Goal: Task Accomplishment & Management: Use online tool/utility

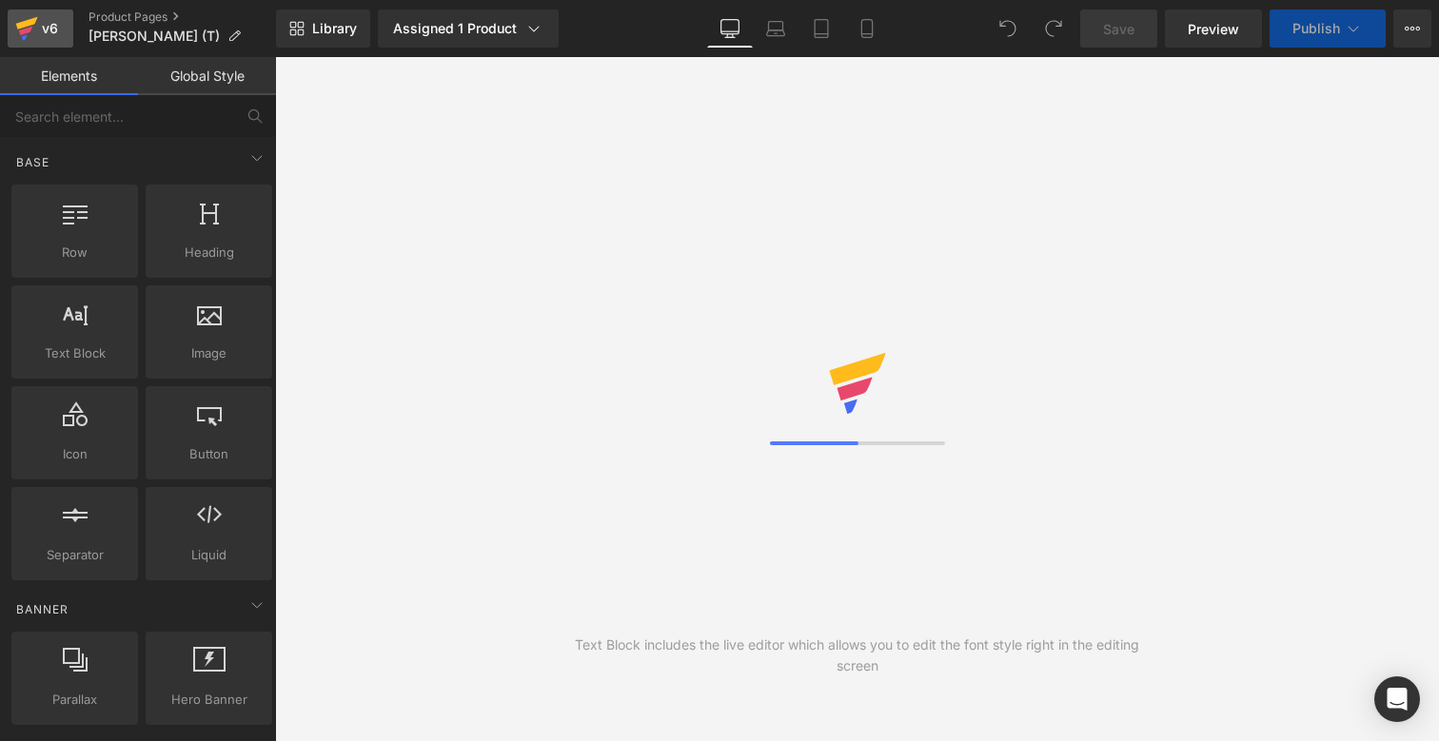
click at [49, 22] on div "v6" at bounding box center [50, 28] width 24 height 25
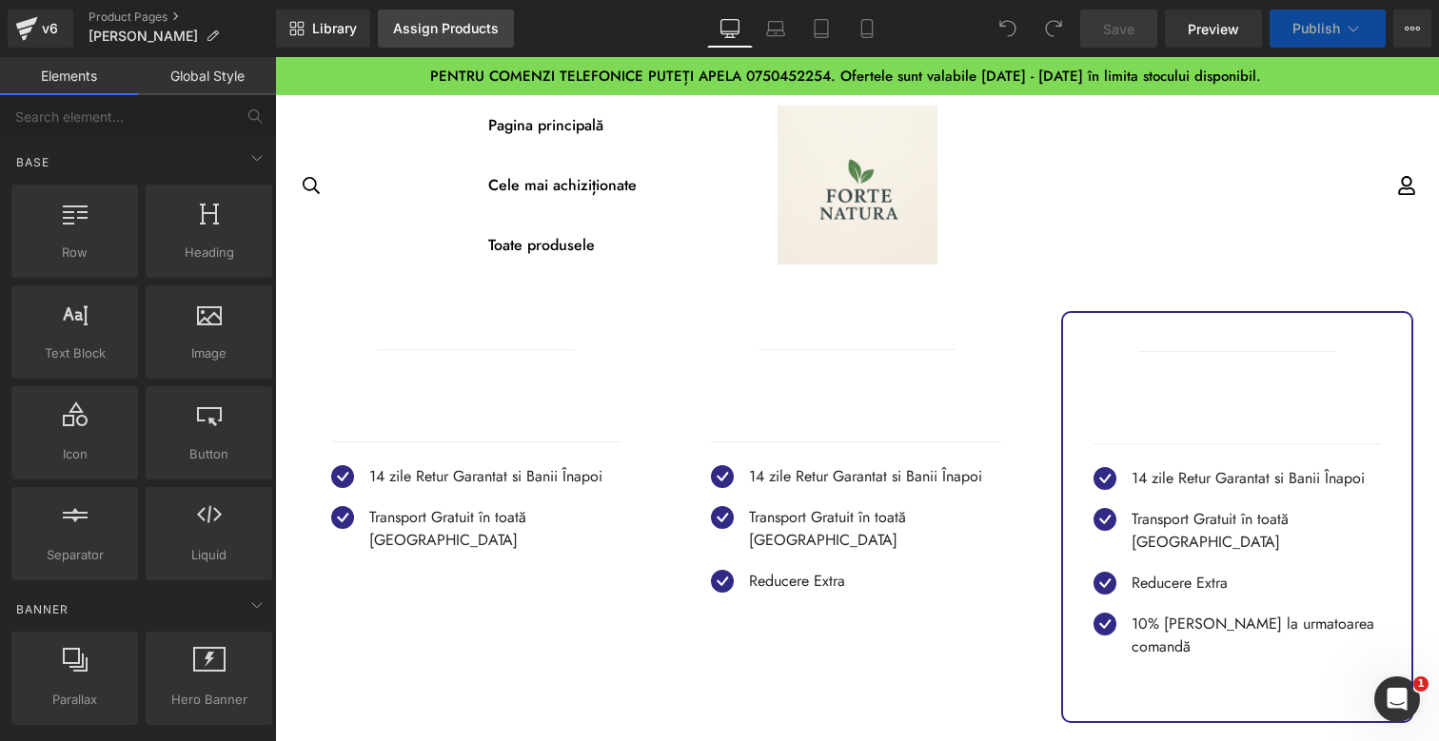
click at [437, 33] on div "Assign Products" at bounding box center [446, 28] width 106 height 15
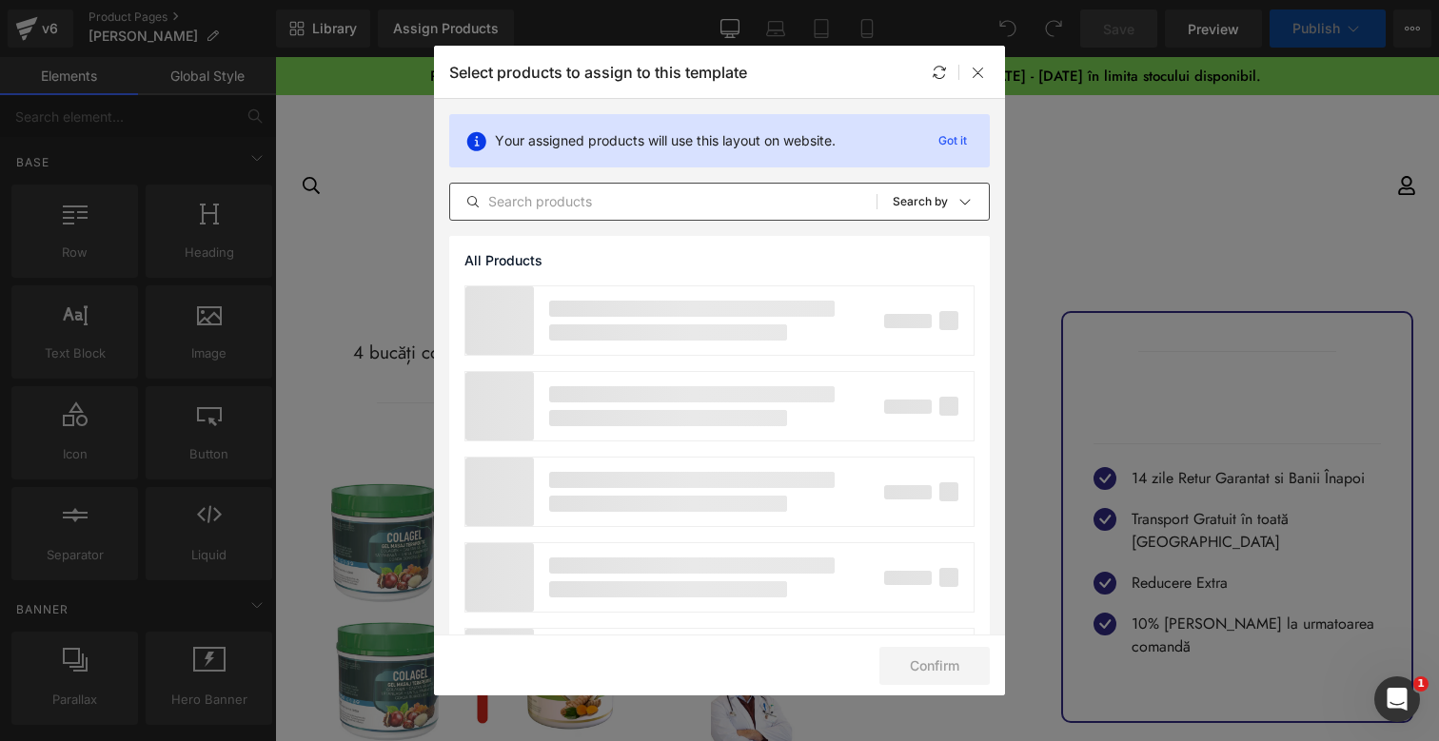
click at [529, 205] on input "text" at bounding box center [663, 201] width 426 height 23
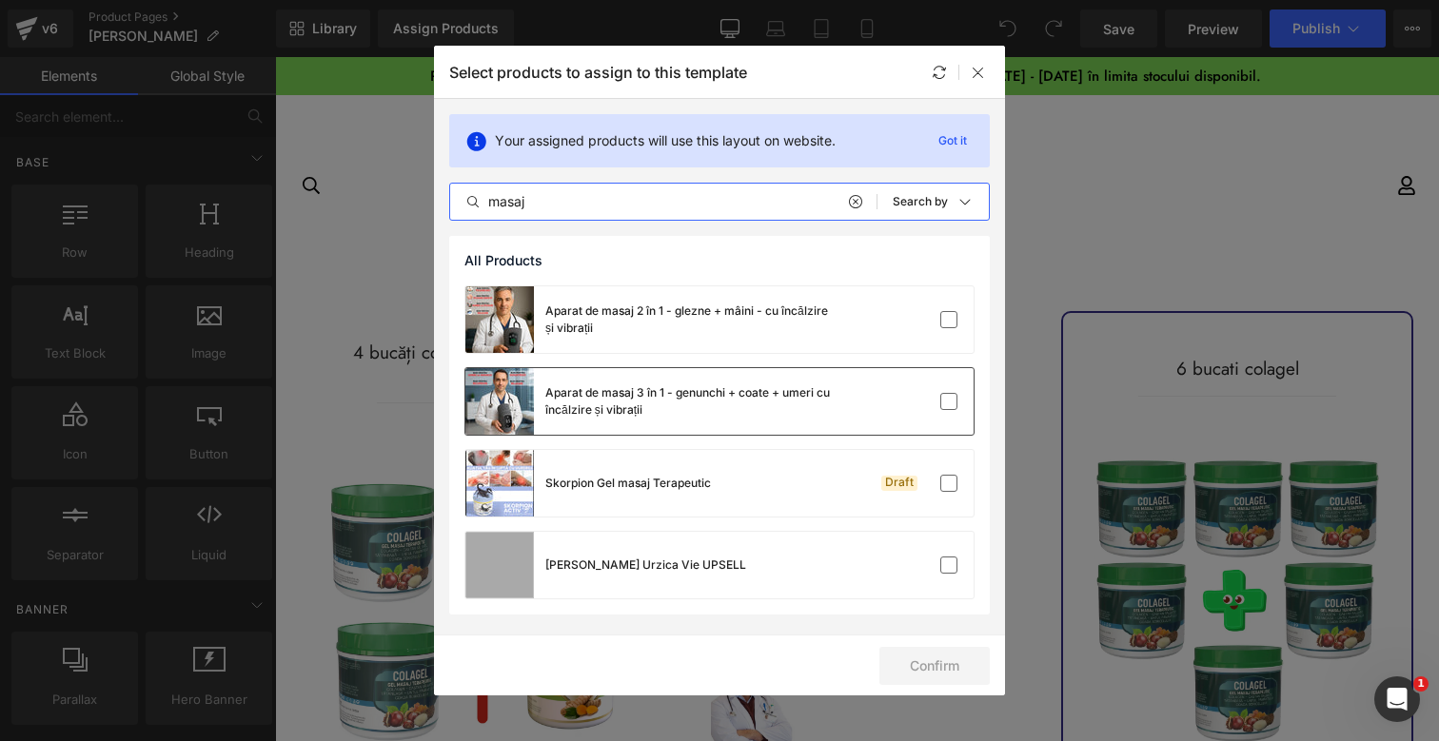
type input "masaj"
click at [756, 383] on div "Aparat de masaj 3 în 1 - genunchi + coate + umeri cu încălzire și vibrații" at bounding box center [647, 401] width 365 height 67
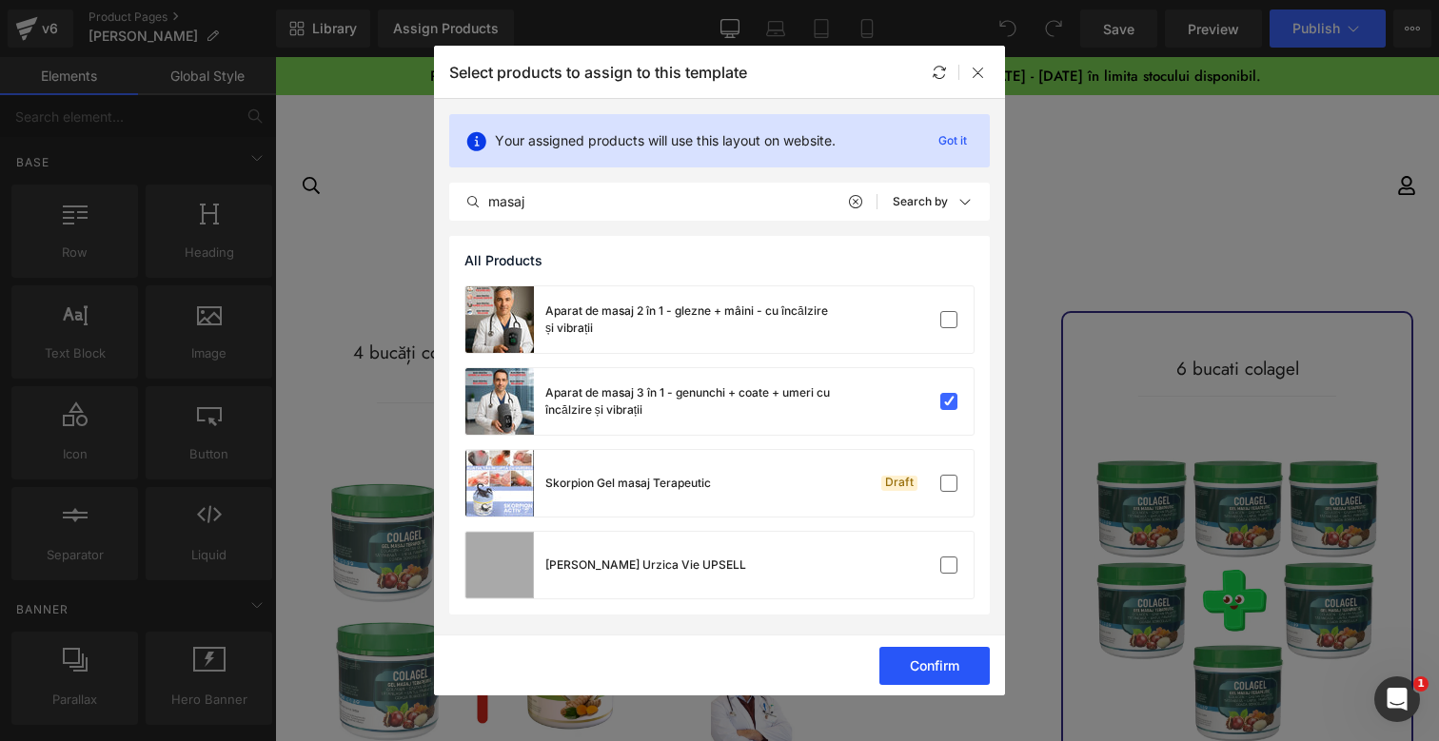
click at [929, 659] on button "Confirm" at bounding box center [934, 666] width 110 height 38
click at [926, 651] on button "Success" at bounding box center [922, 666] width 134 height 38
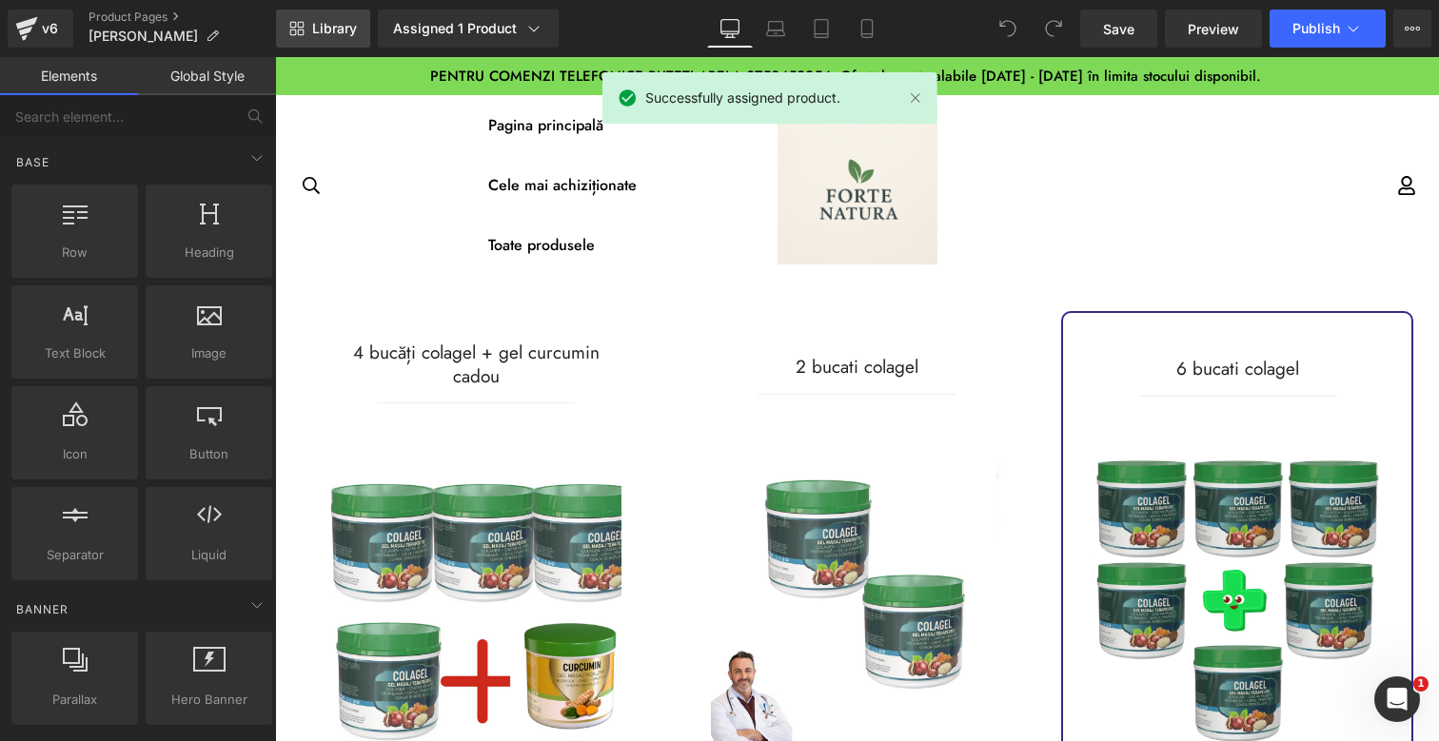
click at [344, 25] on span "Library" at bounding box center [334, 28] width 45 height 17
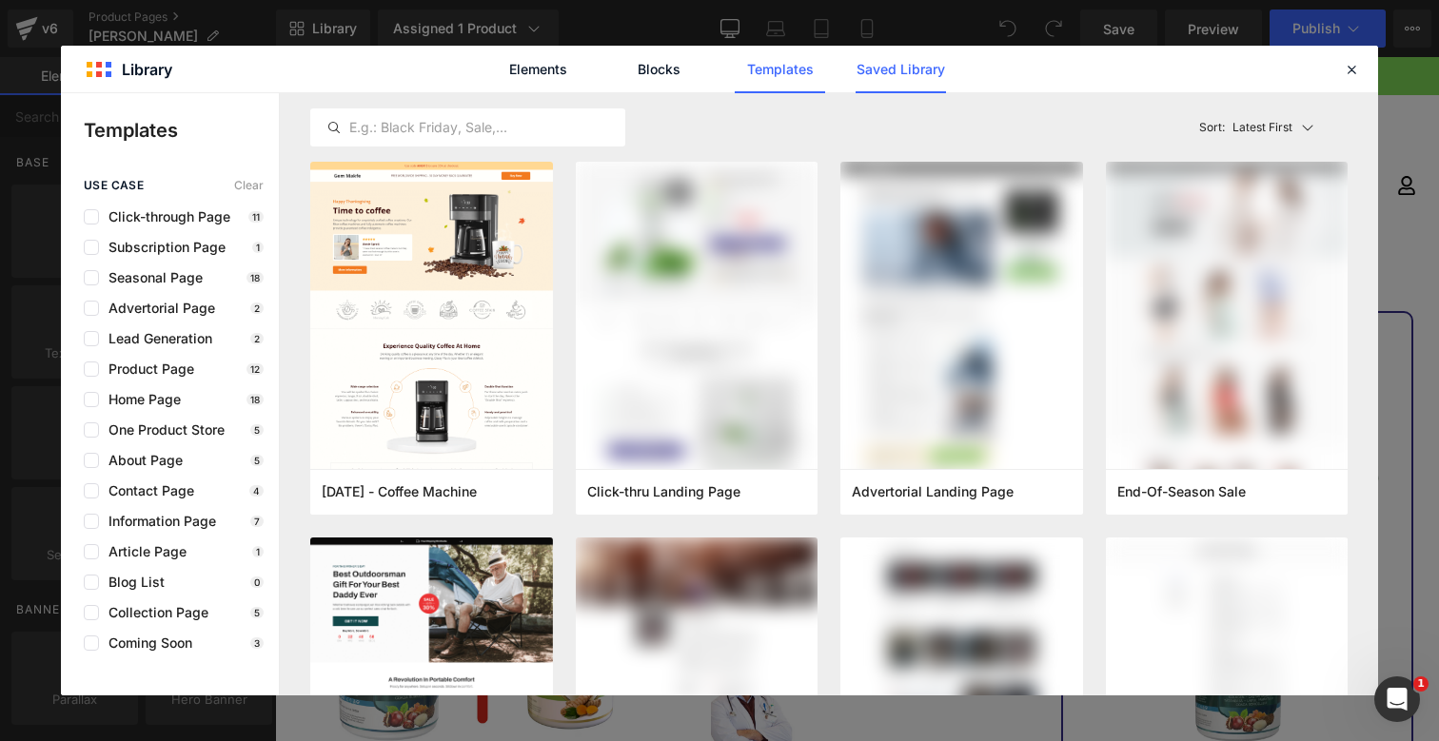
click at [897, 63] on link "Saved Library" at bounding box center [900, 70] width 90 height 48
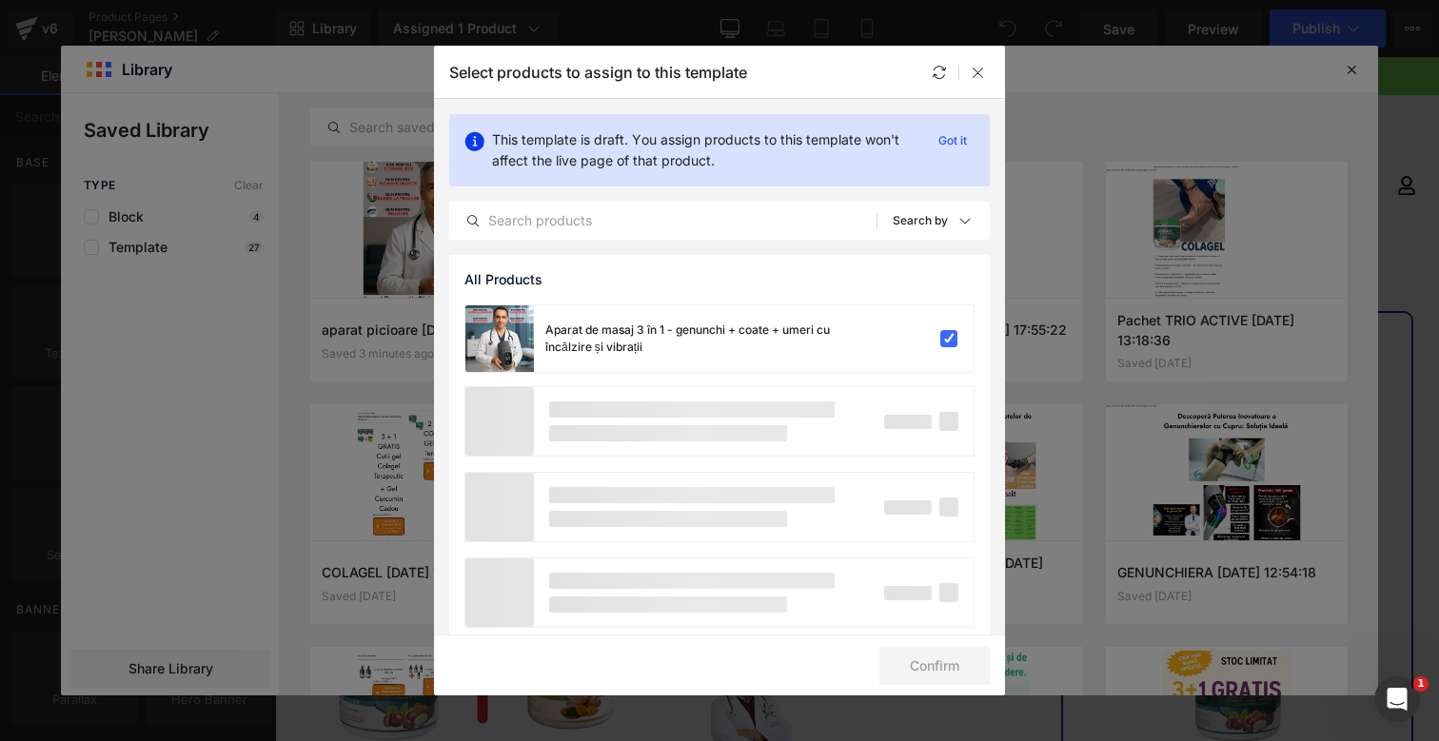
click at [973, 79] on icon at bounding box center [978, 72] width 15 height 15
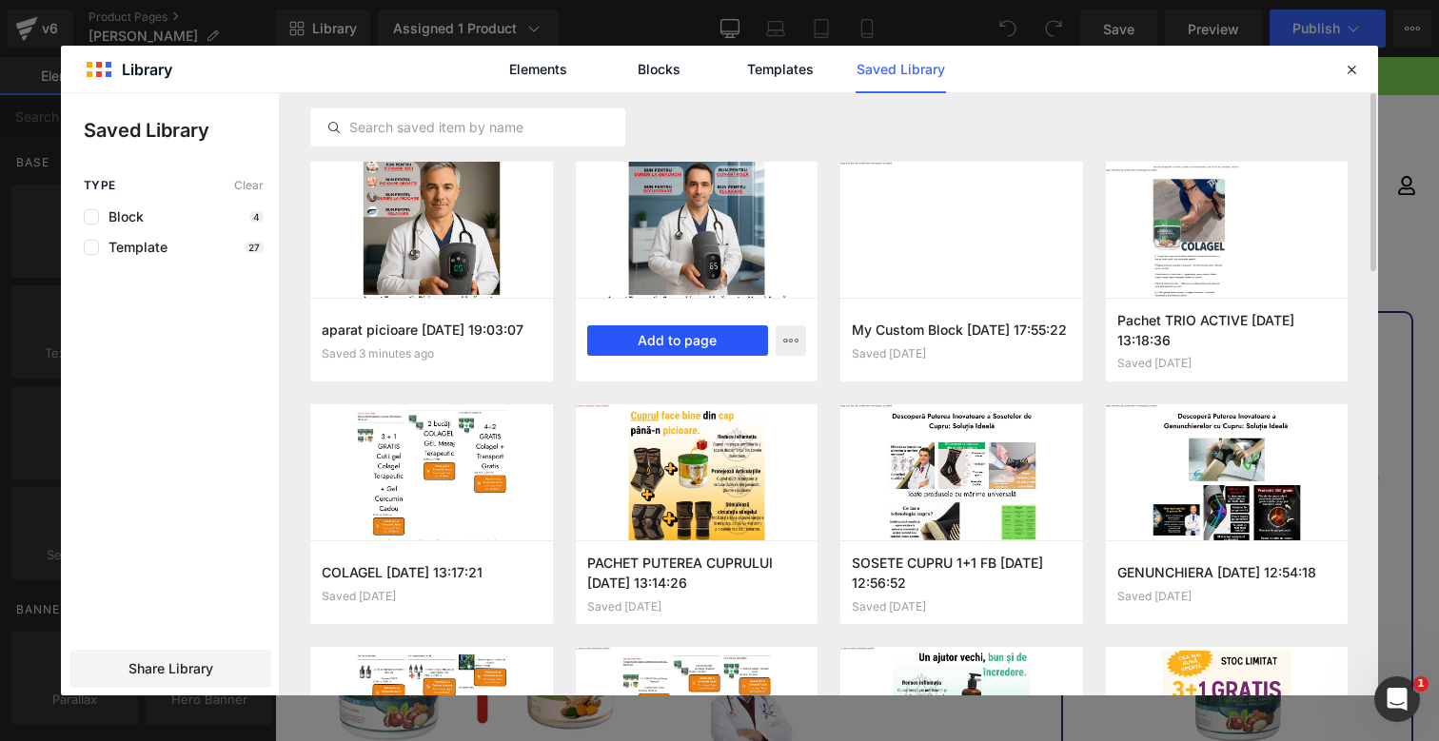
click at [678, 339] on button "Add to page" at bounding box center [678, 340] width 182 height 30
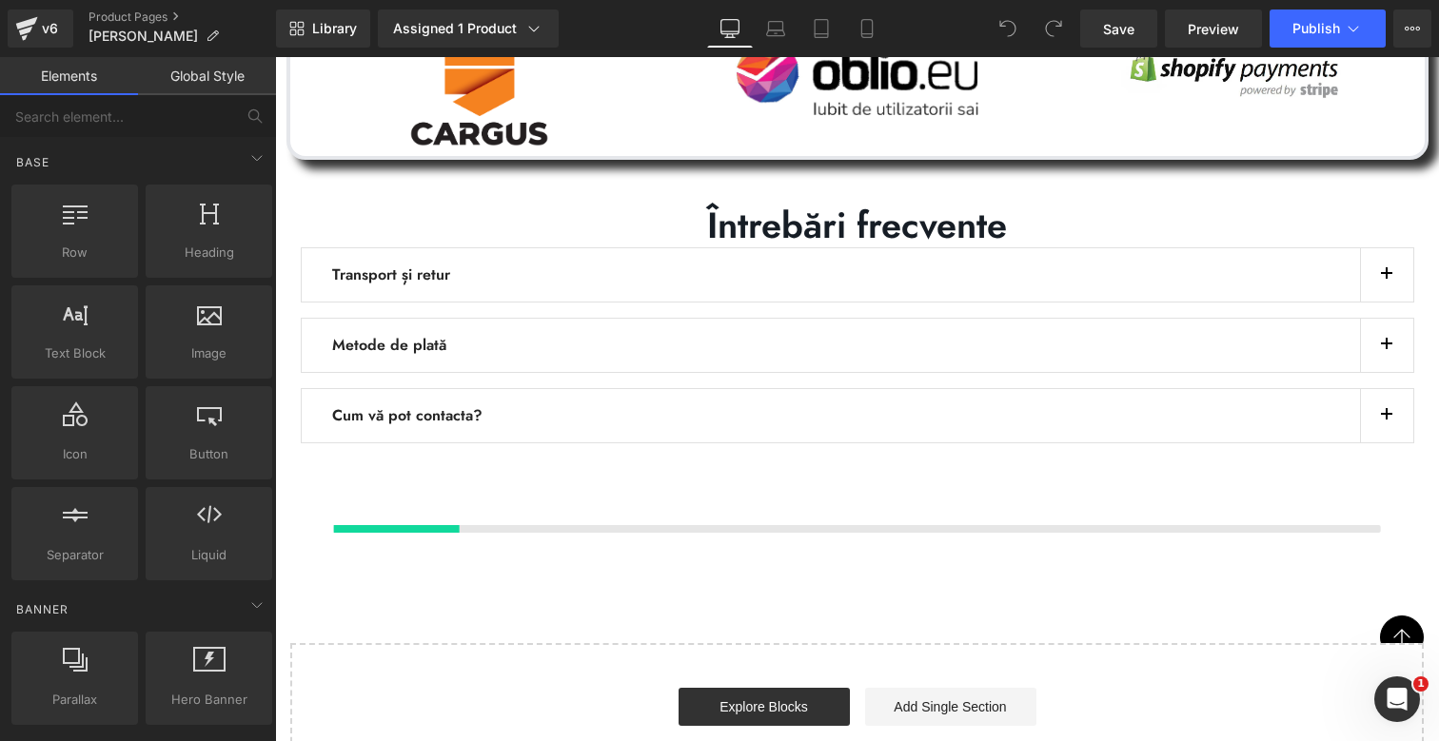
scroll to position [4612, 0]
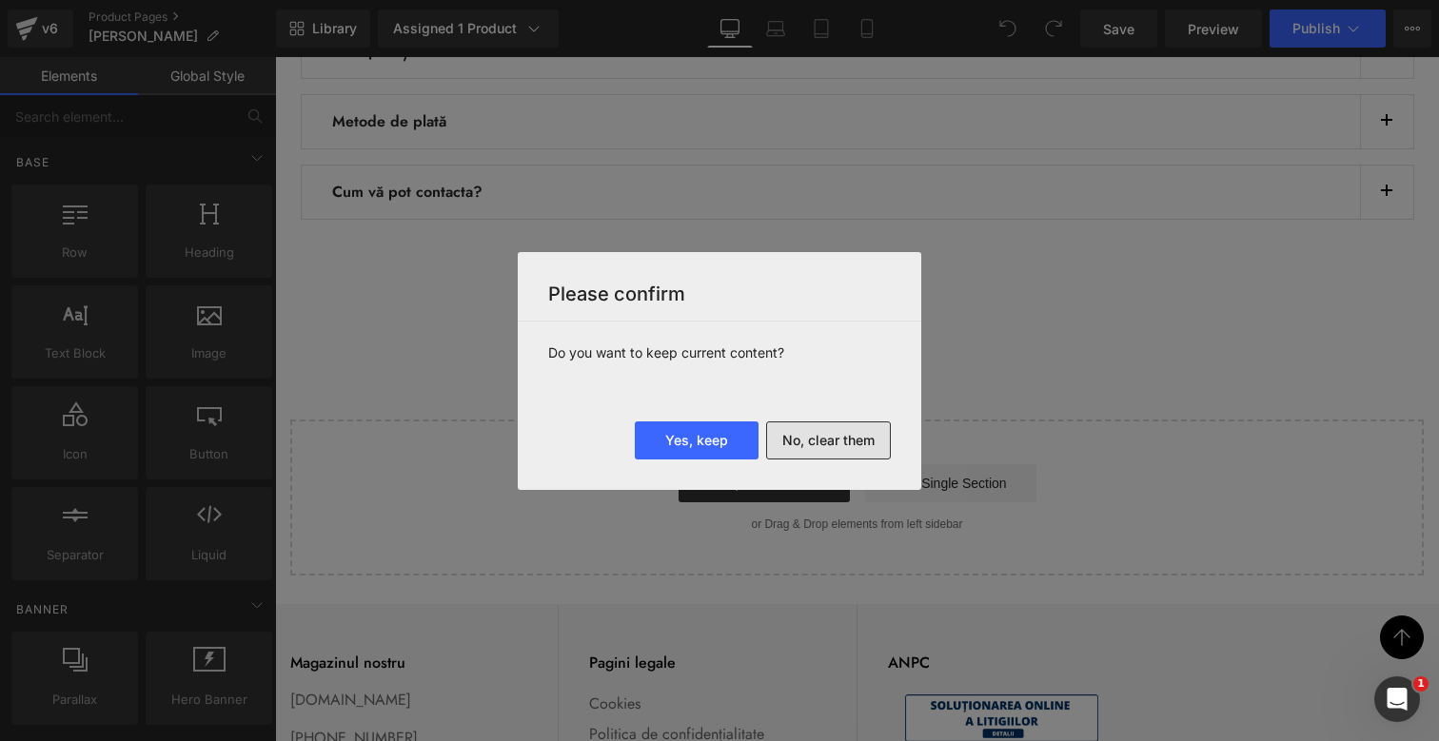
click at [808, 439] on button "No, clear them" at bounding box center [828, 441] width 125 height 38
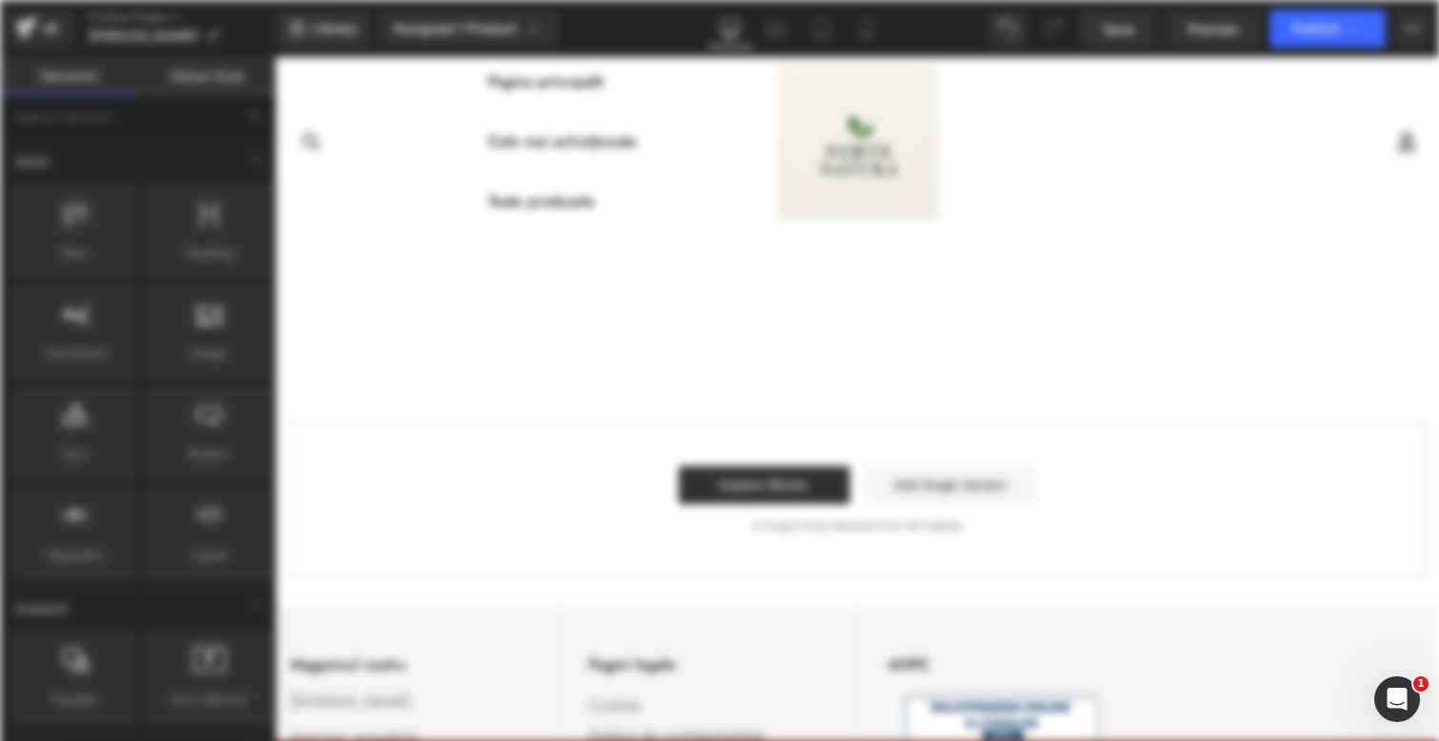
scroll to position [0, 0]
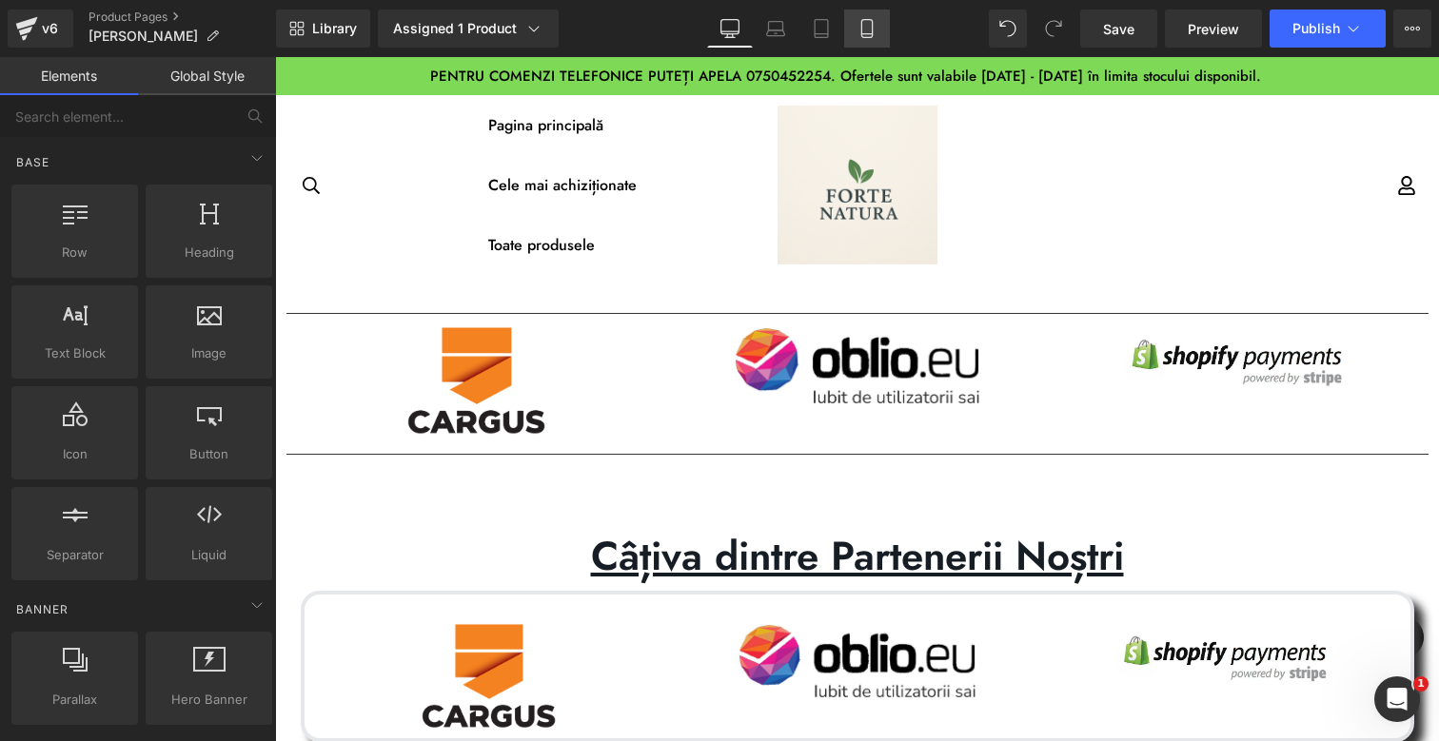
click at [877, 22] on link "Mobile" at bounding box center [867, 29] width 46 height 38
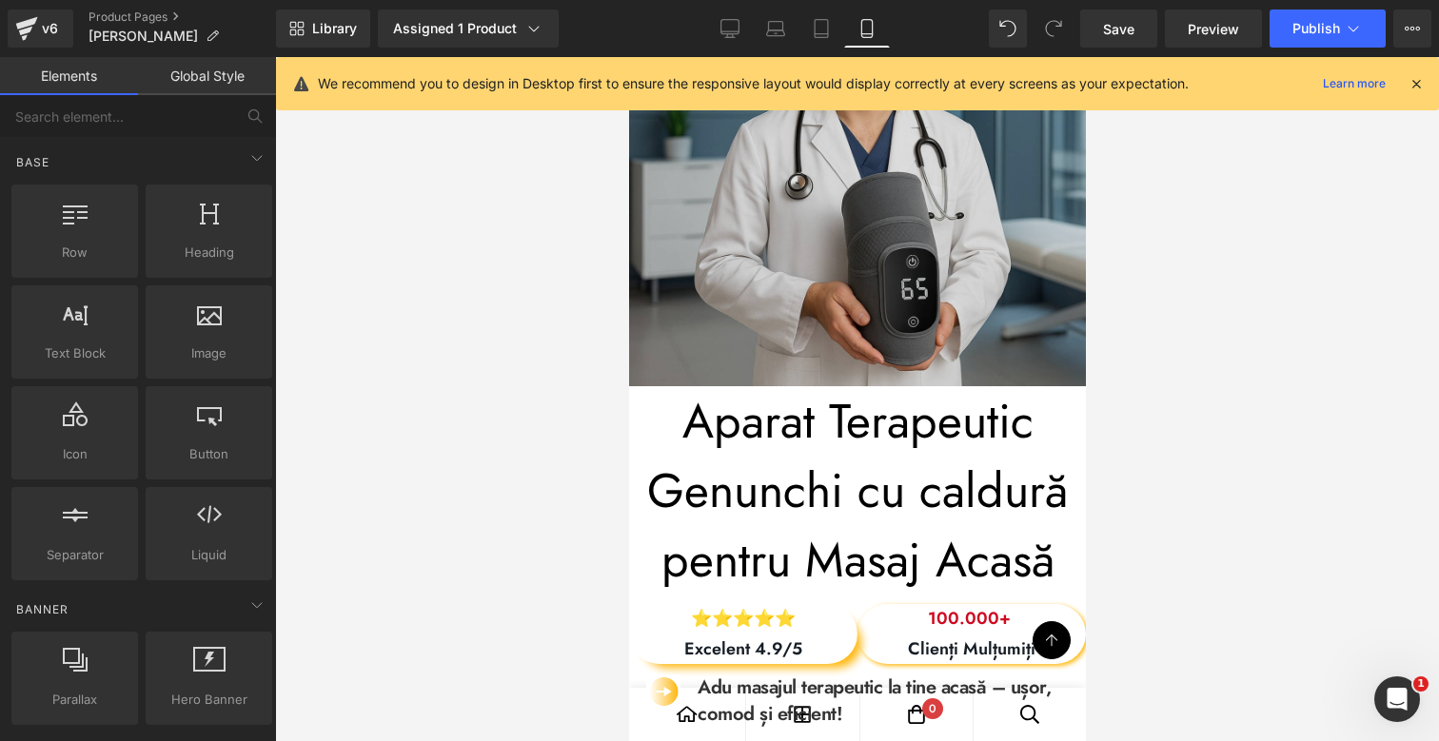
scroll to position [454, 0]
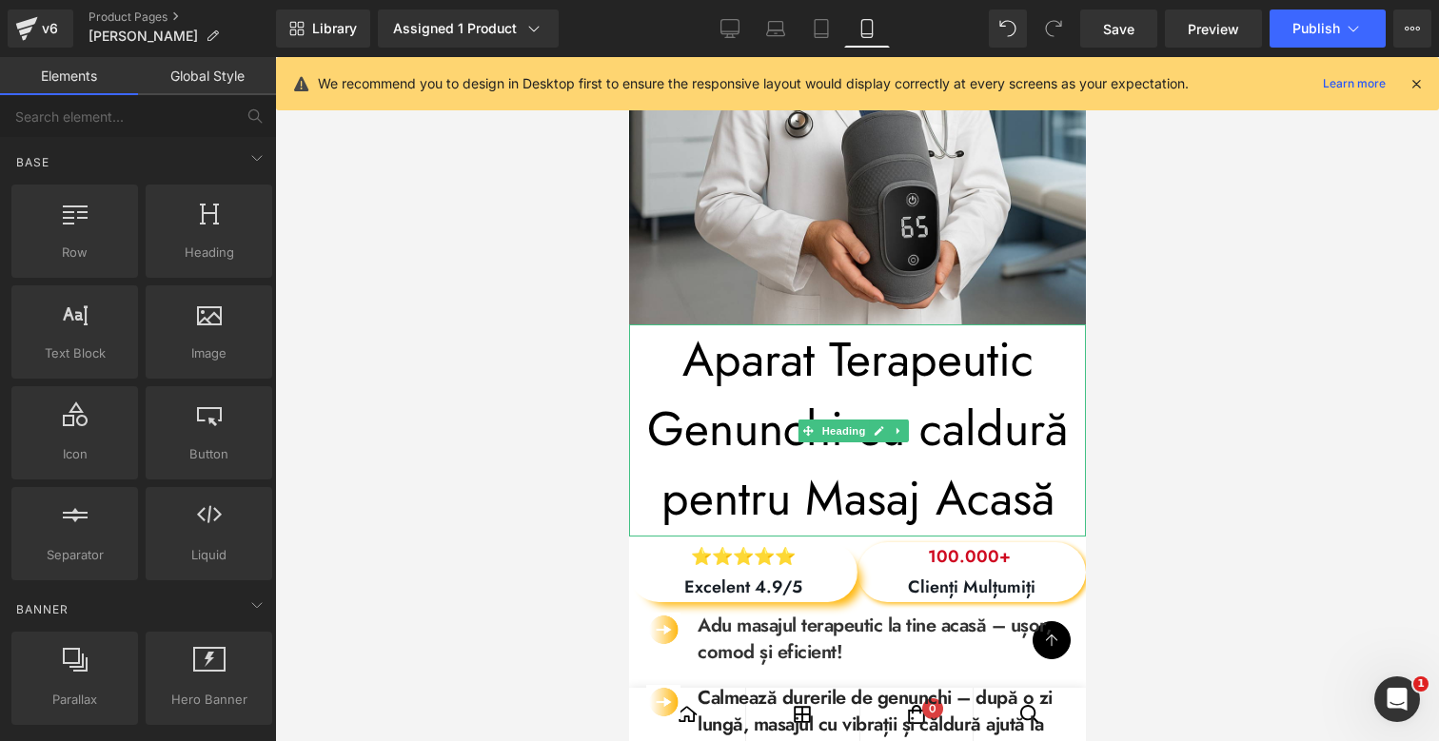
click at [776, 368] on h1 "Aparat Terapeutic Genunchi cu caldură pentru Masaj Acasă" at bounding box center [856, 428] width 457 height 208
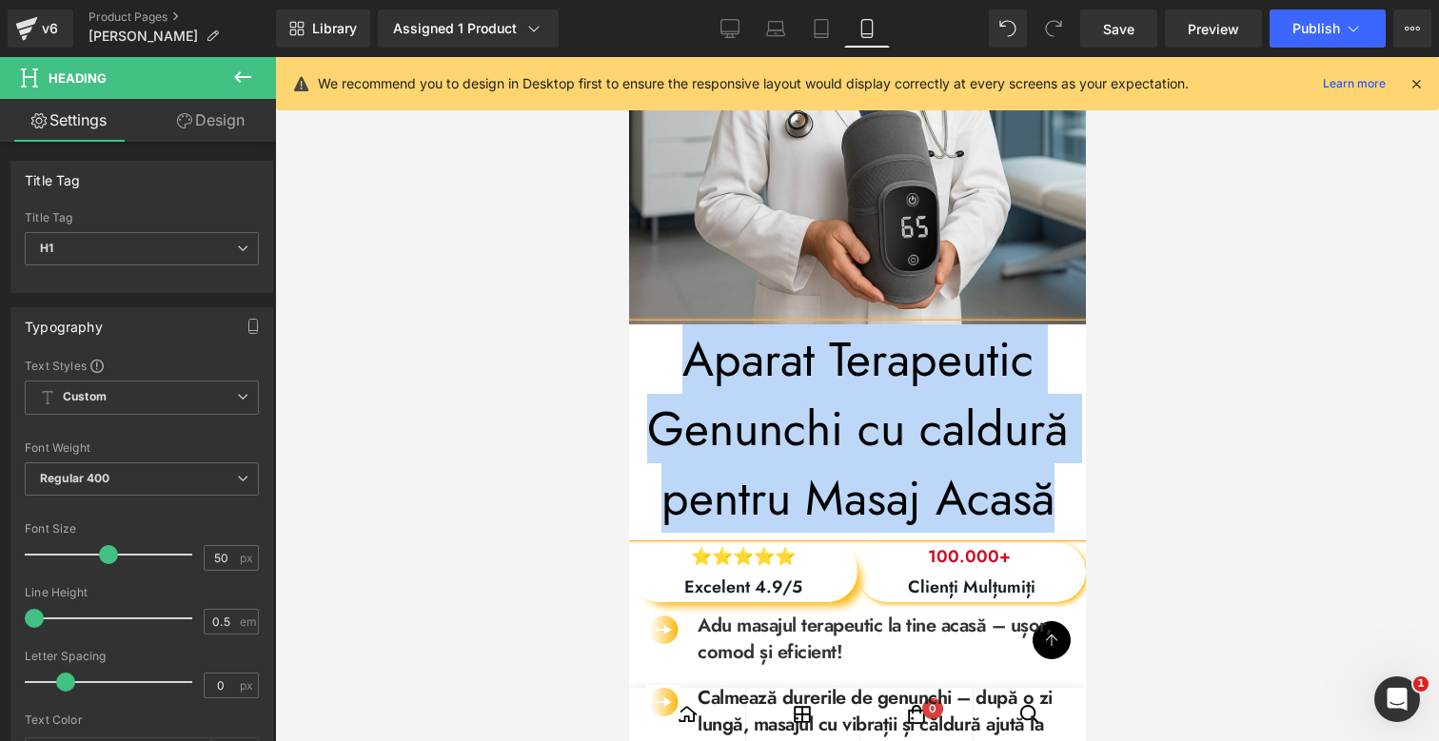
paste div
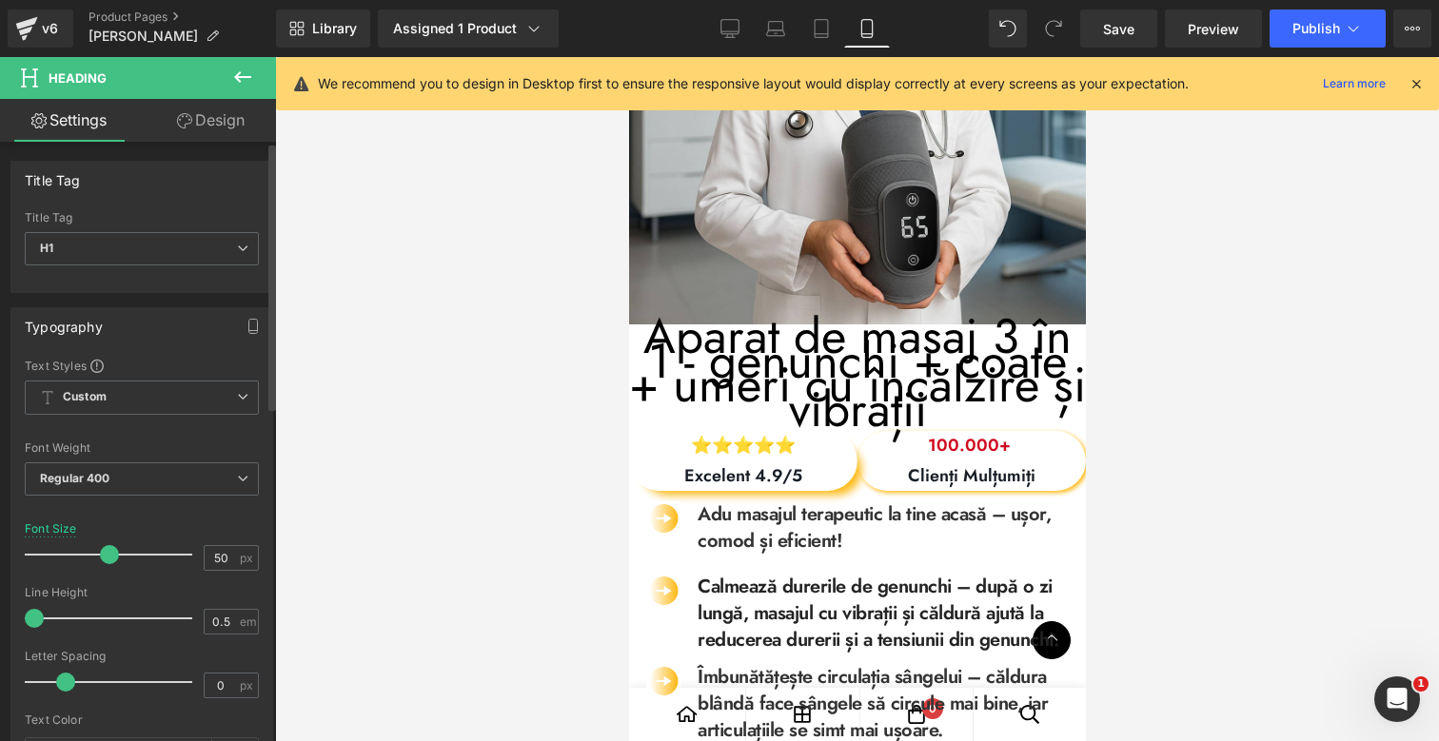
click at [107, 557] on span at bounding box center [109, 554] width 19 height 19
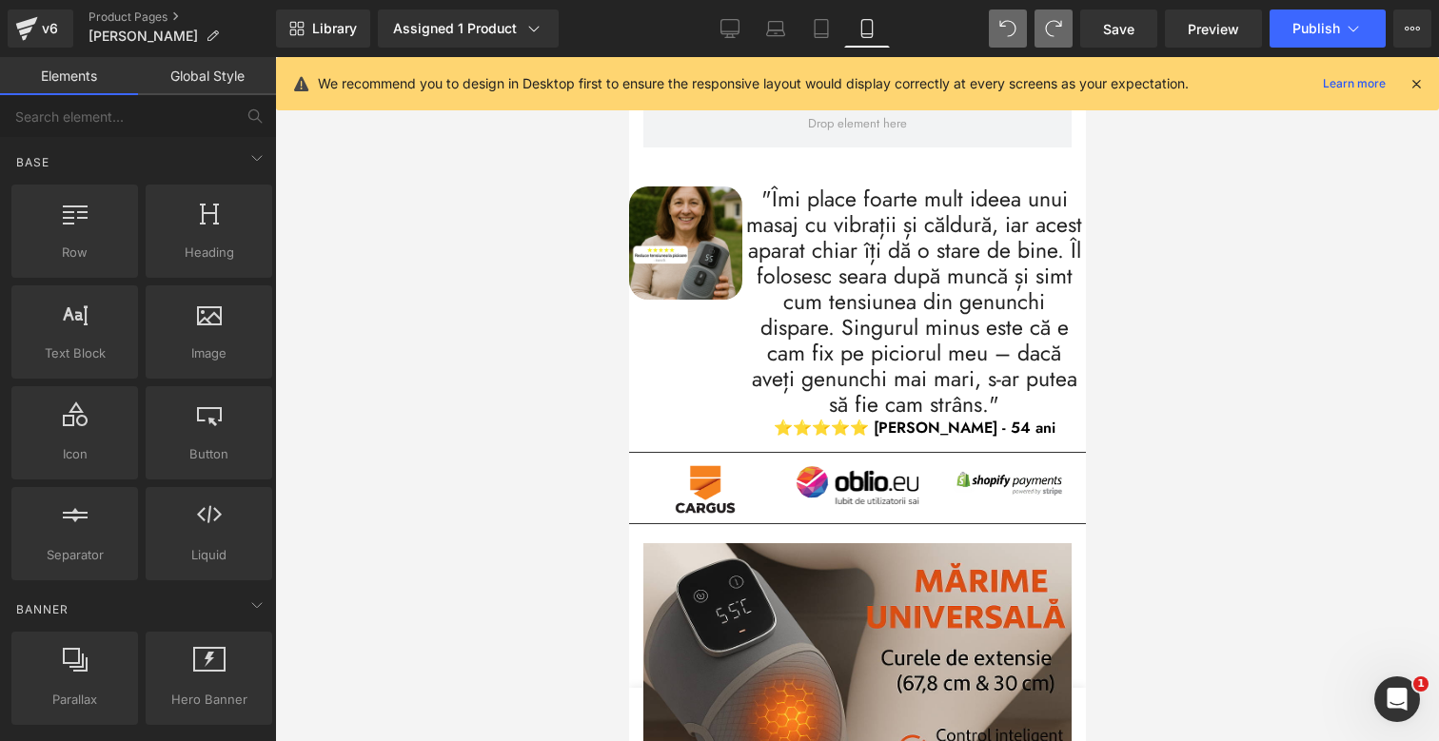
scroll to position [482, 0]
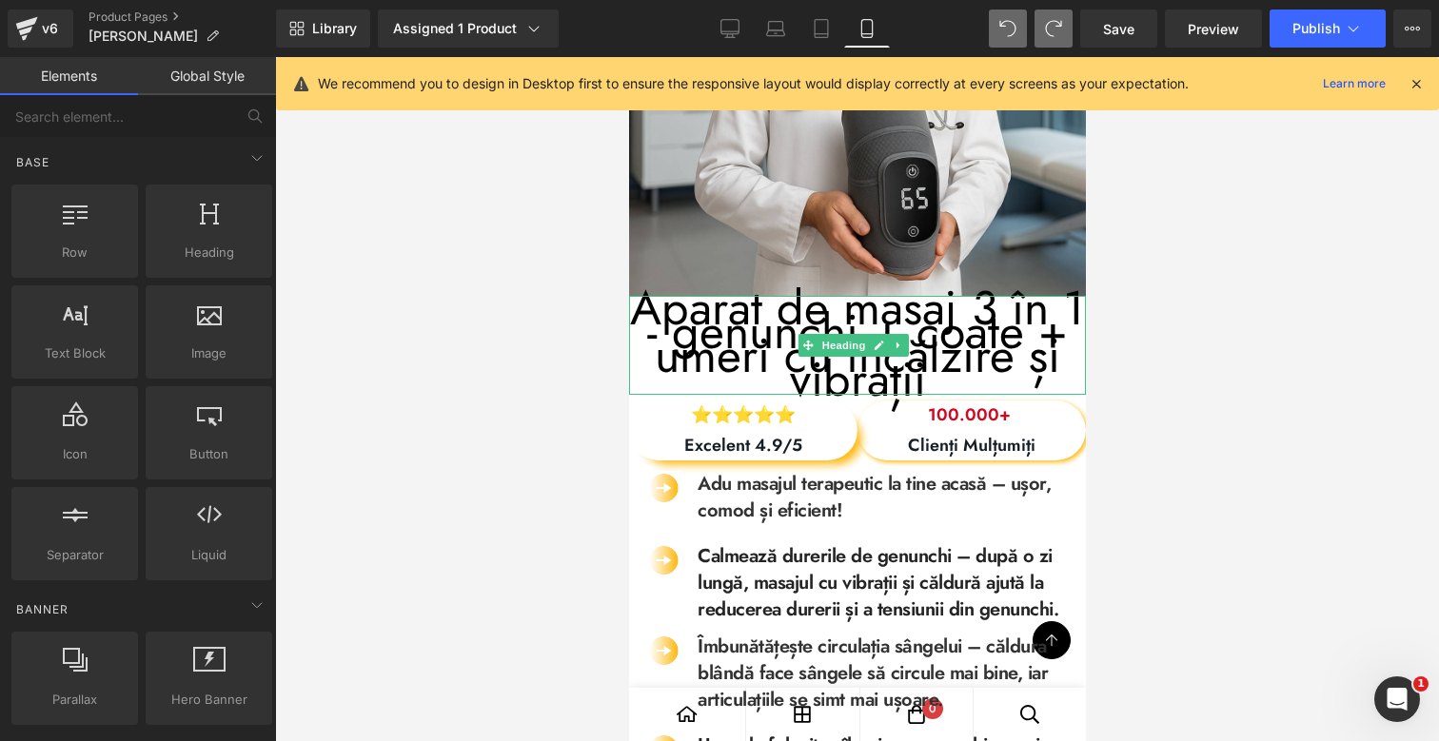
click at [908, 363] on h1 "Aparat de masaj 3 în 1 - genunchi + coate + umeri cu încălzire și vibrații" at bounding box center [856, 343] width 457 height 95
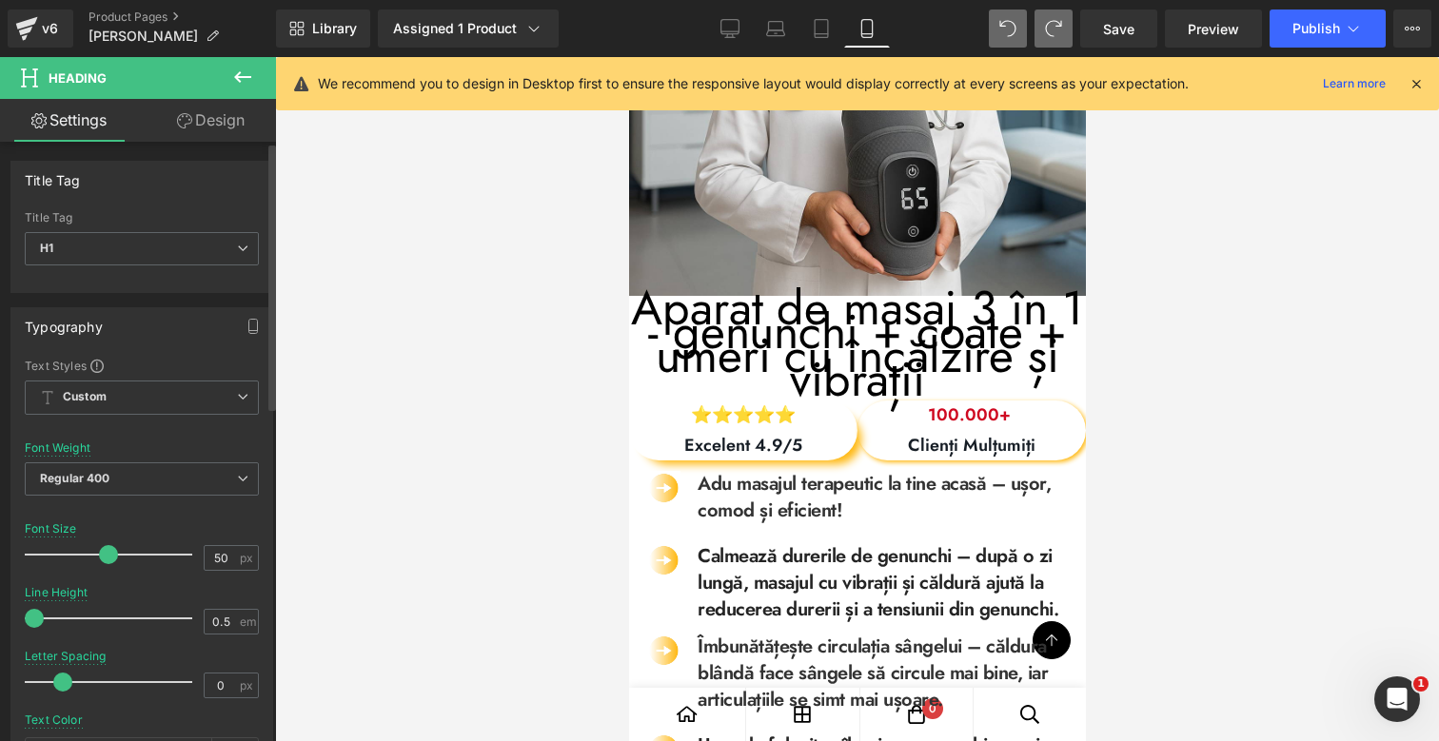
click at [57, 678] on span at bounding box center [62, 682] width 19 height 19
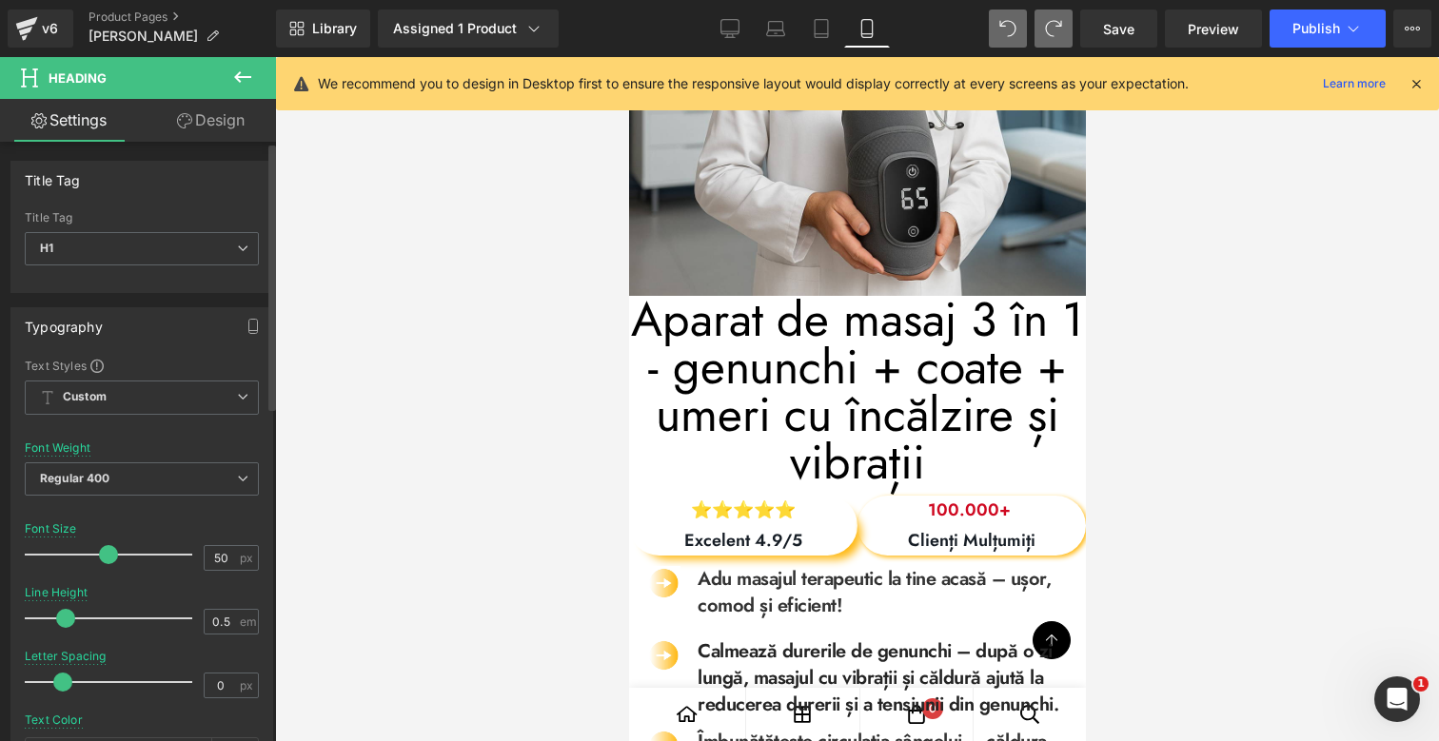
drag, startPoint x: 38, startPoint y: 613, endPoint x: 69, endPoint y: 613, distance: 30.4
click at [69, 613] on span at bounding box center [65, 618] width 19 height 19
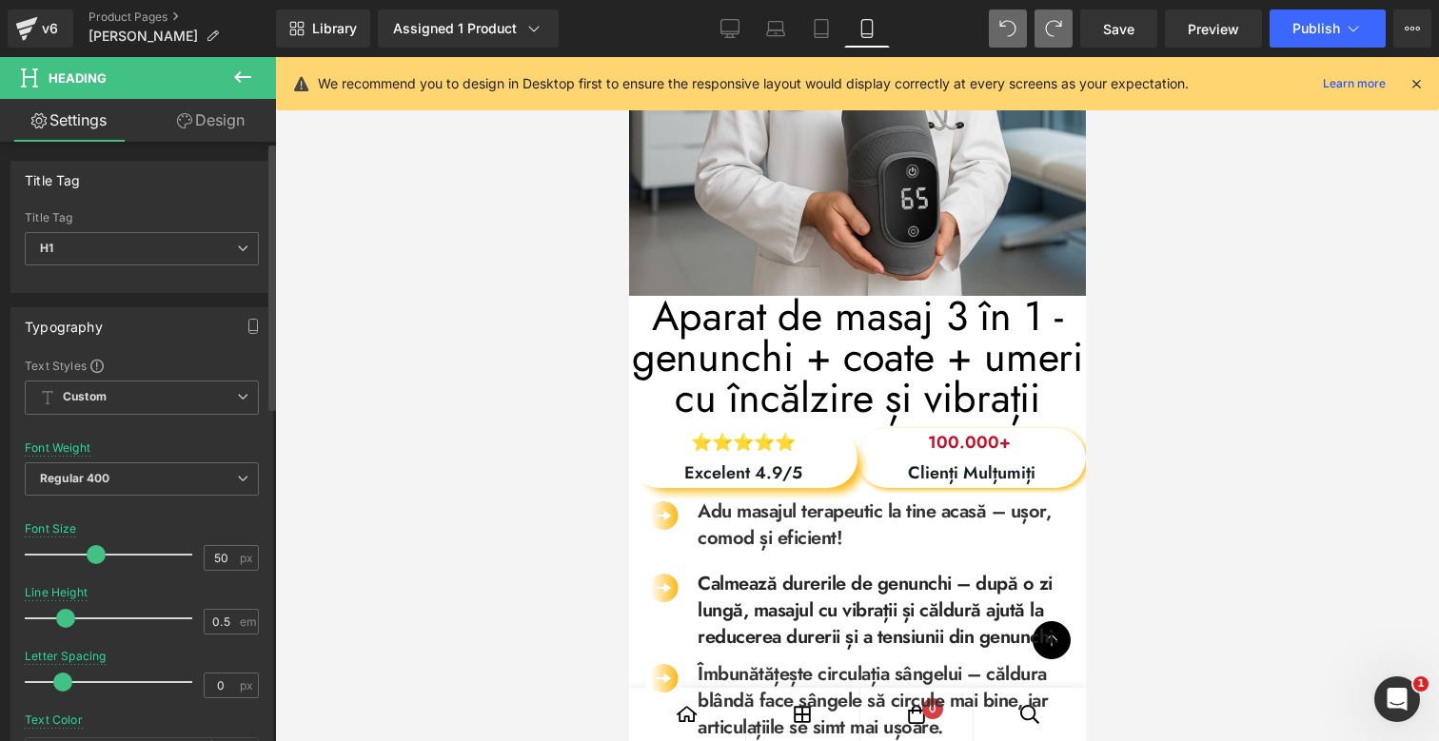
drag, startPoint x: 103, startPoint y: 557, endPoint x: 91, endPoint y: 558, distance: 11.5
click at [91, 558] on span at bounding box center [96, 554] width 19 height 19
click at [108, 484] on span "Regular 400" at bounding box center [142, 478] width 234 height 33
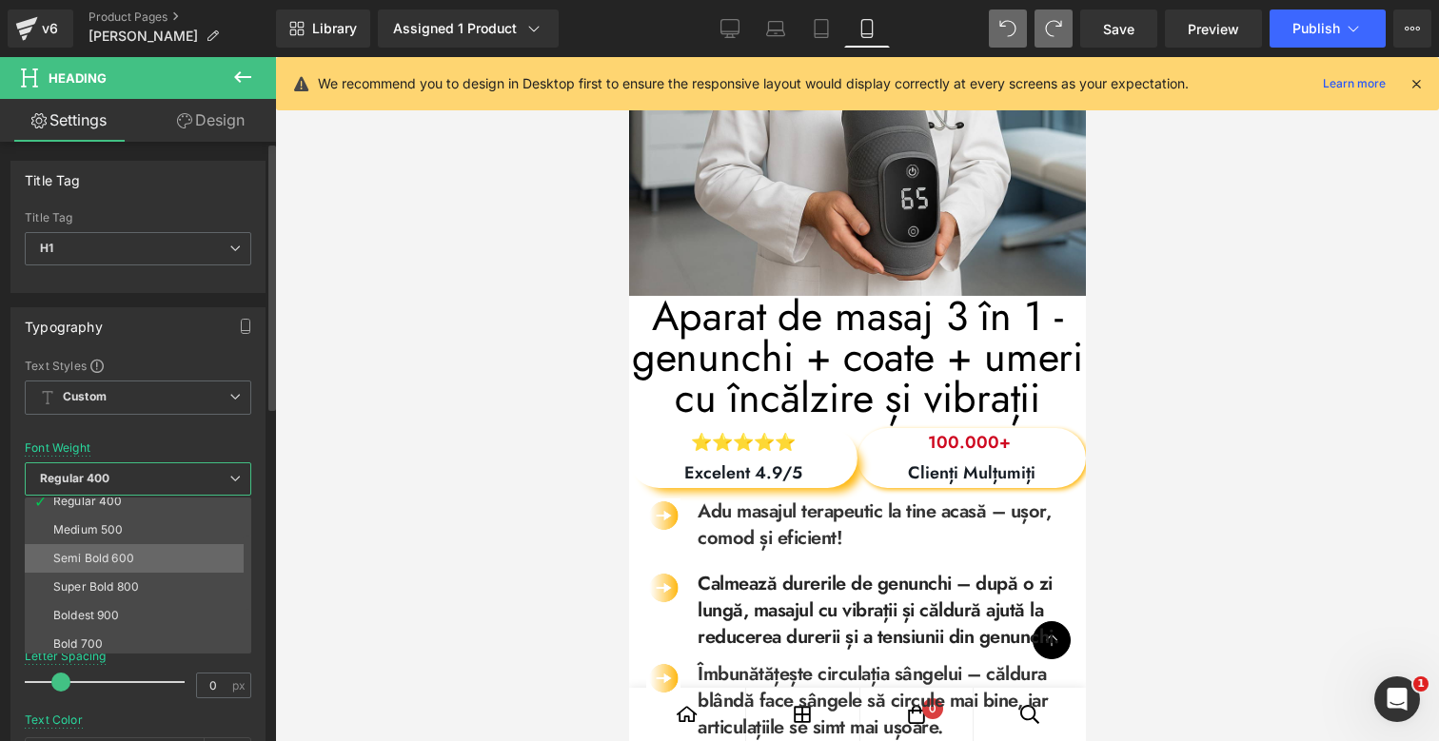
scroll to position [103, 0]
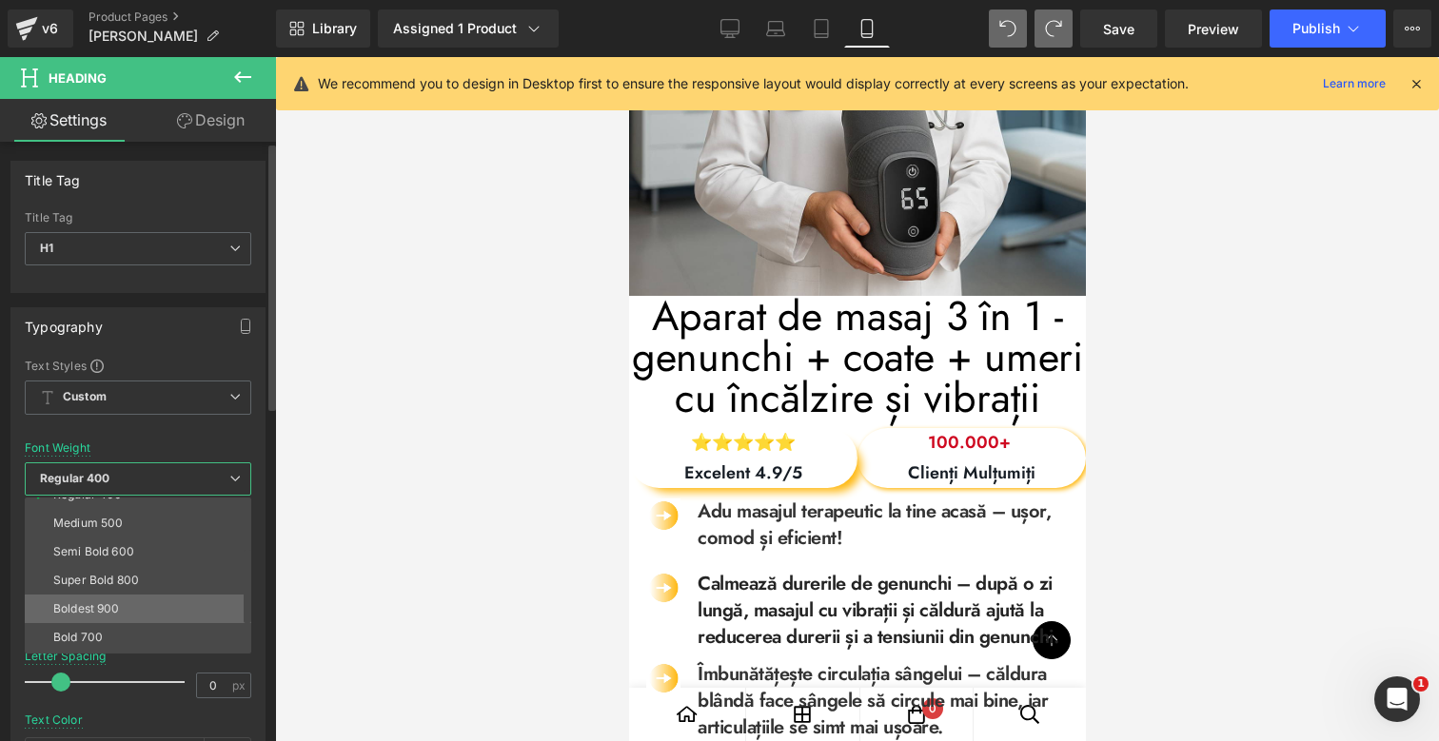
click at [118, 608] on div "Boldest 900" at bounding box center [86, 608] width 67 height 13
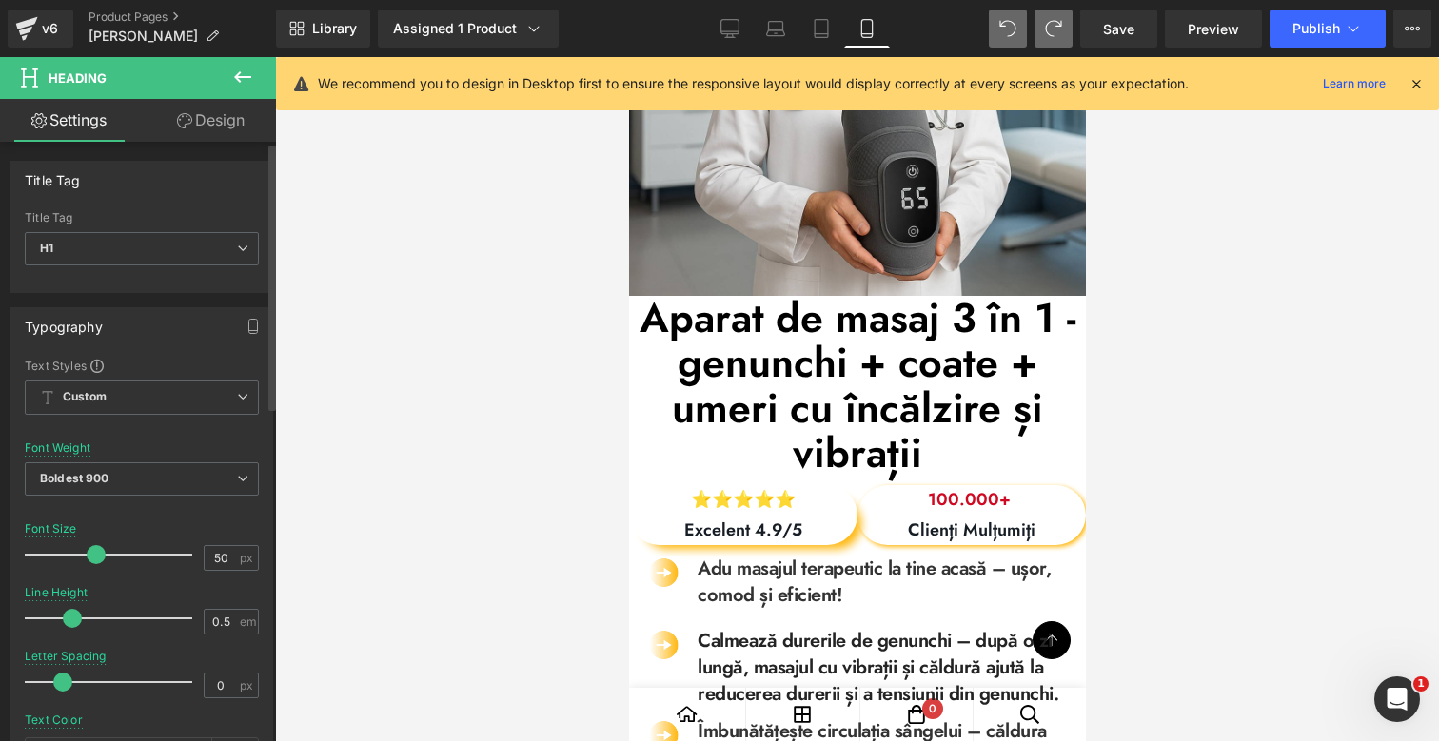
click at [78, 618] on span at bounding box center [72, 618] width 19 height 19
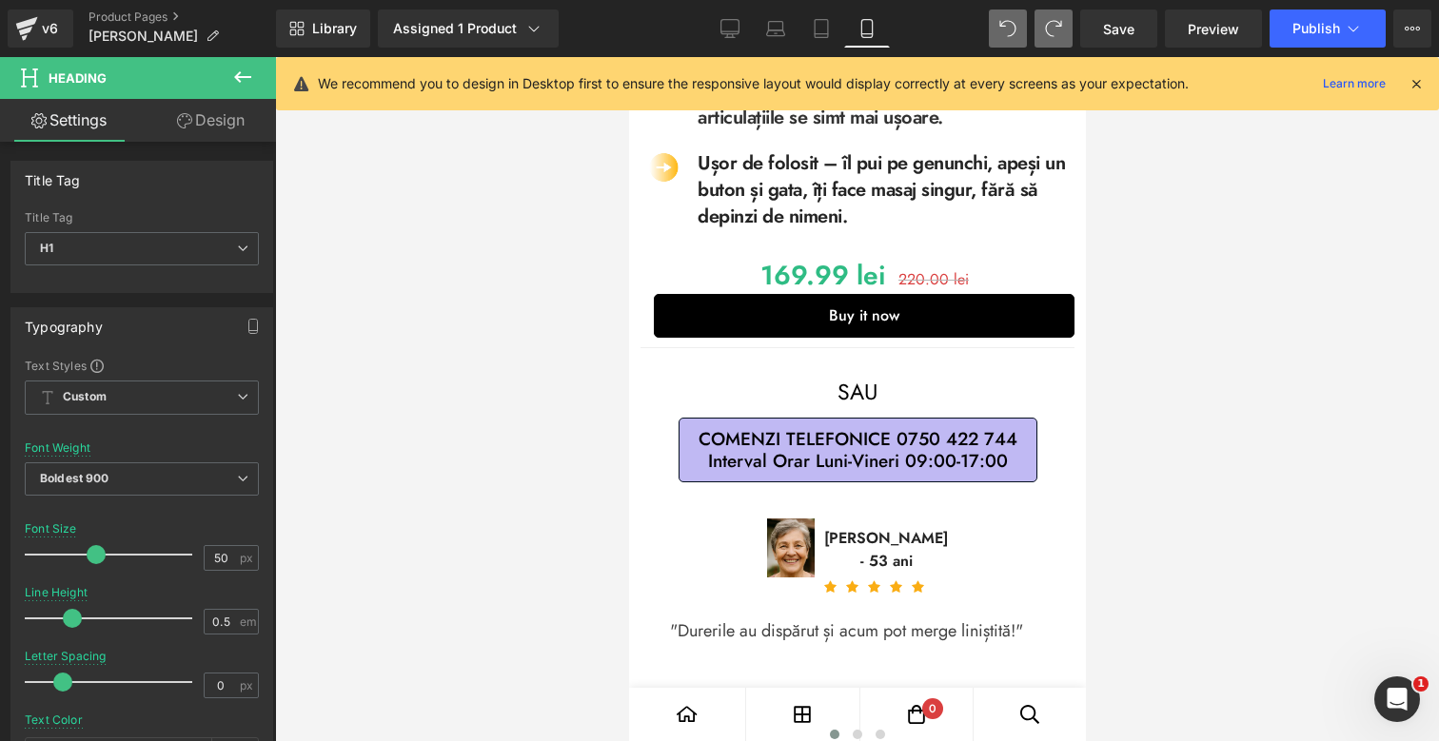
scroll to position [1145, 0]
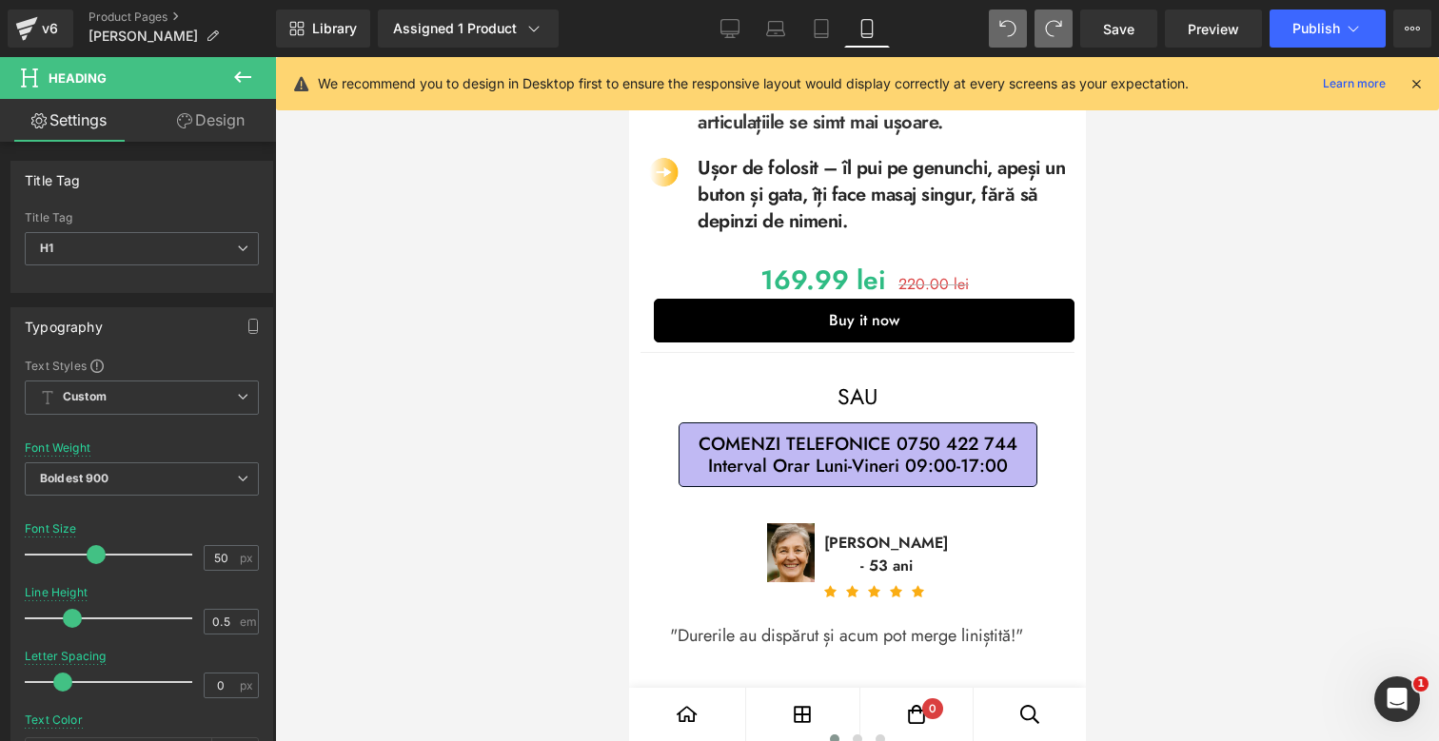
click at [946, 433] on span "COMENZI TELEFONICE 0750 422 744 Interval Orar Luni-Vineri 09:00-17:00" at bounding box center [856, 455] width 319 height 44
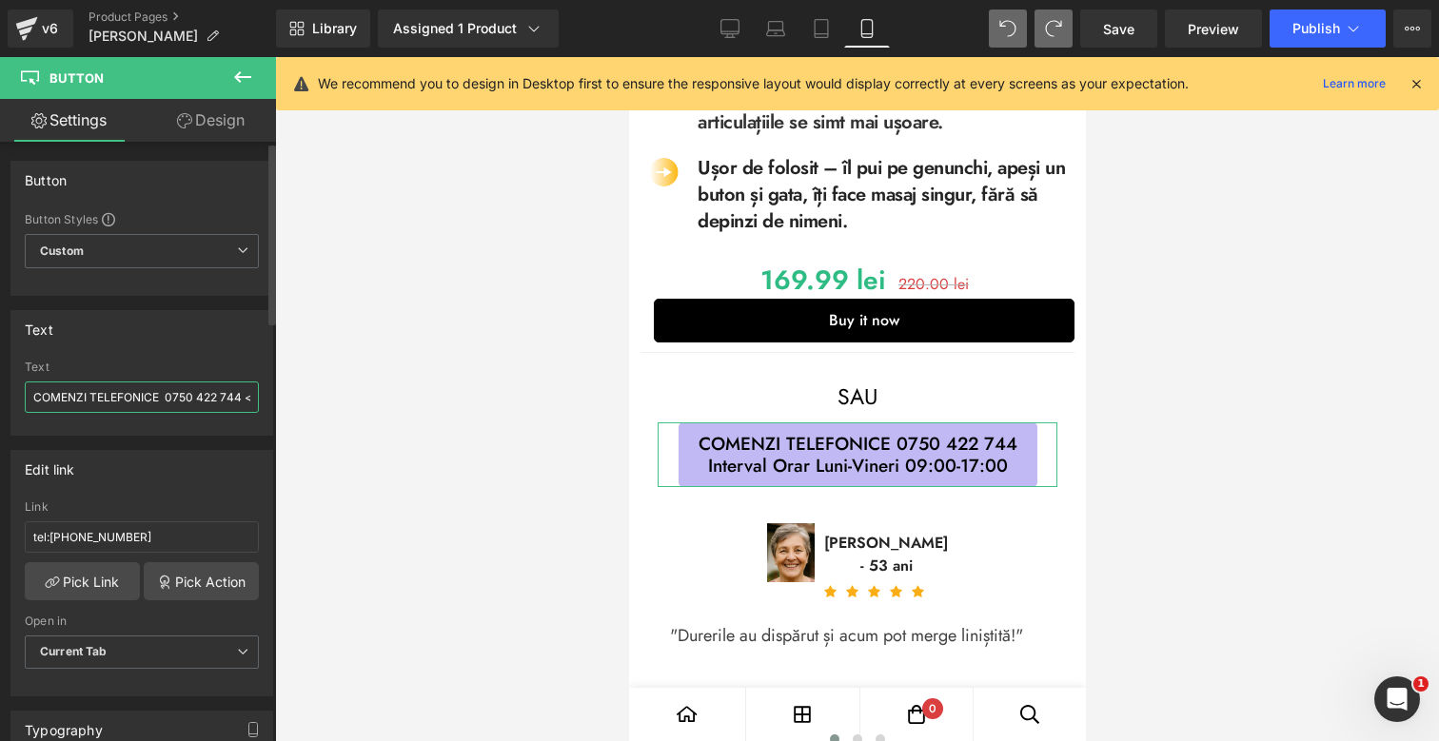
drag, startPoint x: 190, startPoint y: 399, endPoint x: 204, endPoint y: 497, distance: 98.9
click at [190, 399] on input "COMENZI TELEFONICE 0750 422 744 <br> Interval Orar Luni-Vineri 09:00-17:00" at bounding box center [142, 397] width 234 height 31
type input "COMENZI TELEFONICE 0750 452 254 <br> Interval Orar Luni-Vineri 09:00-17:00"
click at [97, 532] on input "tel:0750422744" at bounding box center [142, 536] width 234 height 31
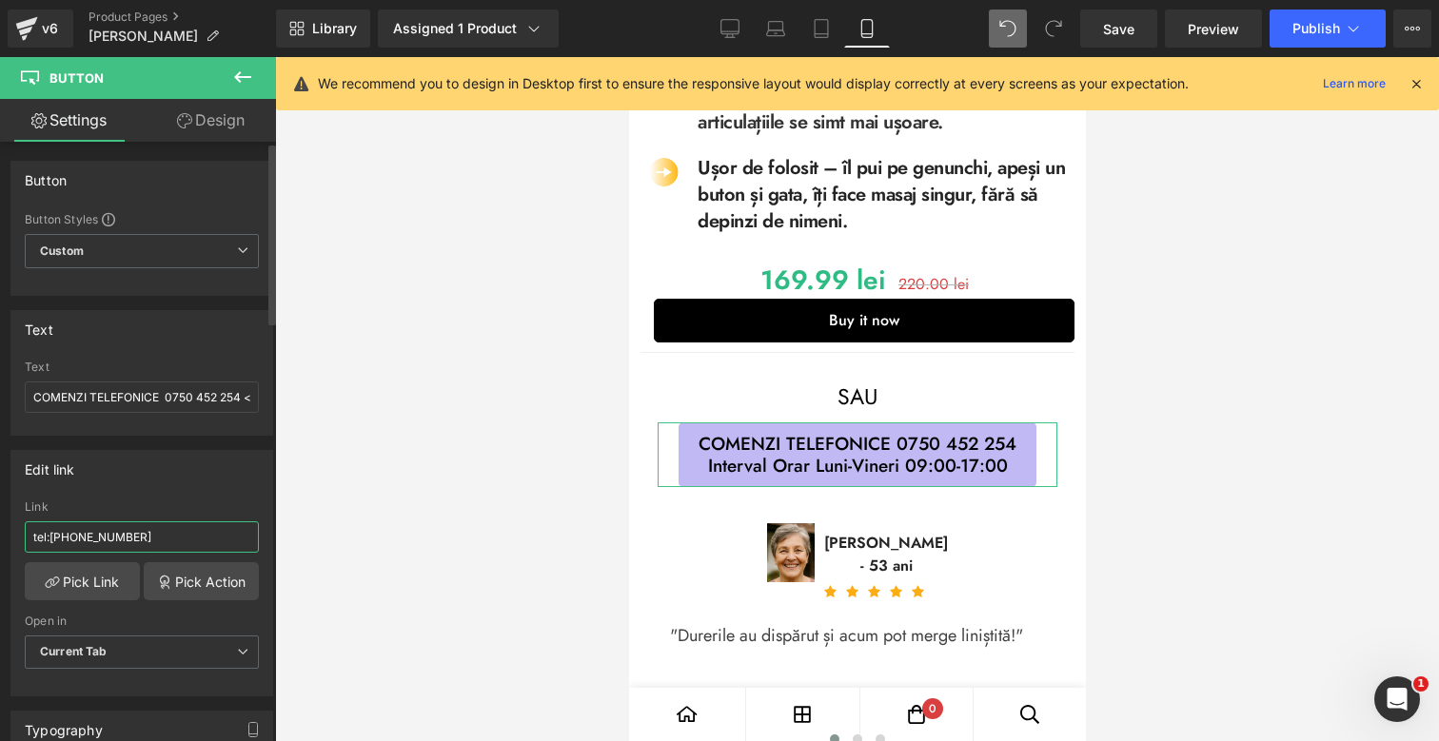
type input "tel:0750452254"
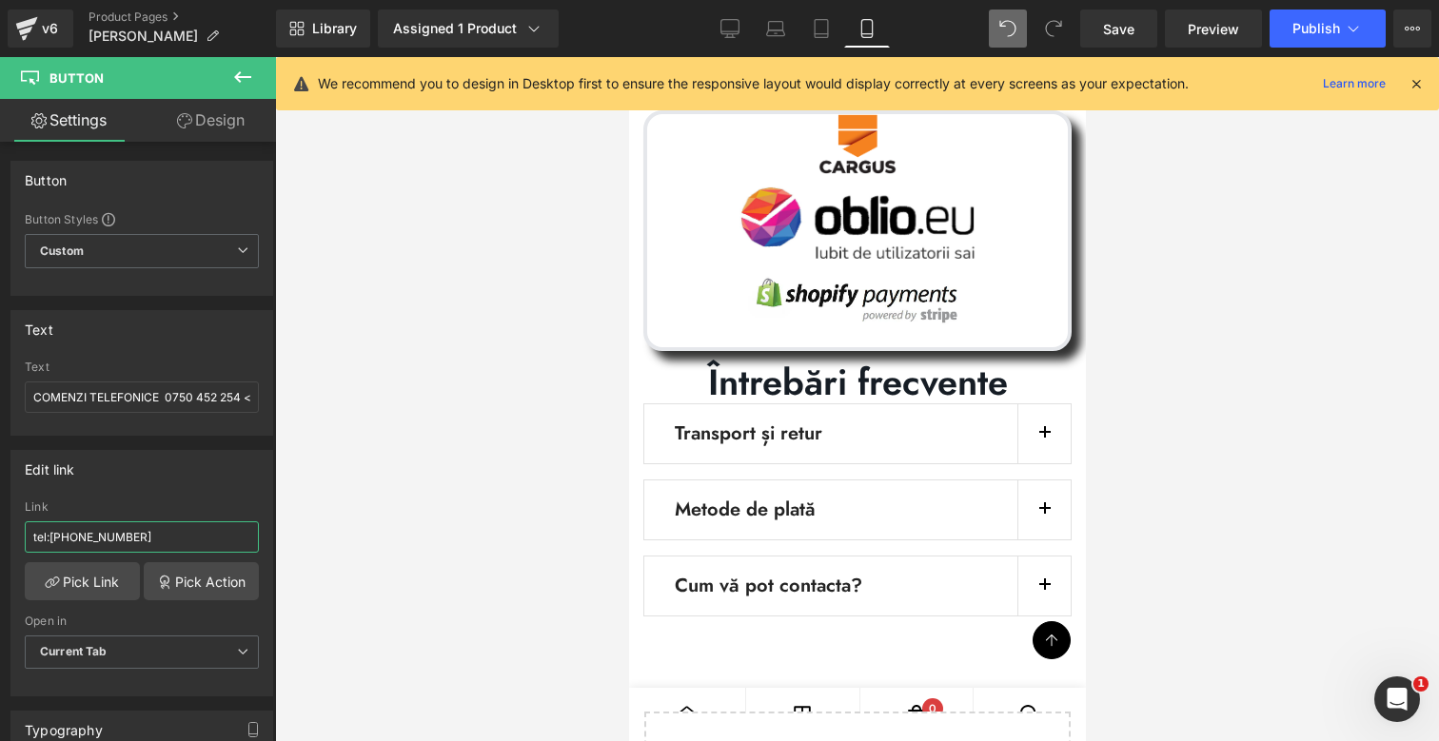
scroll to position [12229, 0]
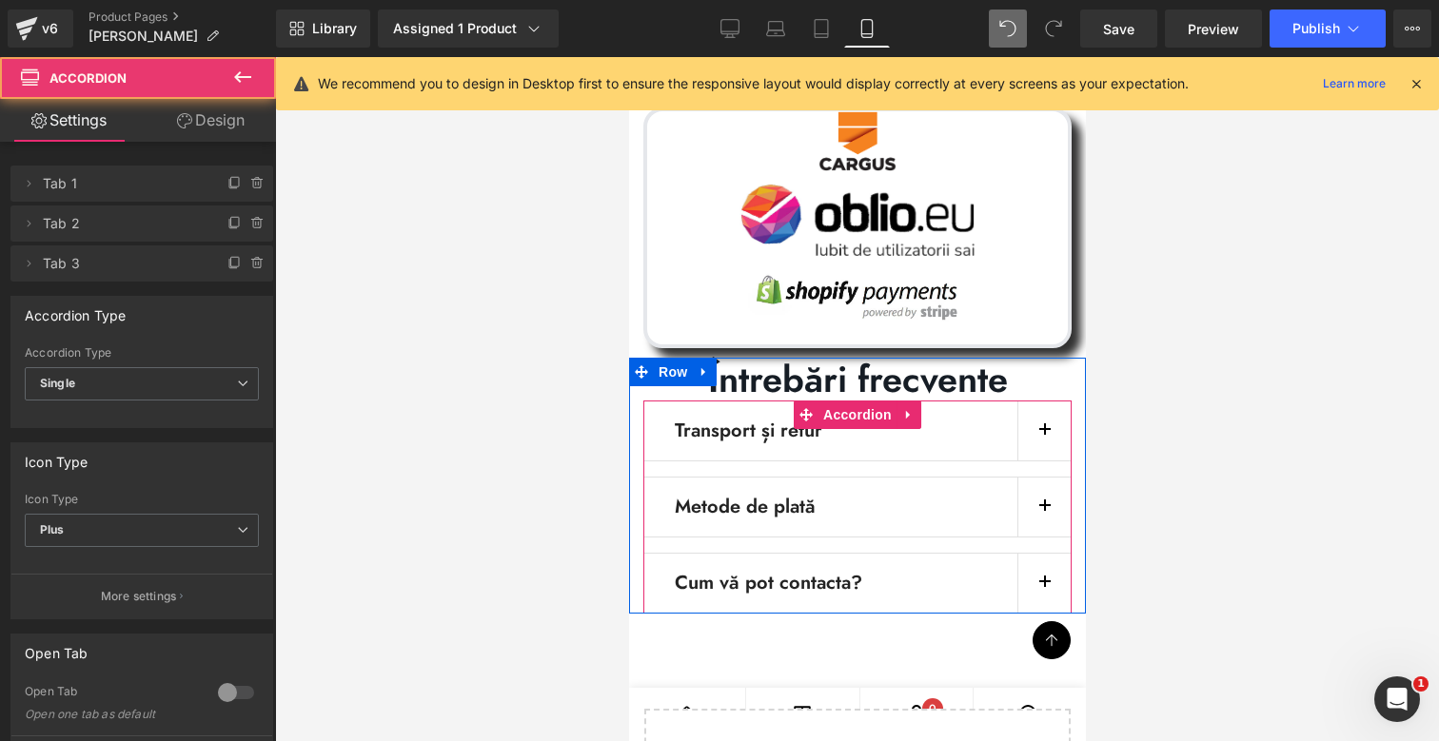
click at [1038, 554] on button "button" at bounding box center [1042, 583] width 53 height 59
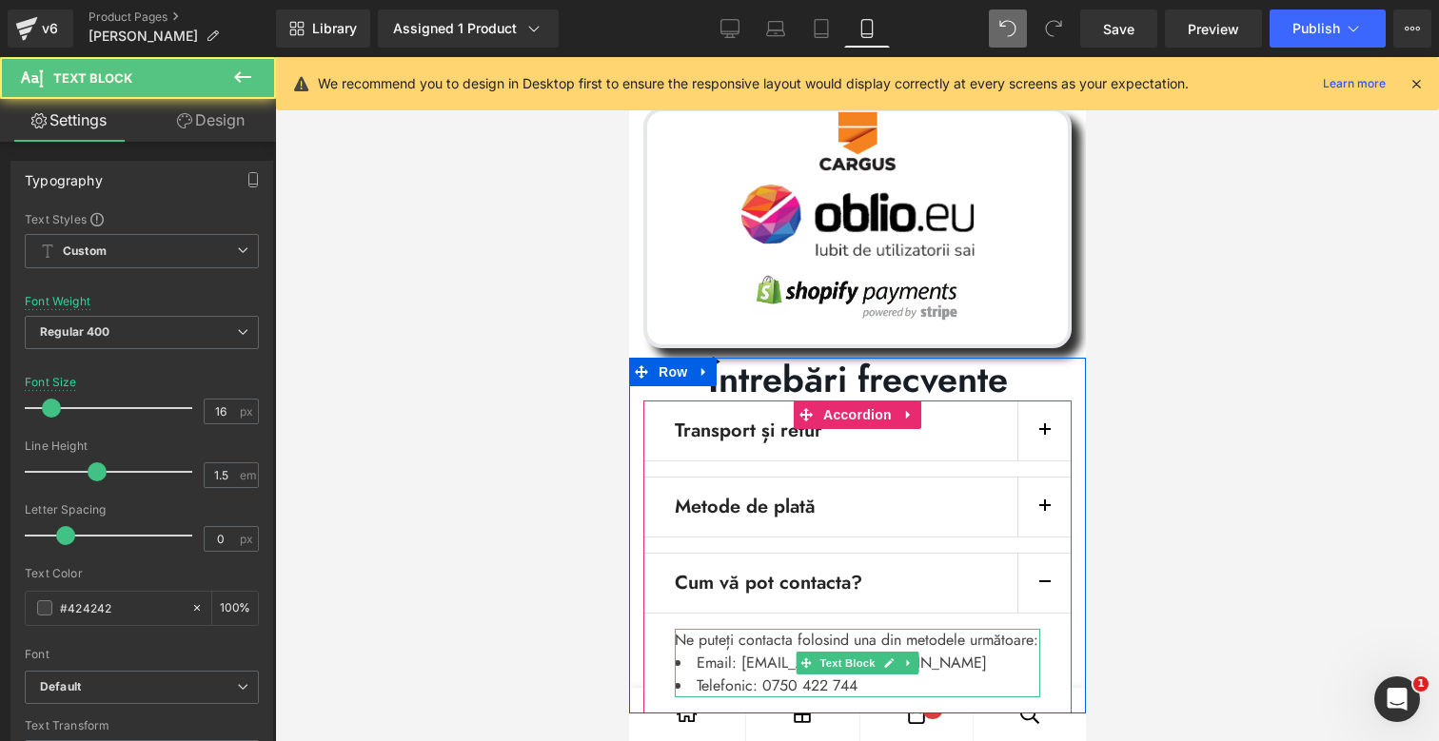
click at [786, 675] on li "Telefonic: 0750 422 744" at bounding box center [856, 686] width 365 height 23
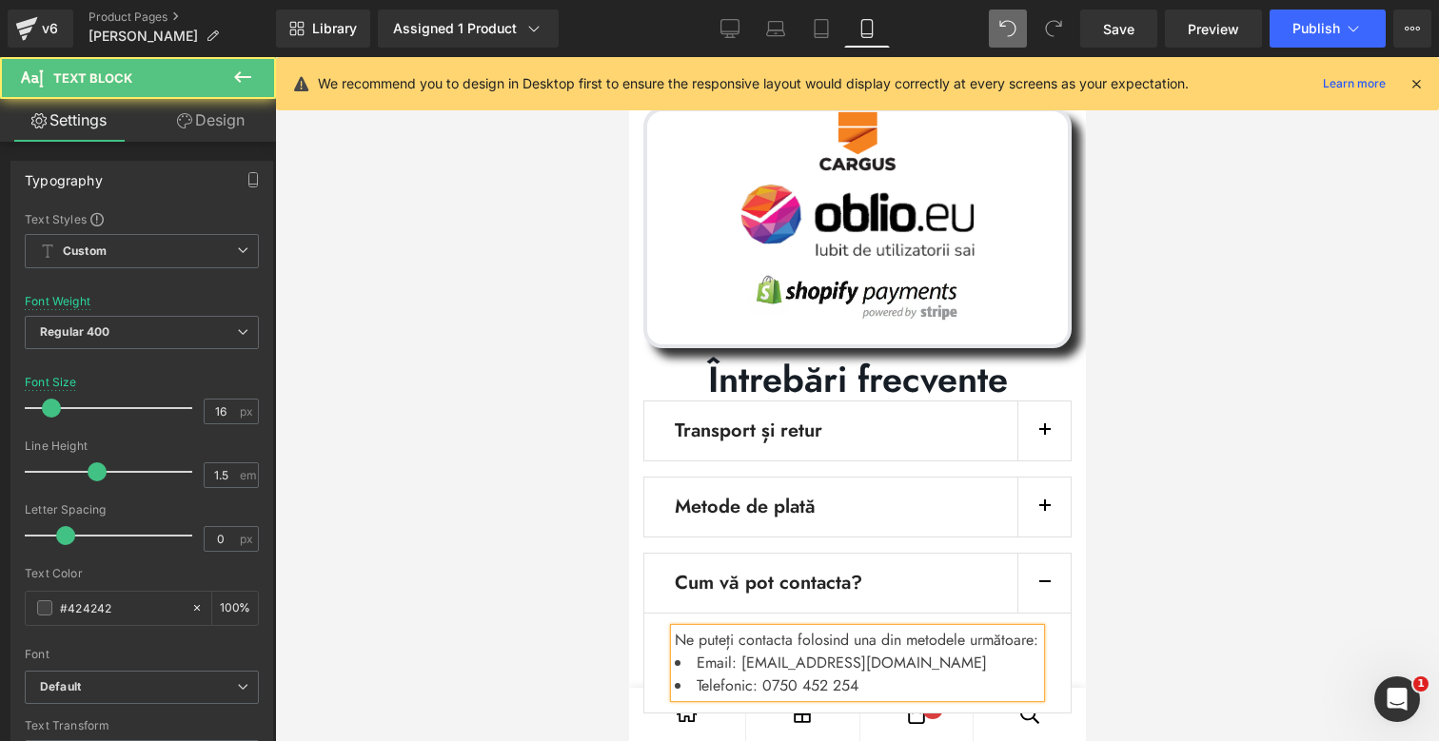
click at [793, 652] on li "Email: support@abcmed.ro" at bounding box center [856, 663] width 365 height 23
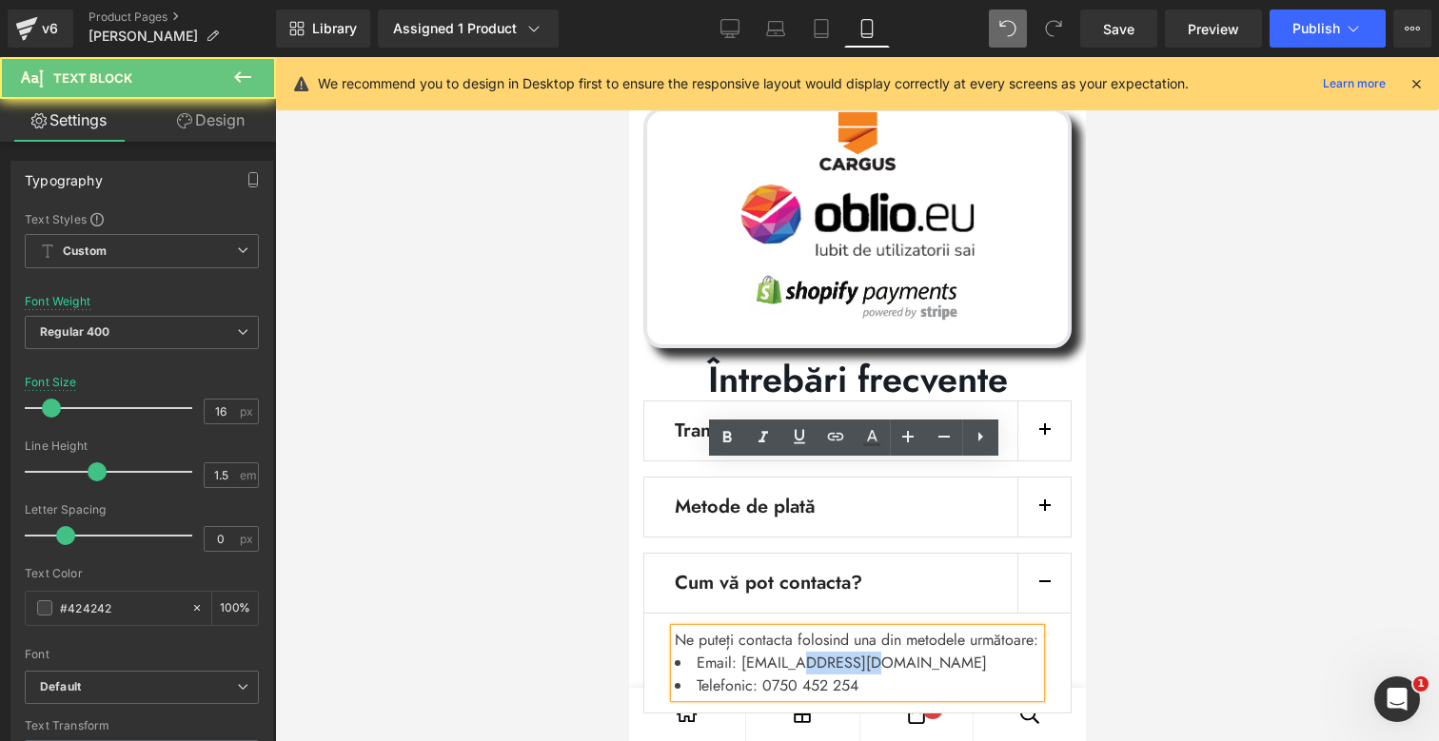
click at [793, 652] on li "Email: support@abcmed.ro" at bounding box center [856, 663] width 365 height 23
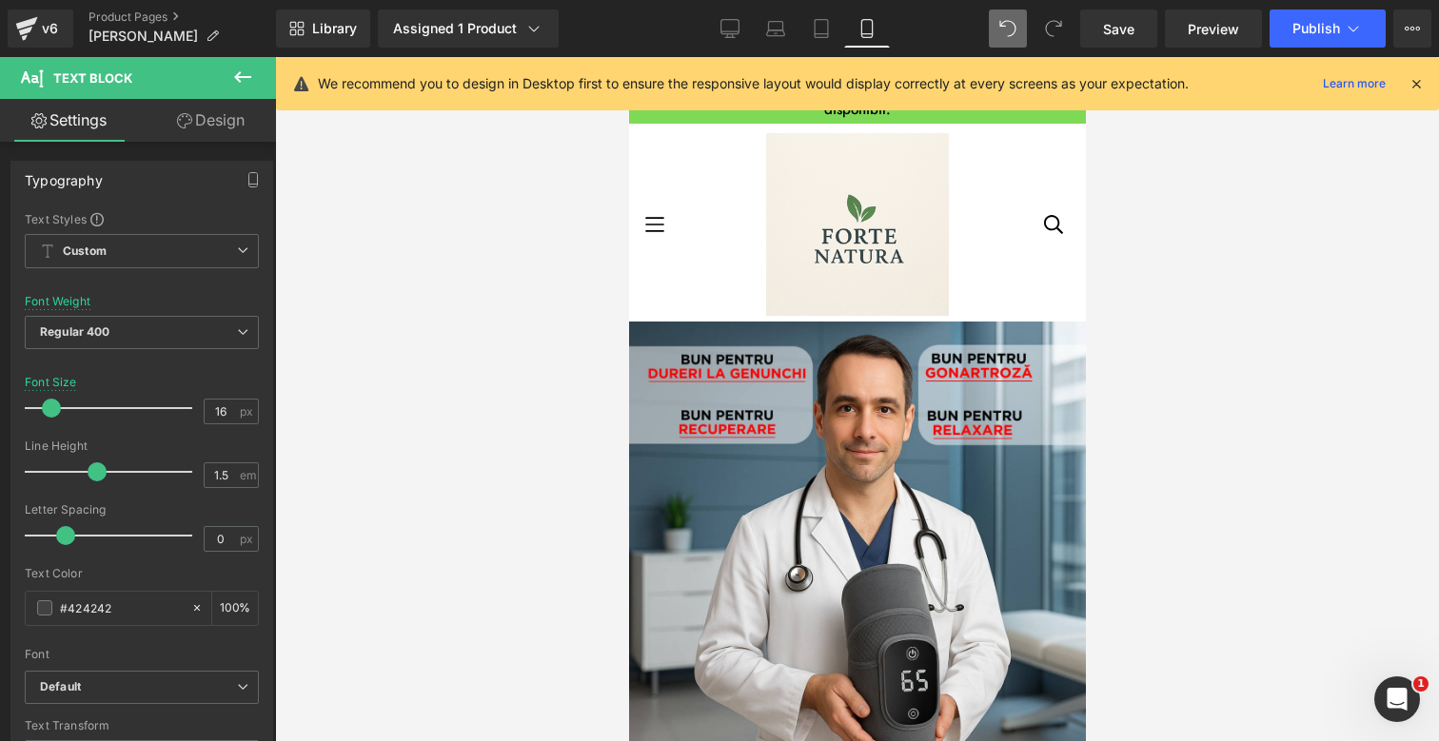
scroll to position [0, 0]
click at [1306, 41] on button "Publish" at bounding box center [1327, 29] width 116 height 38
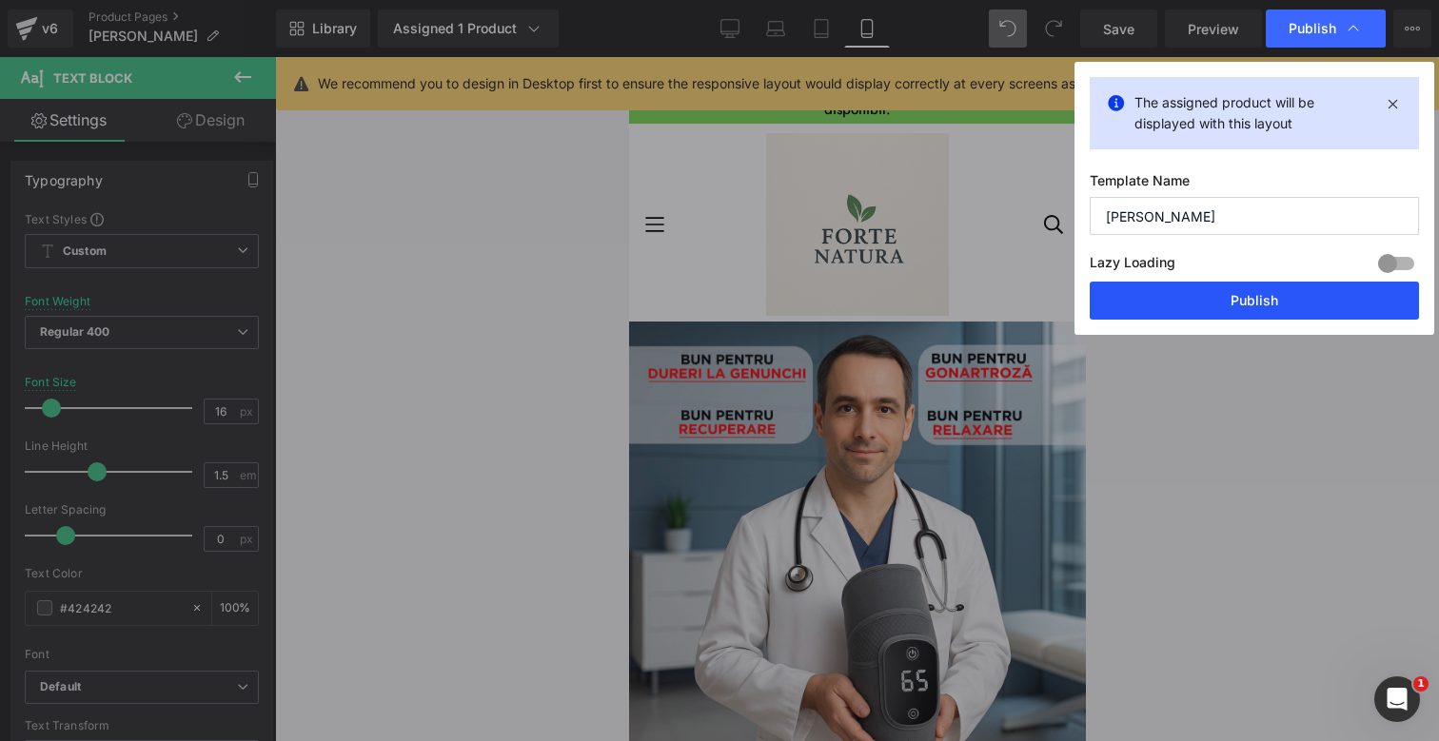
click at [1246, 299] on button "Publish" at bounding box center [1254, 301] width 329 height 38
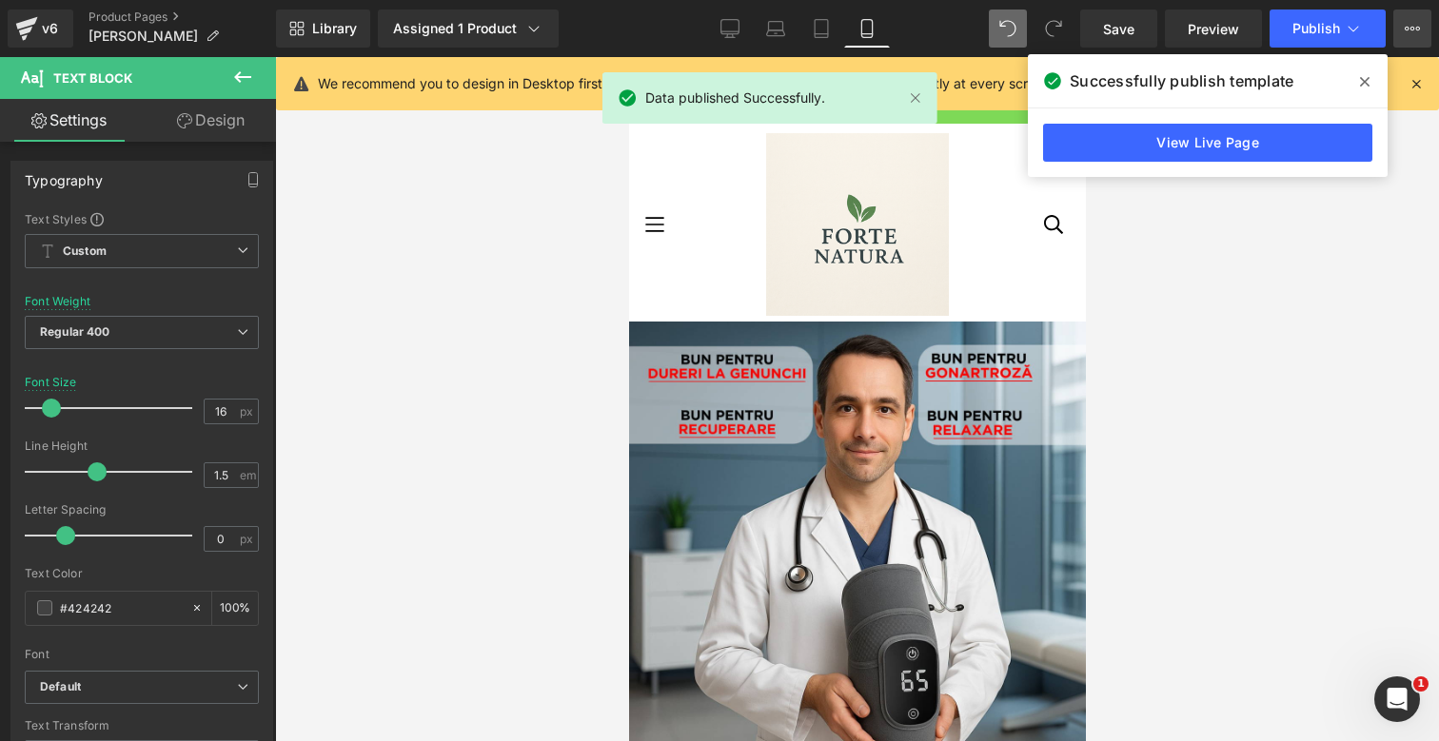
drag, startPoint x: 1413, startPoint y: 36, endPoint x: 1408, endPoint y: 59, distance: 23.3
click at [1413, 36] on button "View Live Page View with current Template Save Template to Library Schedule Pub…" at bounding box center [1412, 29] width 38 height 38
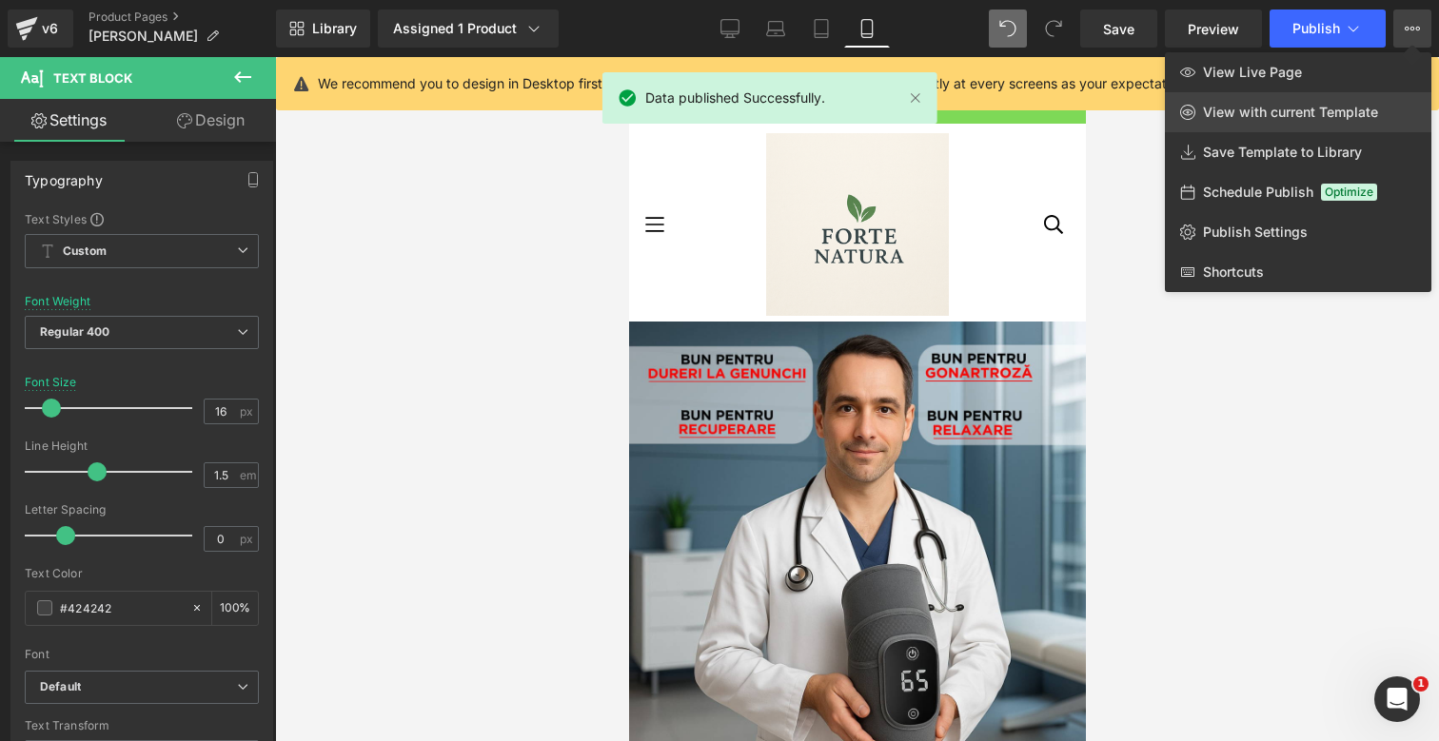
click at [1351, 121] on link "View with current Template" at bounding box center [1298, 112] width 266 height 40
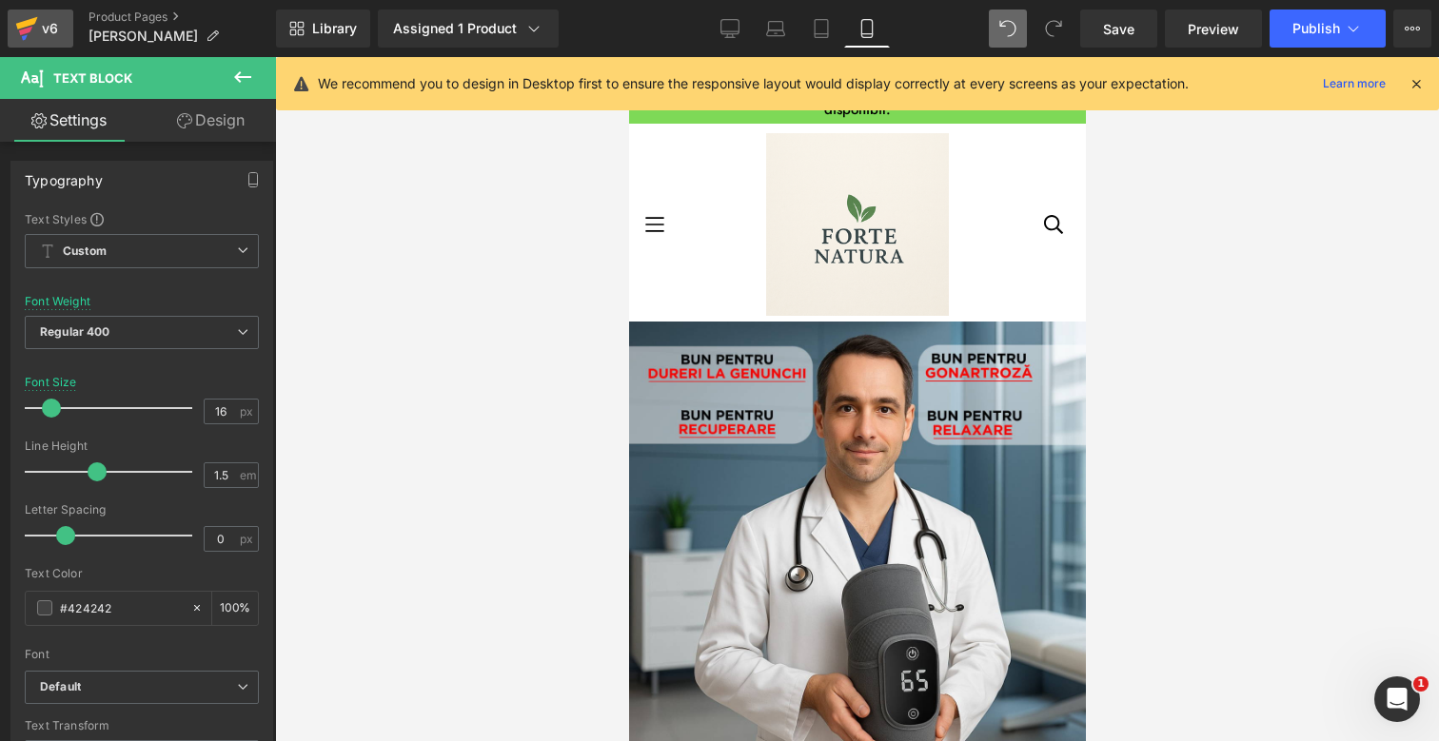
click at [48, 23] on div "v6" at bounding box center [50, 28] width 24 height 25
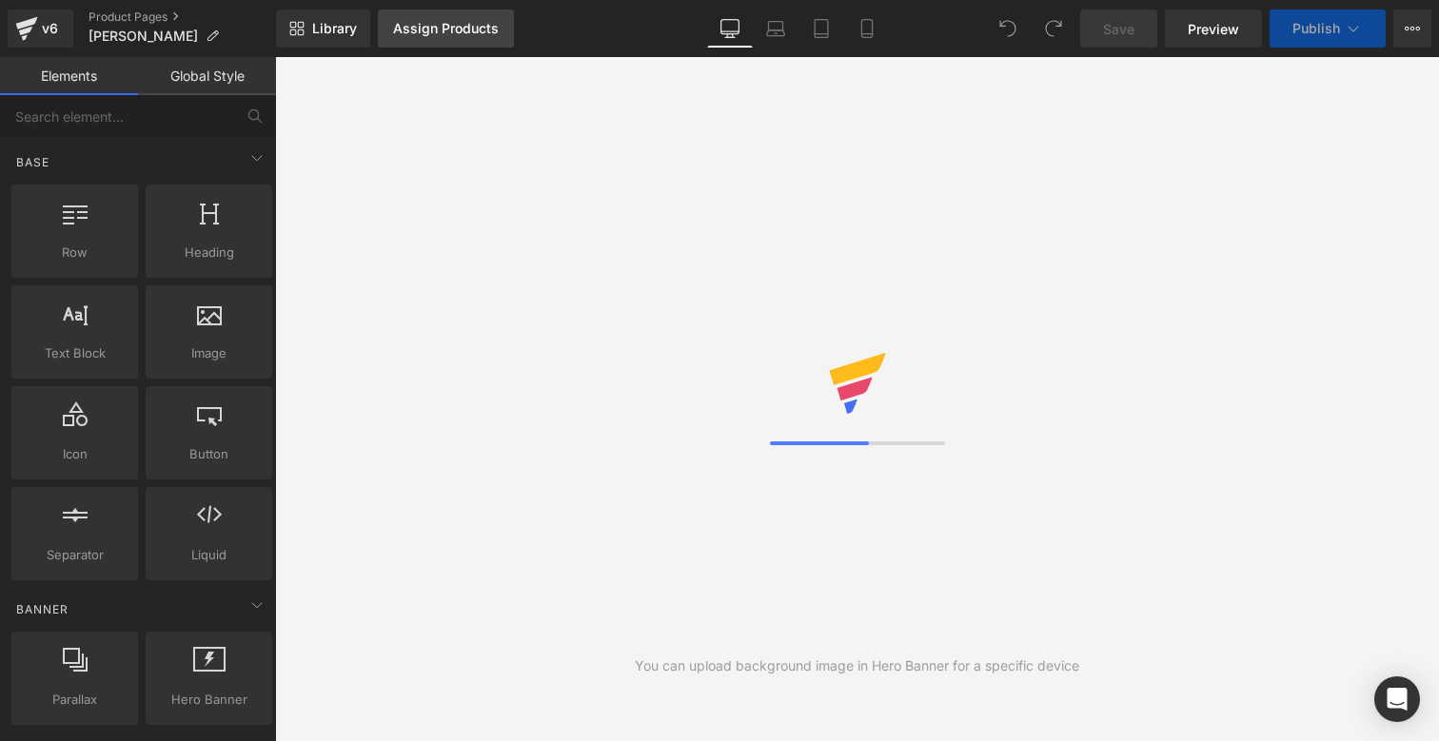
click at [433, 32] on div "Assign Products" at bounding box center [446, 28] width 106 height 15
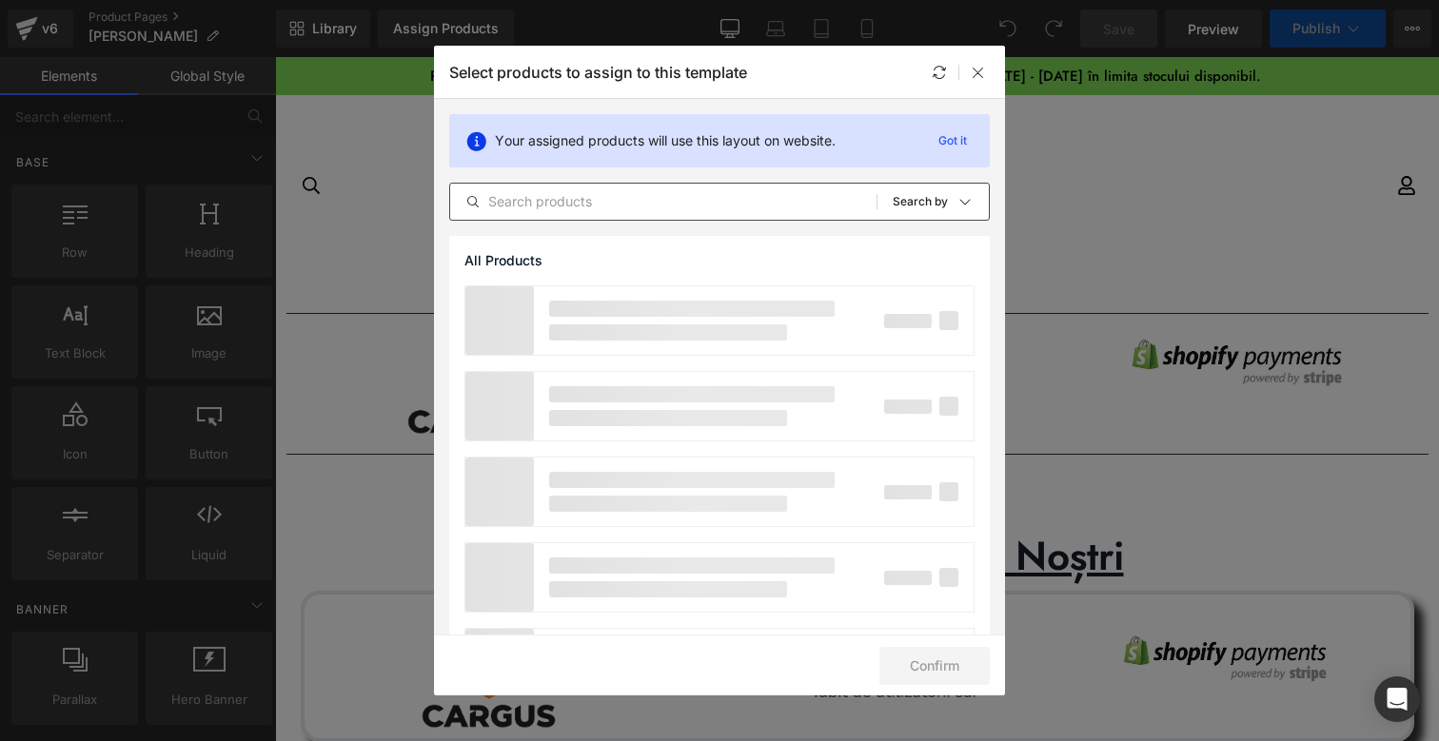
click at [507, 193] on input "text" at bounding box center [663, 201] width 426 height 23
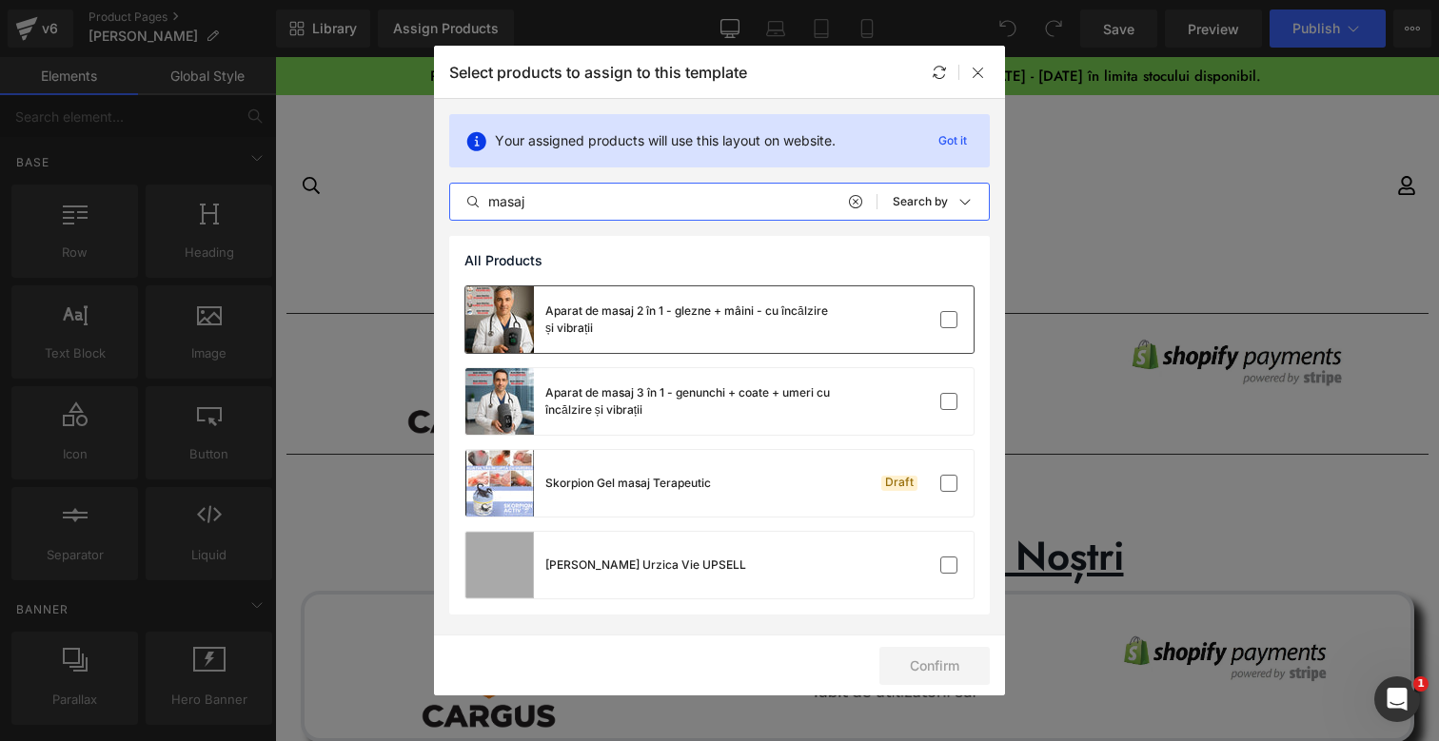
type input "masaj"
click at [696, 298] on div "Aparat de masaj 2 în 1 - glezne + mâini - cu încălzire și vibrații" at bounding box center [647, 319] width 365 height 67
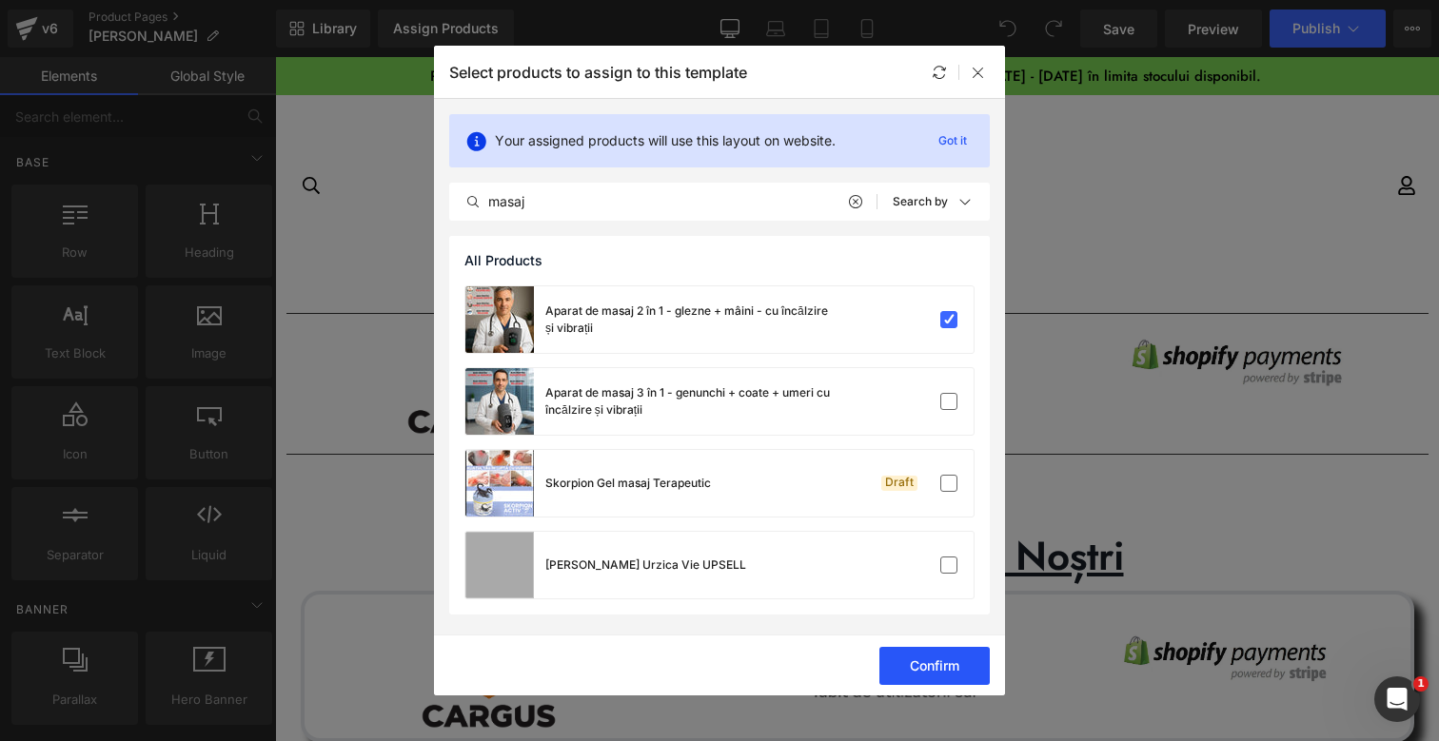
click at [926, 659] on button "Confirm" at bounding box center [934, 666] width 110 height 38
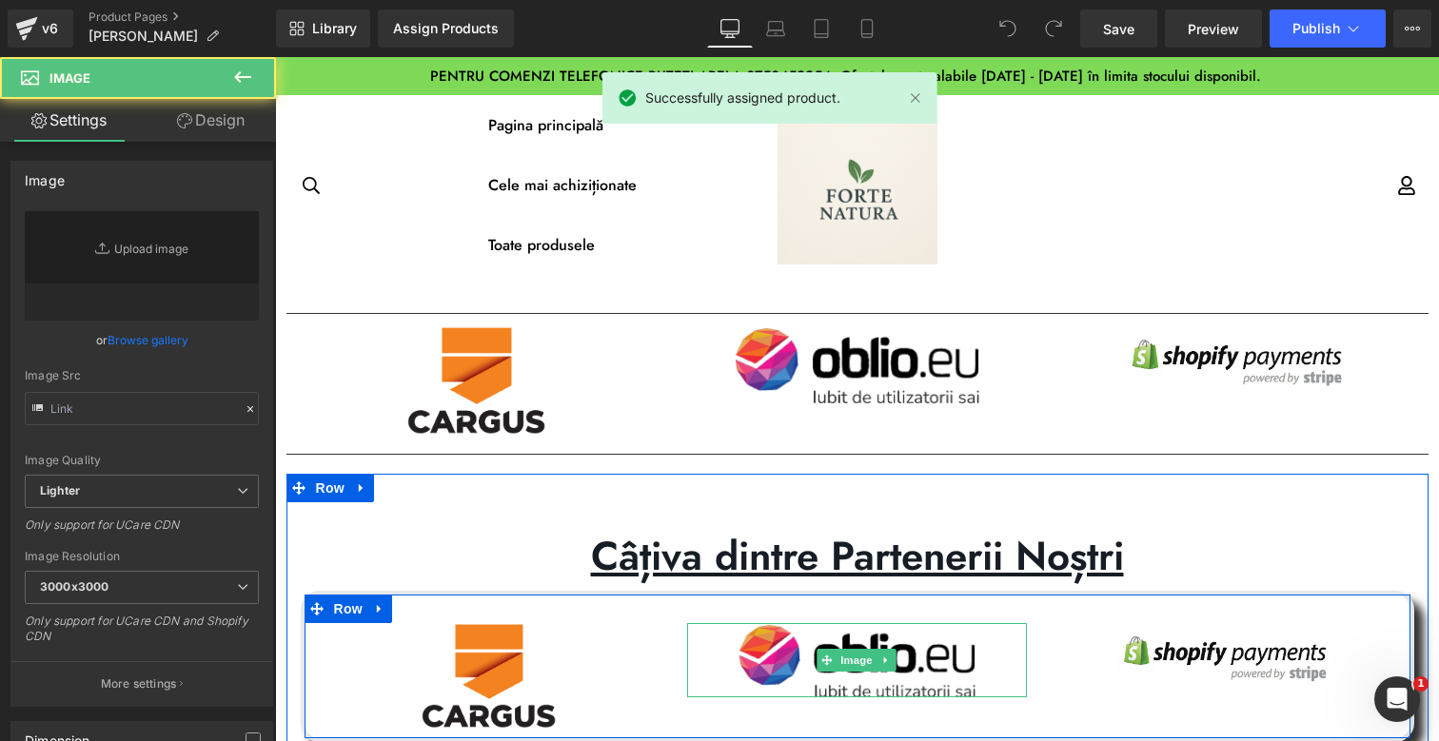
drag, startPoint x: 1183, startPoint y: 735, endPoint x: 824, endPoint y: 595, distance: 385.0
click at [908, 677] on img at bounding box center [856, 660] width 238 height 74
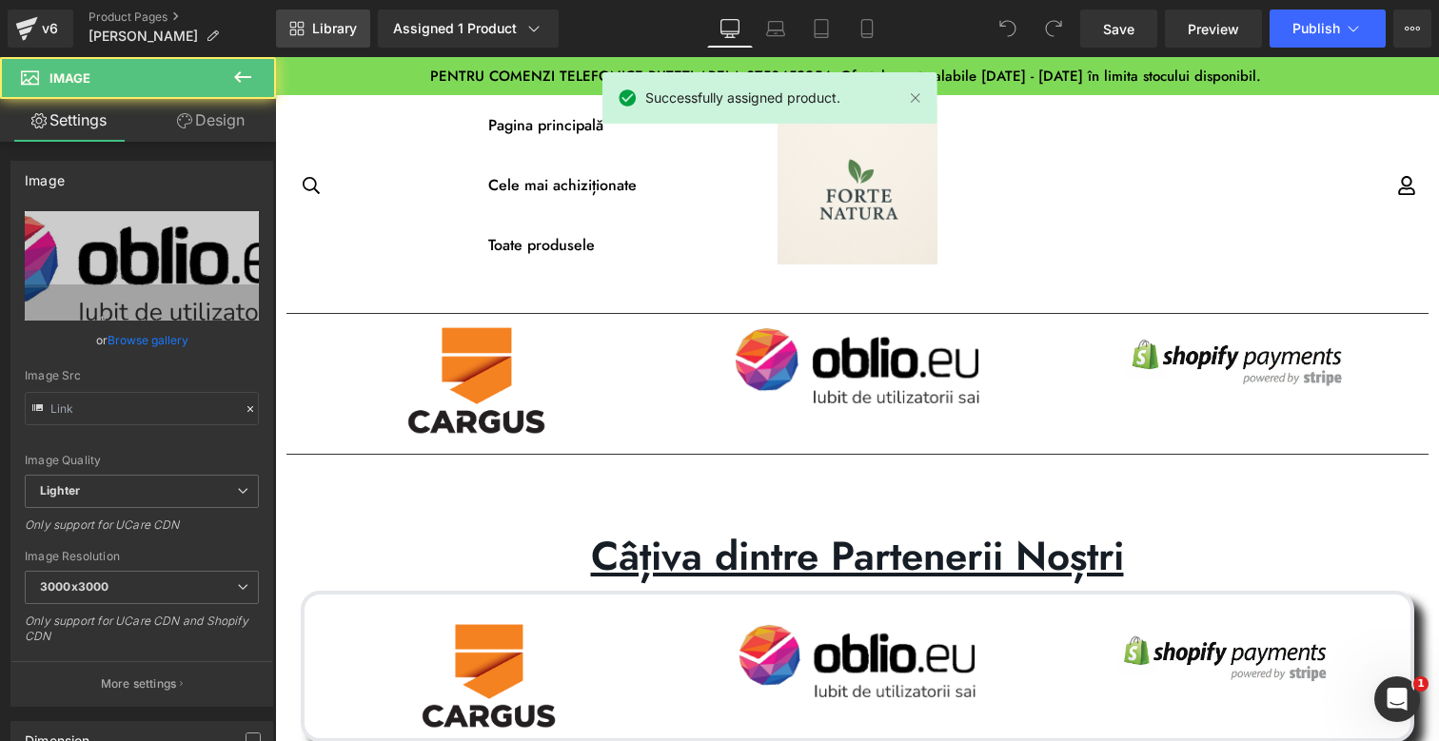
click at [332, 28] on span "Library" at bounding box center [334, 28] width 45 height 17
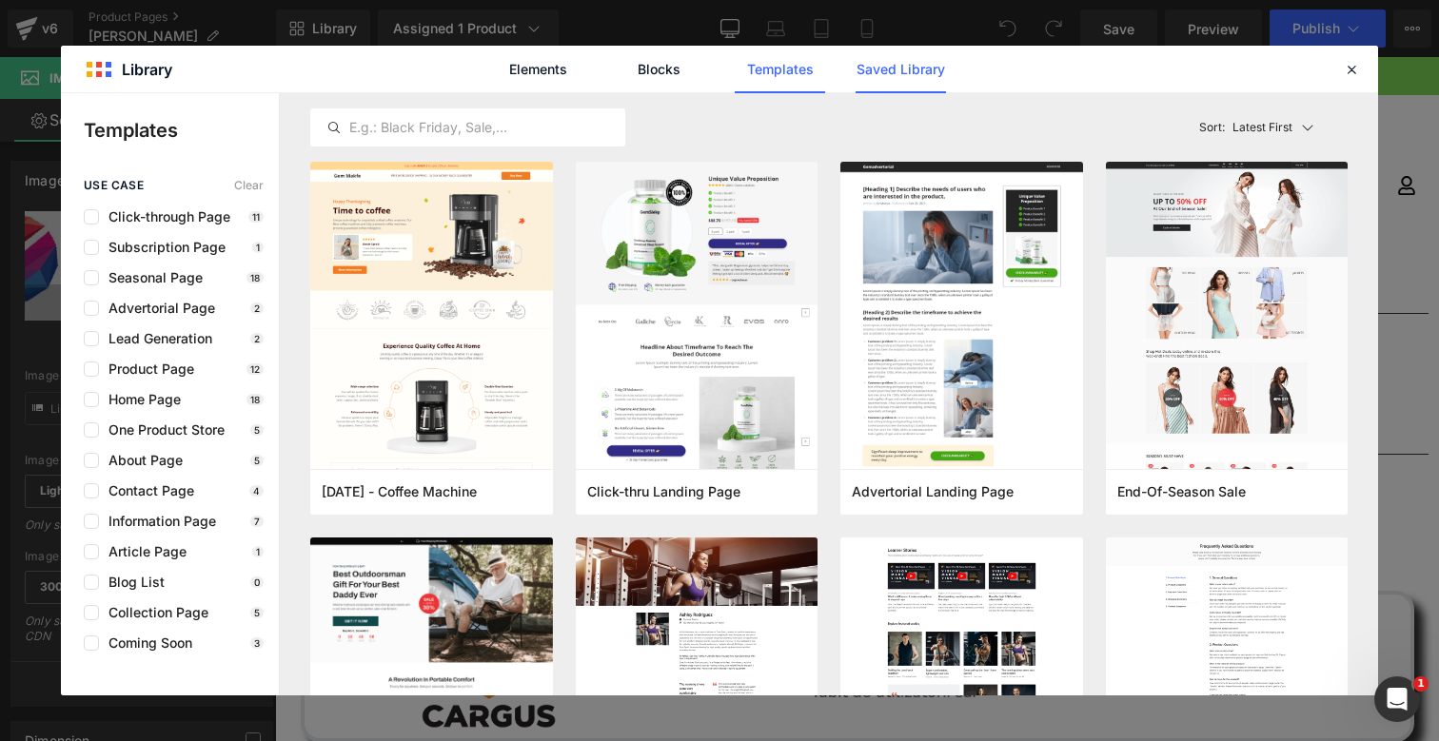
click at [931, 72] on link "Saved Library" at bounding box center [900, 70] width 90 height 48
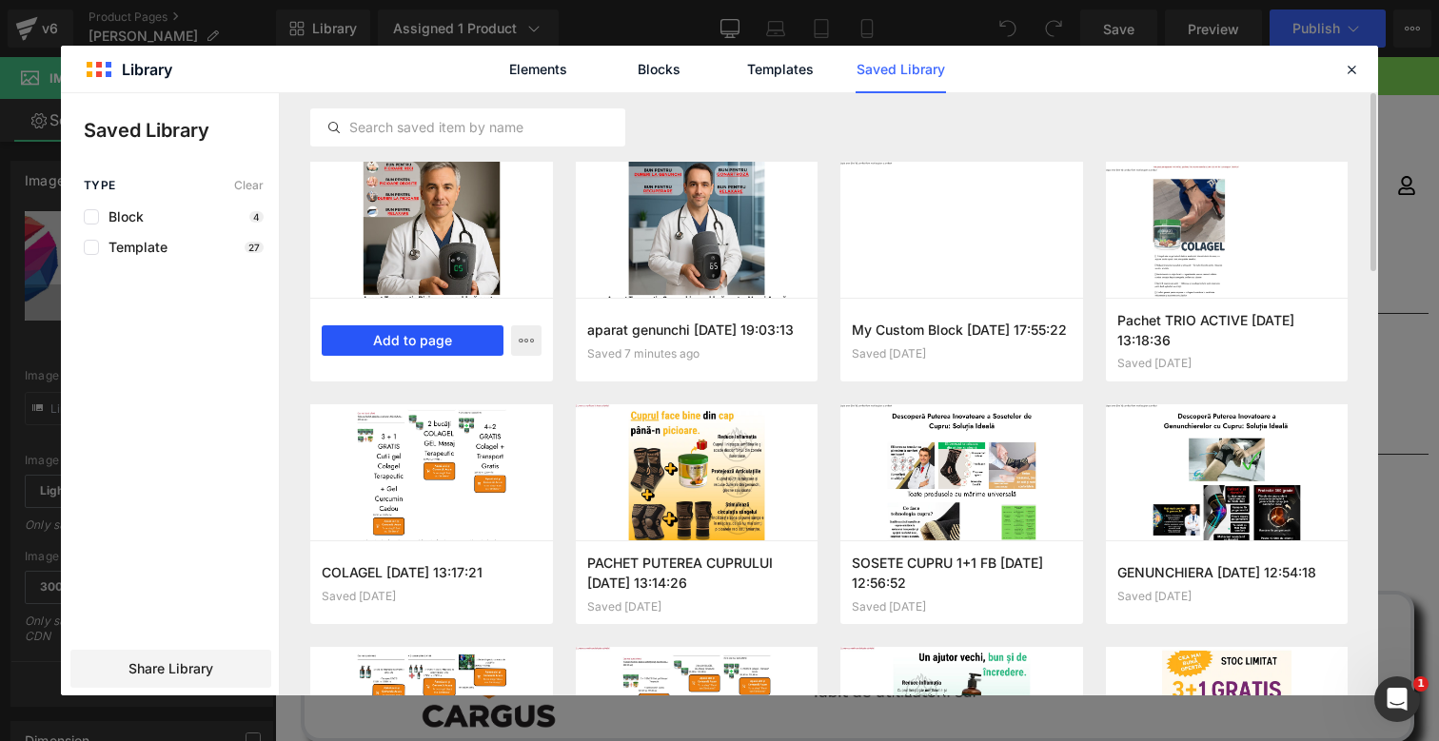
drag, startPoint x: 452, startPoint y: 336, endPoint x: 178, endPoint y: 279, distance: 279.9
click at [452, 336] on button "Add to page" at bounding box center [413, 340] width 182 height 30
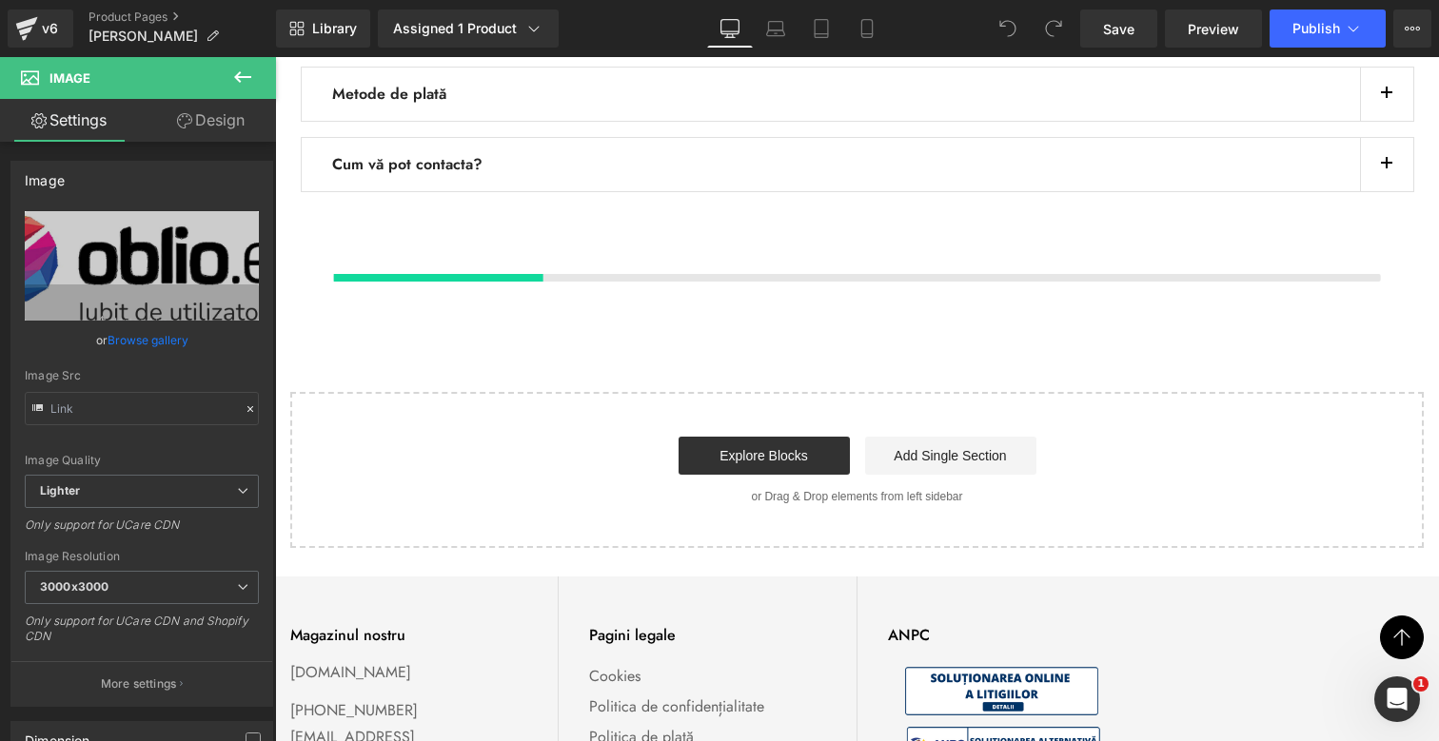
scroll to position [891, 0]
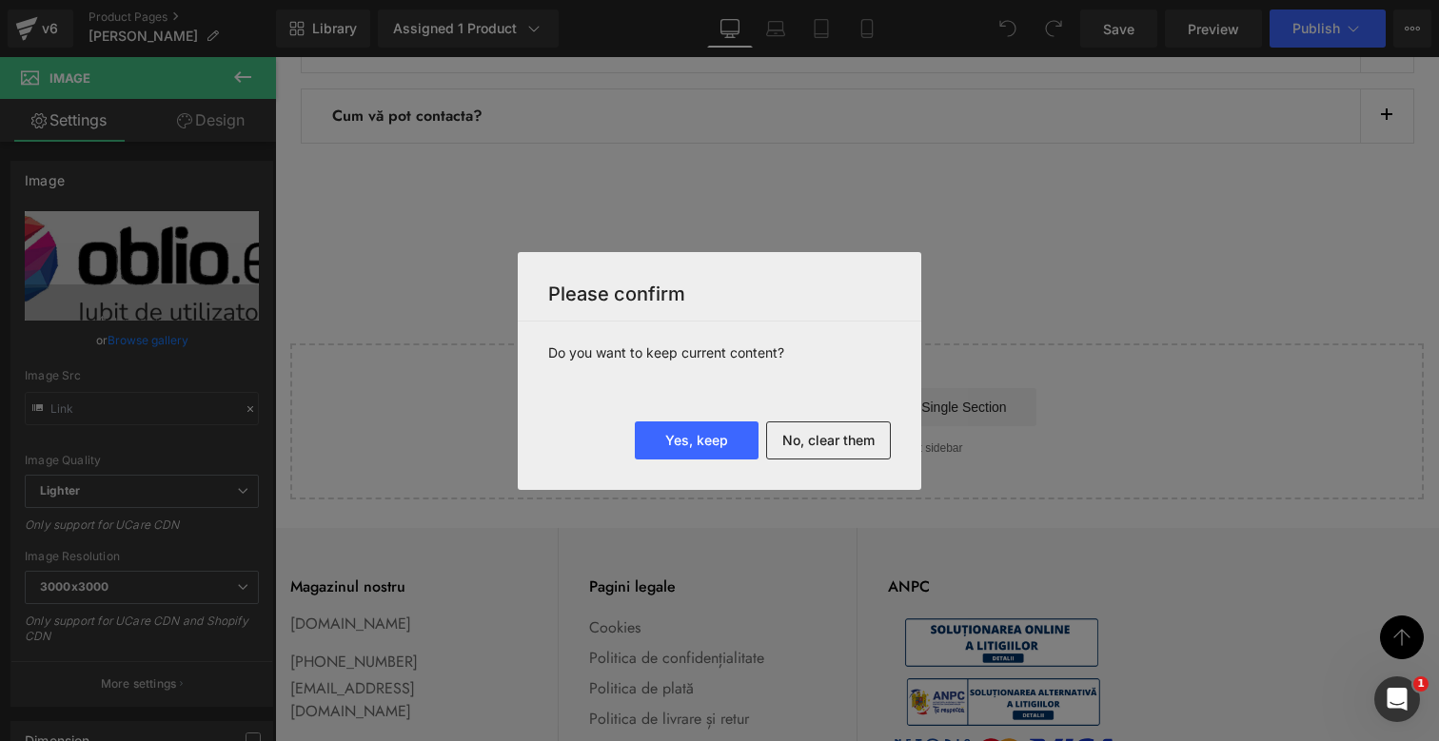
click at [825, 430] on button "No, clear them" at bounding box center [828, 441] width 125 height 38
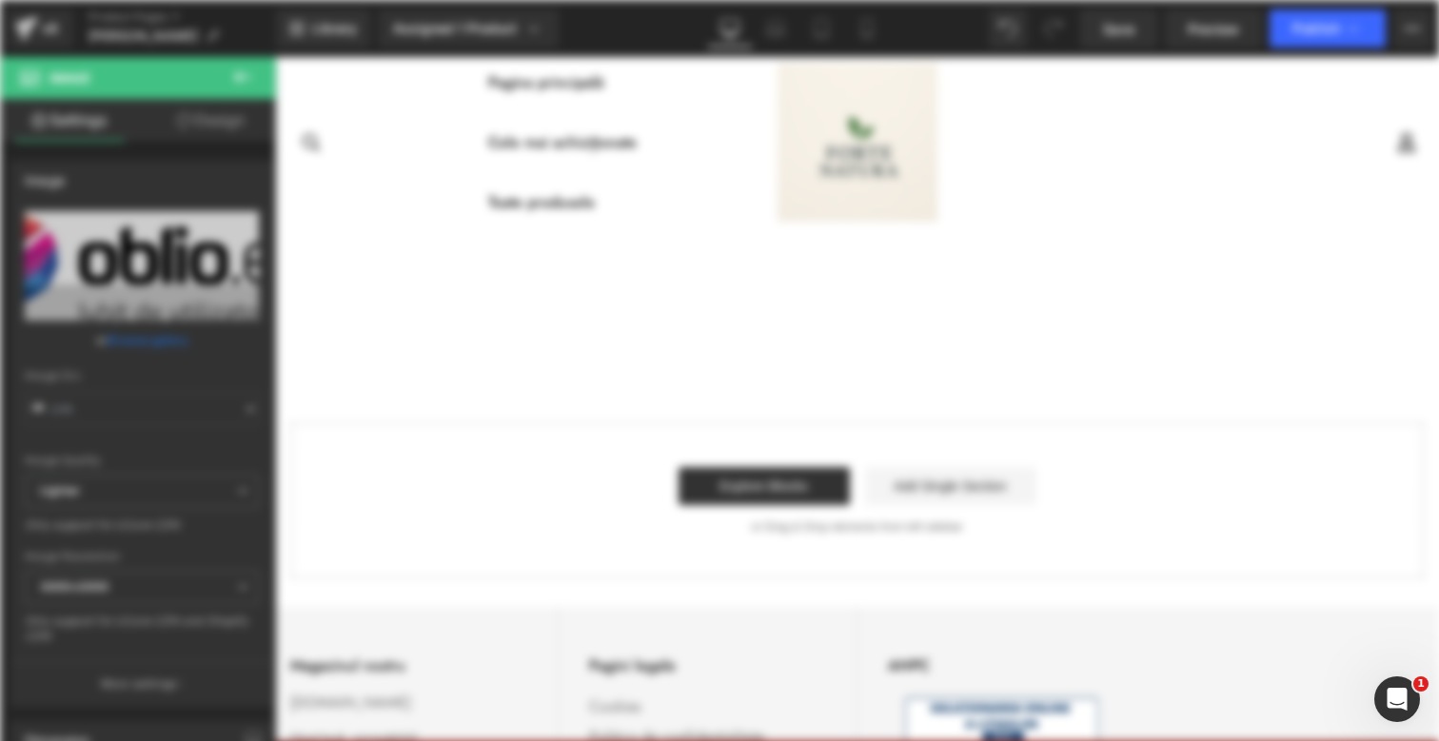
scroll to position [0, 0]
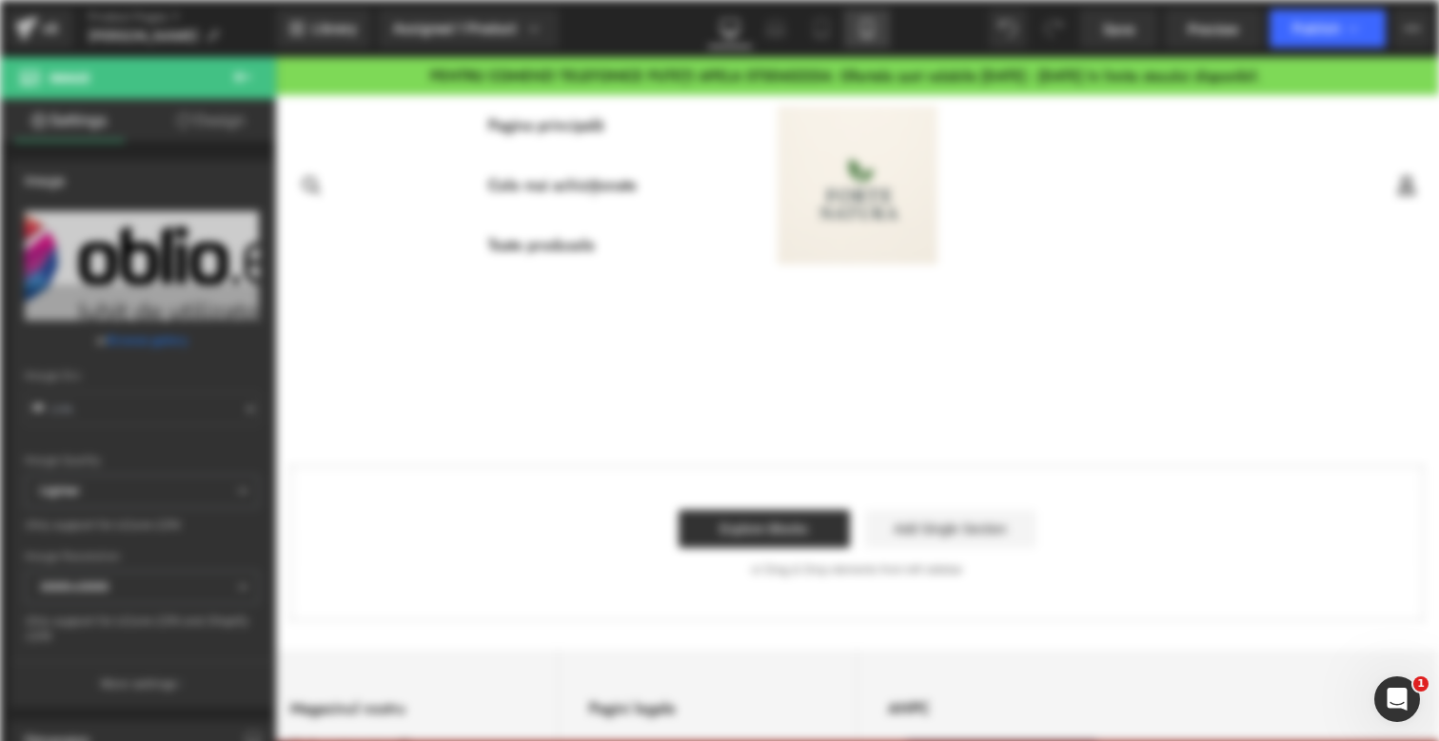
click at [869, 34] on icon at bounding box center [866, 34] width 10 height 0
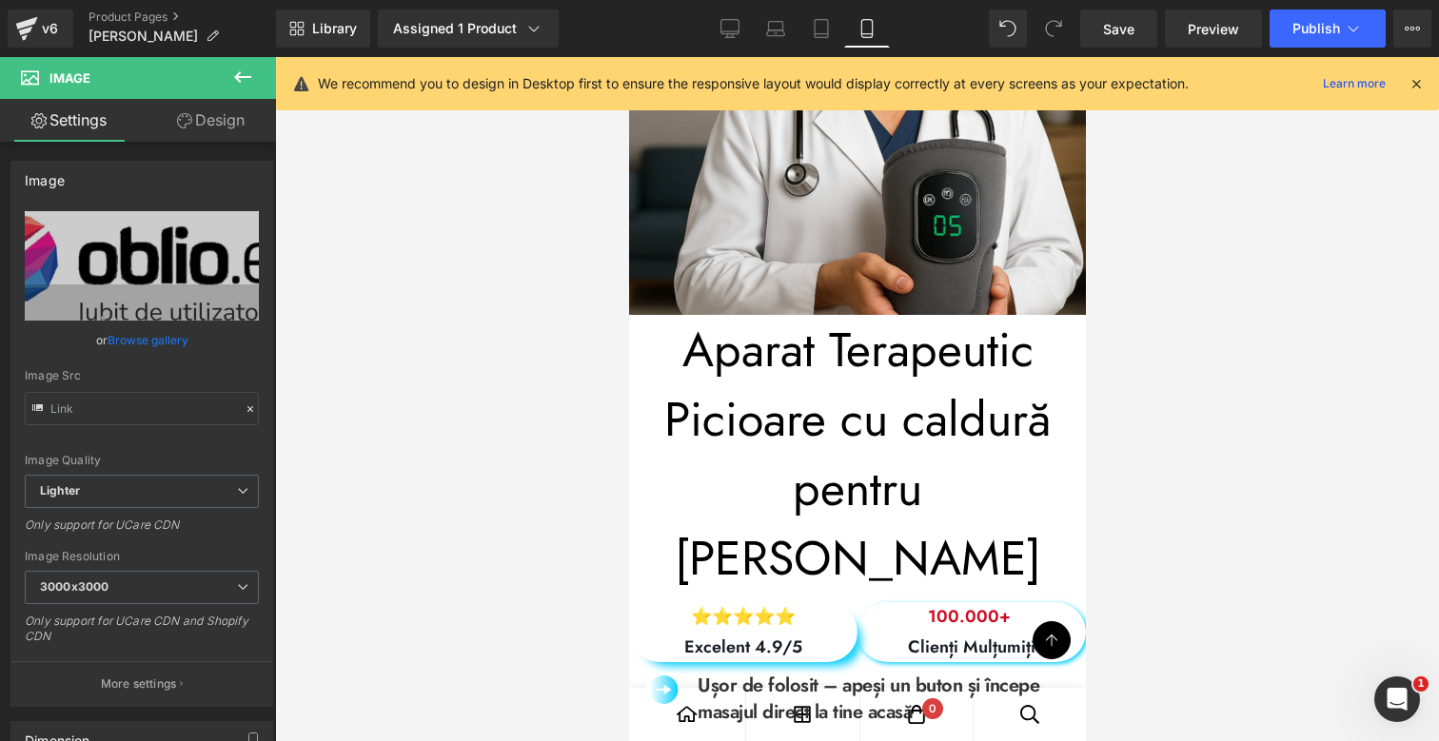
scroll to position [467, 0]
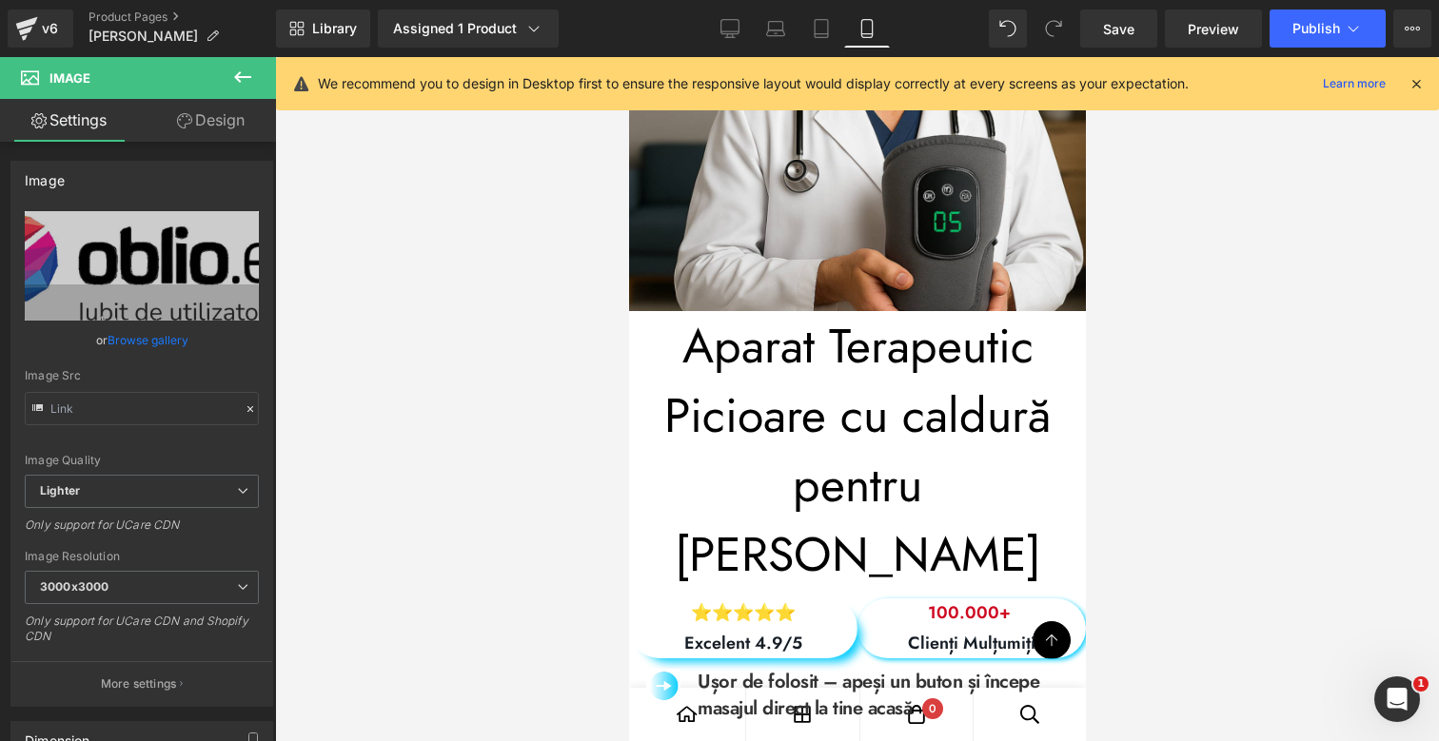
click at [911, 379] on h1 "Aparat Terapeutic Picioare cu caldură pentru" at bounding box center [856, 415] width 457 height 208
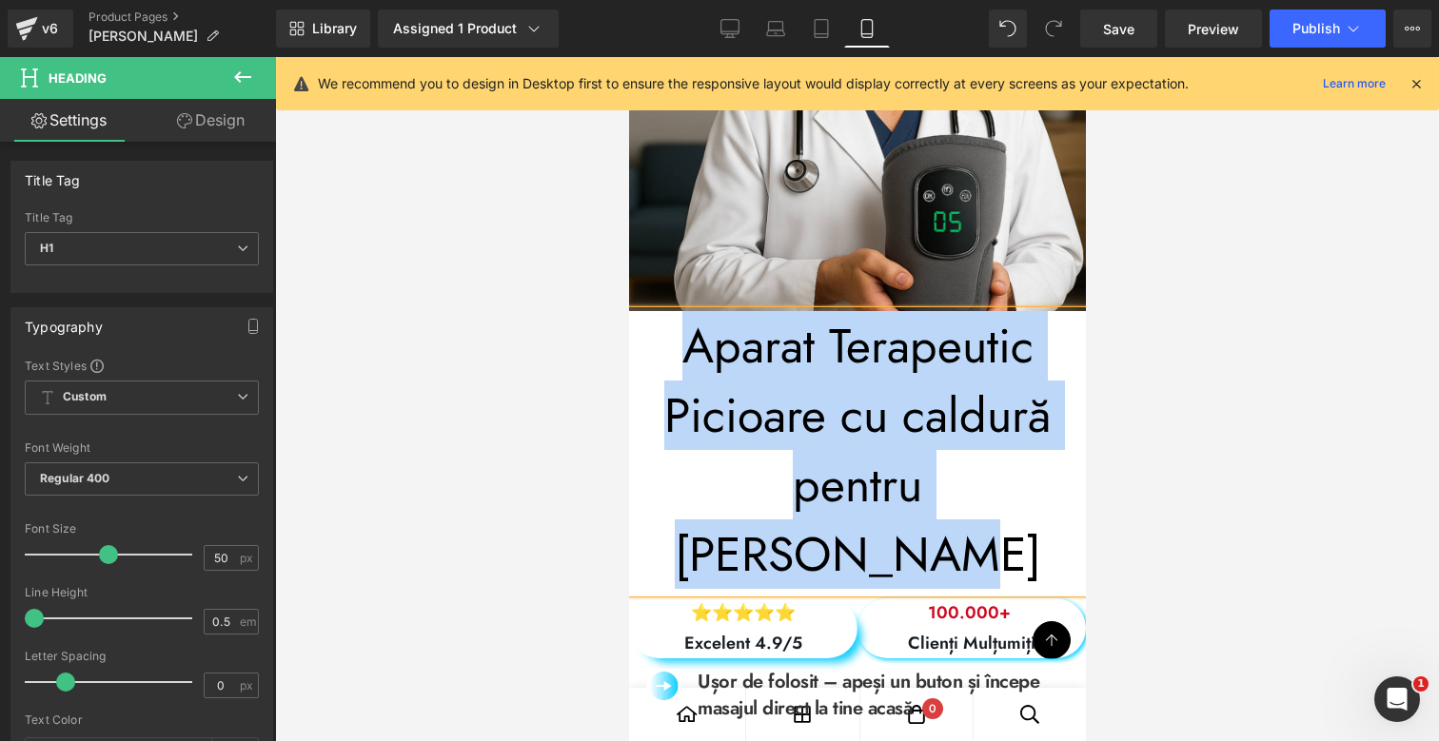
paste div
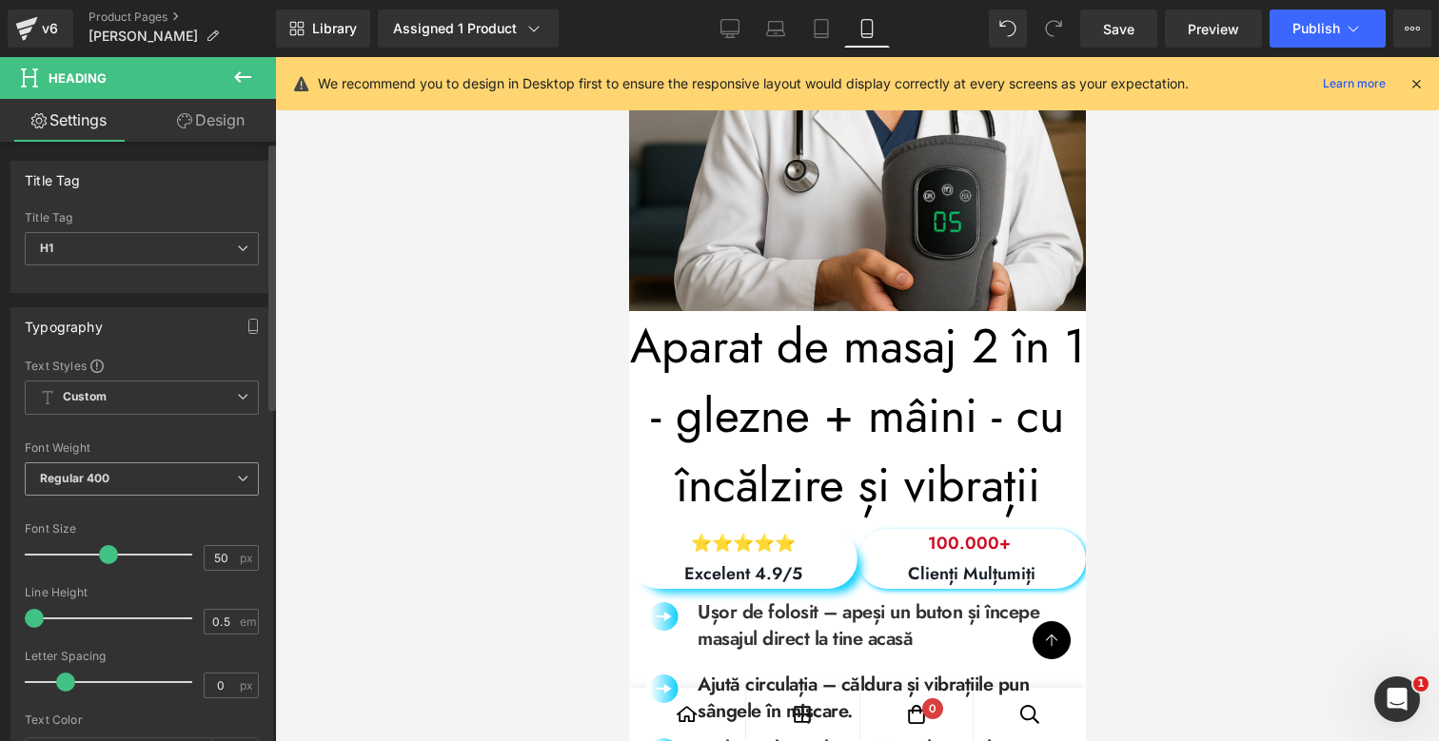
drag, startPoint x: 49, startPoint y: 475, endPoint x: 32, endPoint y: 475, distance: 16.2
click at [49, 475] on b "Regular 400" at bounding box center [75, 478] width 70 height 14
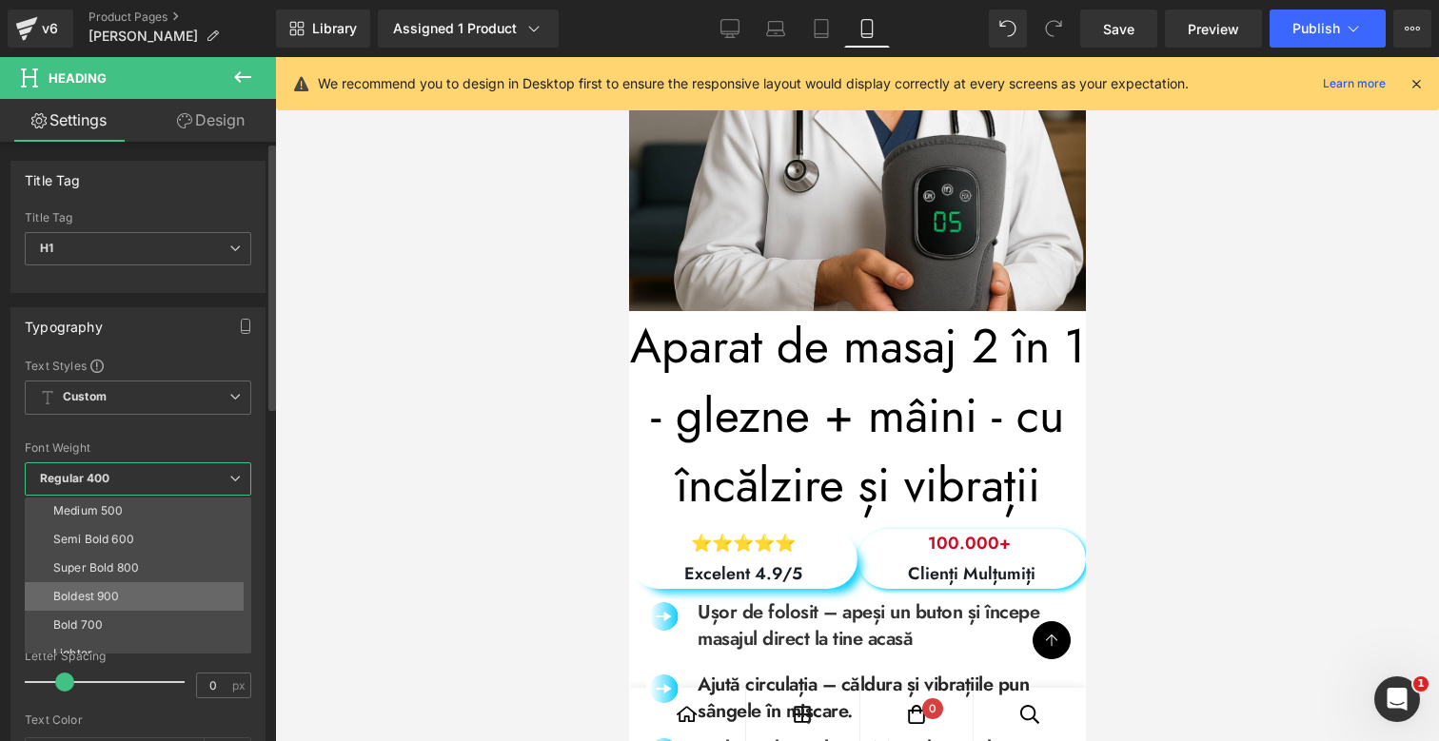
scroll to position [114, 0]
click at [128, 603] on li "Boldest 900" at bounding box center [142, 597] width 235 height 29
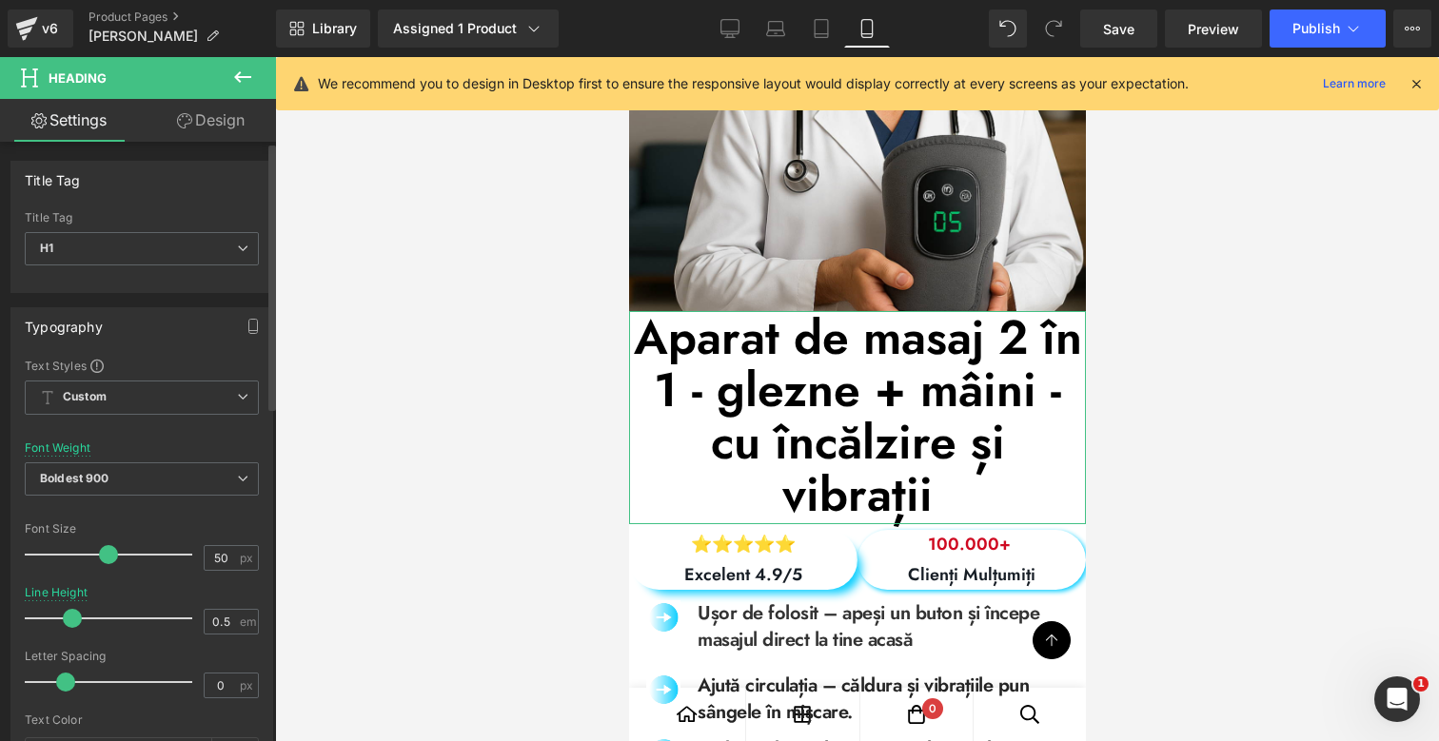
drag, startPoint x: 42, startPoint y: 622, endPoint x: 75, endPoint y: 623, distance: 33.3
click at [75, 623] on span at bounding box center [72, 618] width 19 height 19
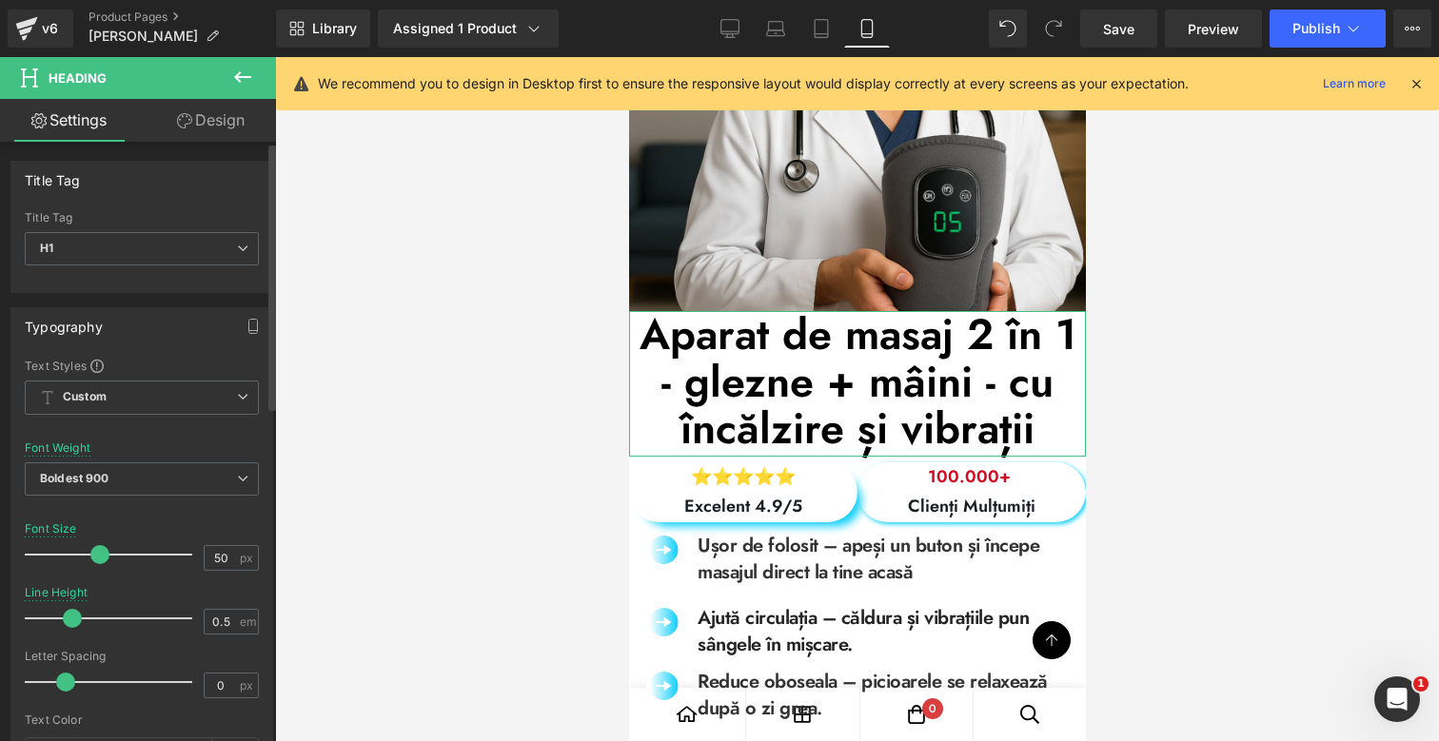
click at [97, 559] on span at bounding box center [99, 554] width 19 height 19
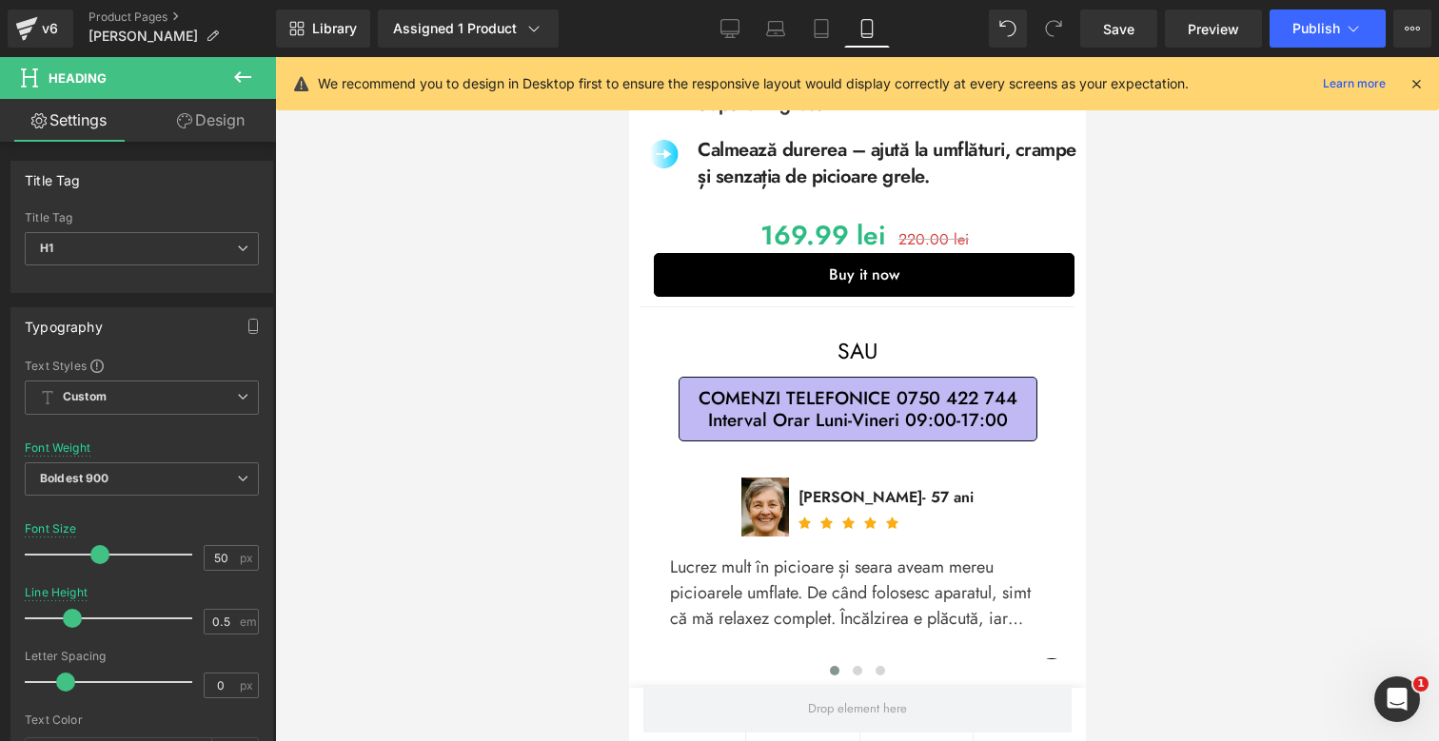
scroll to position [1072, 0]
click at [872, 387] on span "COMENZI TELEFONICE 0750 422 744 Interval Orar Luni-Vineri 09:00-17:00" at bounding box center [856, 408] width 319 height 44
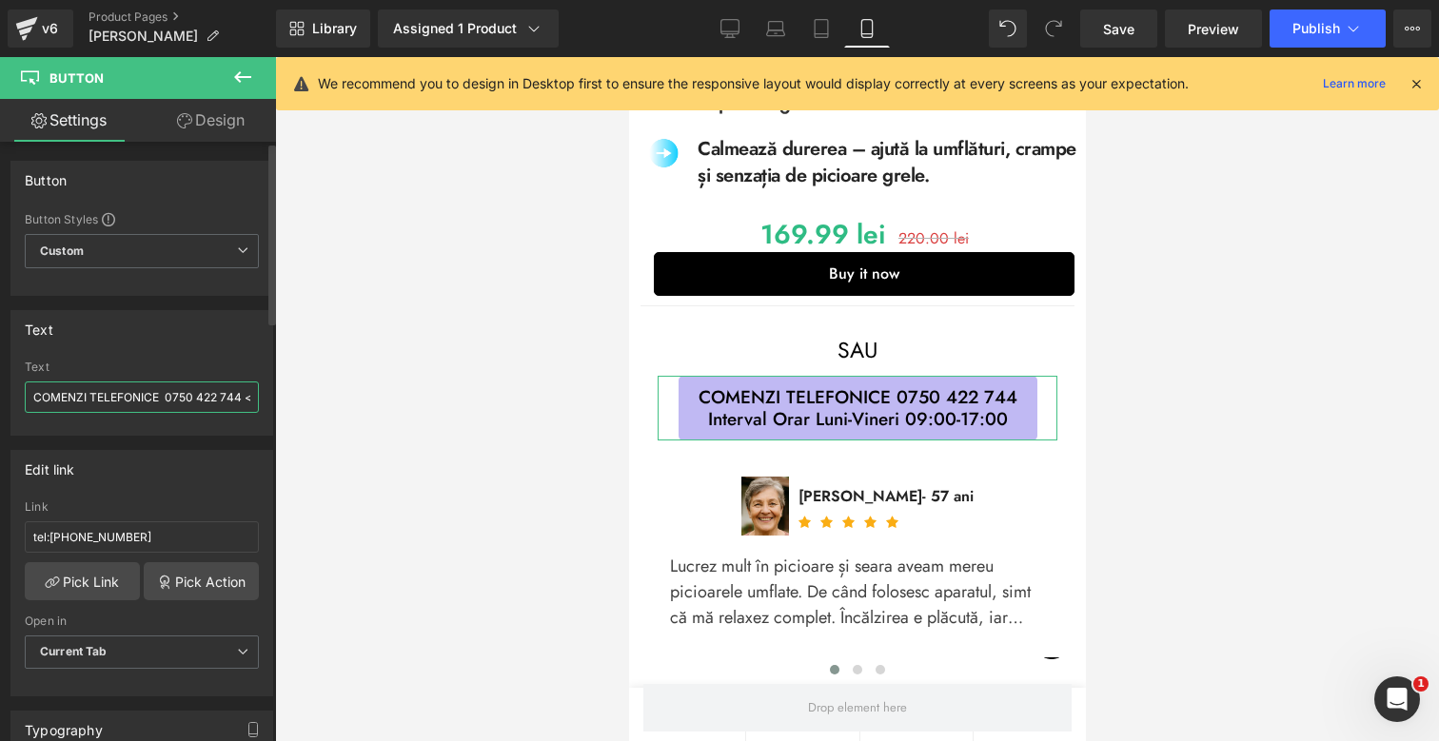
drag, startPoint x: 206, startPoint y: 395, endPoint x: 243, endPoint y: 470, distance: 83.4
click at [206, 395] on input "COMENZI TELEFONICE 0750 422 744 <br> Interval Orar Luni-Vineri 09:00-17:00" at bounding box center [142, 397] width 234 height 31
type input "COMENZI TELEFONICE 0750 452 254 <br> Interval Orar Luni-Vineri 09:00-17:00"
click at [121, 537] on input "tel:0750422744" at bounding box center [142, 536] width 234 height 31
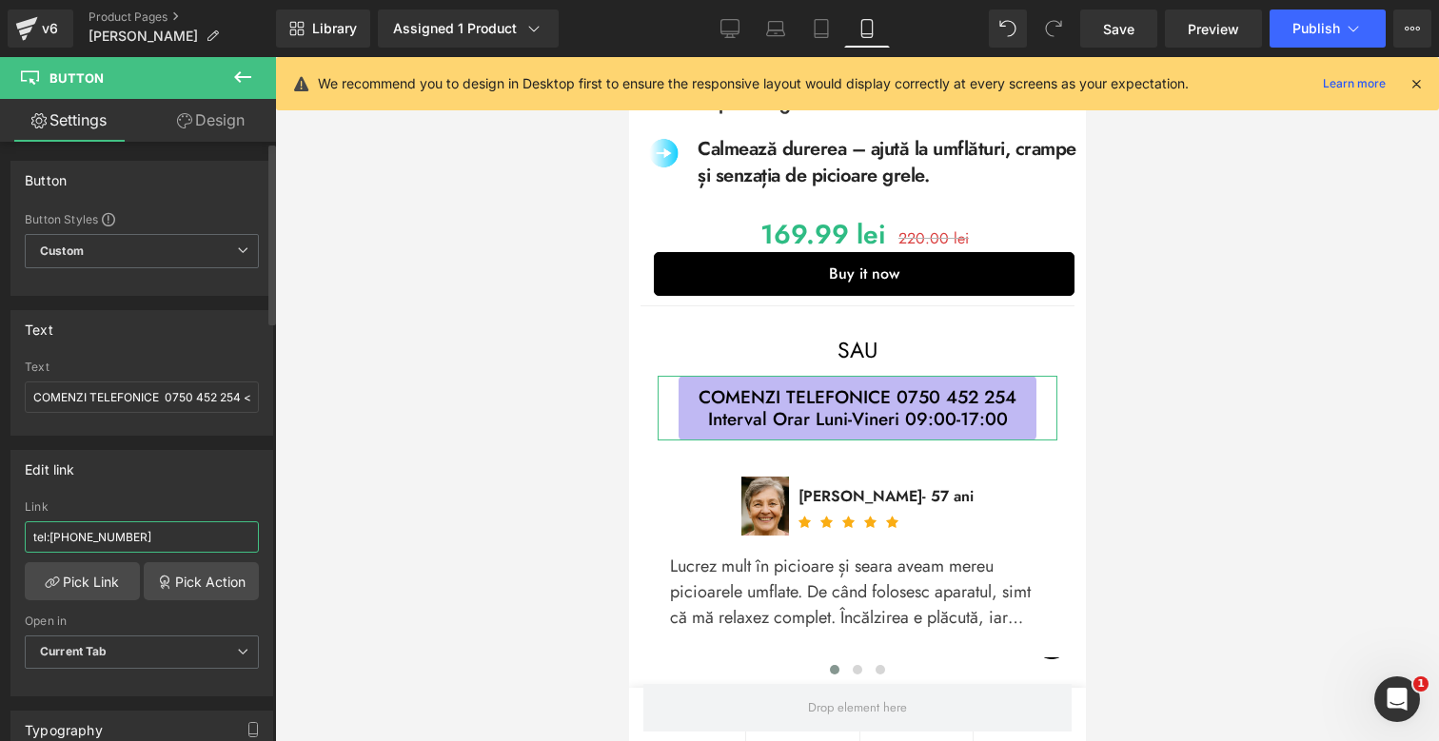
type input "tel:0750452254"
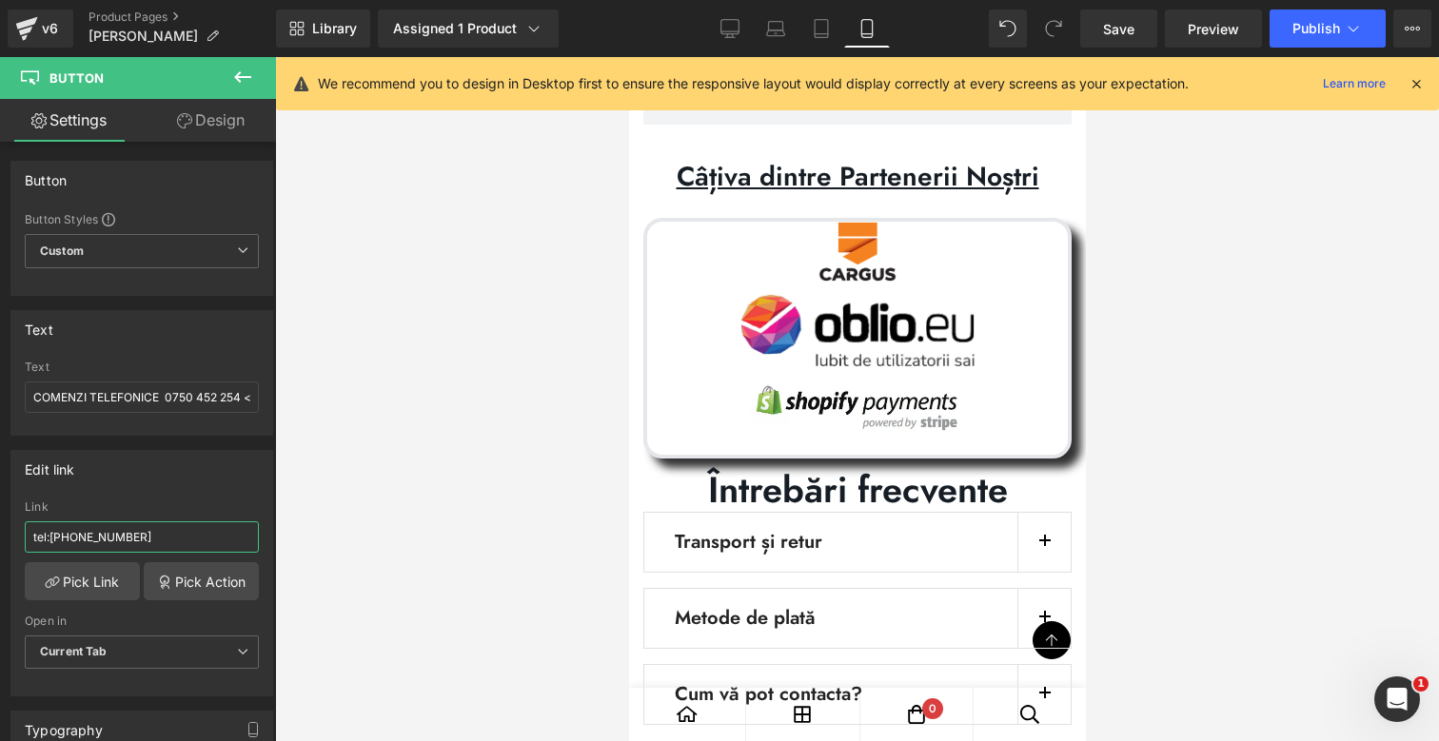
scroll to position [11393, 0]
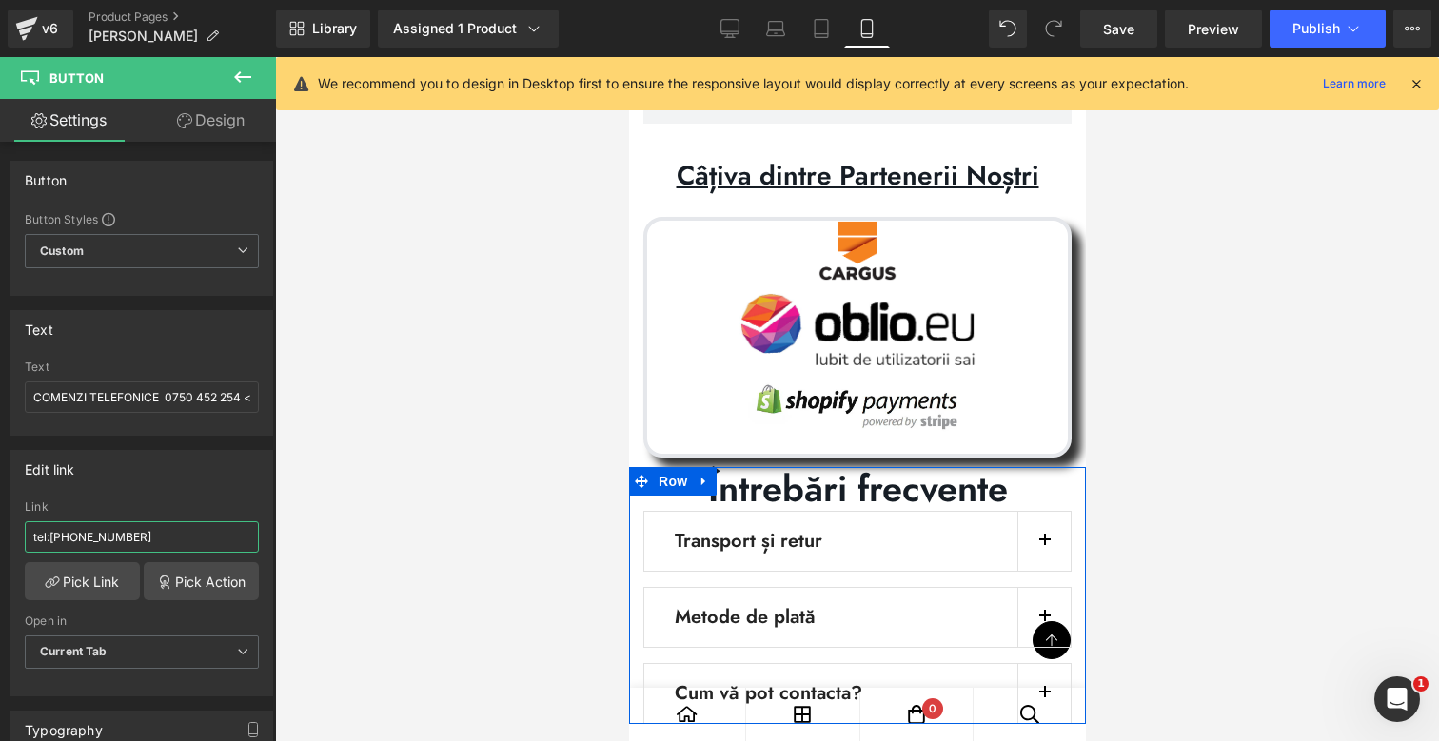
click at [1049, 664] on button "button" at bounding box center [1042, 693] width 53 height 59
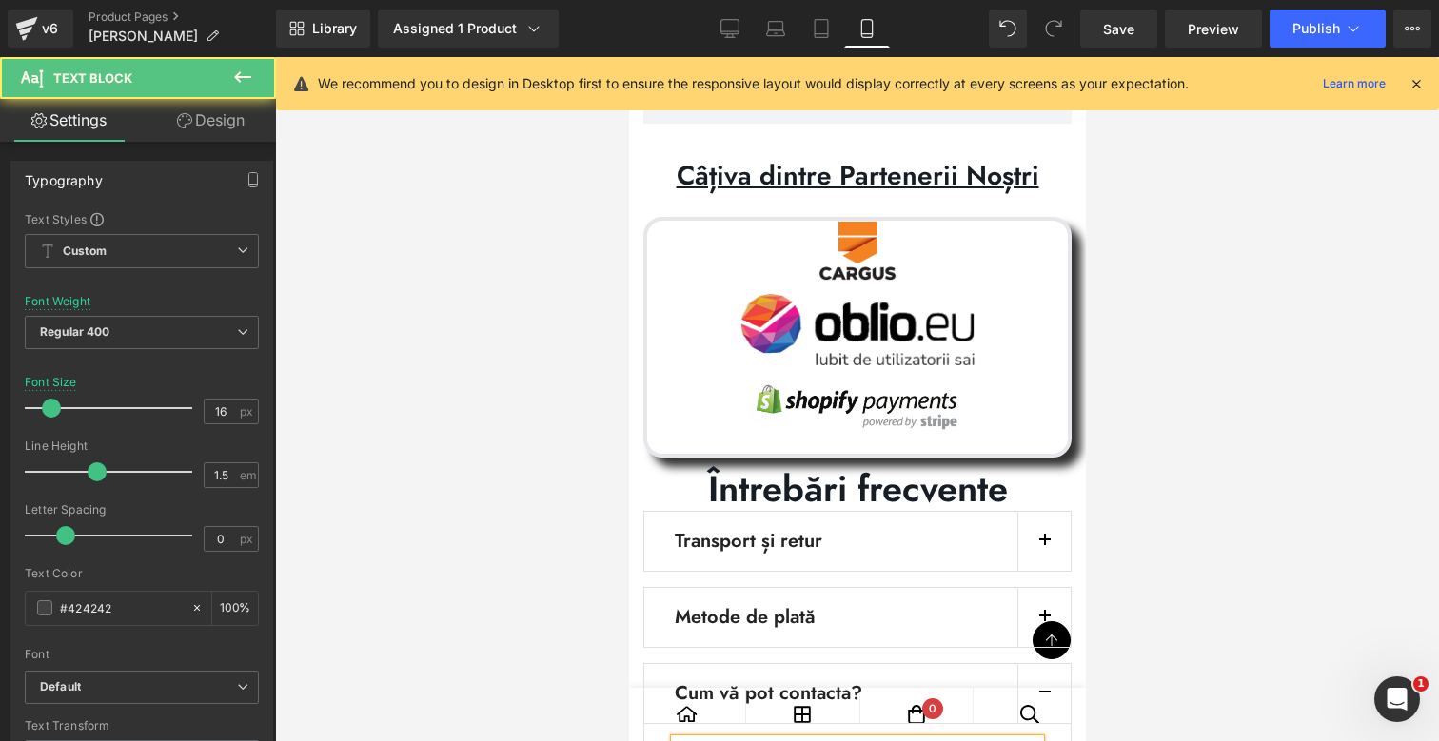
drag, startPoint x: 733, startPoint y: 619, endPoint x: 862, endPoint y: 619, distance: 129.4
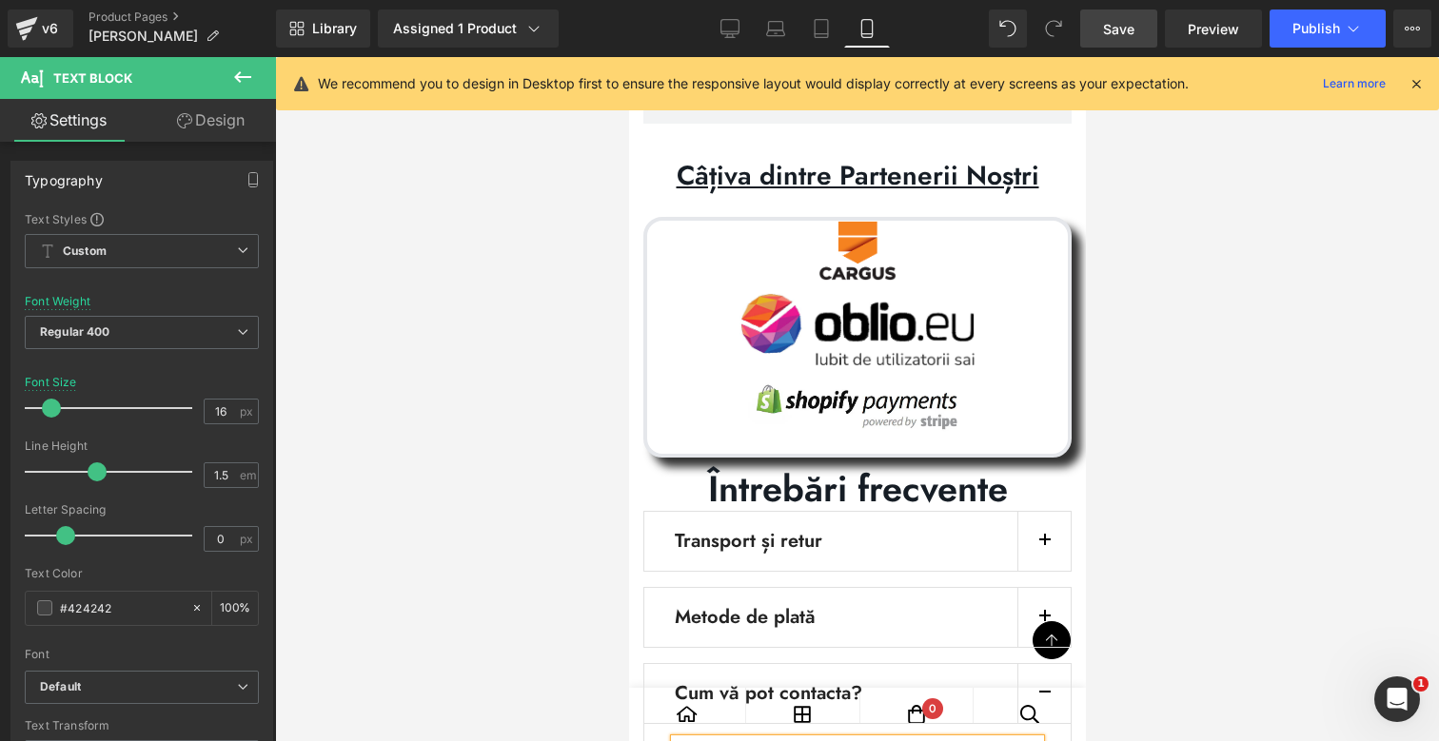
click at [1109, 42] on link "Save" at bounding box center [1118, 29] width 77 height 38
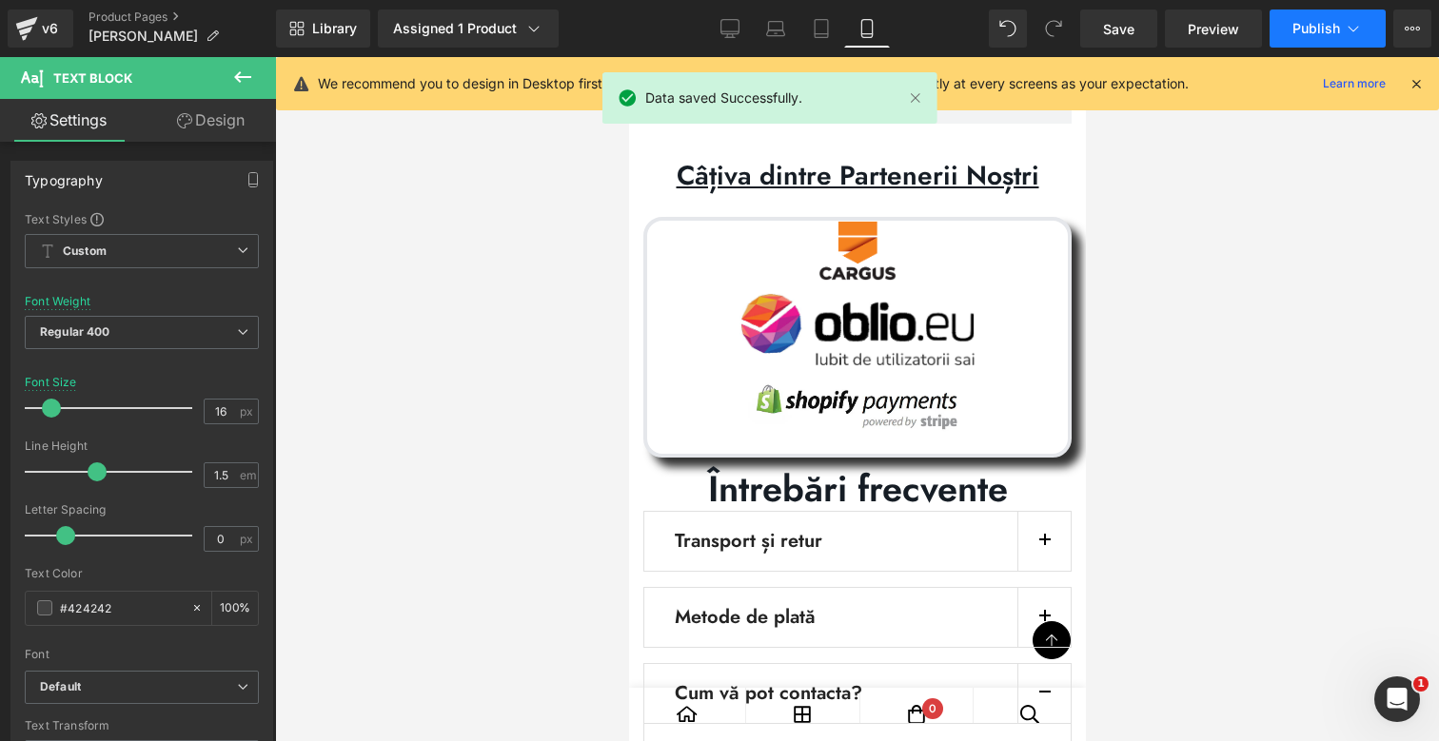
click at [1305, 21] on span "Publish" at bounding box center [1316, 28] width 48 height 15
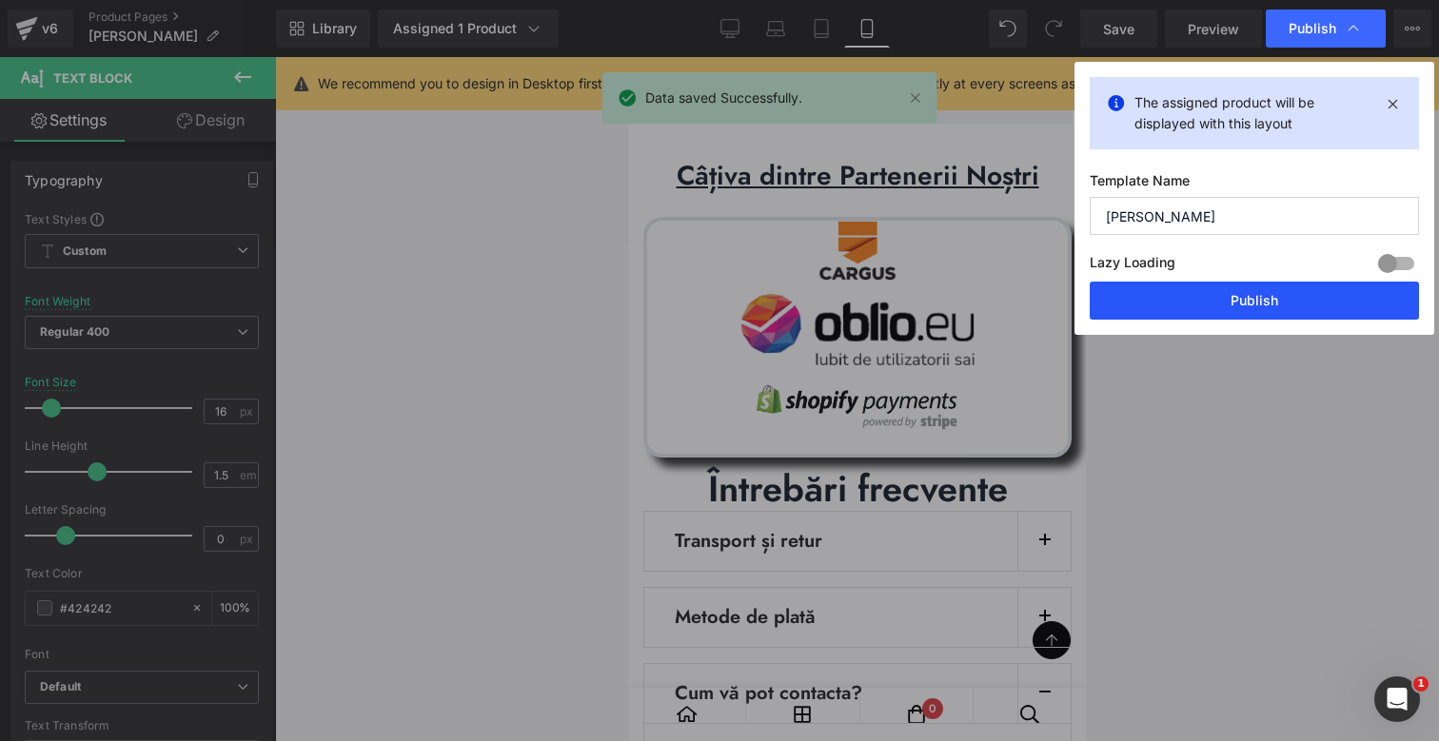
click at [1232, 291] on button "Publish" at bounding box center [1254, 301] width 329 height 38
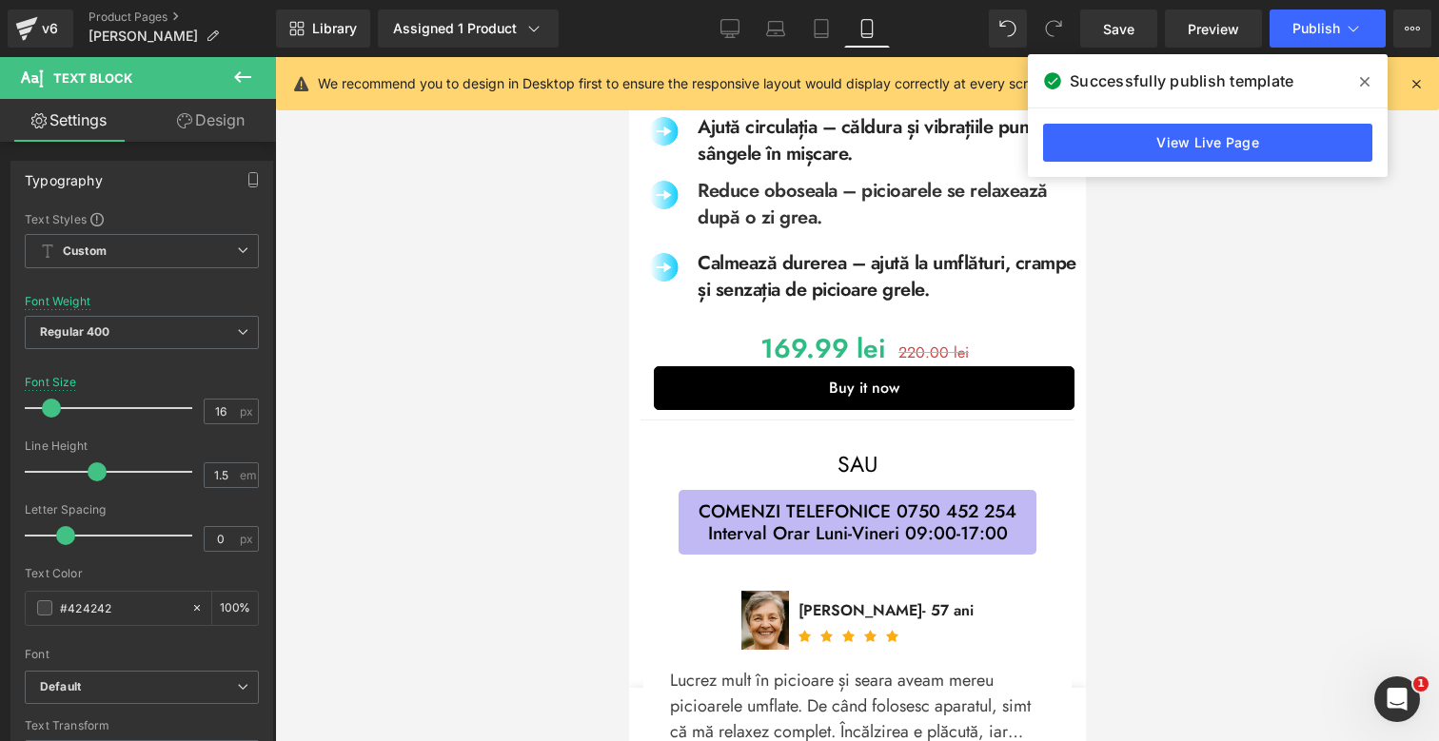
scroll to position [963, 0]
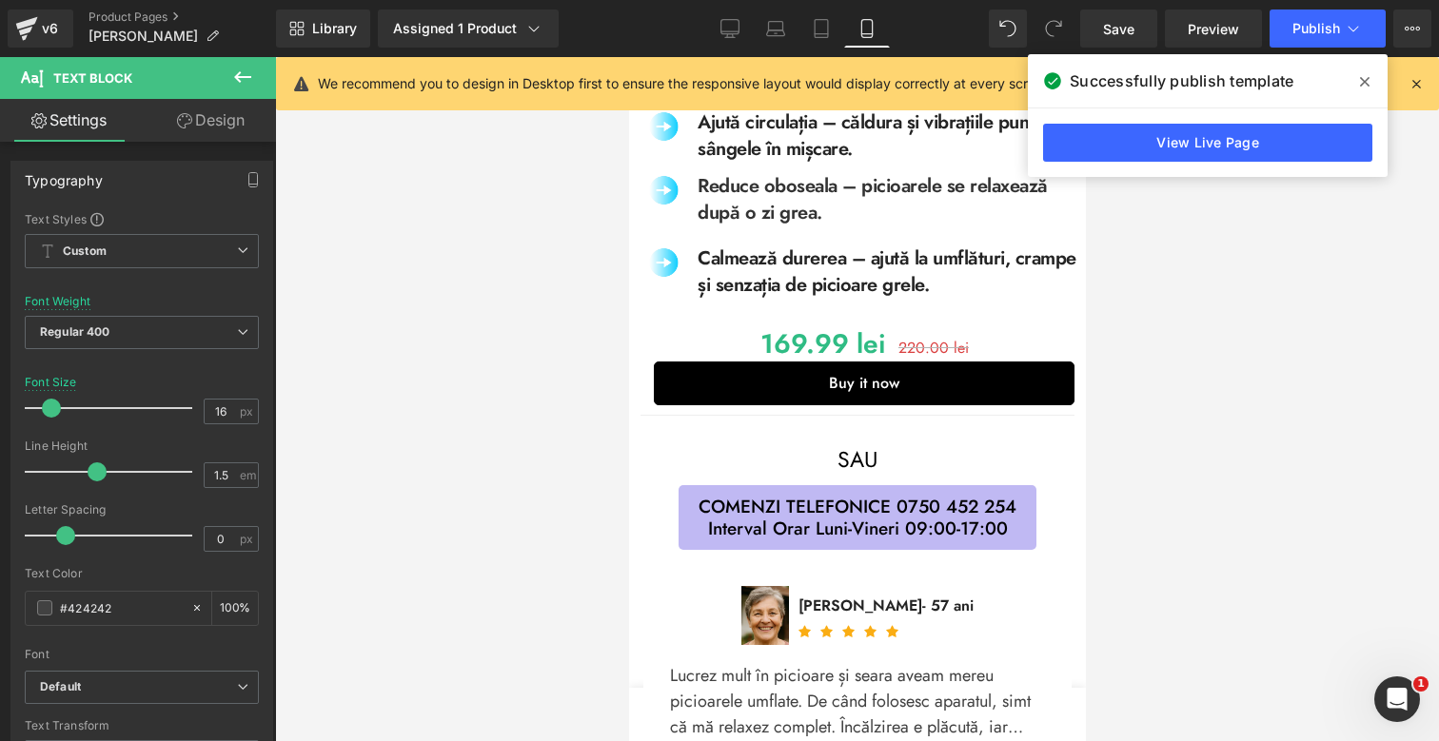
click at [799, 316] on div "169.99 lei 220.00 lei (P) Price Buy it now (P) Dynamic Checkout Button Row Sepa…" at bounding box center [856, 376] width 457 height 121
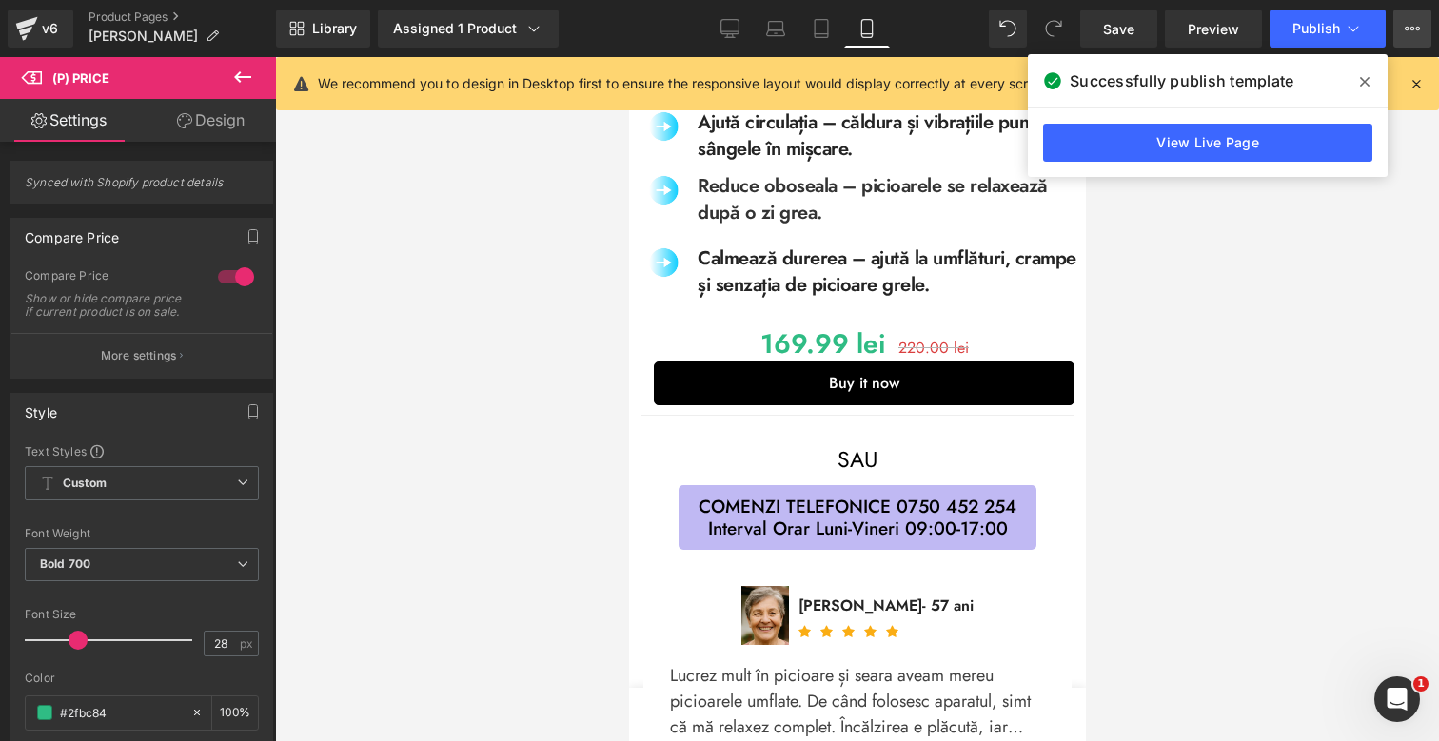
click at [1406, 30] on icon at bounding box center [1406, 29] width 5 height 4
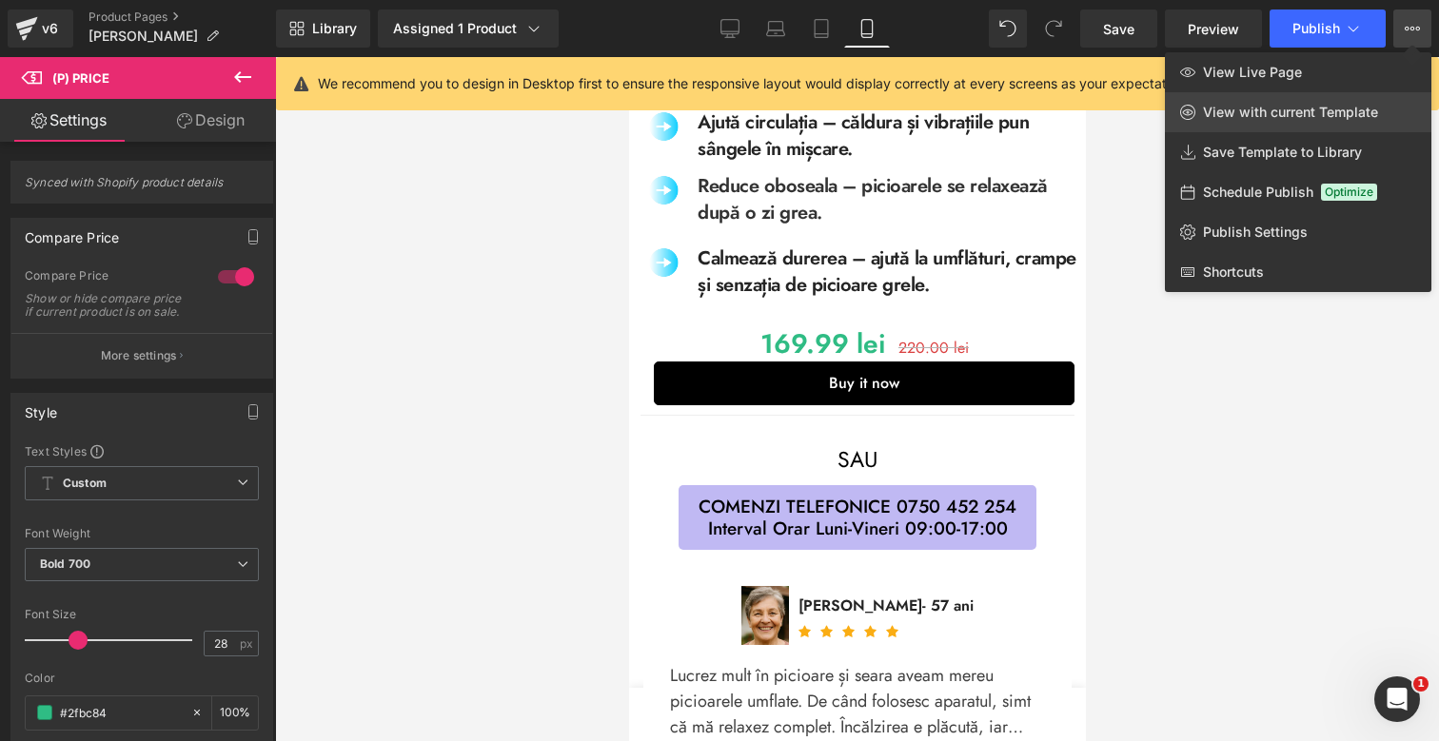
click at [1326, 108] on span "View with current Template" at bounding box center [1290, 112] width 175 height 17
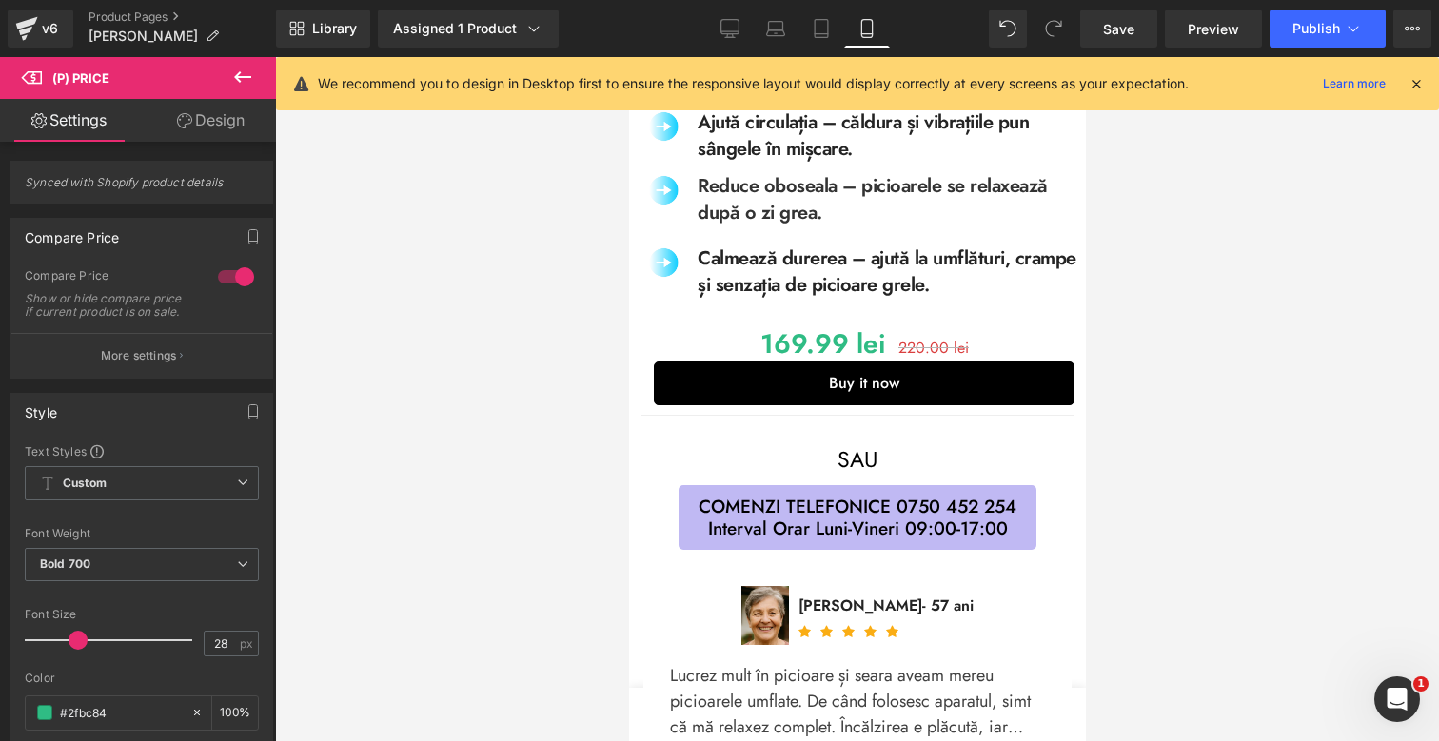
drag, startPoint x: 1400, startPoint y: 21, endPoint x: 1400, endPoint y: 50, distance: 29.5
click at [1400, 21] on button "View Live Page View with current Template Save Template to Library Schedule Pub…" at bounding box center [1412, 29] width 38 height 38
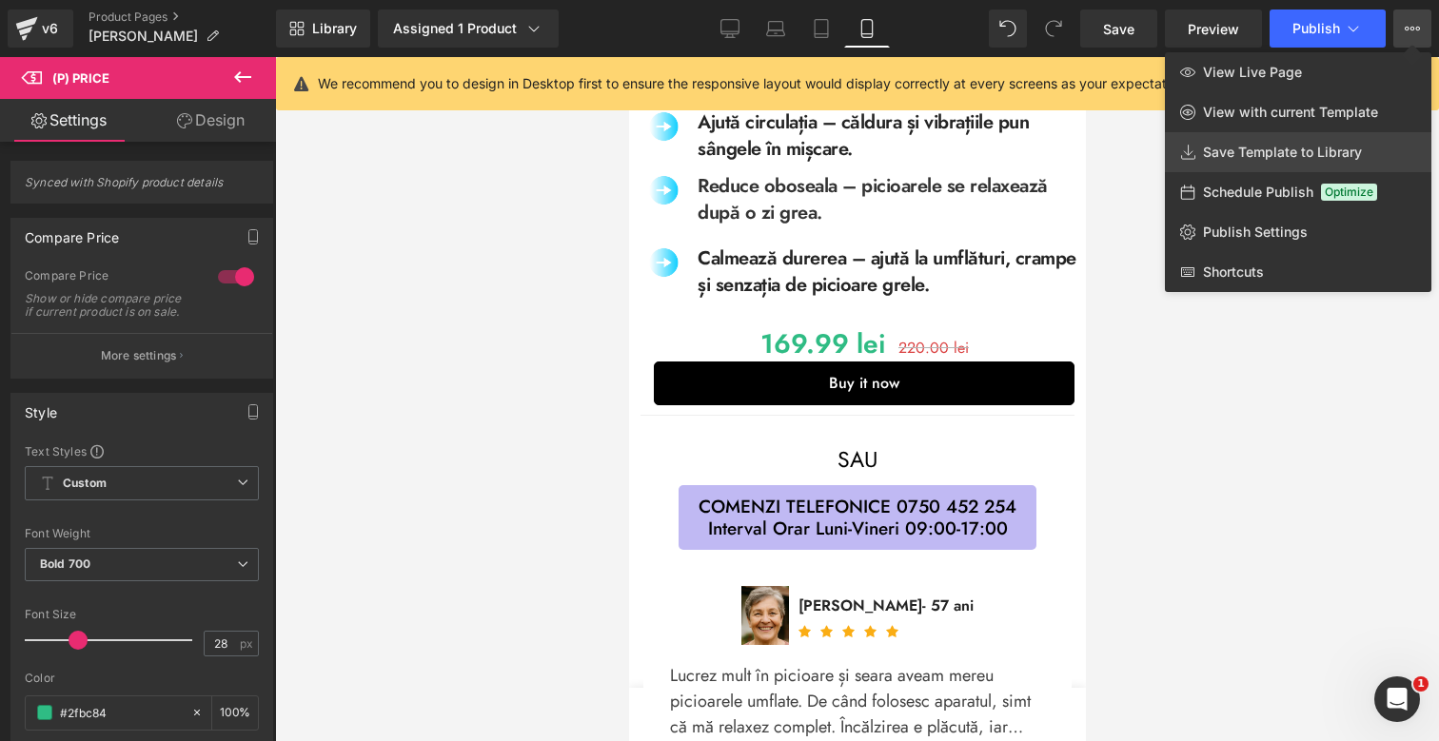
click at [1327, 151] on span "Save Template to Library" at bounding box center [1282, 152] width 159 height 17
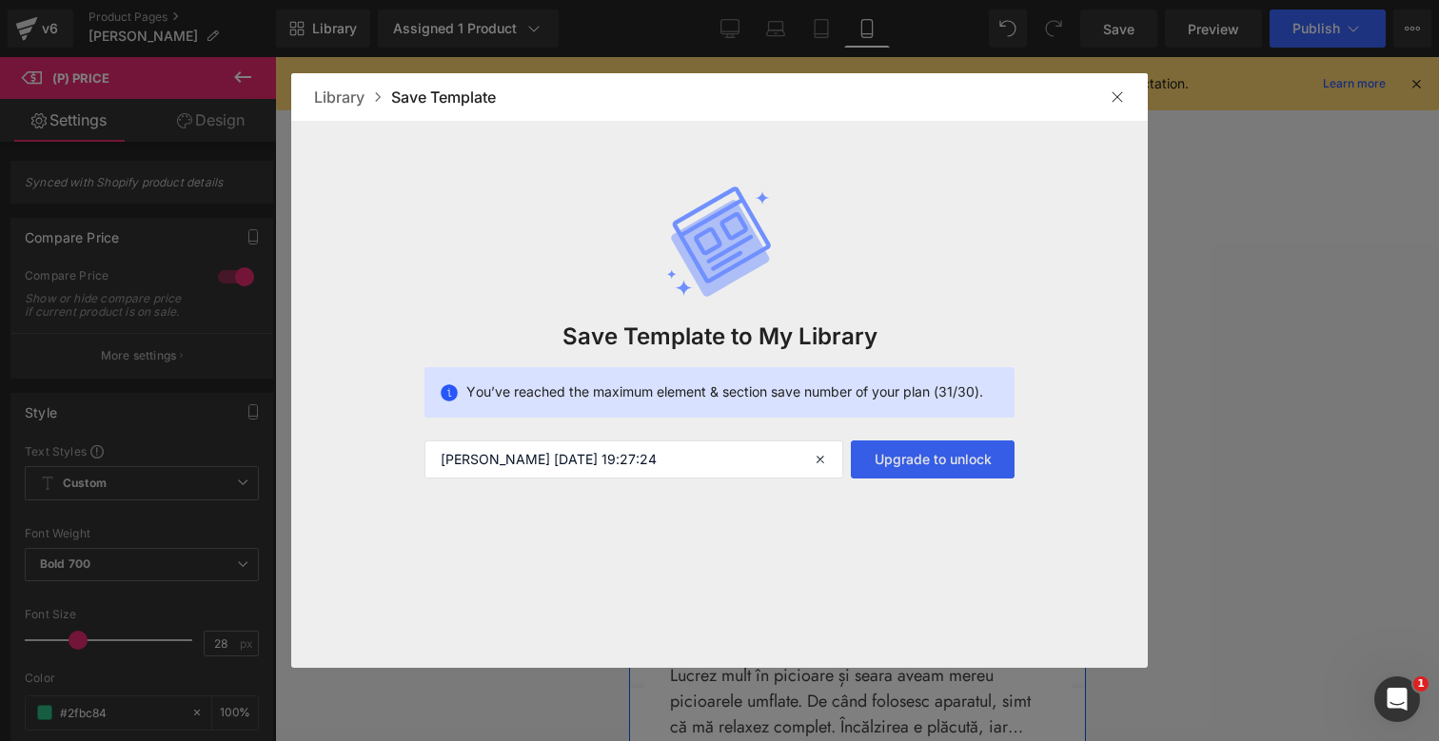
click at [976, 458] on button "Upgrade to unlock" at bounding box center [933, 460] width 164 height 38
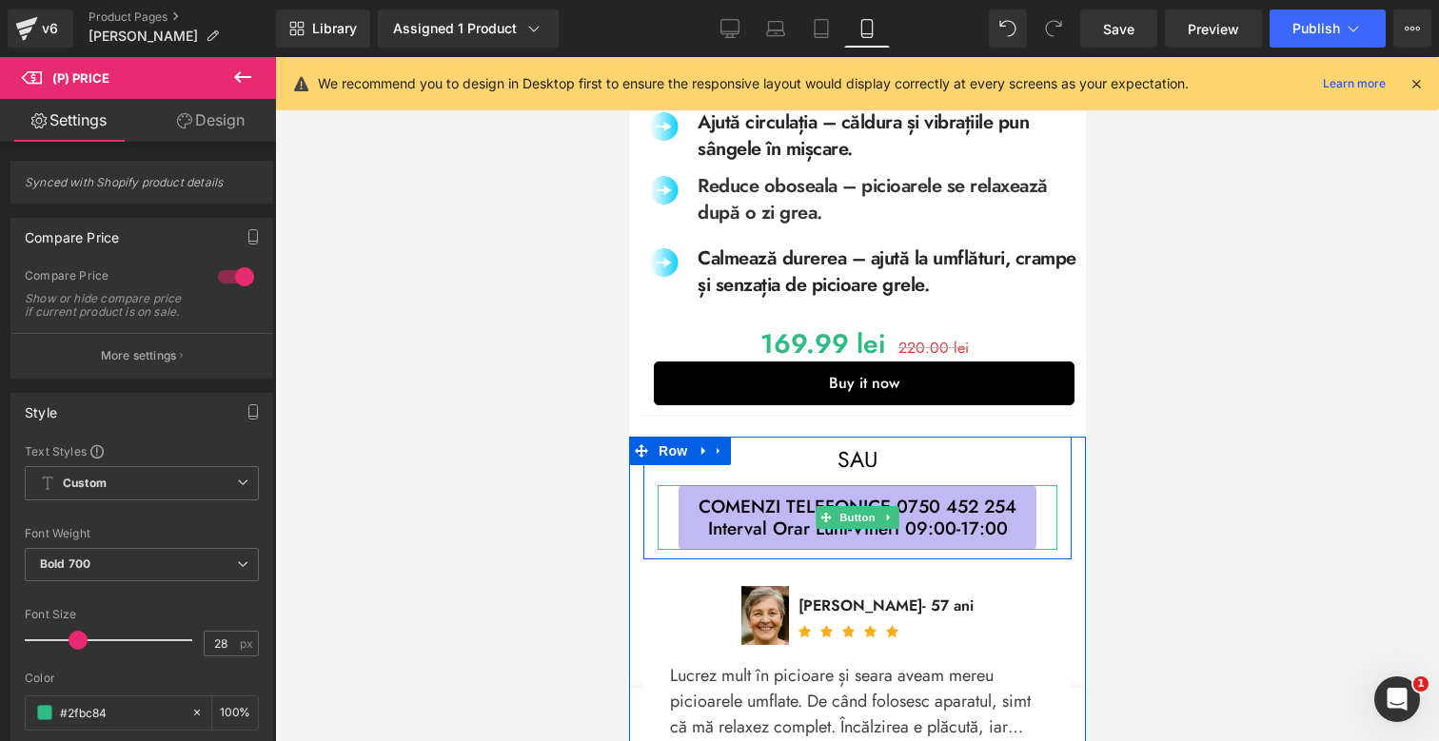
click at [1413, 3] on div "Library Assigned 1 Product Product Preview Aparat de masaj 2 în 1 - glezne + mâ…" at bounding box center [857, 28] width 1163 height 57
click at [1413, 12] on button "View Live Page View with current Template Save Template to Library Schedule Pub…" at bounding box center [1412, 29] width 38 height 38
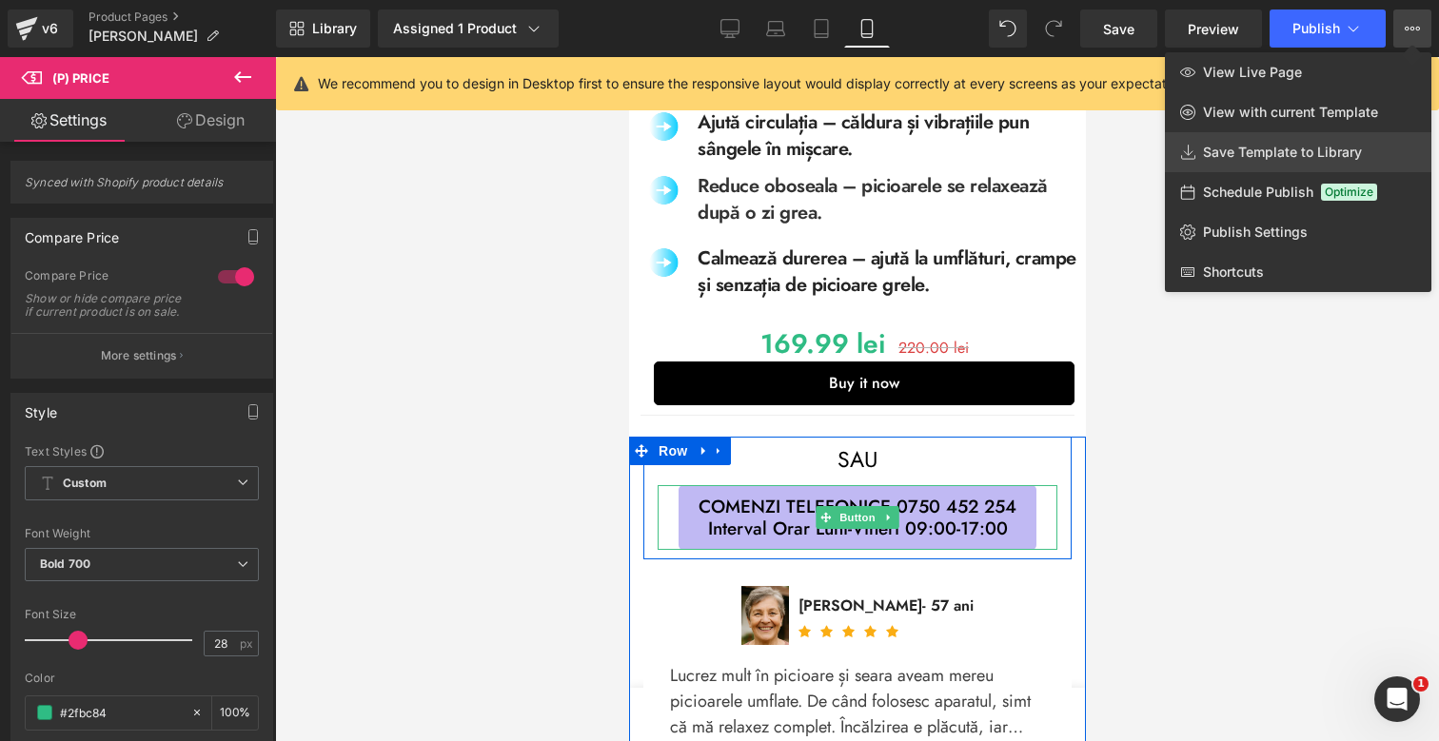
click at [1292, 153] on span "Save Template to Library" at bounding box center [1282, 152] width 159 height 17
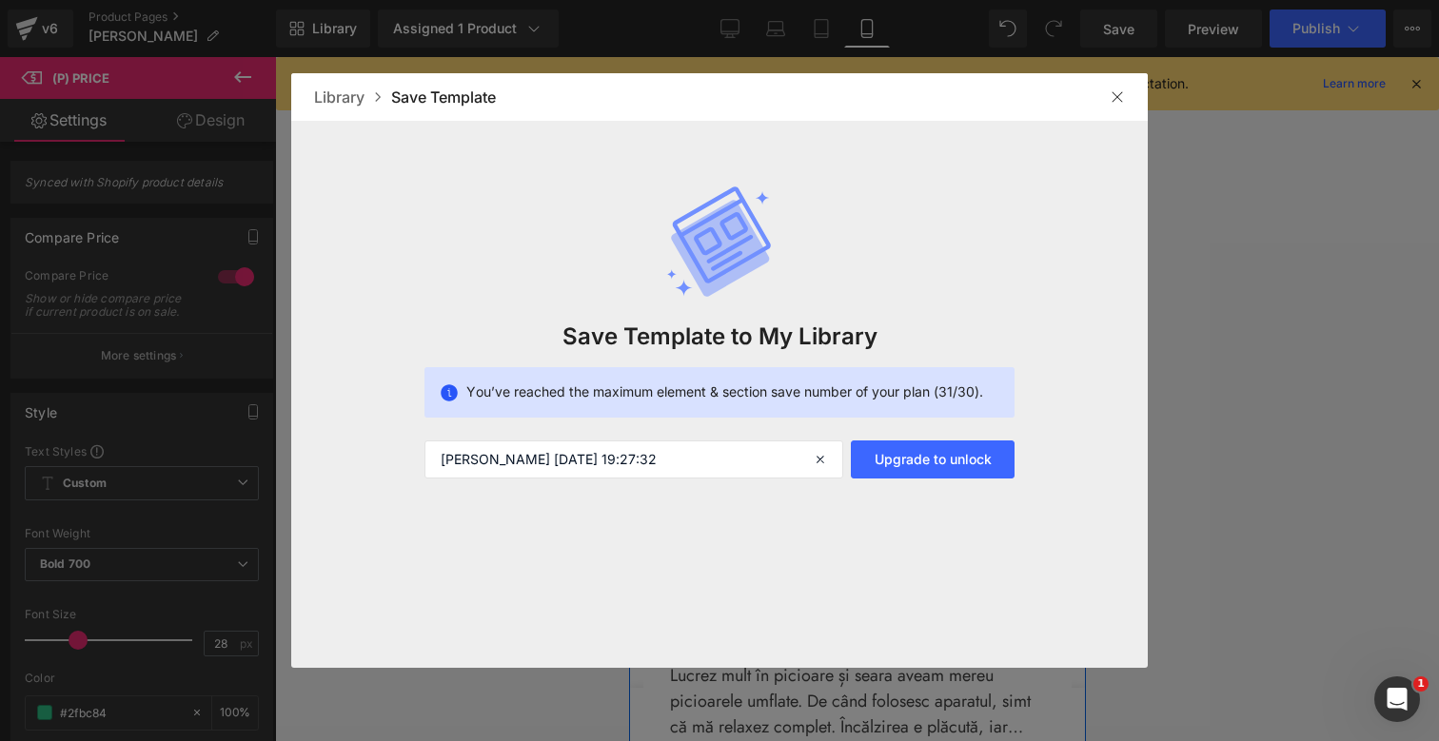
click at [1116, 102] on img at bounding box center [1116, 96] width 15 height 15
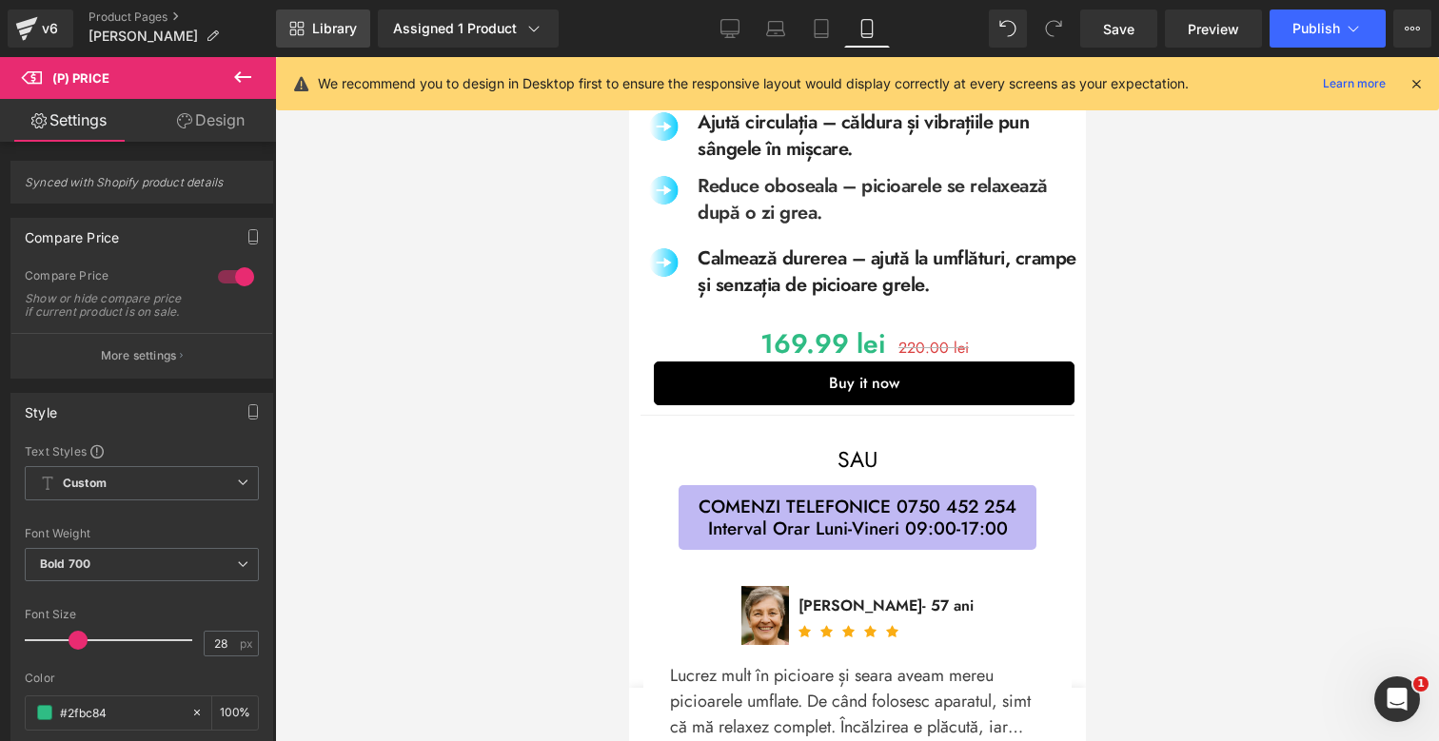
click at [328, 37] on link "Library" at bounding box center [323, 29] width 94 height 38
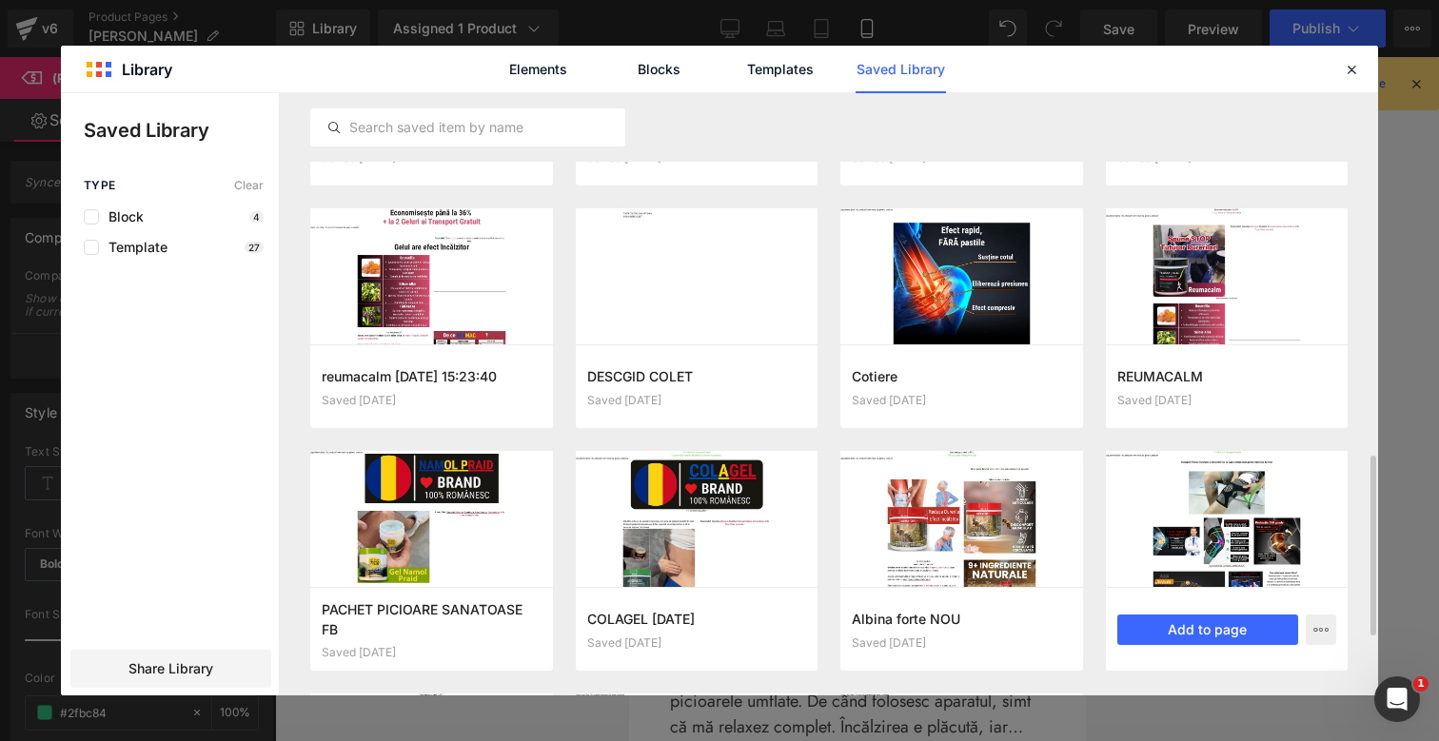
scroll to position [1164, 0]
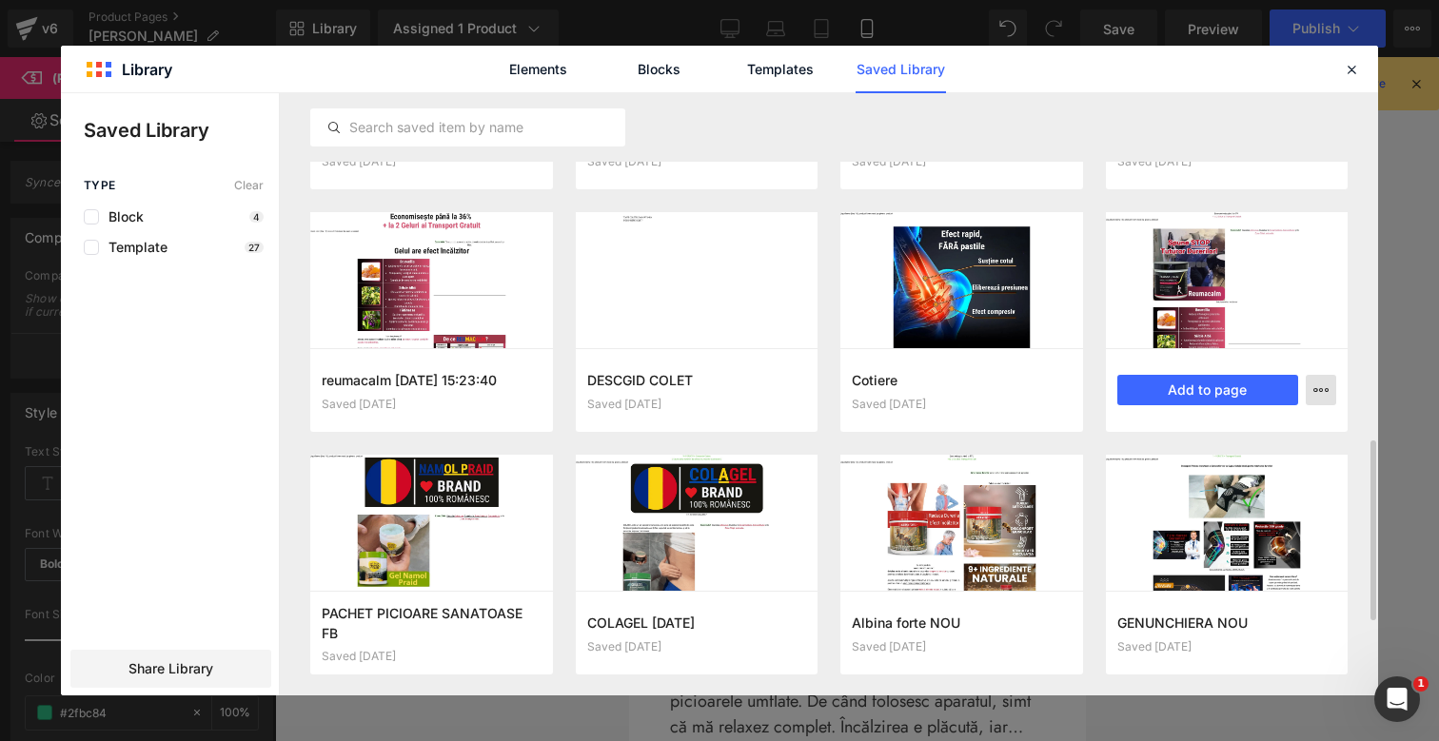
click at [1328, 388] on button "button" at bounding box center [1321, 390] width 30 height 30
click at [1222, 471] on div "Delete" at bounding box center [1227, 473] width 217 height 40
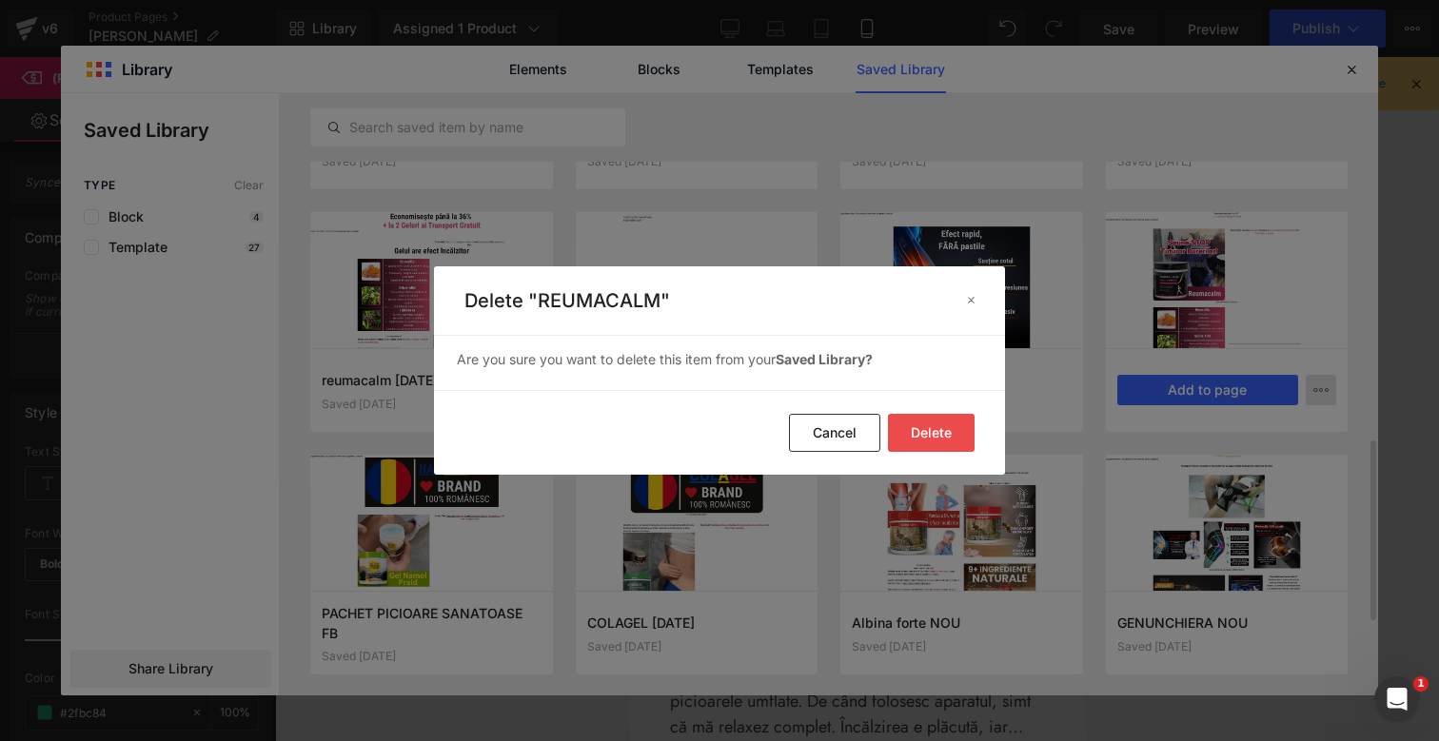
click at [936, 412] on footer "Delete Cancel" at bounding box center [719, 432] width 571 height 85
click at [942, 424] on button "Delete" at bounding box center [931, 433] width 87 height 38
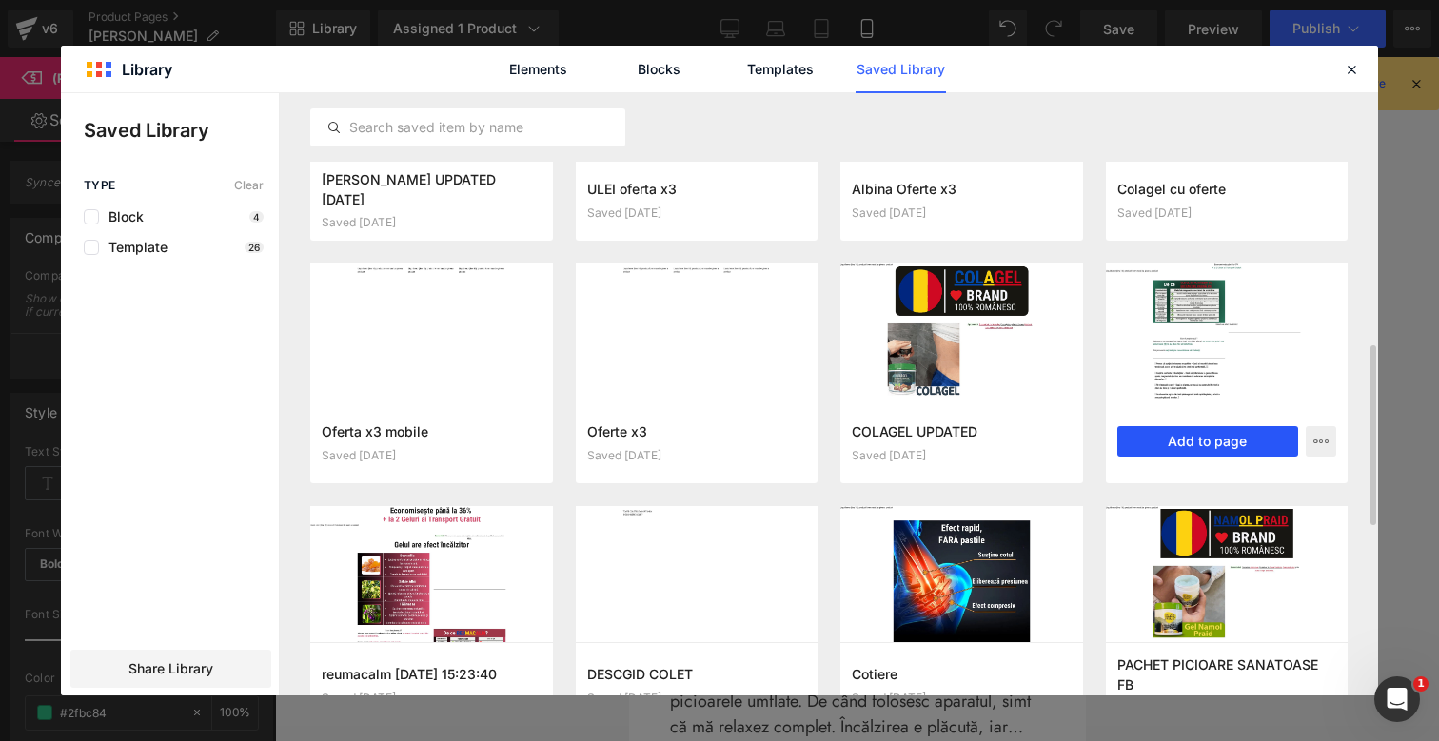
scroll to position [874, 0]
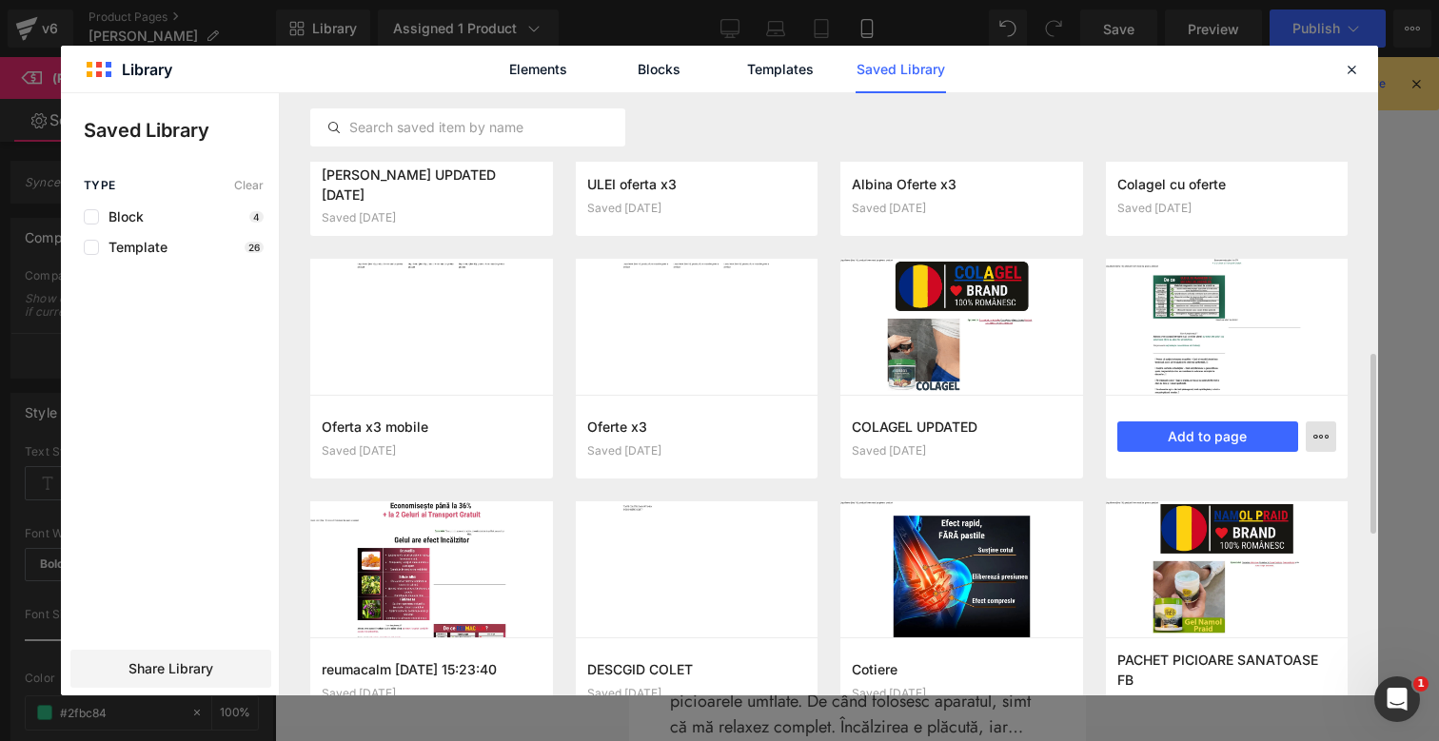
click at [1317, 432] on icon "button" at bounding box center [1320, 436] width 15 height 15
click at [1236, 522] on div "Delete" at bounding box center [1227, 520] width 217 height 40
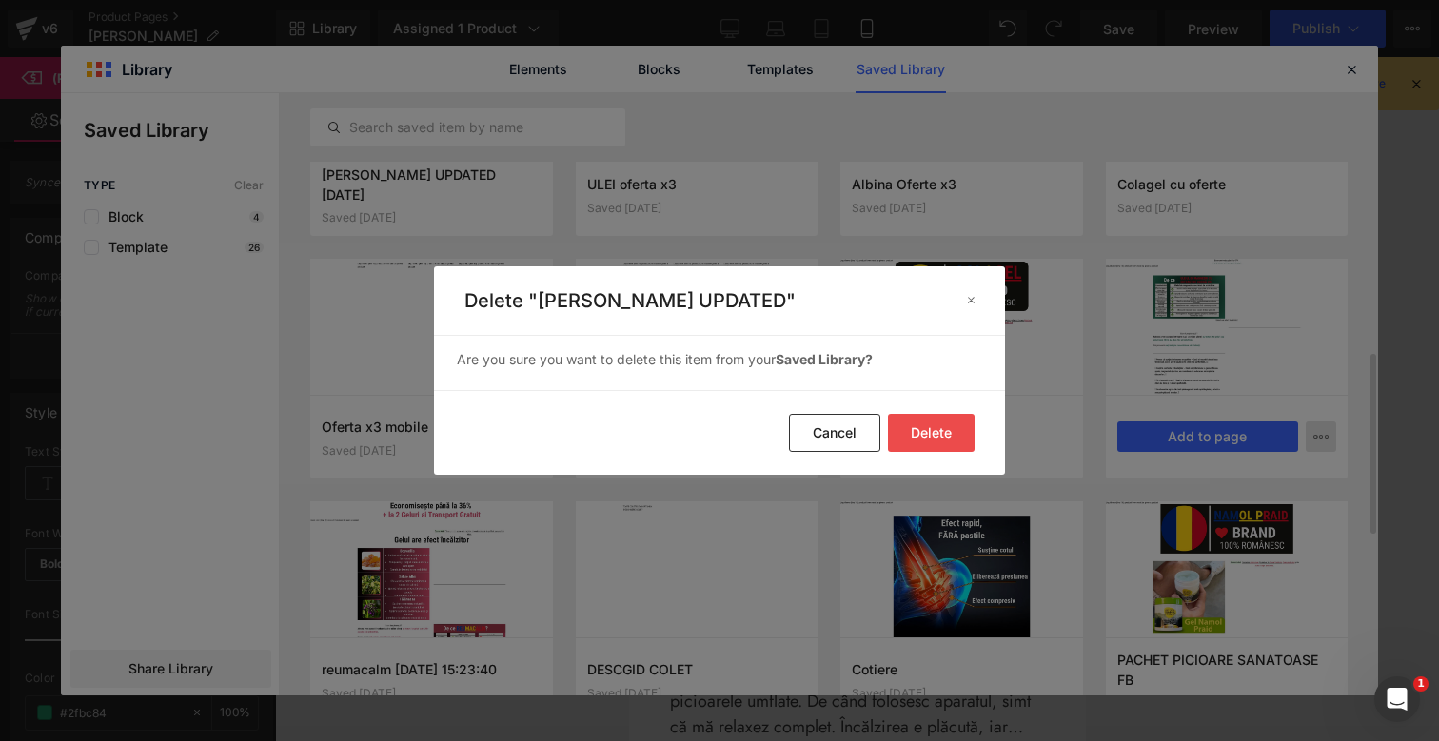
click at [914, 421] on button "Delete" at bounding box center [931, 433] width 87 height 38
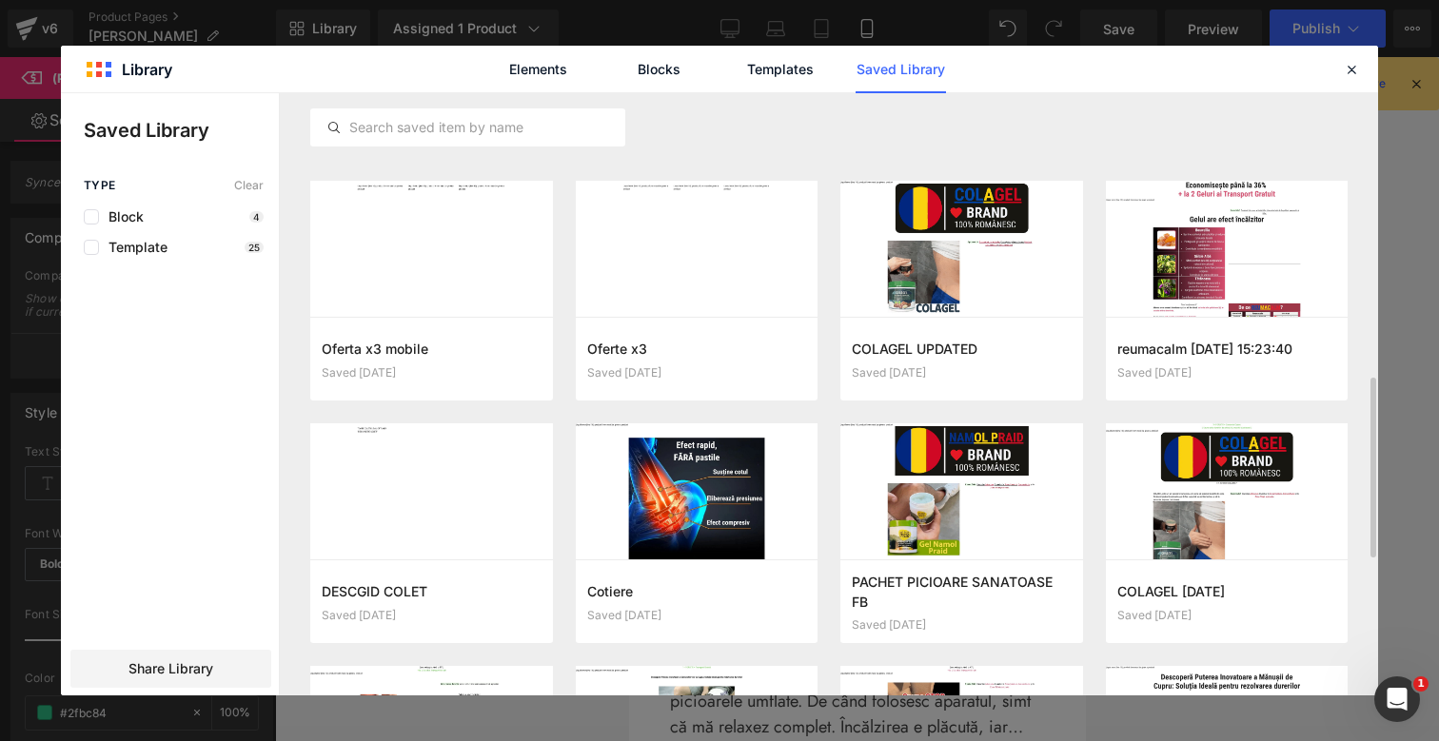
scroll to position [933, 0]
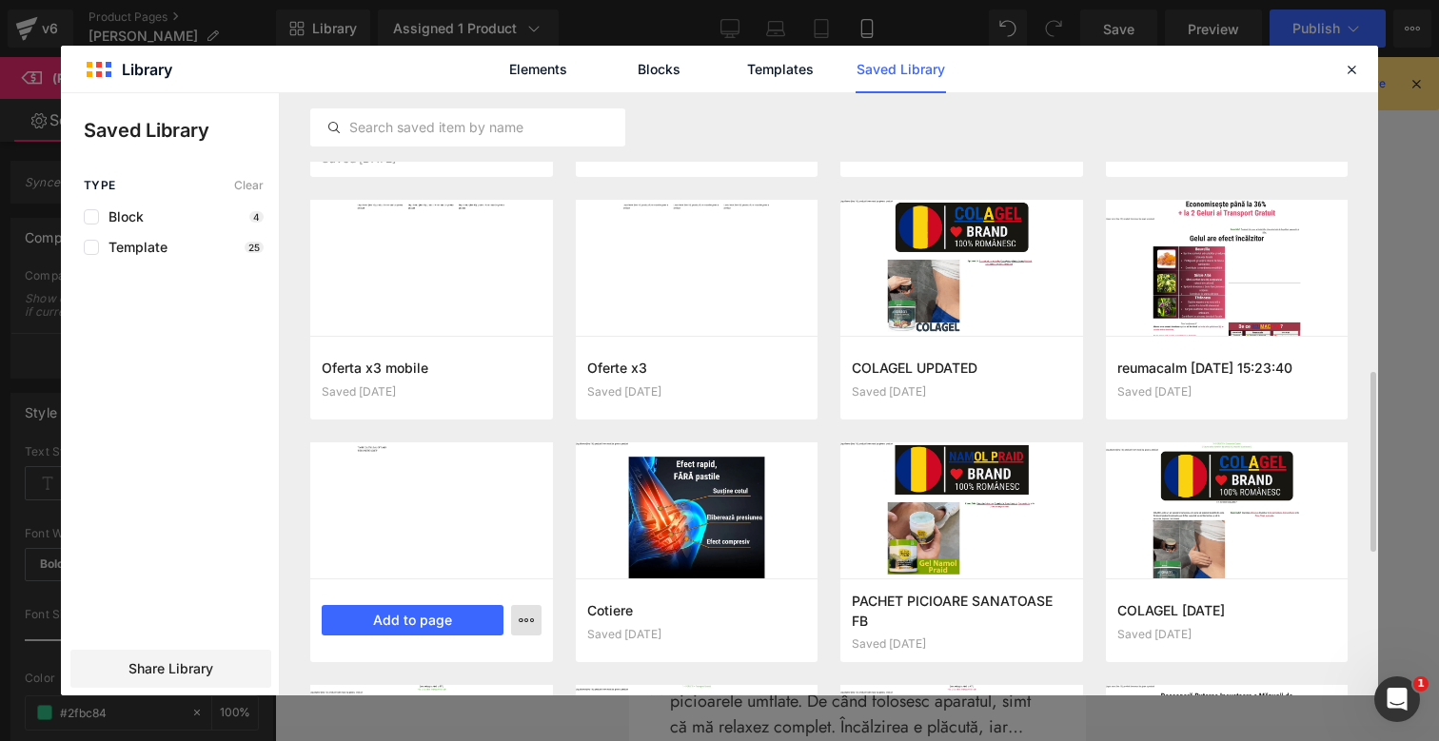
click at [522, 617] on icon "button" at bounding box center [526, 620] width 15 height 15
click at [433, 584] on div "Delete" at bounding box center [432, 578] width 217 height 40
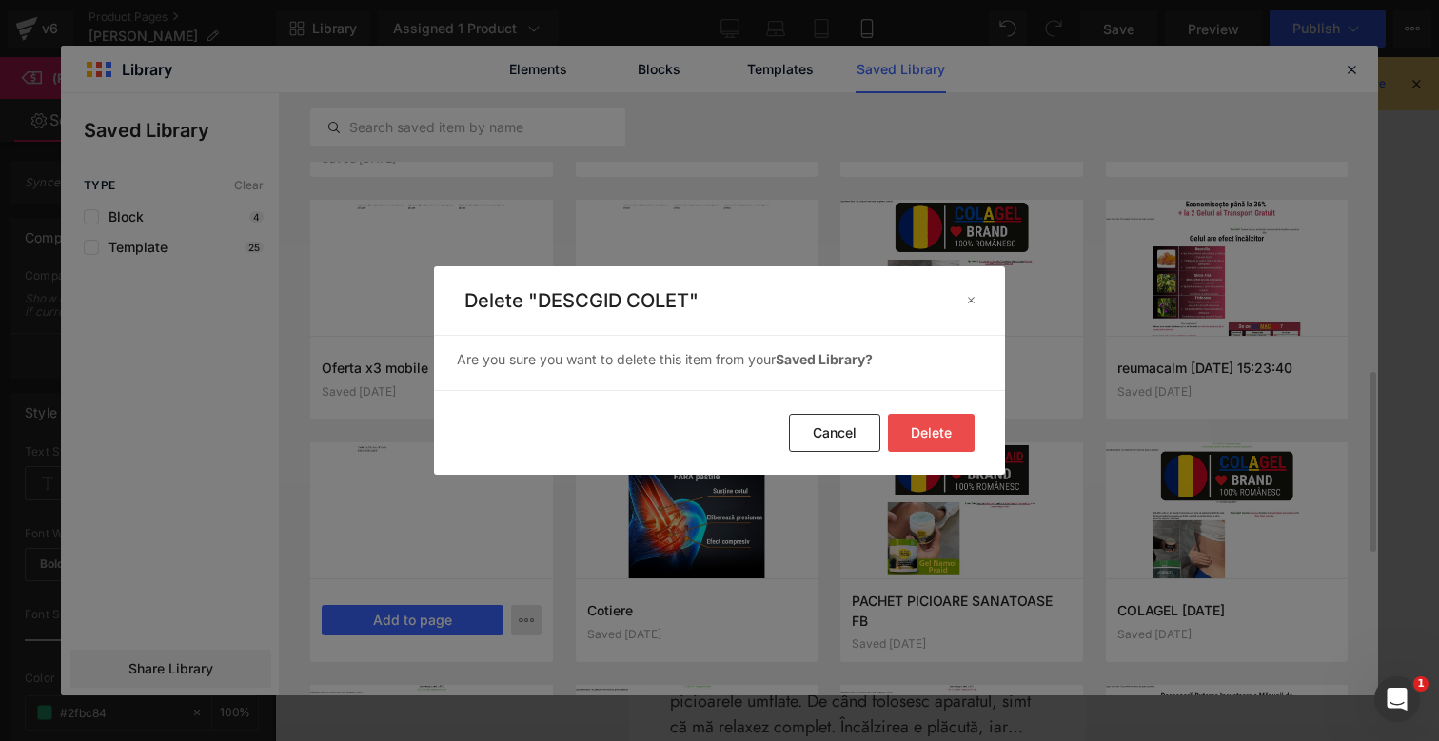
click at [943, 418] on button "Delete" at bounding box center [931, 433] width 87 height 38
click at [943, 422] on button "Delete" at bounding box center [931, 433] width 87 height 38
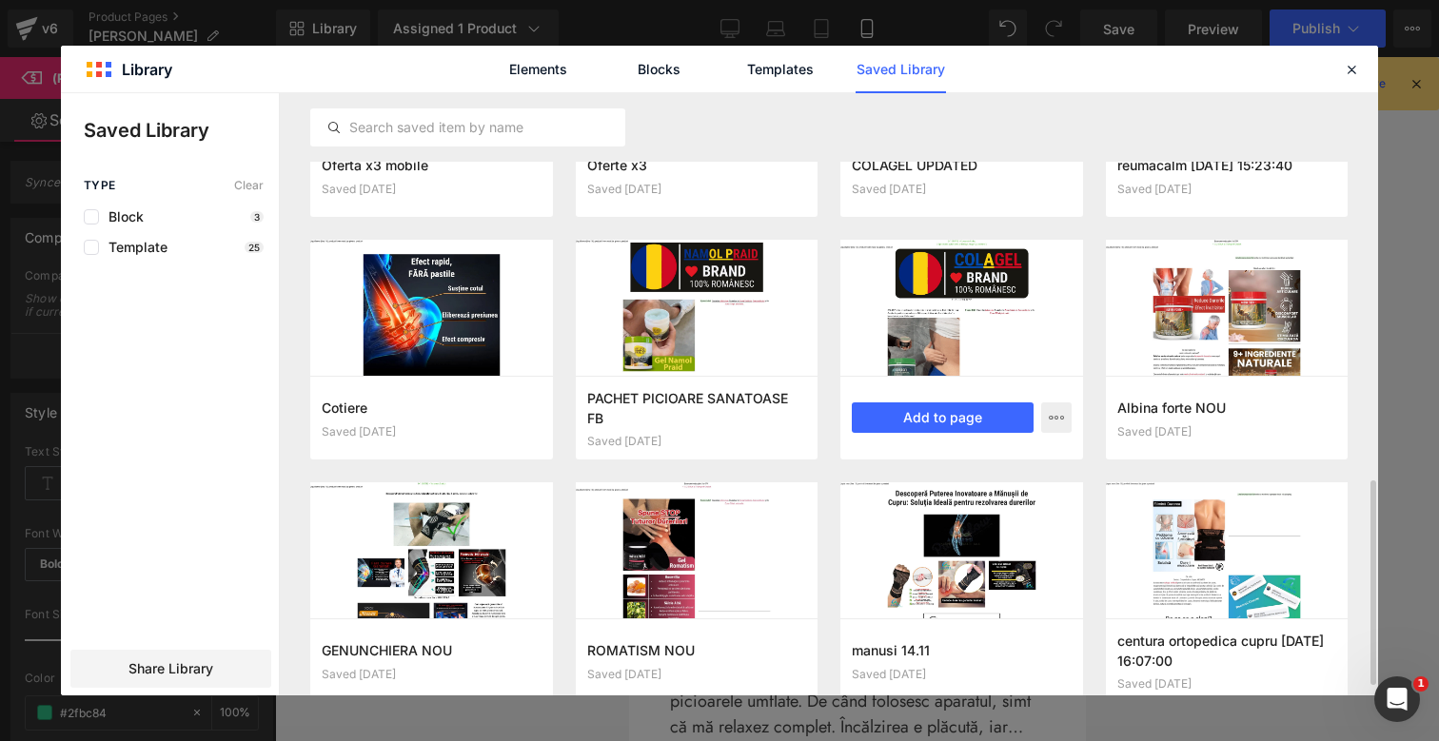
scroll to position [1137, 0]
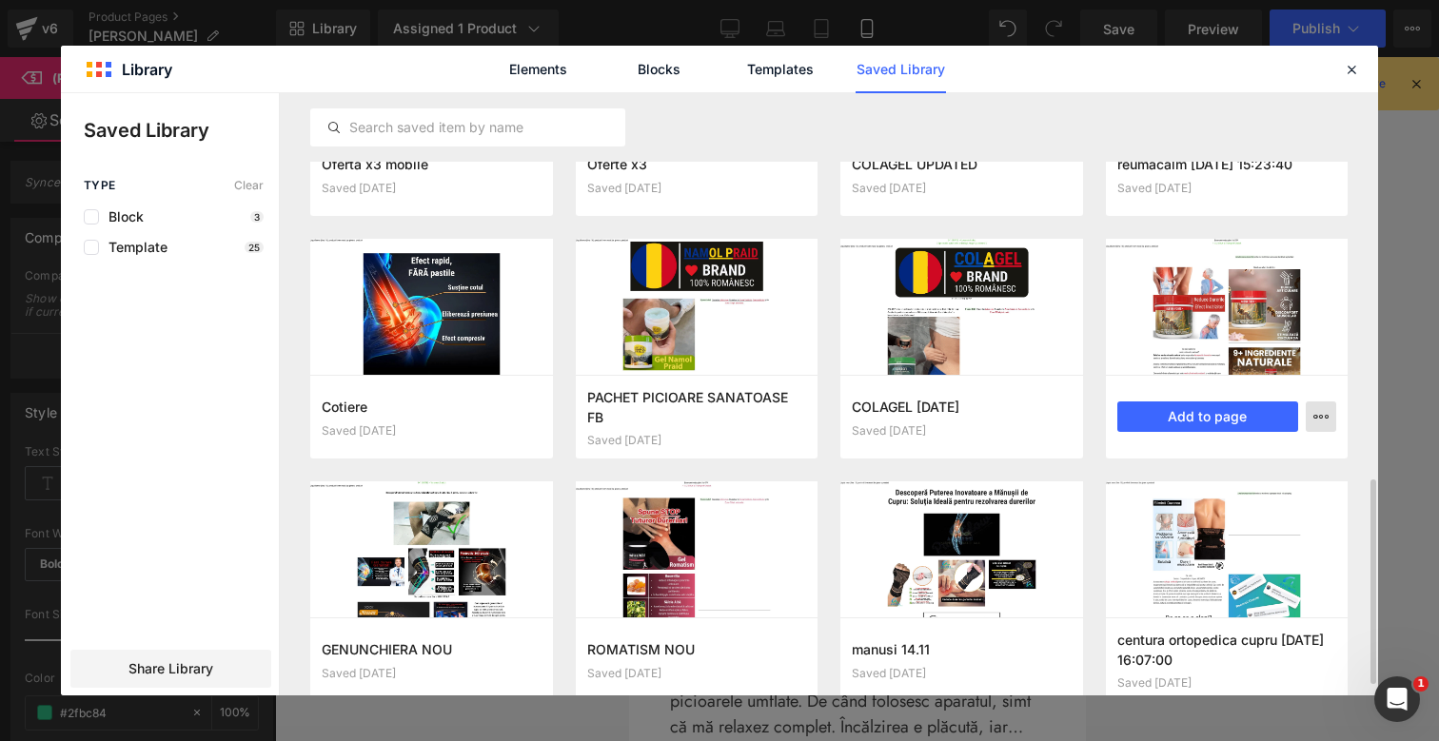
click at [1322, 421] on icon "button" at bounding box center [1320, 416] width 15 height 15
click at [1221, 492] on div "Delete" at bounding box center [1227, 500] width 217 height 40
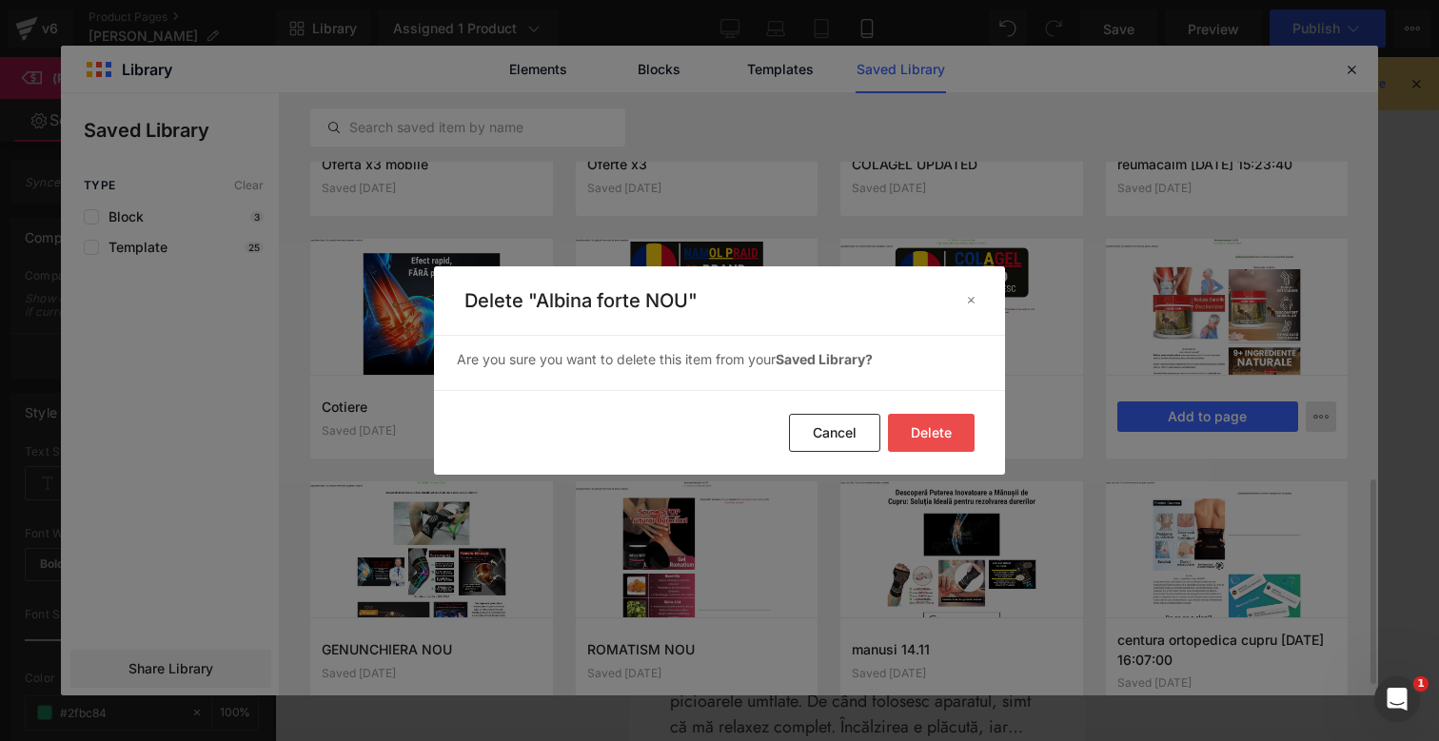
click at [941, 440] on button "Delete" at bounding box center [931, 433] width 87 height 38
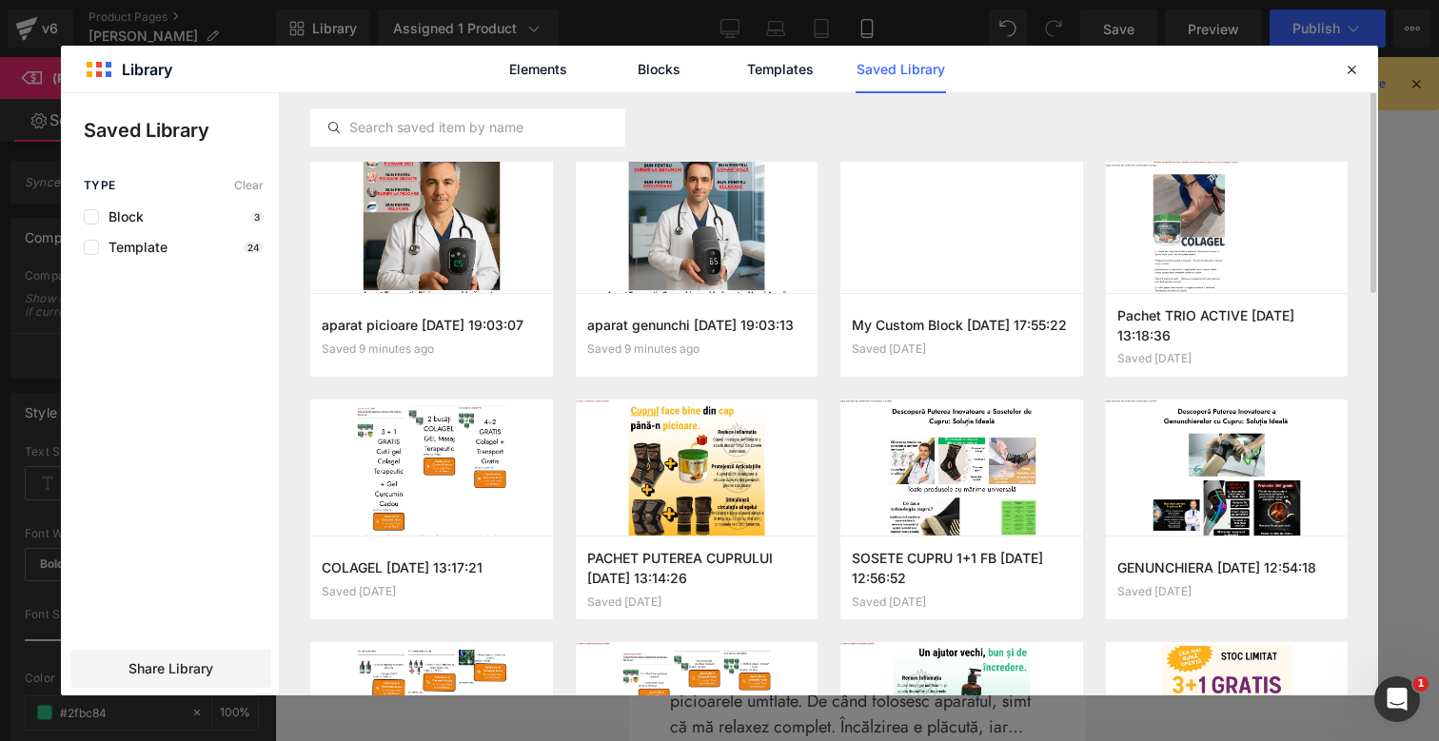
scroll to position [0, 0]
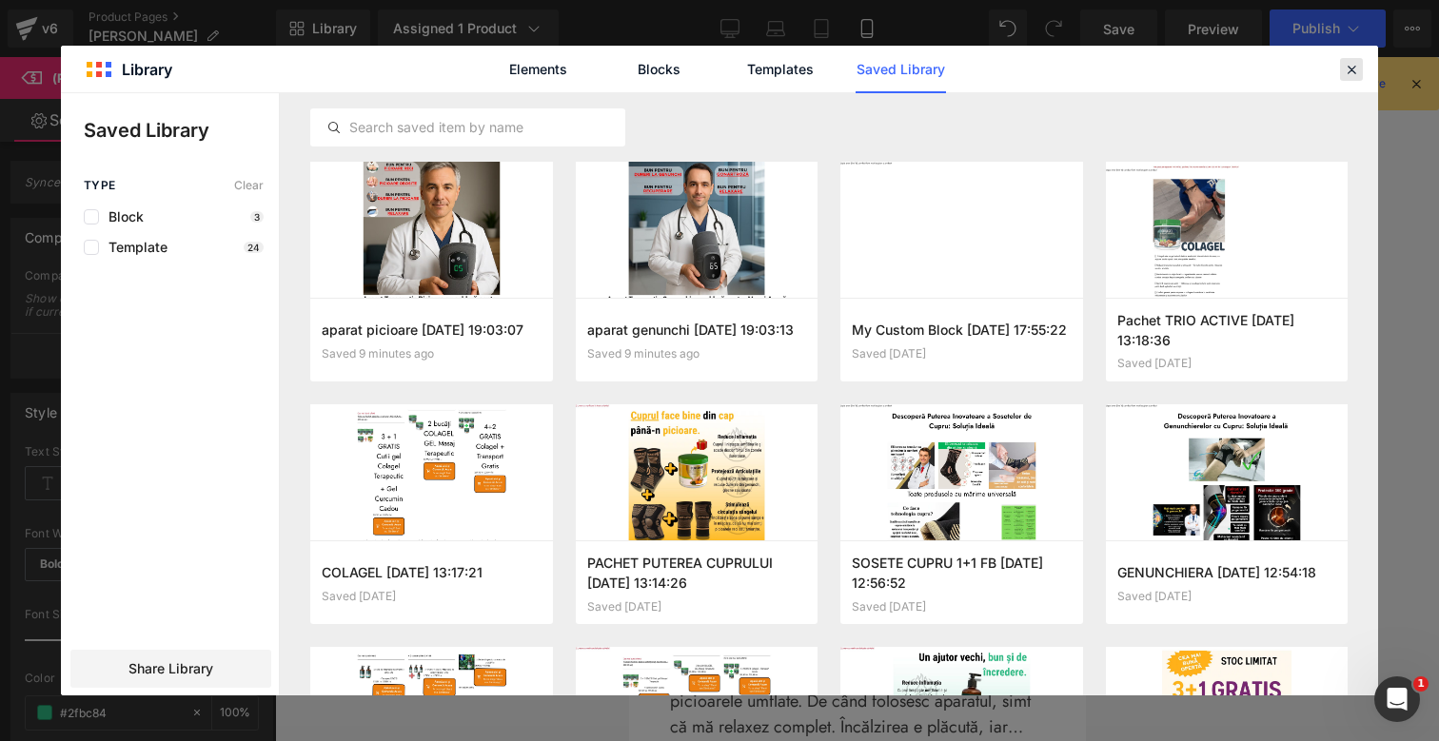
click at [1351, 64] on icon at bounding box center [1351, 69] width 17 height 17
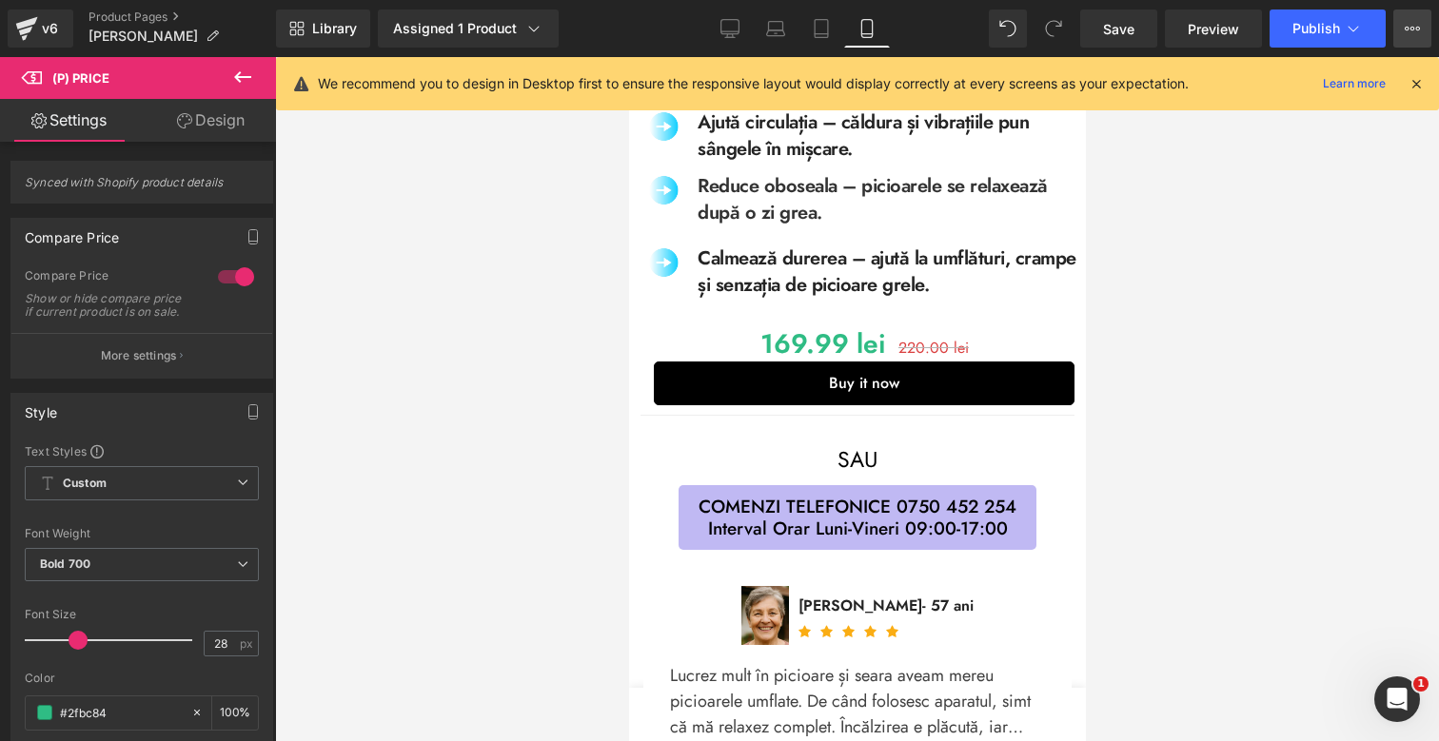
click at [1409, 36] on button "View Live Page View with current Template Save Template to Library Schedule Pub…" at bounding box center [1412, 29] width 38 height 38
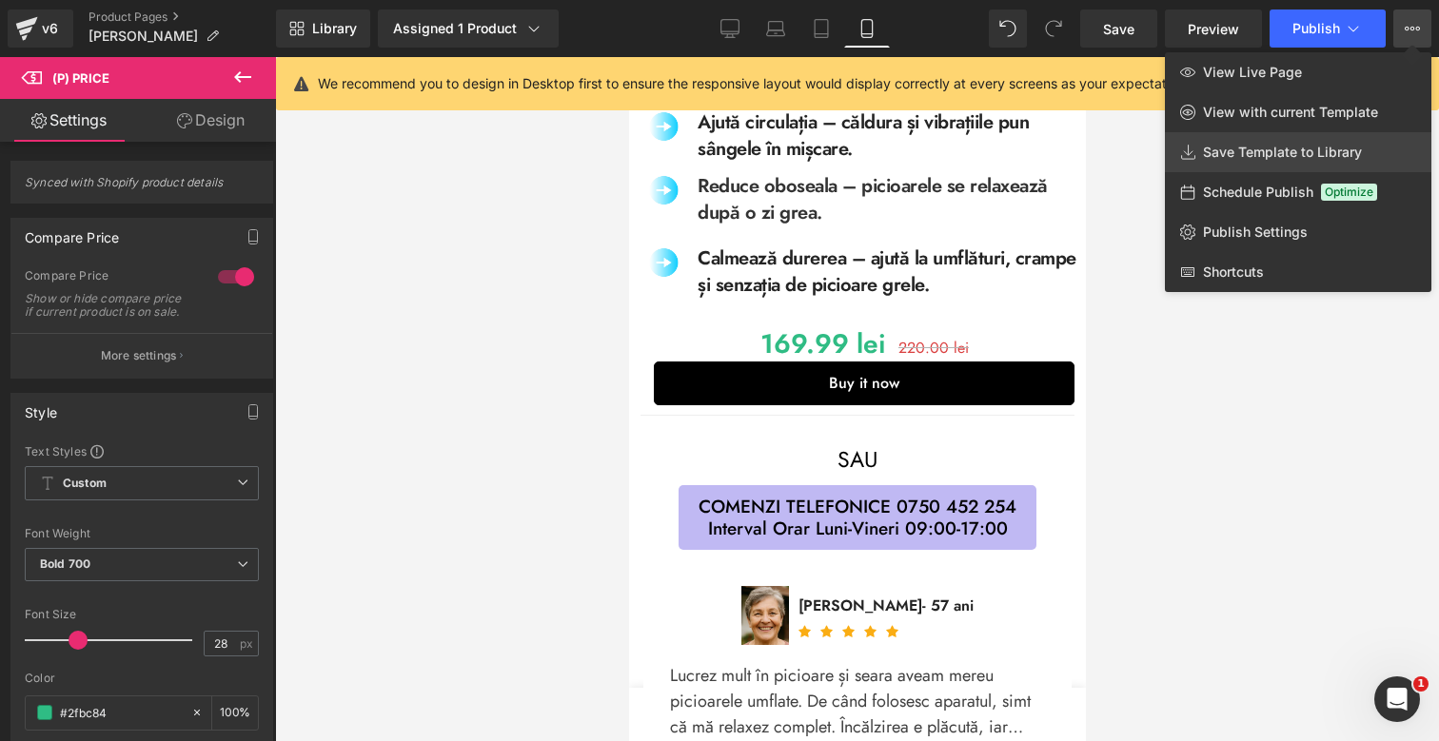
click at [1249, 147] on span "Save Template to Library" at bounding box center [1282, 152] width 159 height 17
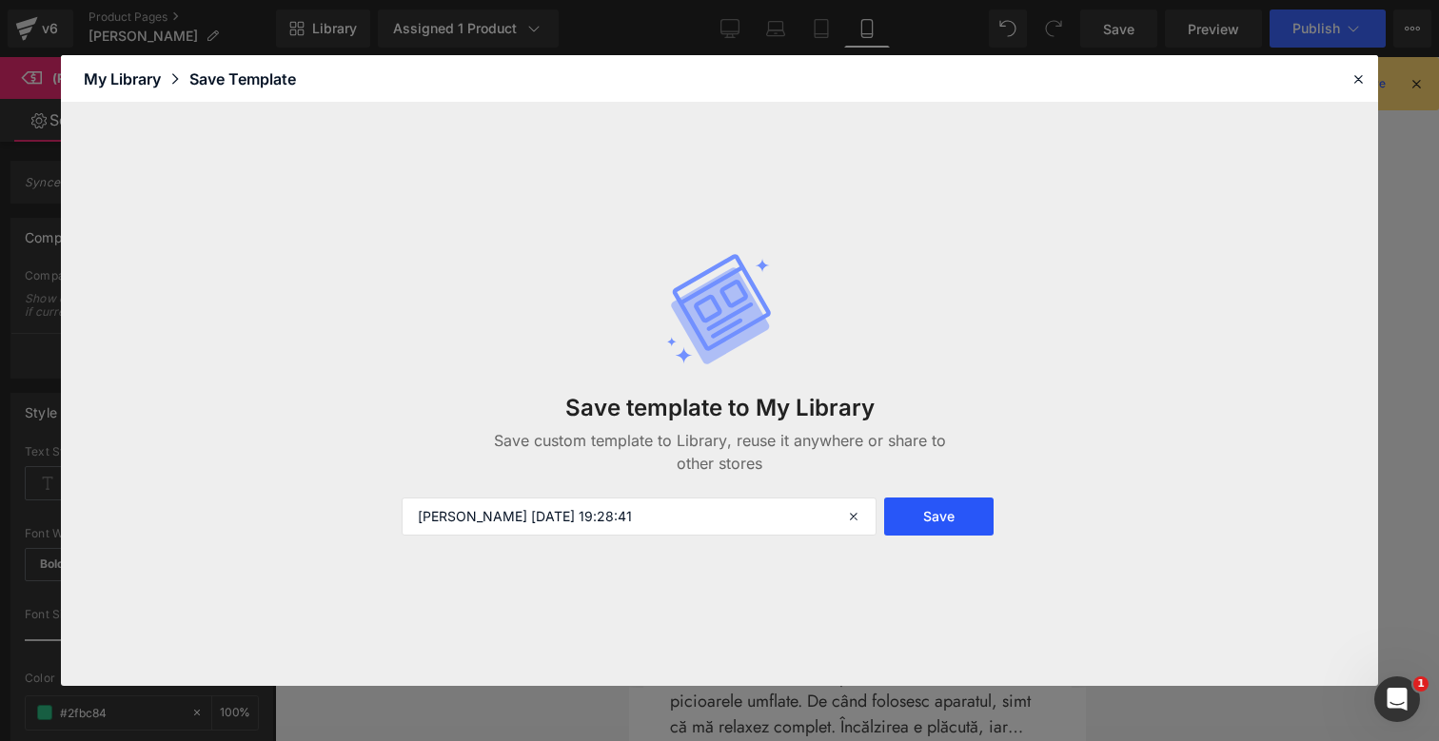
click at [929, 503] on button "Save" at bounding box center [938, 517] width 109 height 38
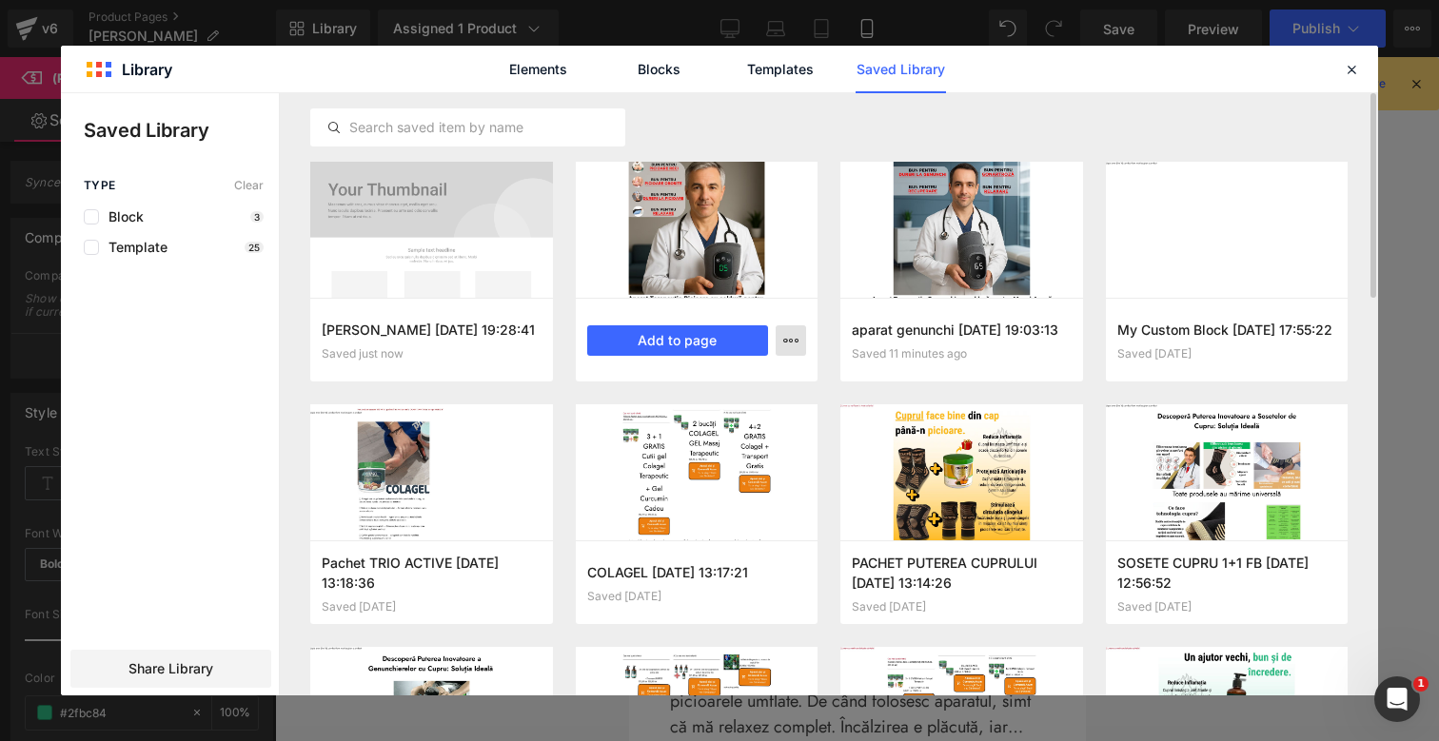
click at [792, 342] on icon "button" at bounding box center [790, 340] width 15 height 15
click at [721, 420] on div "Delete" at bounding box center [697, 423] width 217 height 40
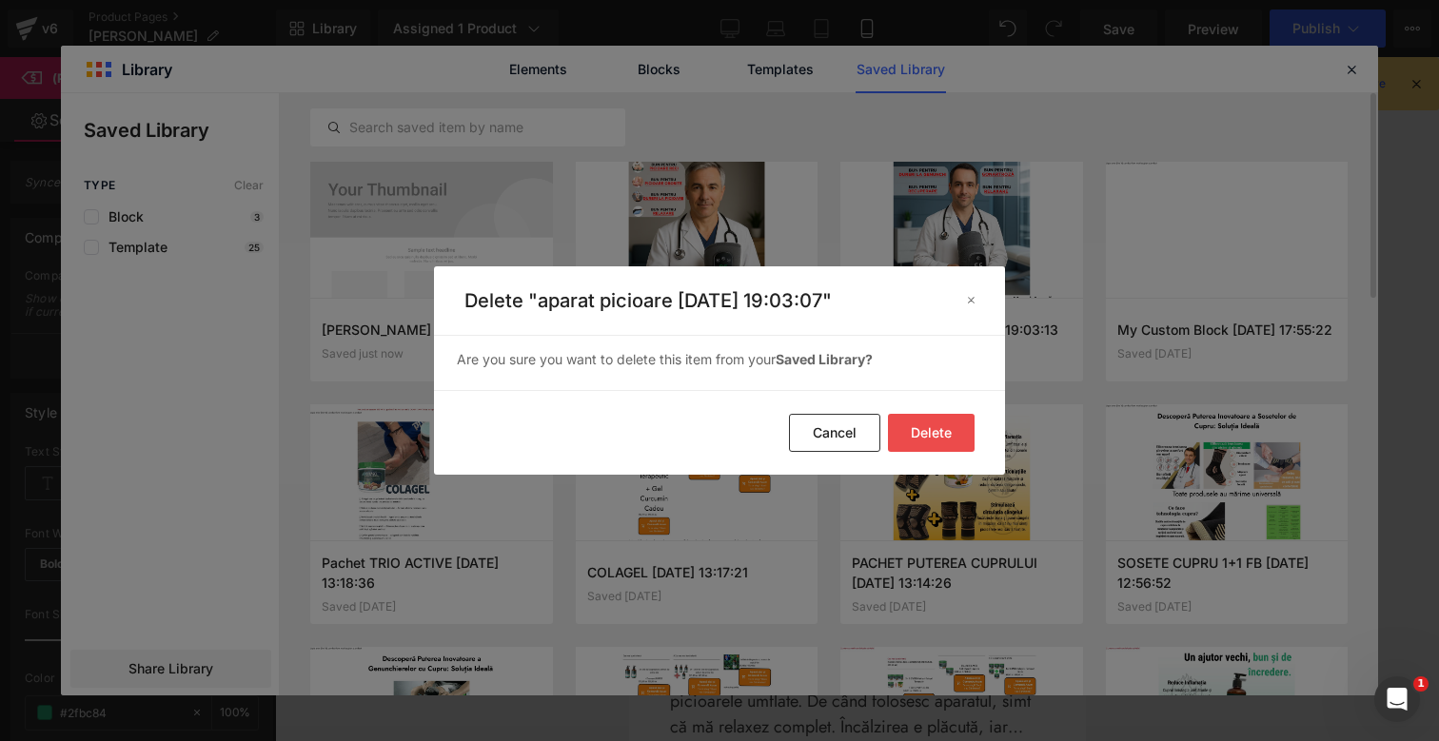
click at [924, 426] on button "Delete" at bounding box center [931, 433] width 87 height 38
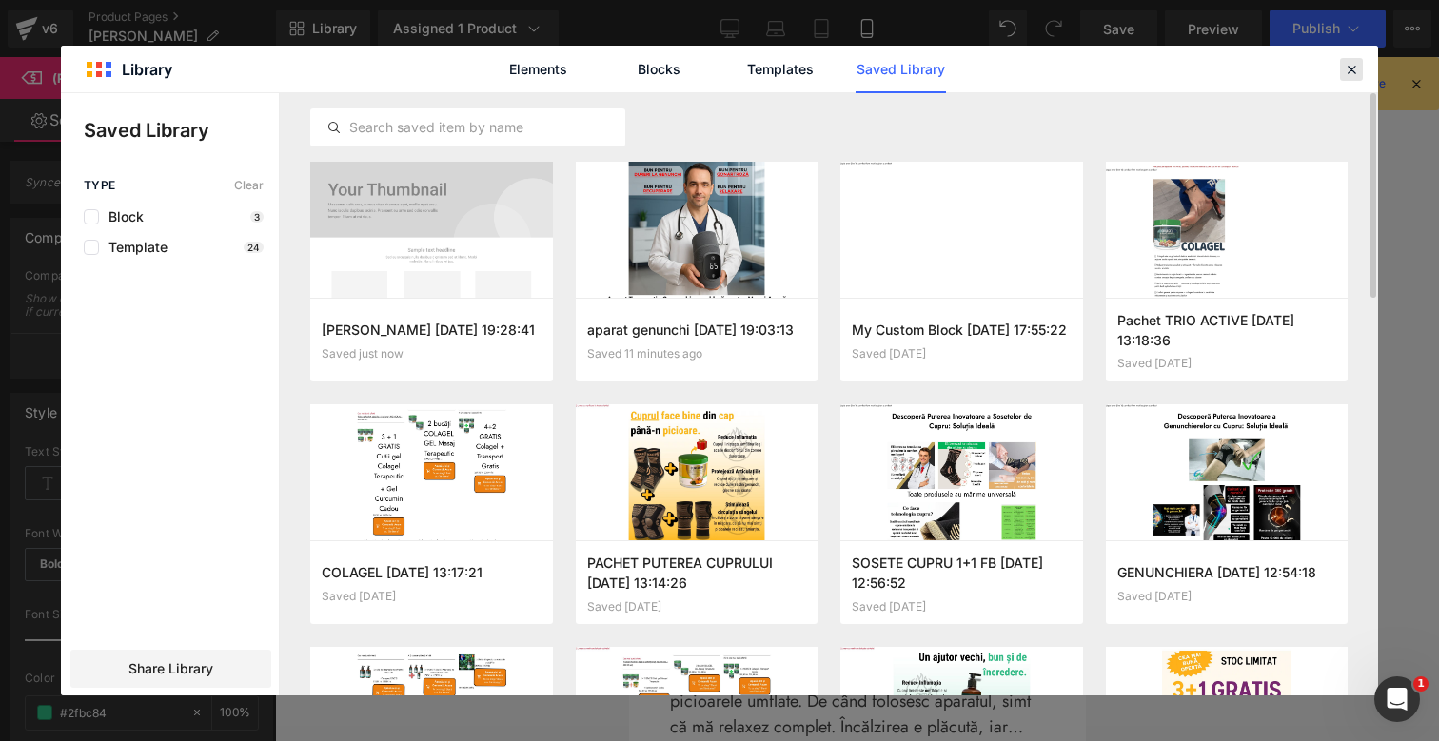
click at [1354, 66] on icon at bounding box center [1351, 69] width 17 height 17
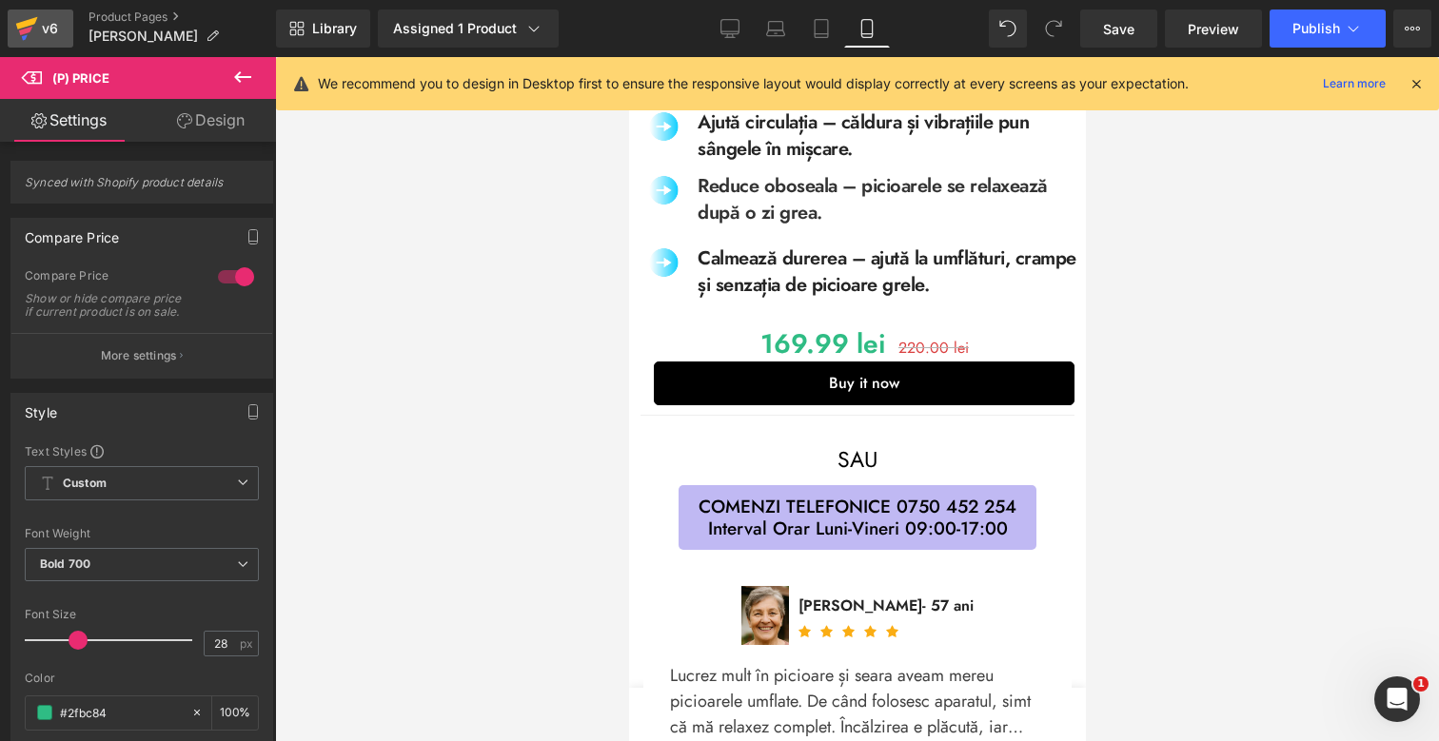
click at [41, 28] on div "v6" at bounding box center [50, 28] width 24 height 25
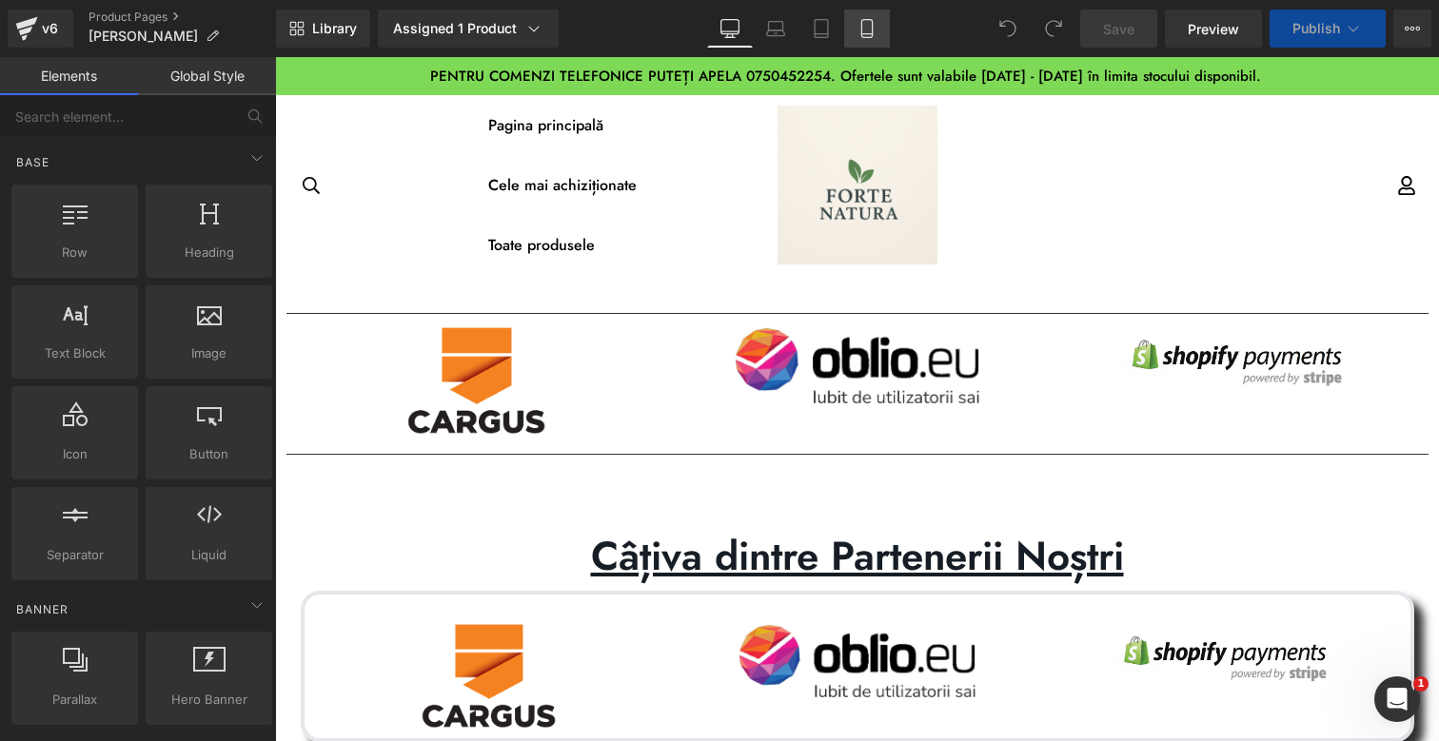
click at [853, 35] on link "Mobile" at bounding box center [867, 29] width 46 height 38
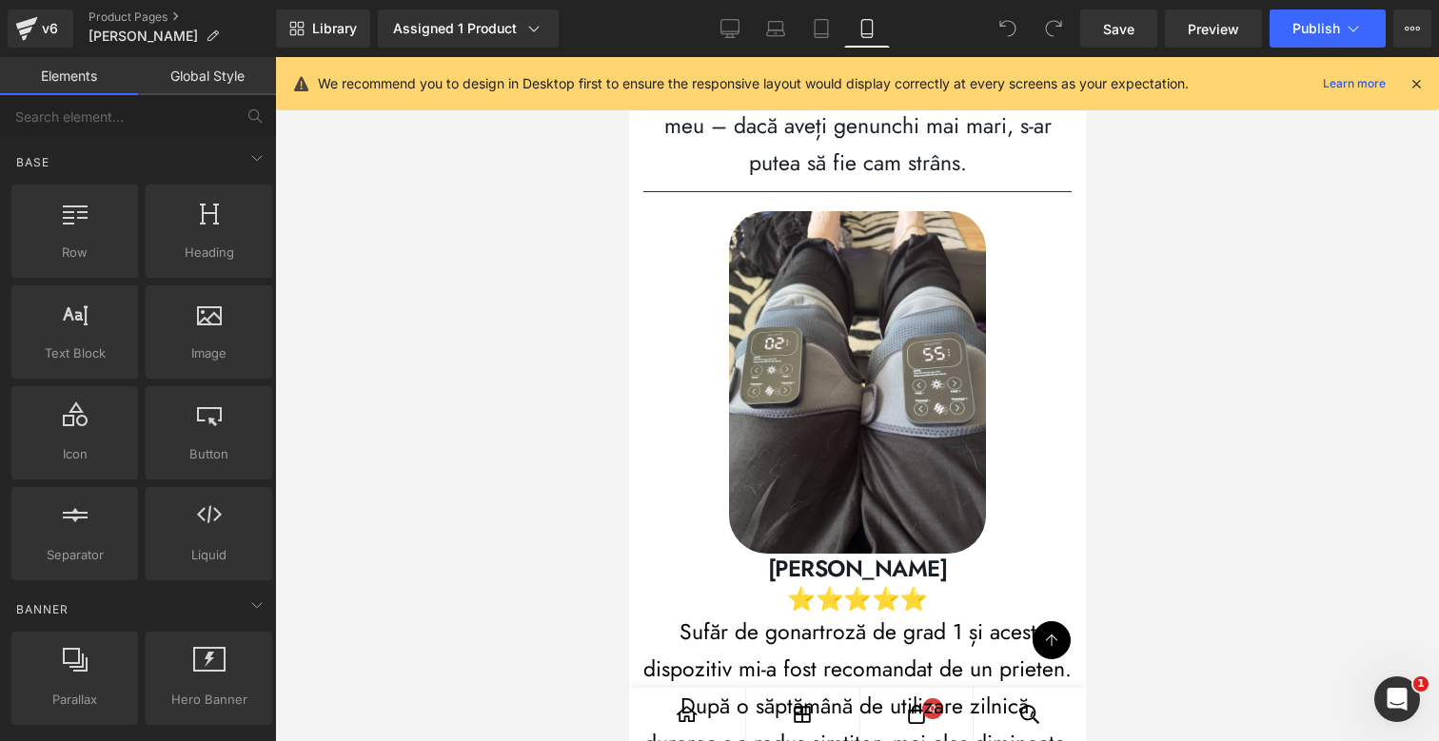
scroll to position [11250, 0]
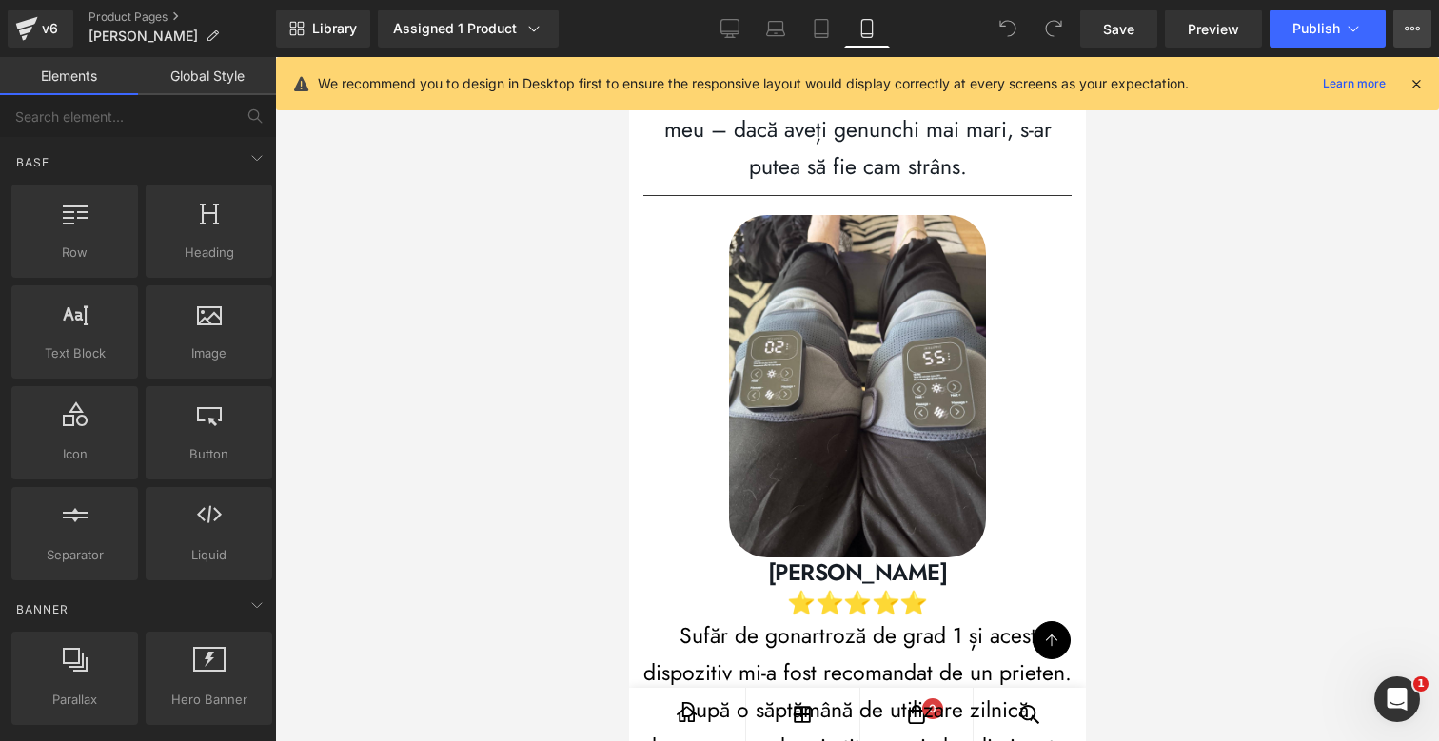
click at [1412, 37] on button "View Live Page View with current Template Save Template to Library Schedule Pub…" at bounding box center [1412, 29] width 38 height 38
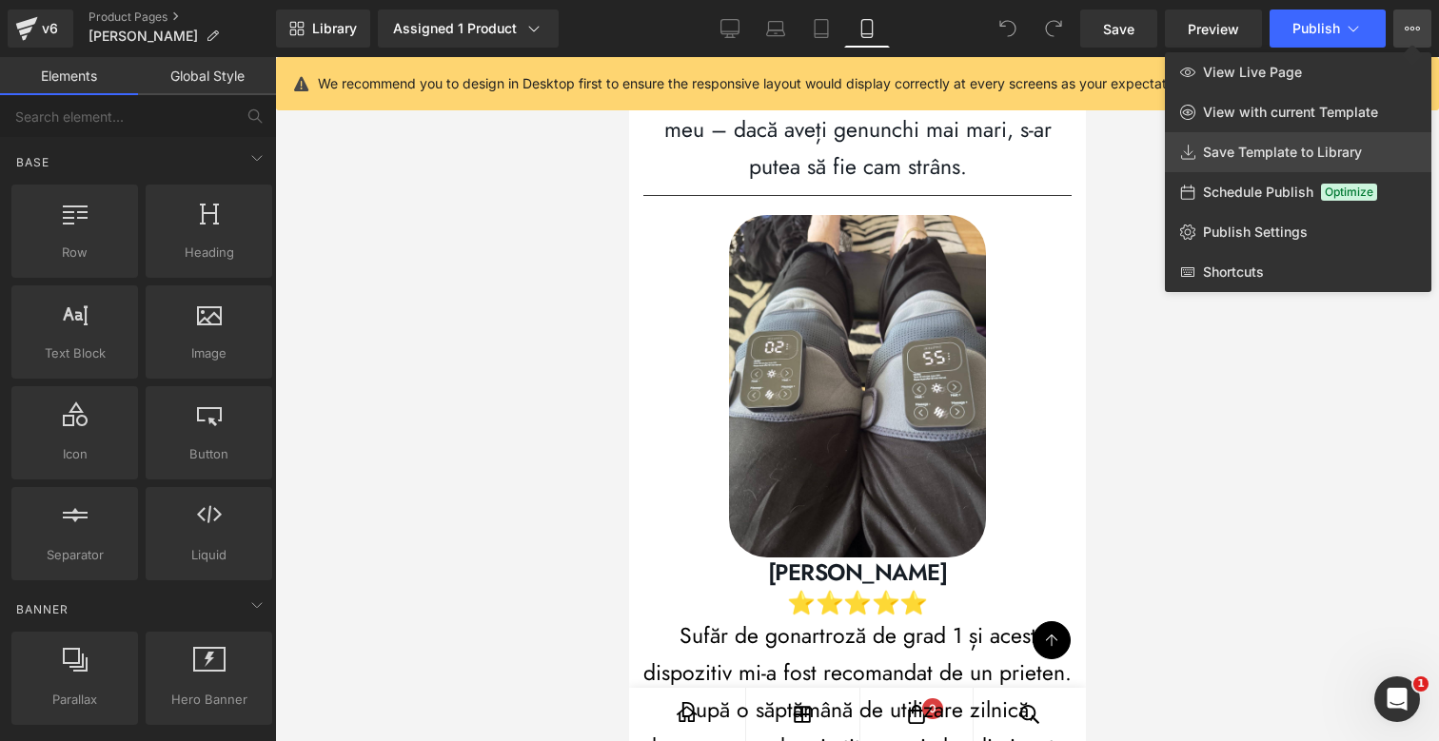
click at [1298, 149] on span "Save Template to Library" at bounding box center [1282, 152] width 159 height 17
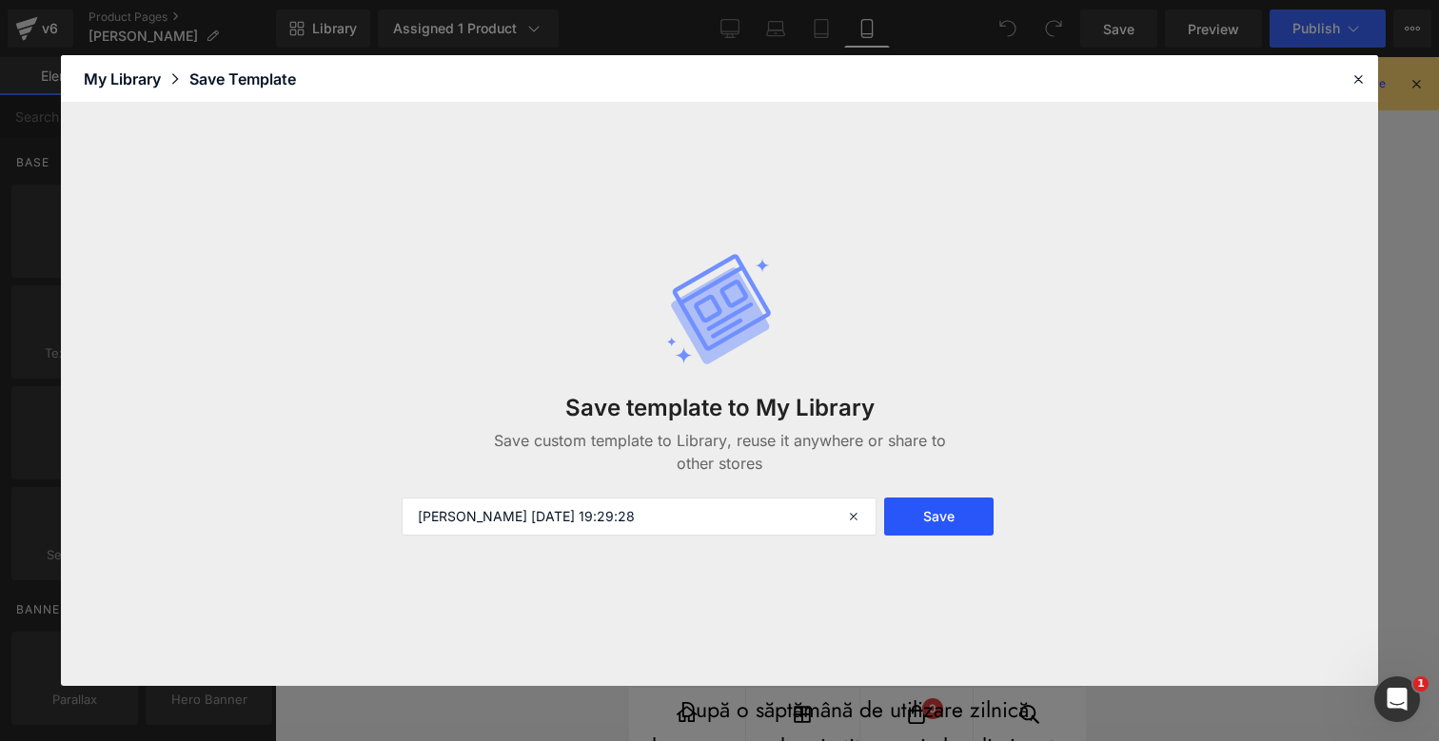
click at [914, 510] on button "Save" at bounding box center [938, 517] width 109 height 38
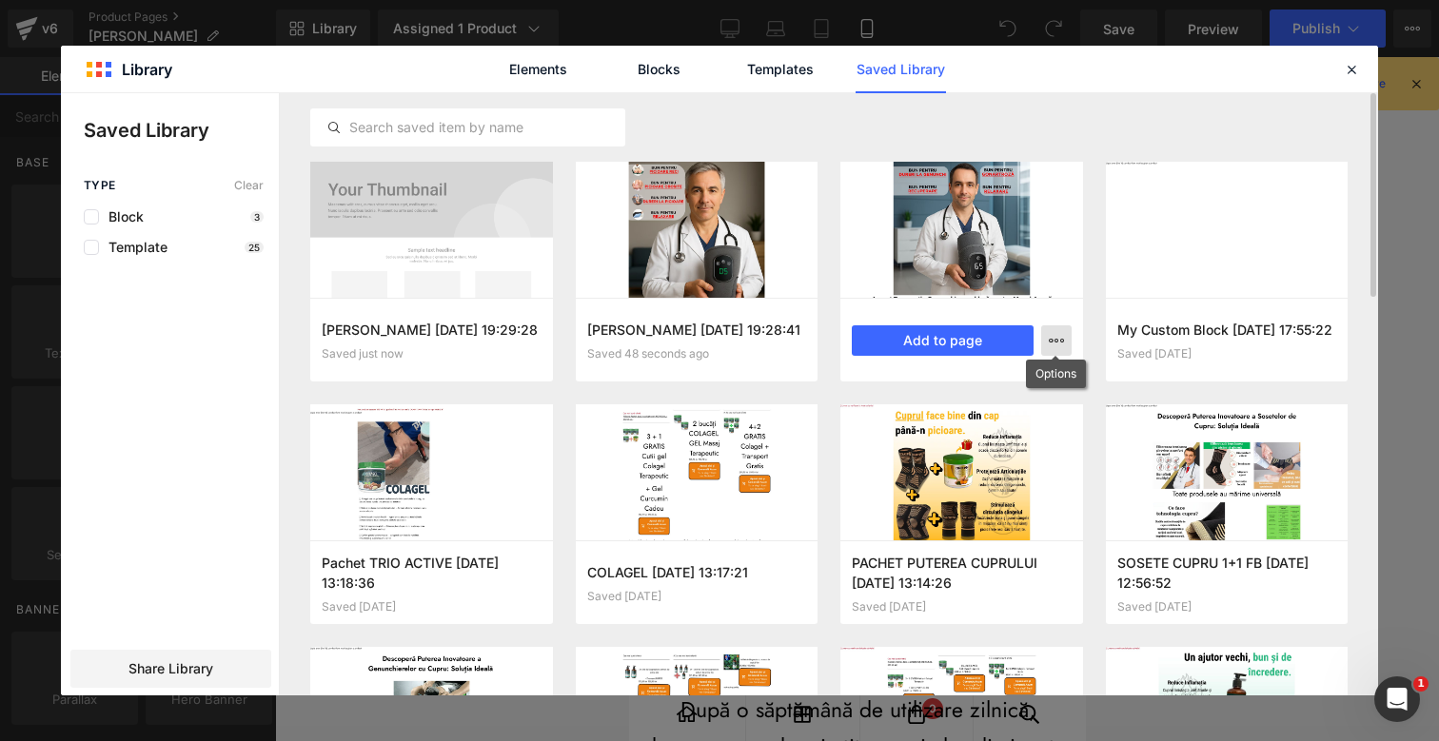
click at [1050, 341] on icon "button" at bounding box center [1056, 340] width 15 height 15
click at [981, 429] on div "Delete" at bounding box center [962, 423] width 217 height 40
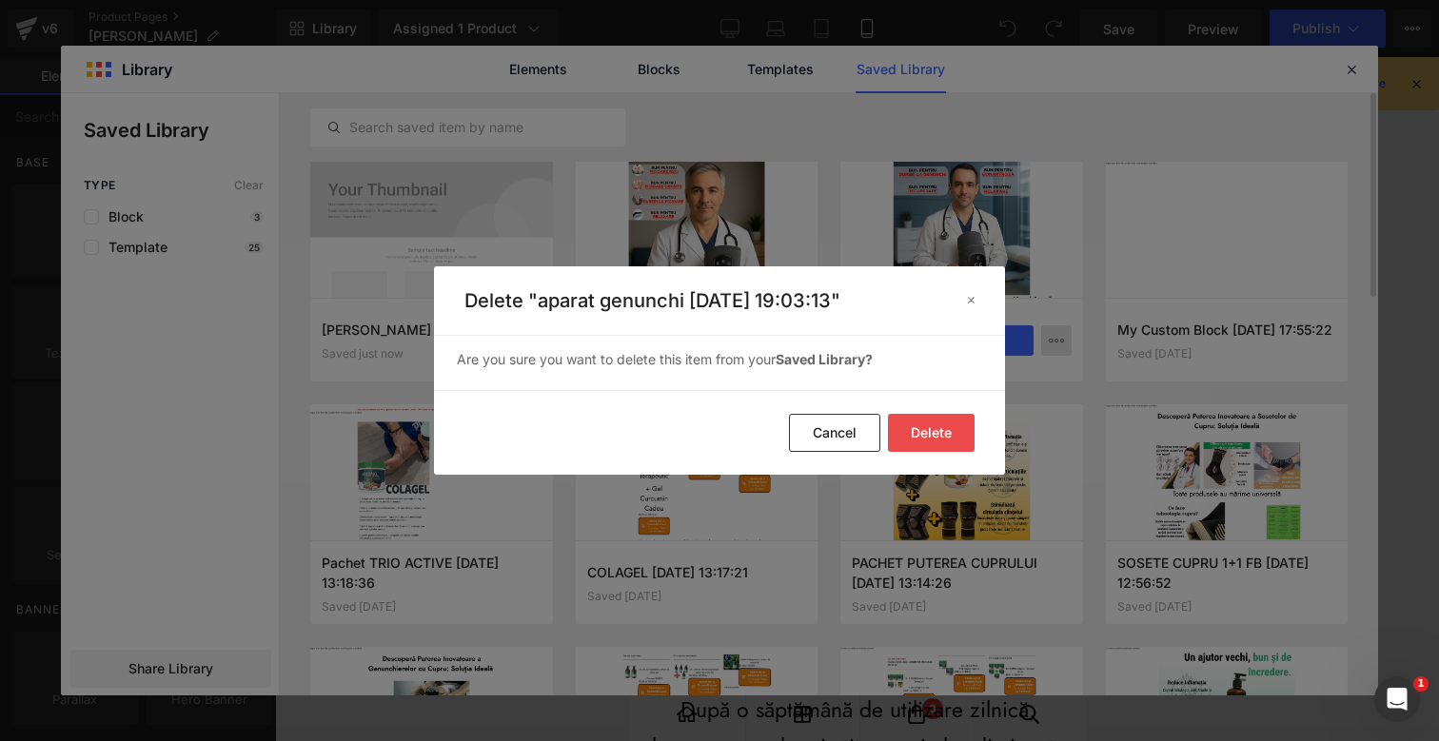
click at [933, 421] on button "Delete" at bounding box center [931, 433] width 87 height 38
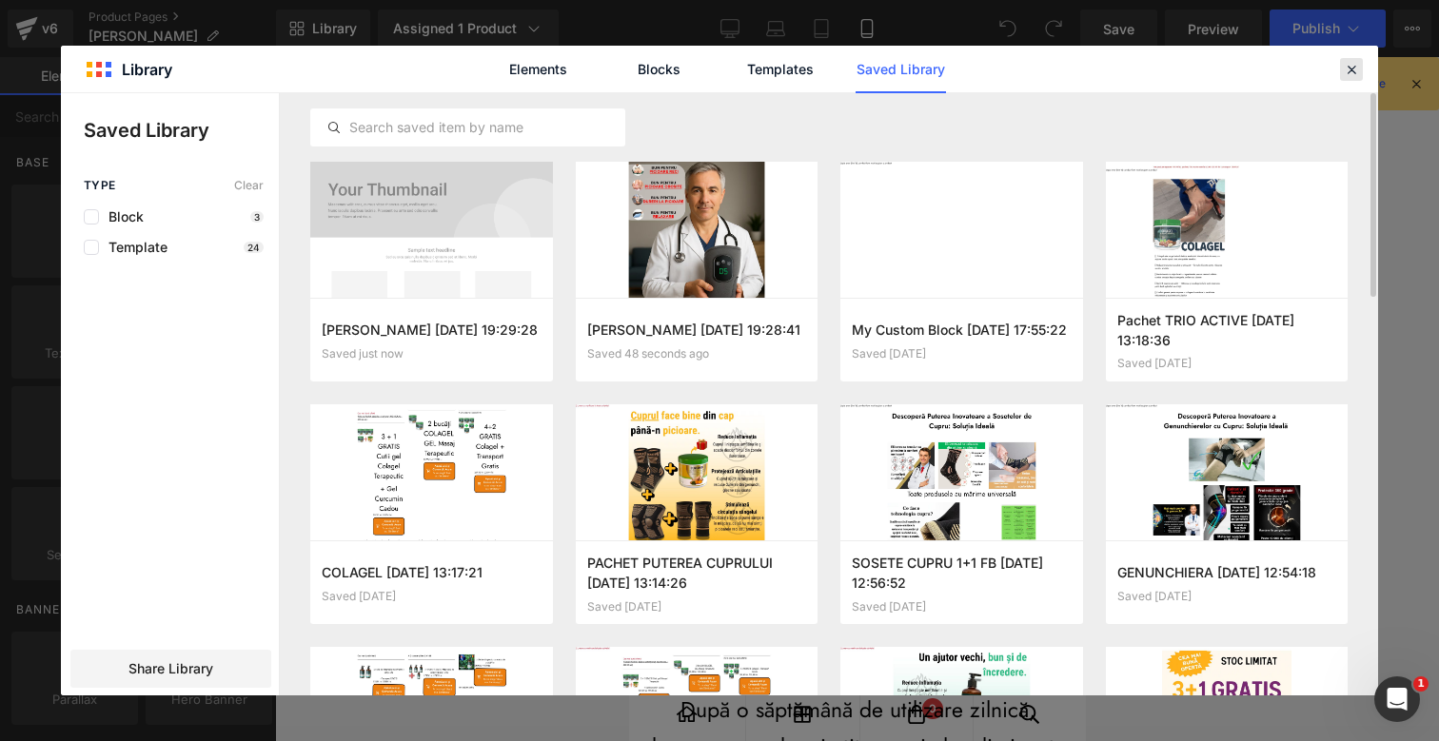
click at [1349, 65] on icon at bounding box center [1351, 69] width 17 height 17
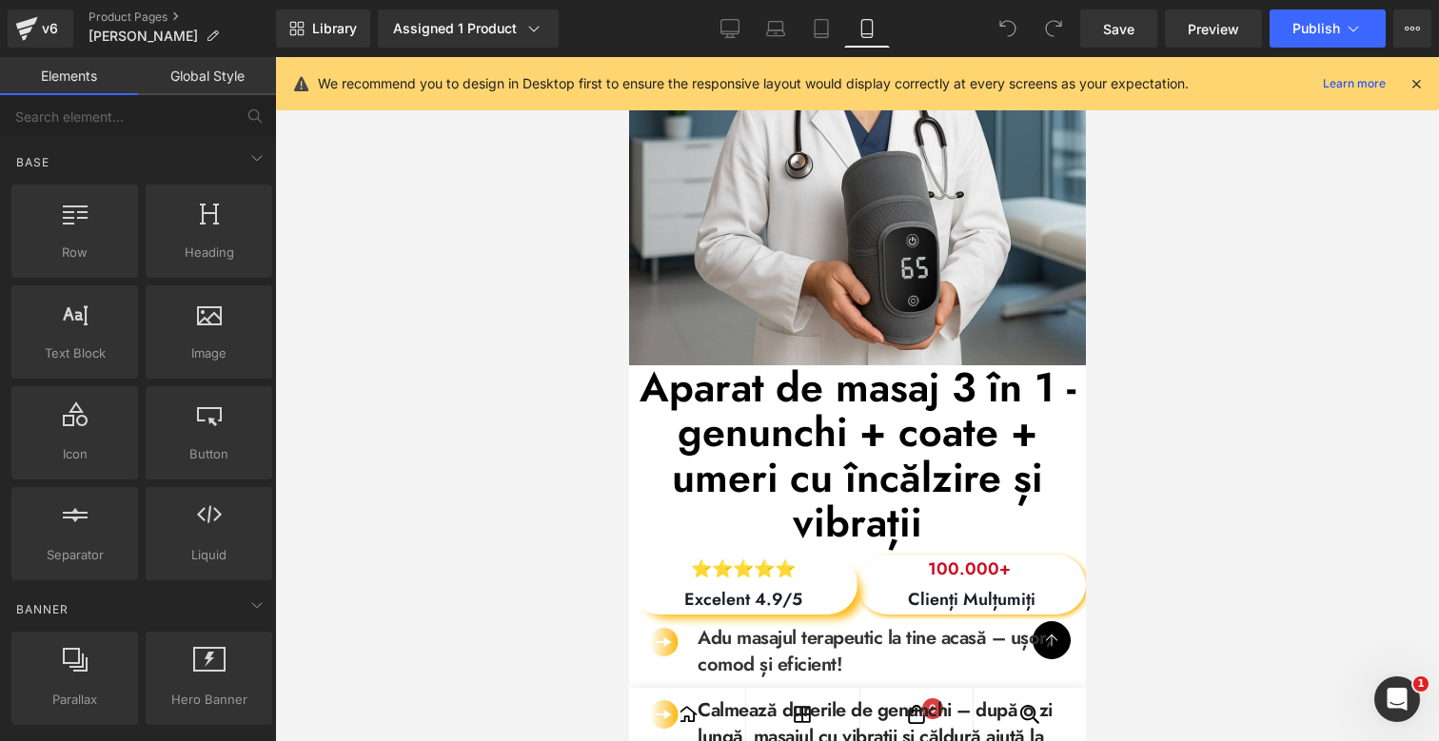
scroll to position [425, 0]
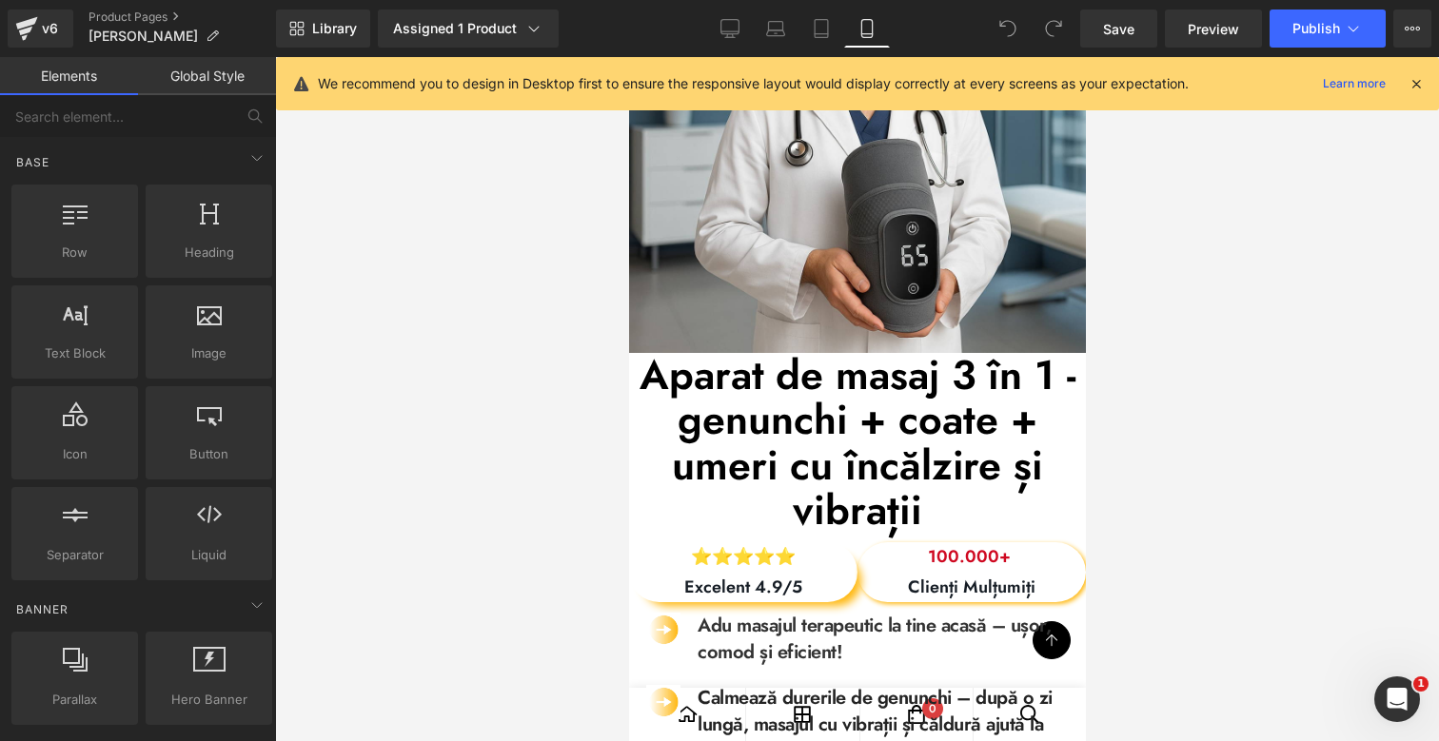
click at [818, 440] on div "Aparat de masaj 3 în 1 - genunchi + coate + umeri cu încălzire și vibrații Head…" at bounding box center [856, 445] width 457 height 184
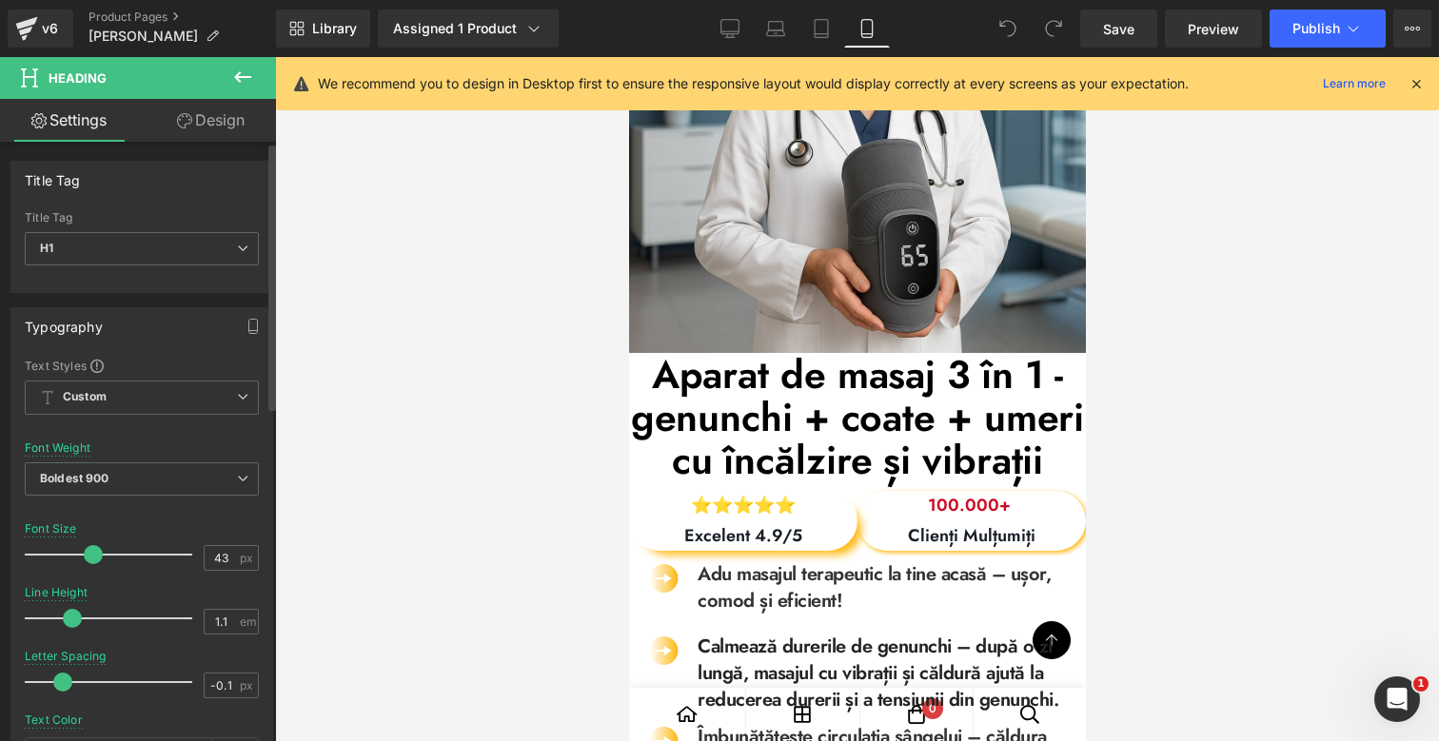
click at [95, 554] on span at bounding box center [93, 554] width 19 height 19
click at [1330, 31] on span "Publish" at bounding box center [1316, 28] width 48 height 15
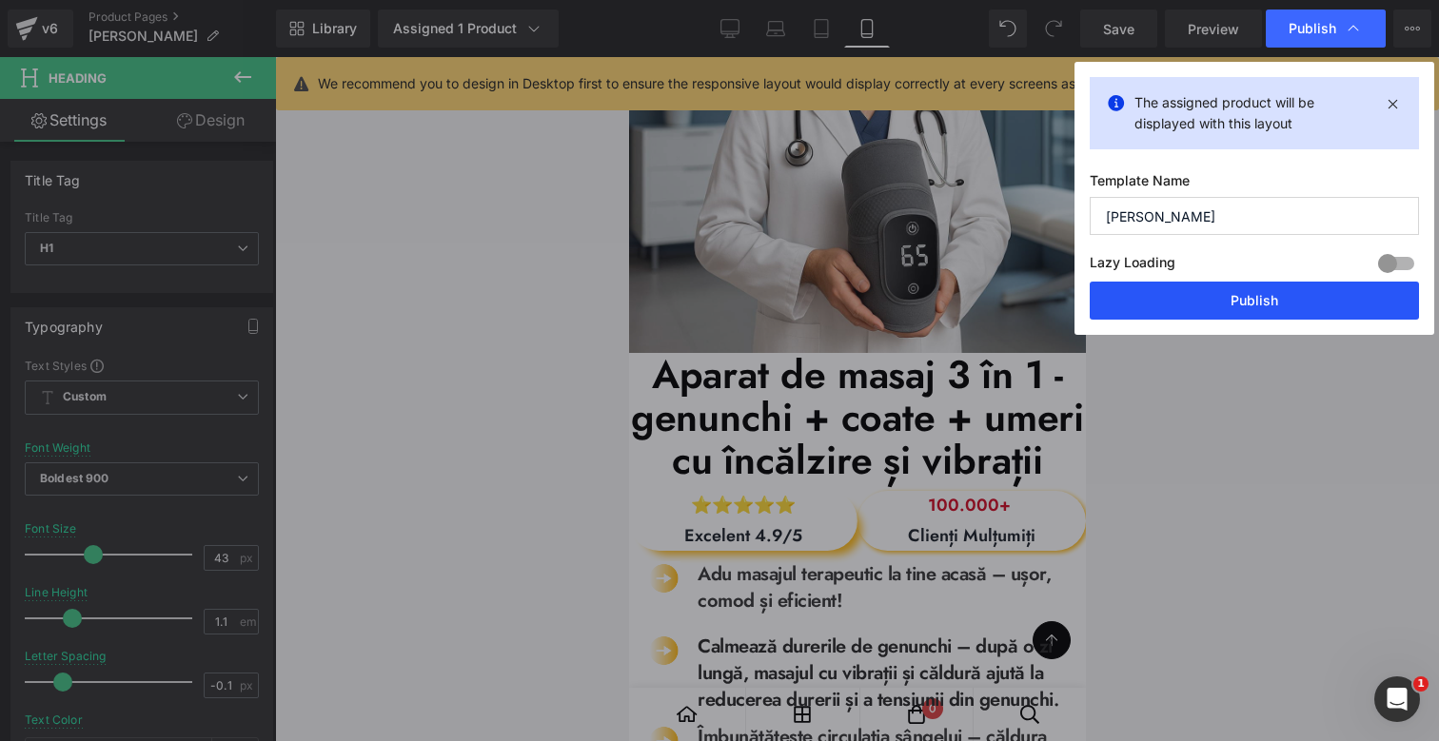
click at [1234, 290] on button "Publish" at bounding box center [1254, 301] width 329 height 38
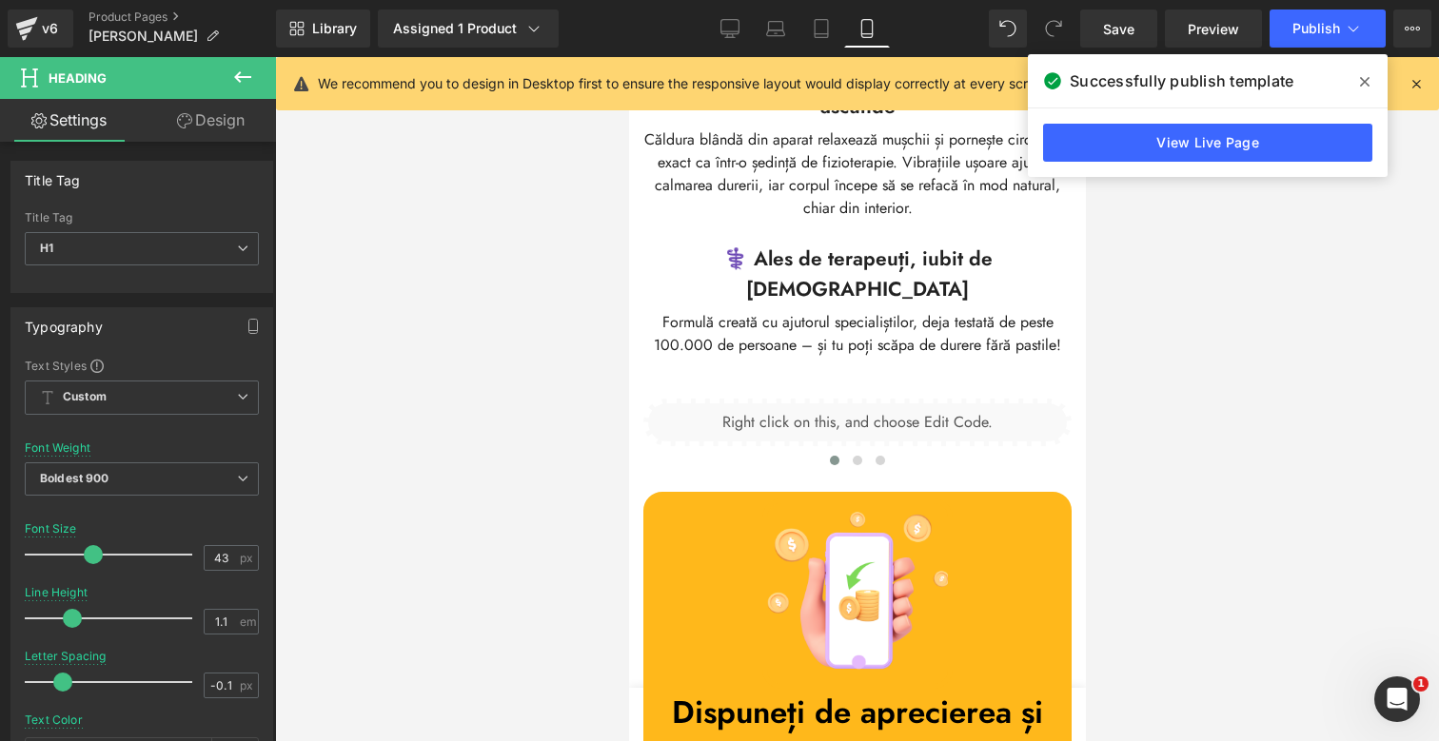
scroll to position [3798, 0]
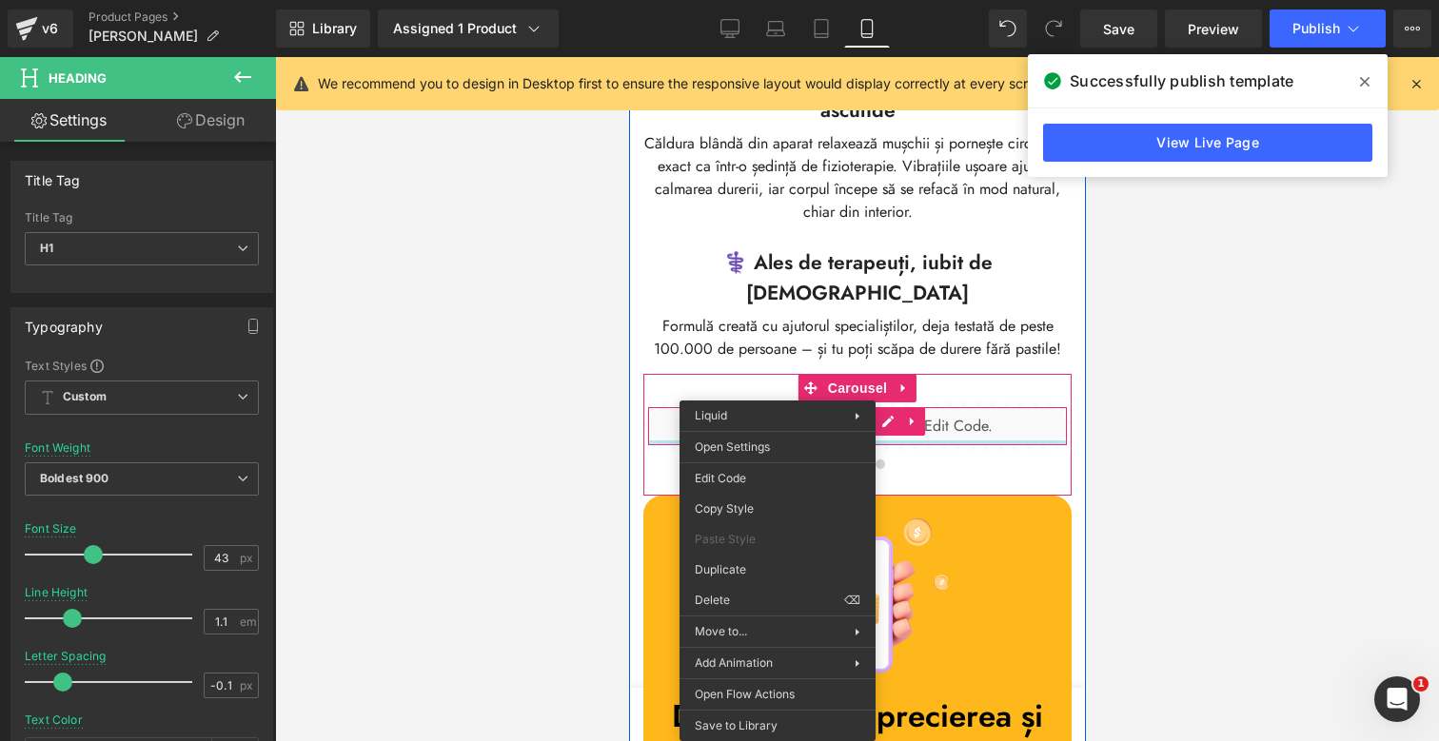
drag, startPoint x: 1381, startPoint y: 653, endPoint x: 752, endPoint y: 596, distance: 631.6
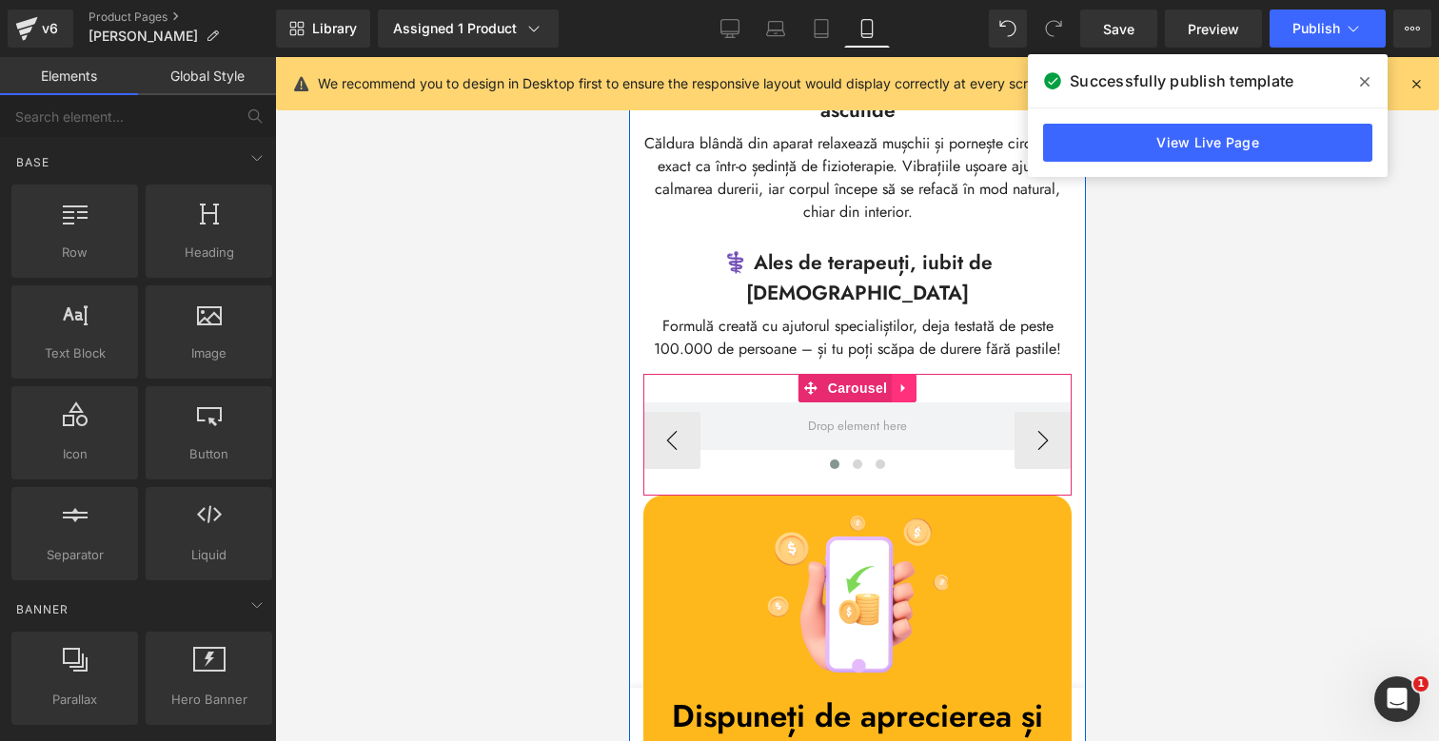
click at [906, 382] on icon at bounding box center [902, 389] width 13 height 14
click at [913, 382] on icon at bounding box center [915, 388] width 13 height 13
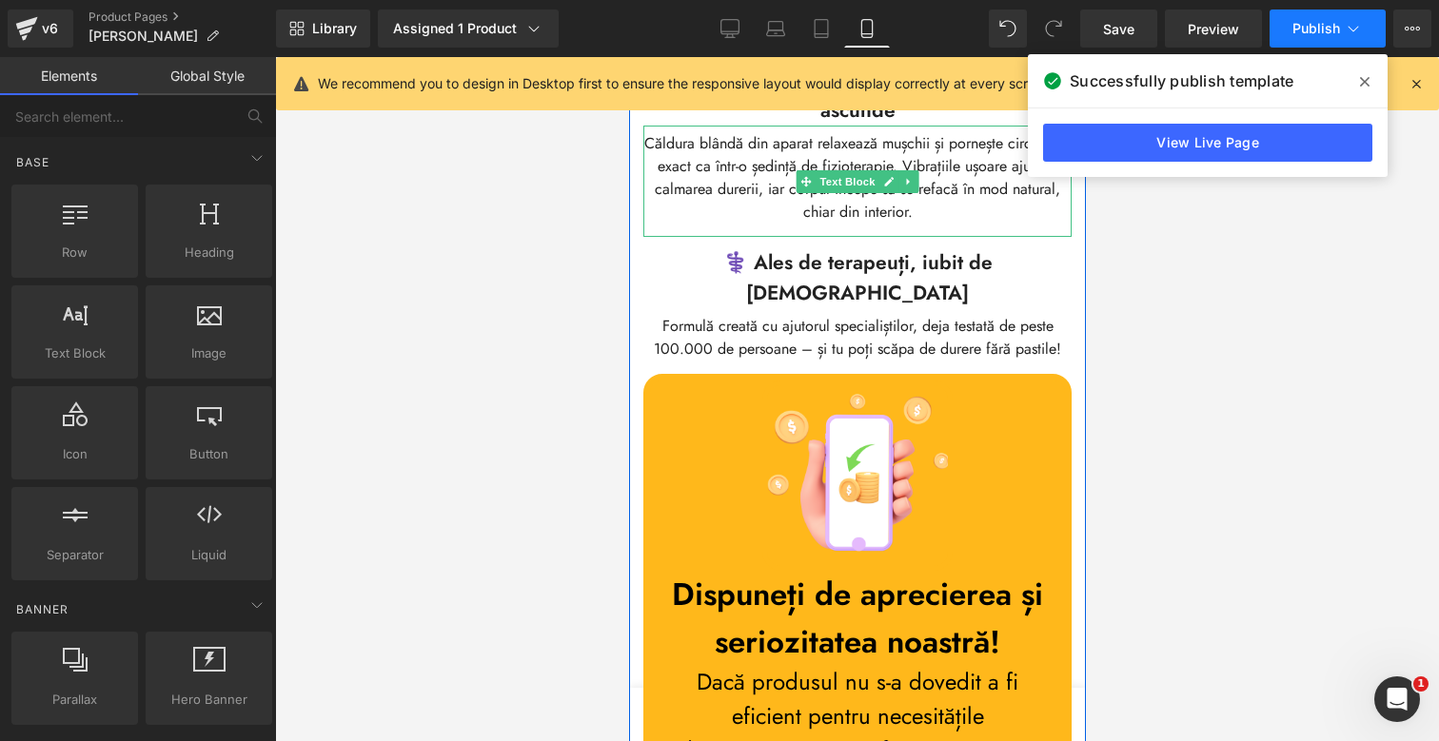
click at [1320, 22] on span "Publish" at bounding box center [1316, 28] width 48 height 15
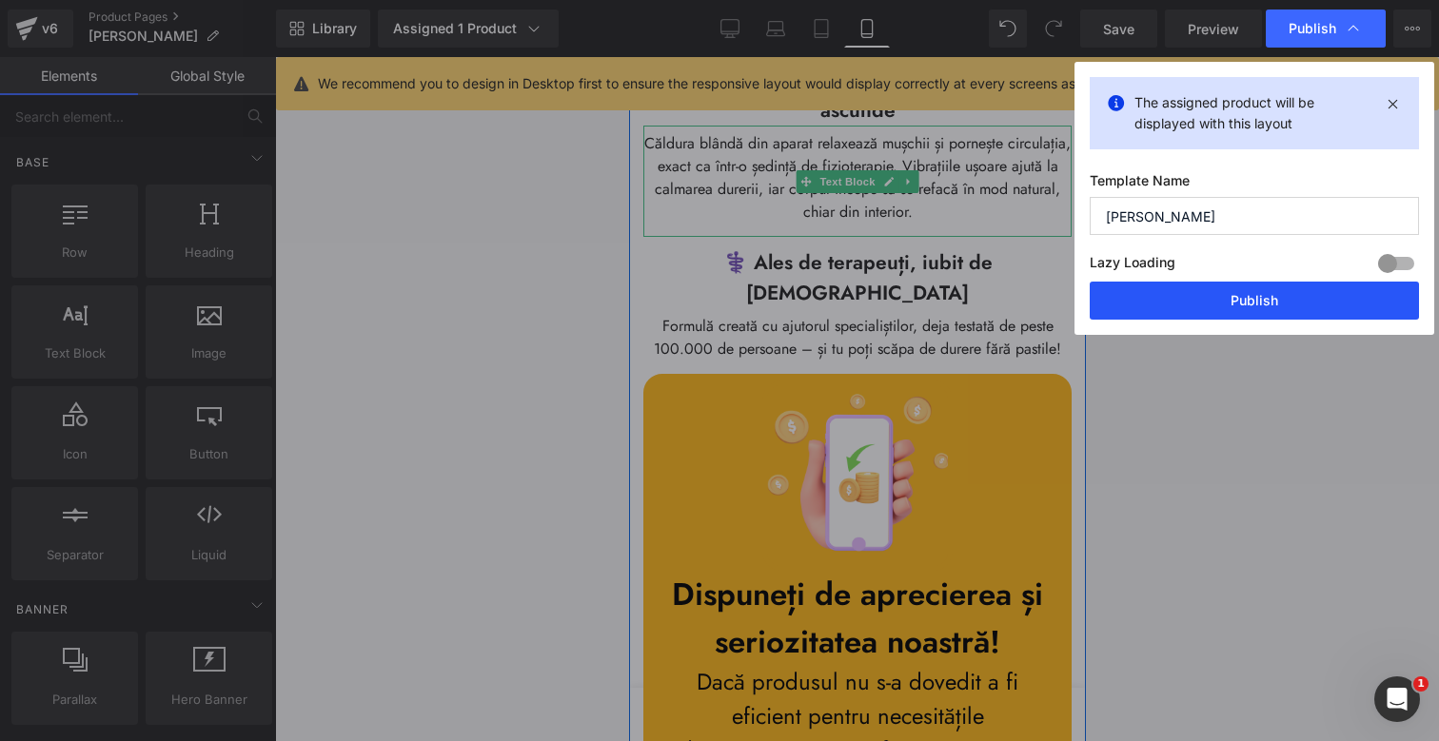
click at [1240, 294] on button "Publish" at bounding box center [1254, 301] width 329 height 38
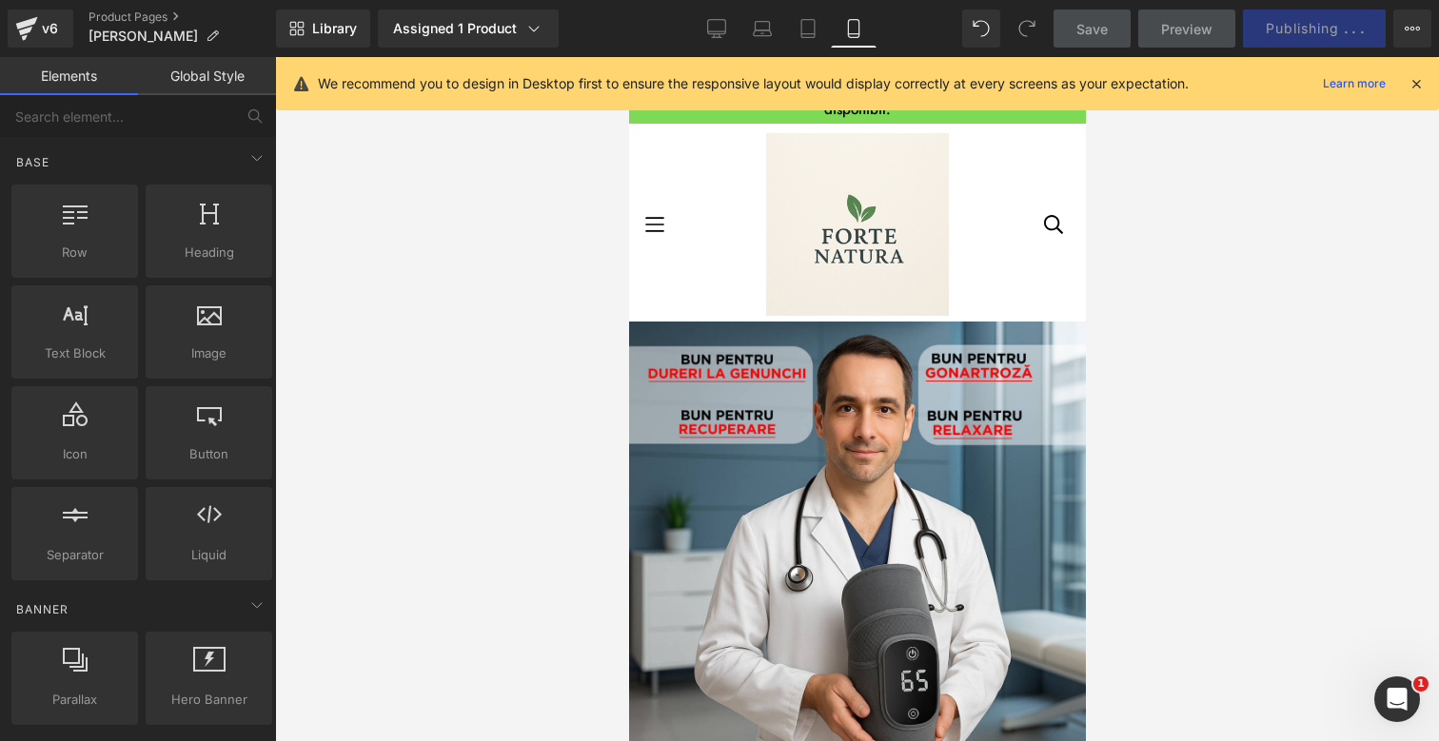
scroll to position [0, 0]
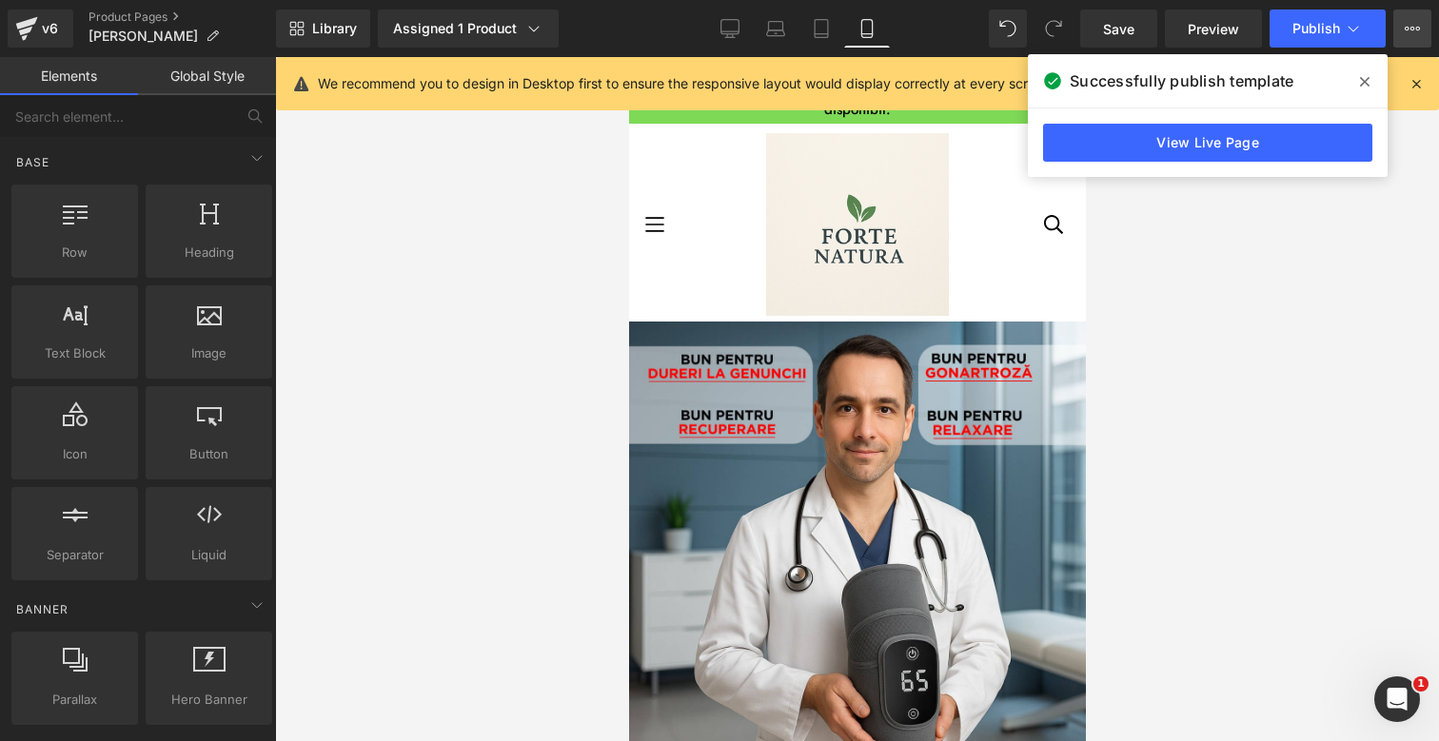
click at [1406, 44] on button "View Live Page View with current Template Save Template to Library Schedule Pub…" at bounding box center [1412, 29] width 38 height 38
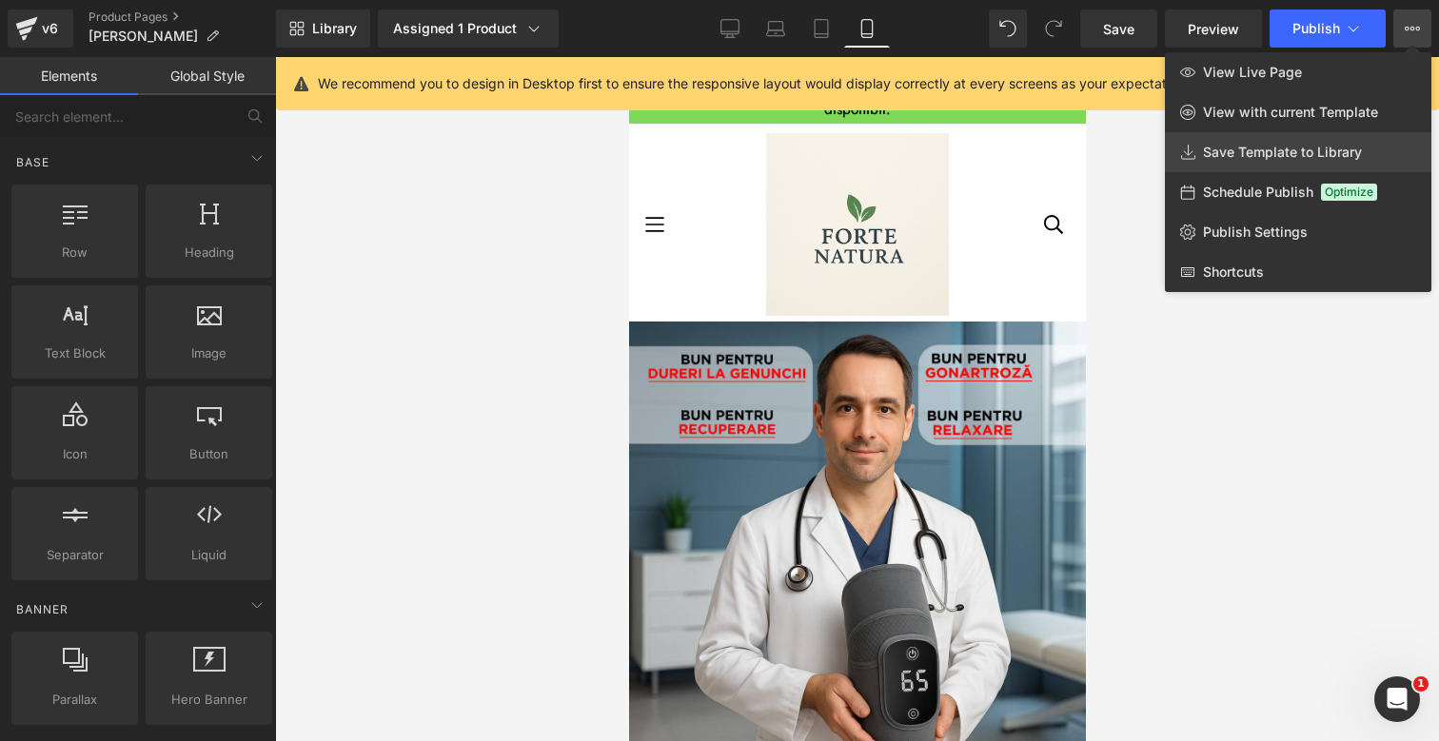
click at [1290, 143] on link "Save Template to Library" at bounding box center [1298, 152] width 266 height 40
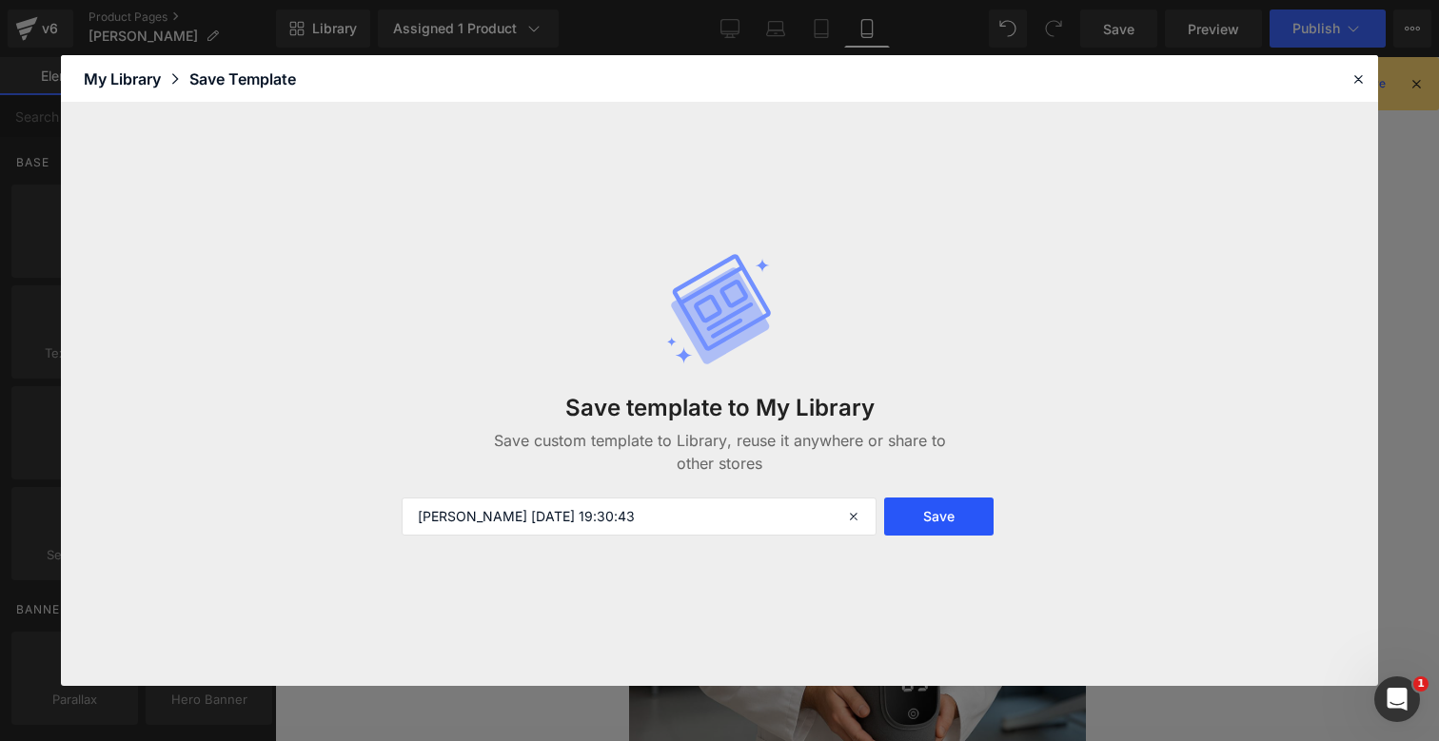
click at [934, 517] on button "Save" at bounding box center [938, 517] width 109 height 38
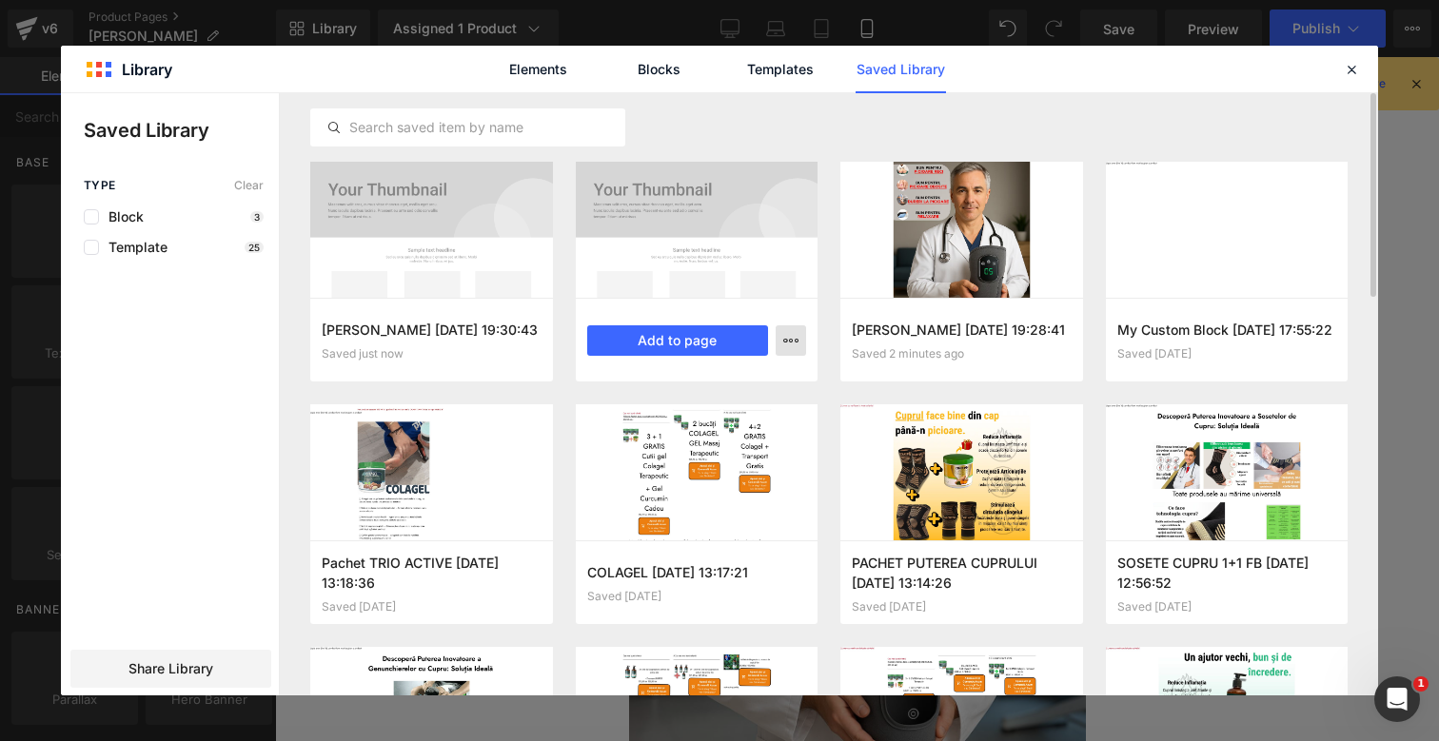
click at [789, 342] on icon "button" at bounding box center [790, 340] width 15 height 15
click at [742, 422] on div "Delete" at bounding box center [697, 423] width 217 height 40
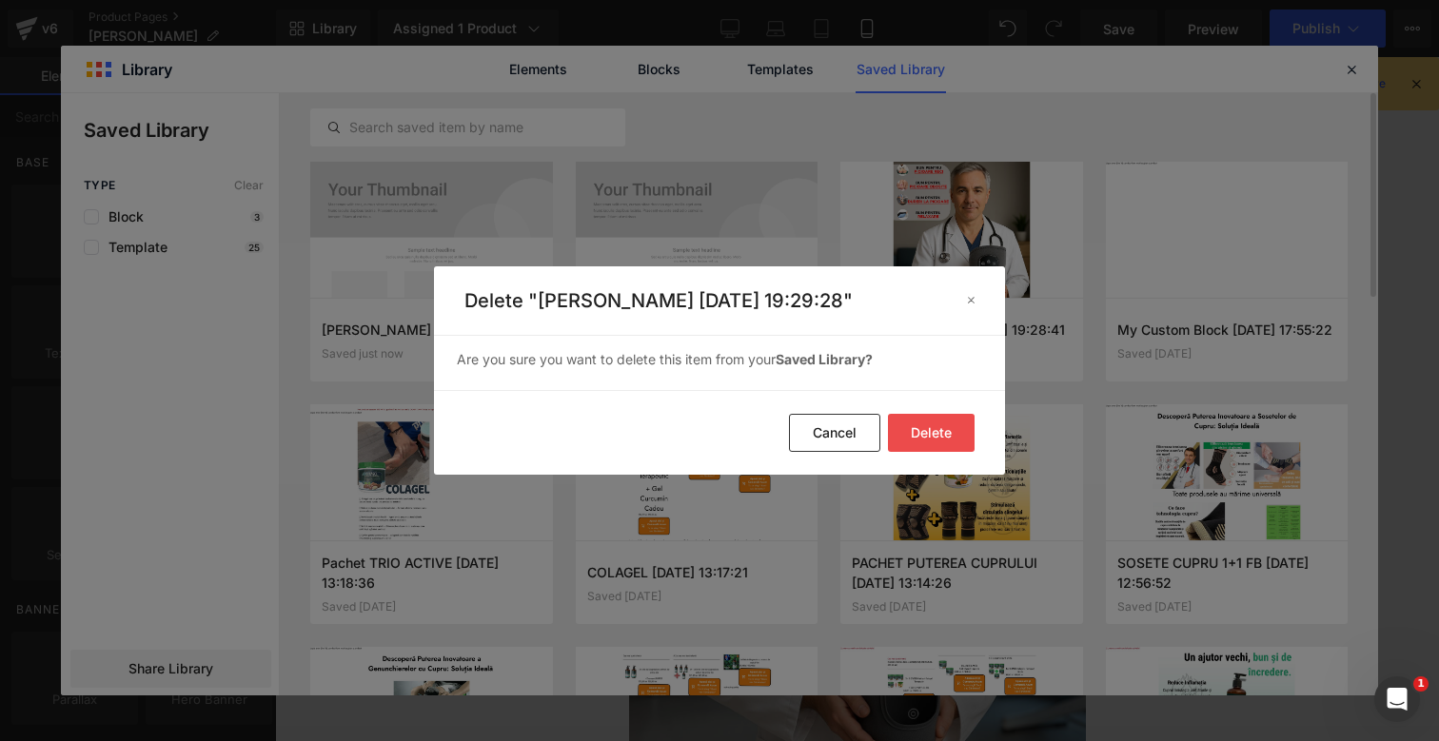
click at [947, 437] on button "Delete" at bounding box center [931, 433] width 87 height 38
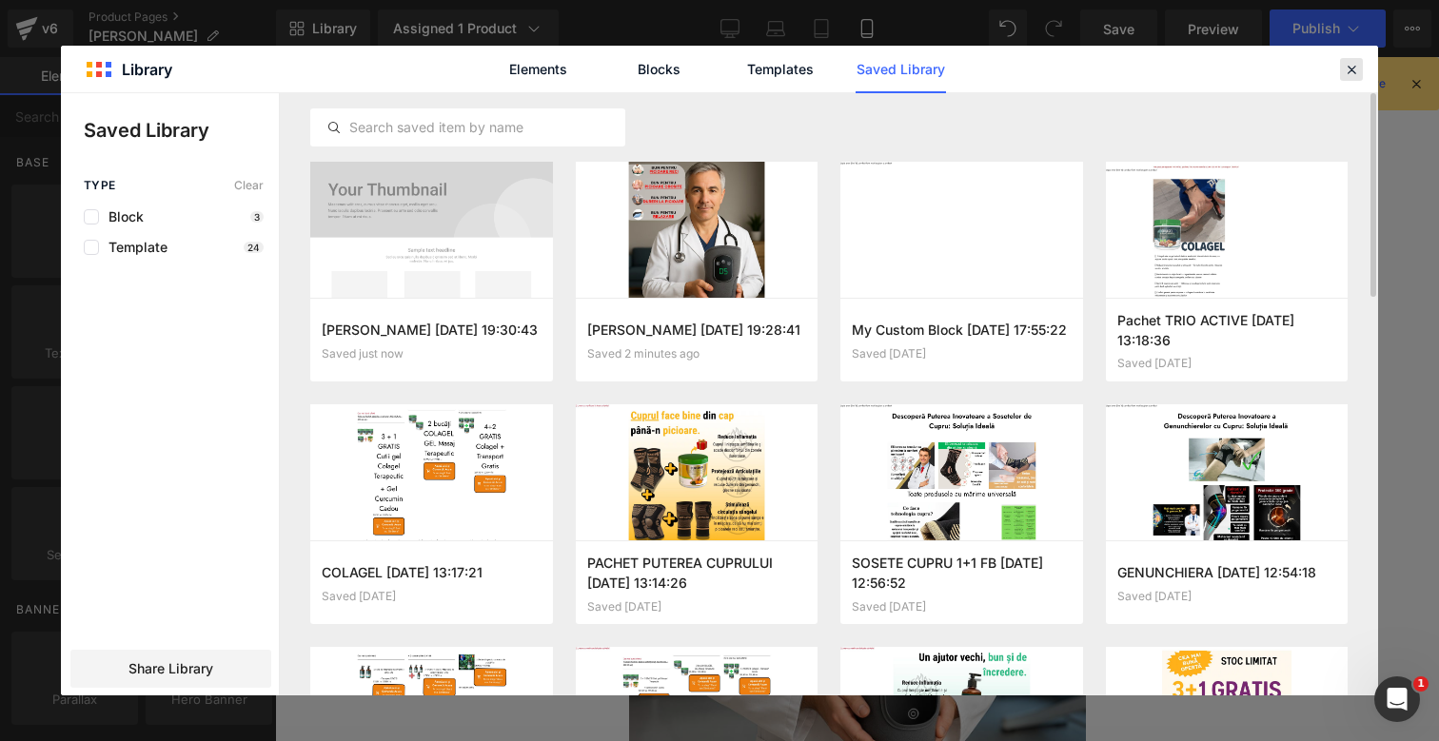
click at [1359, 65] on icon at bounding box center [1351, 69] width 17 height 17
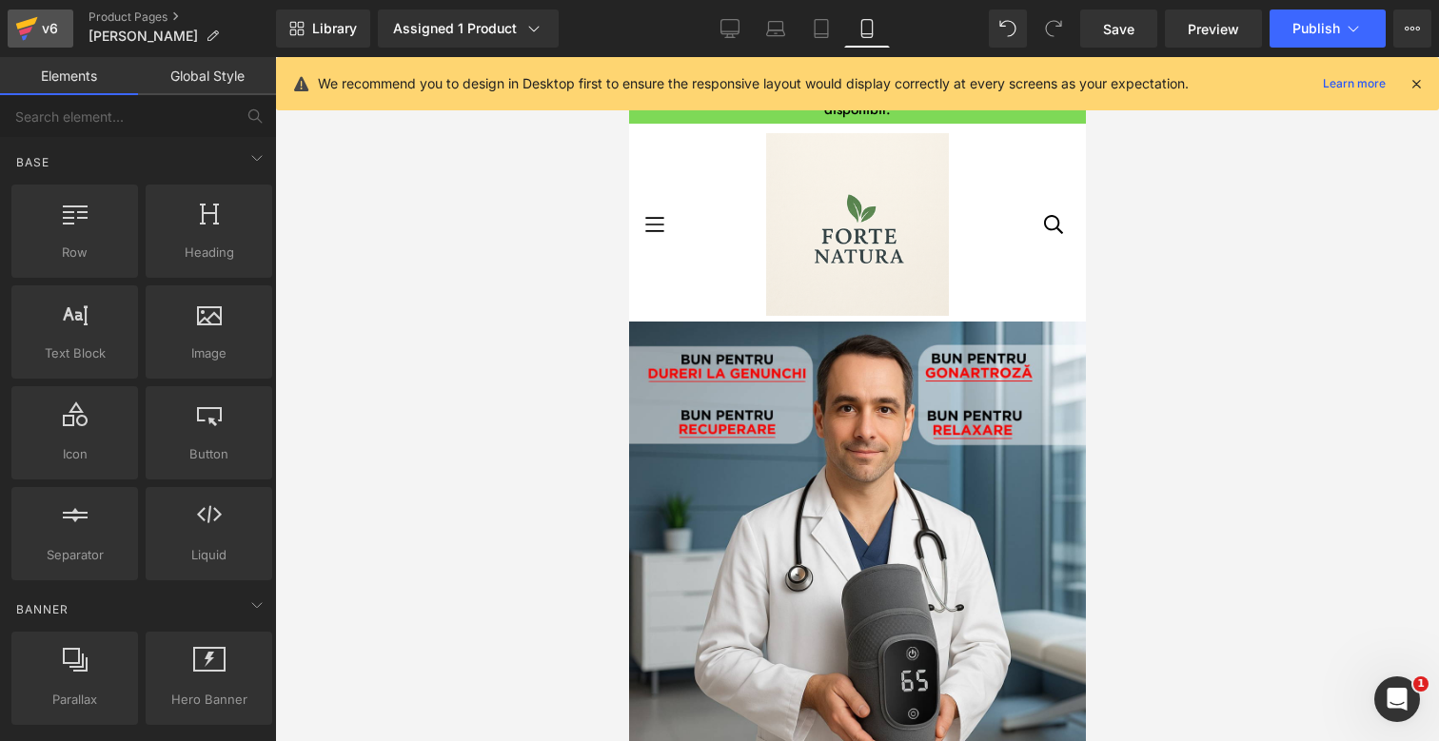
click at [56, 20] on div "v6" at bounding box center [50, 28] width 24 height 25
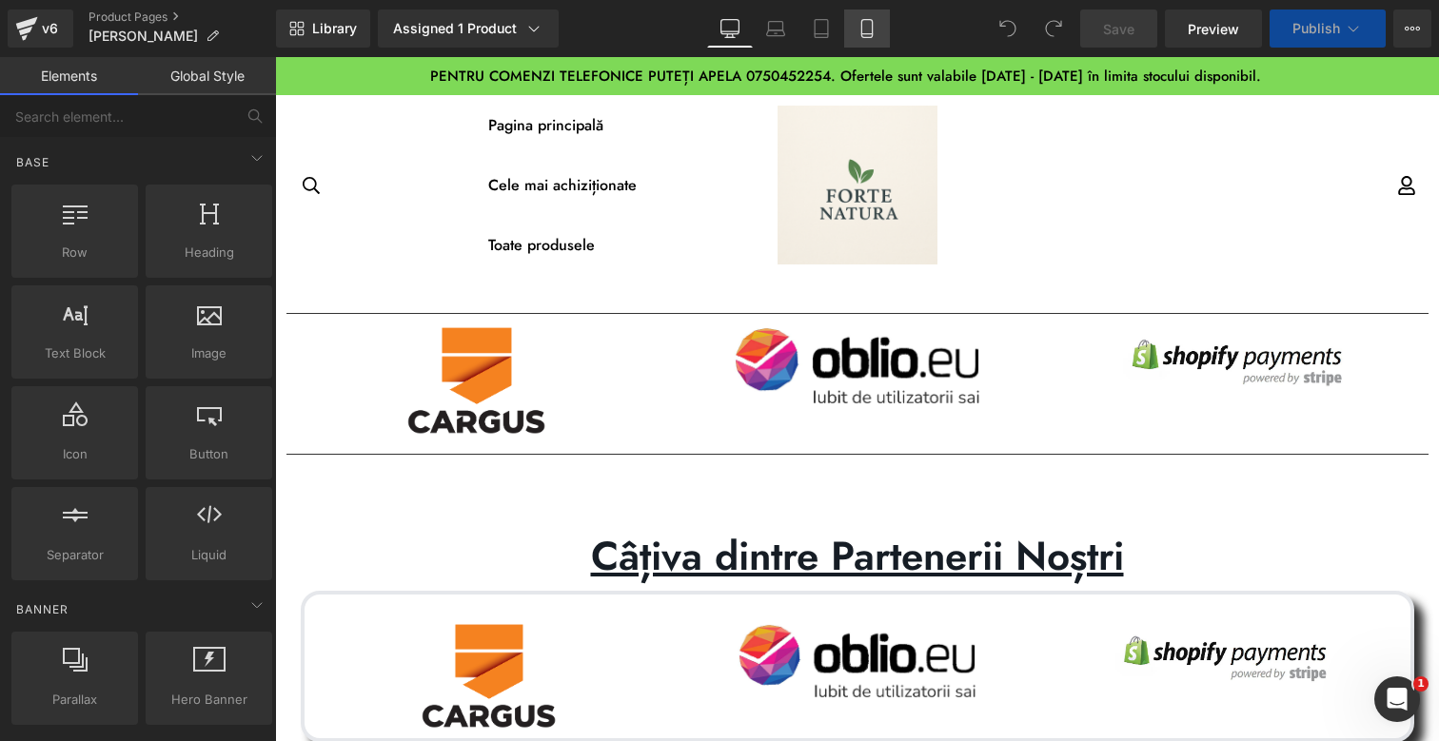
click at [868, 23] on icon at bounding box center [866, 28] width 19 height 19
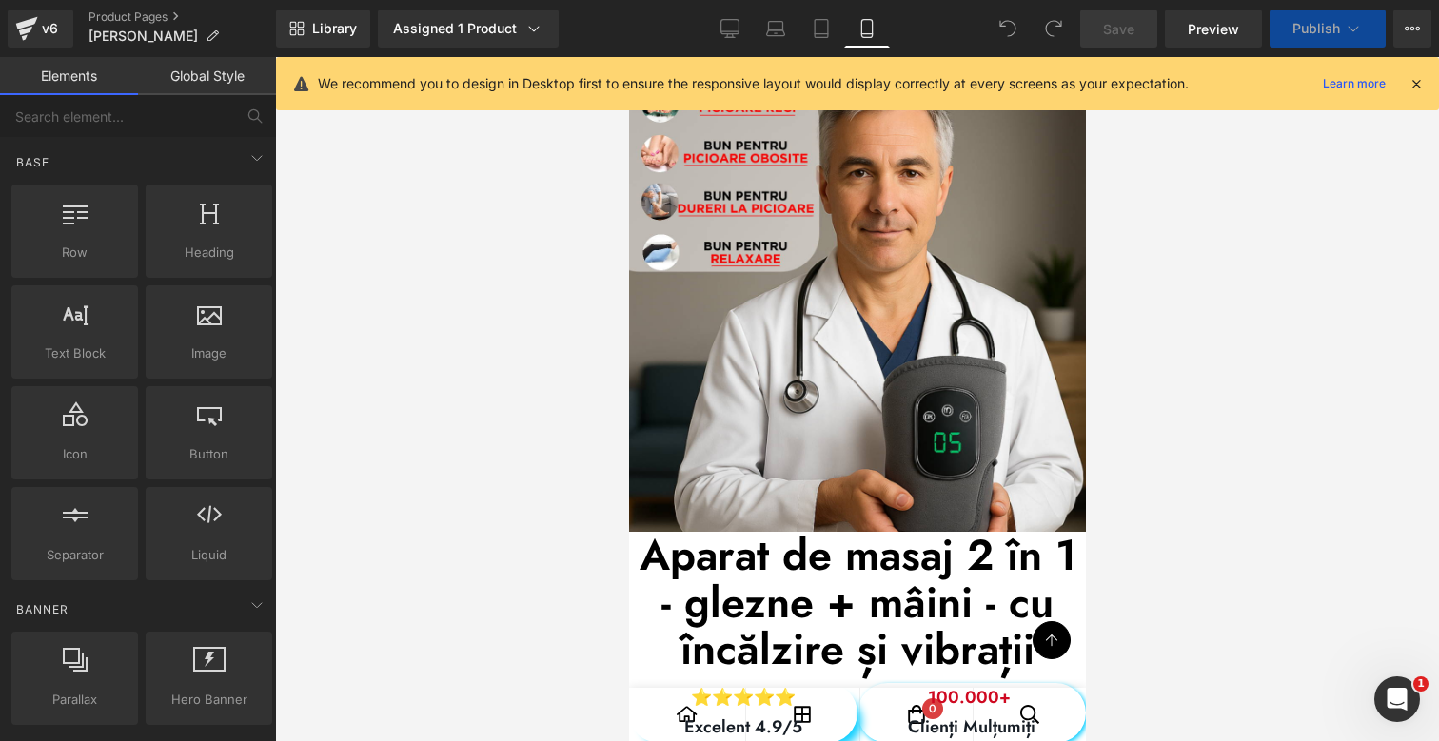
scroll to position [485, 0]
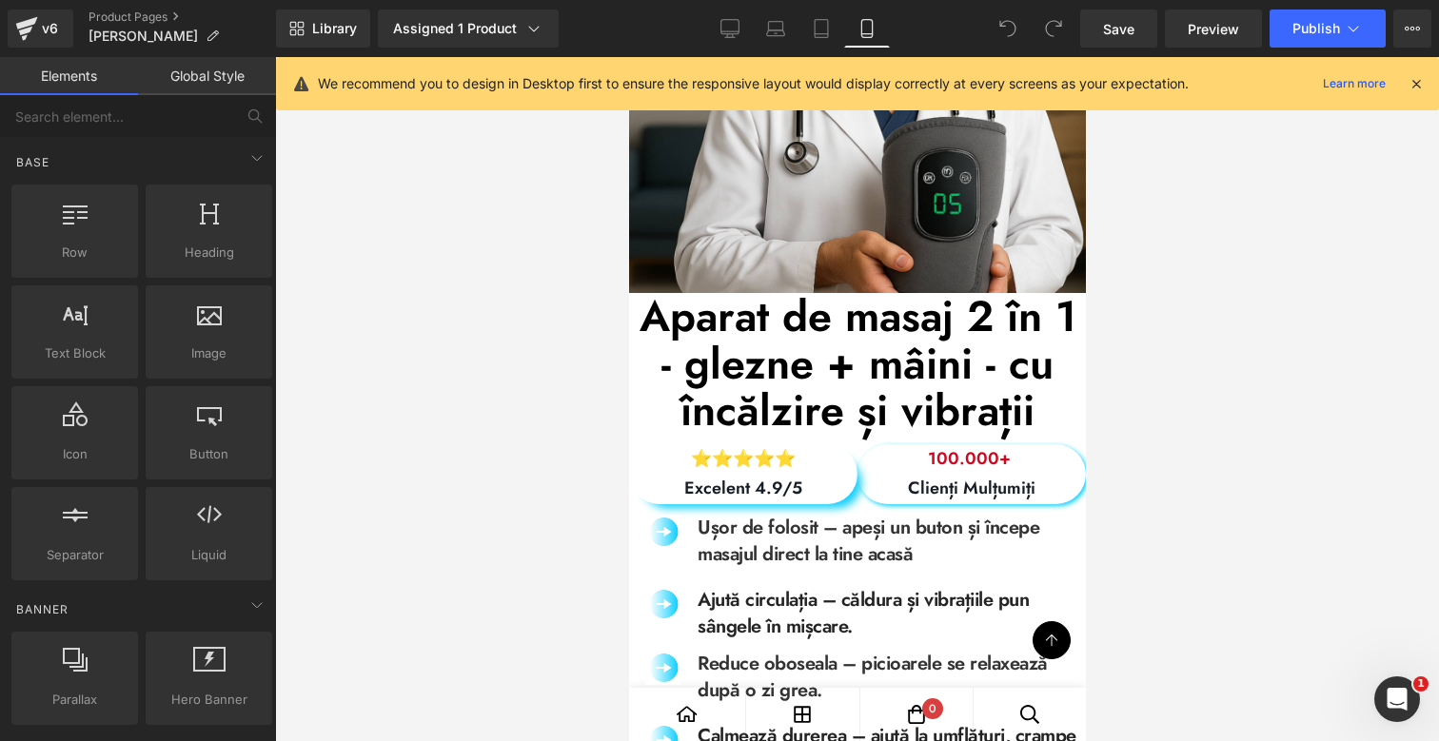
click at [835, 362] on div "Aparat de masaj 2 în 1 - glezne + mâini - cu încălzire și vibrații Heading" at bounding box center [856, 366] width 457 height 146
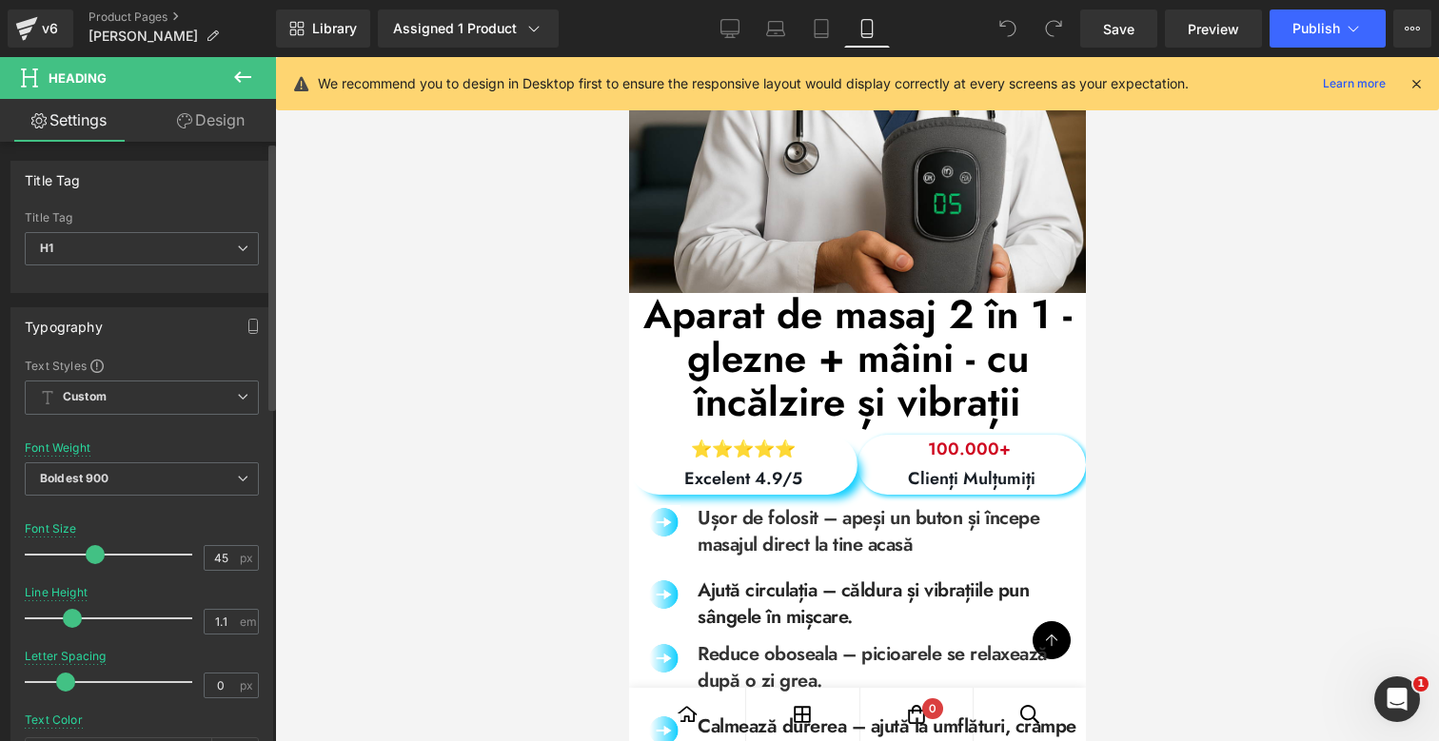
click at [93, 556] on span at bounding box center [95, 554] width 19 height 19
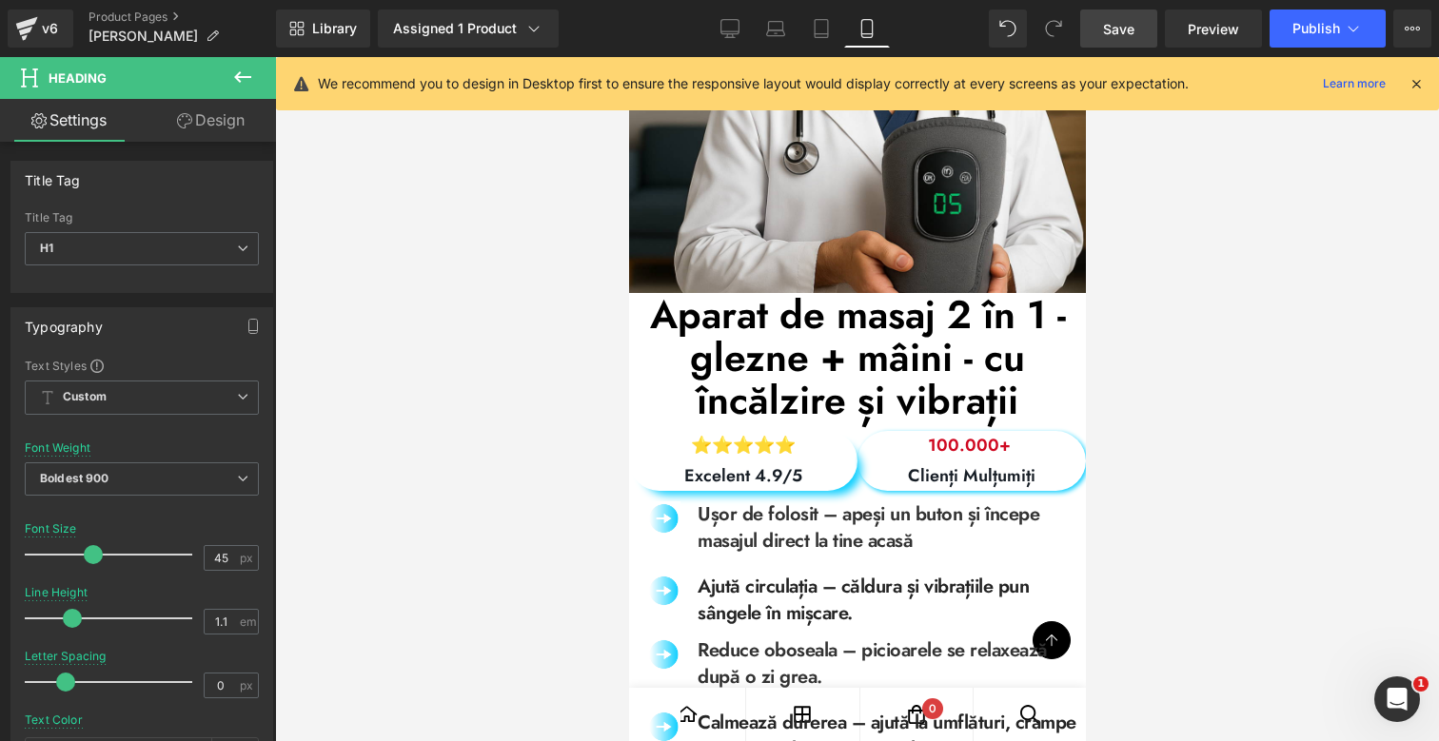
click at [1135, 24] on link "Save" at bounding box center [1118, 29] width 77 height 38
click at [1304, 27] on span "Publish" at bounding box center [1316, 28] width 48 height 15
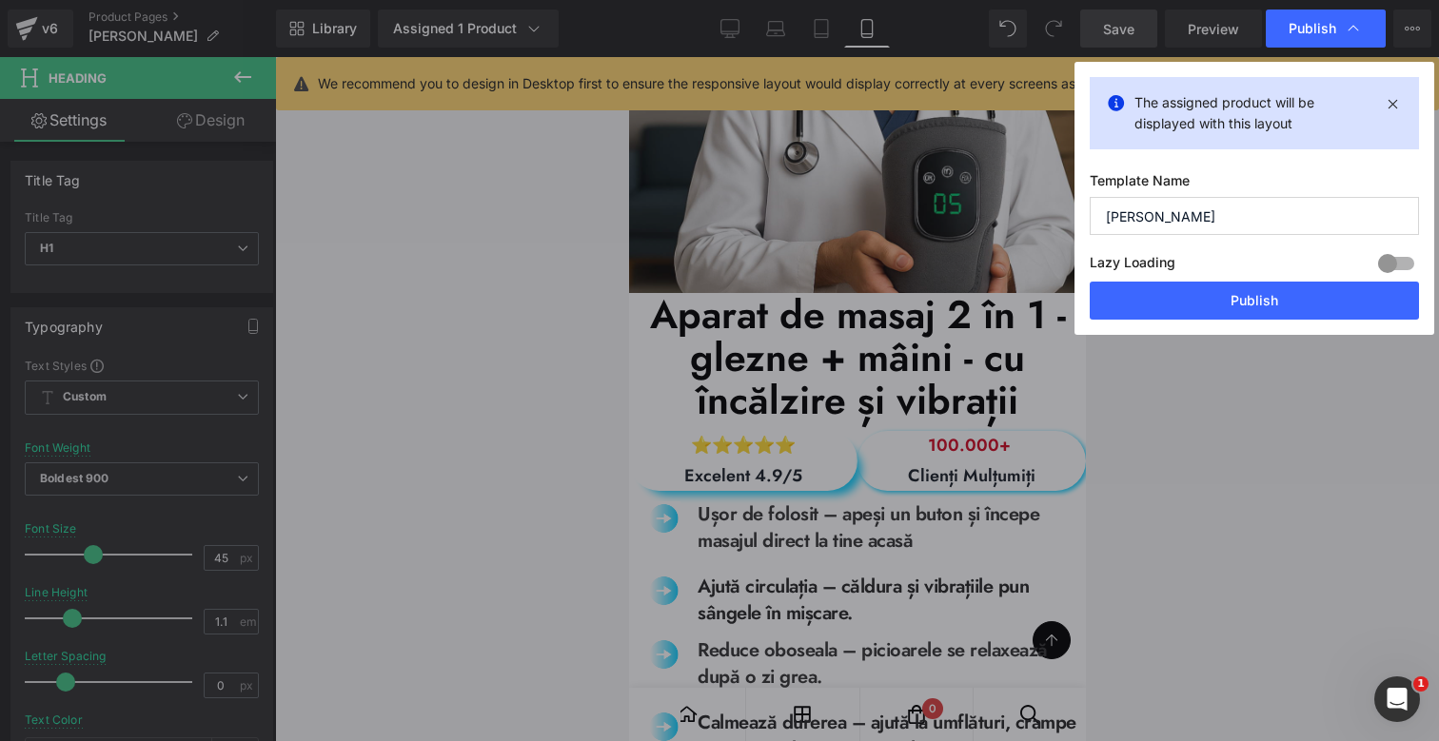
click at [1271, 297] on button "Publish" at bounding box center [1254, 301] width 329 height 38
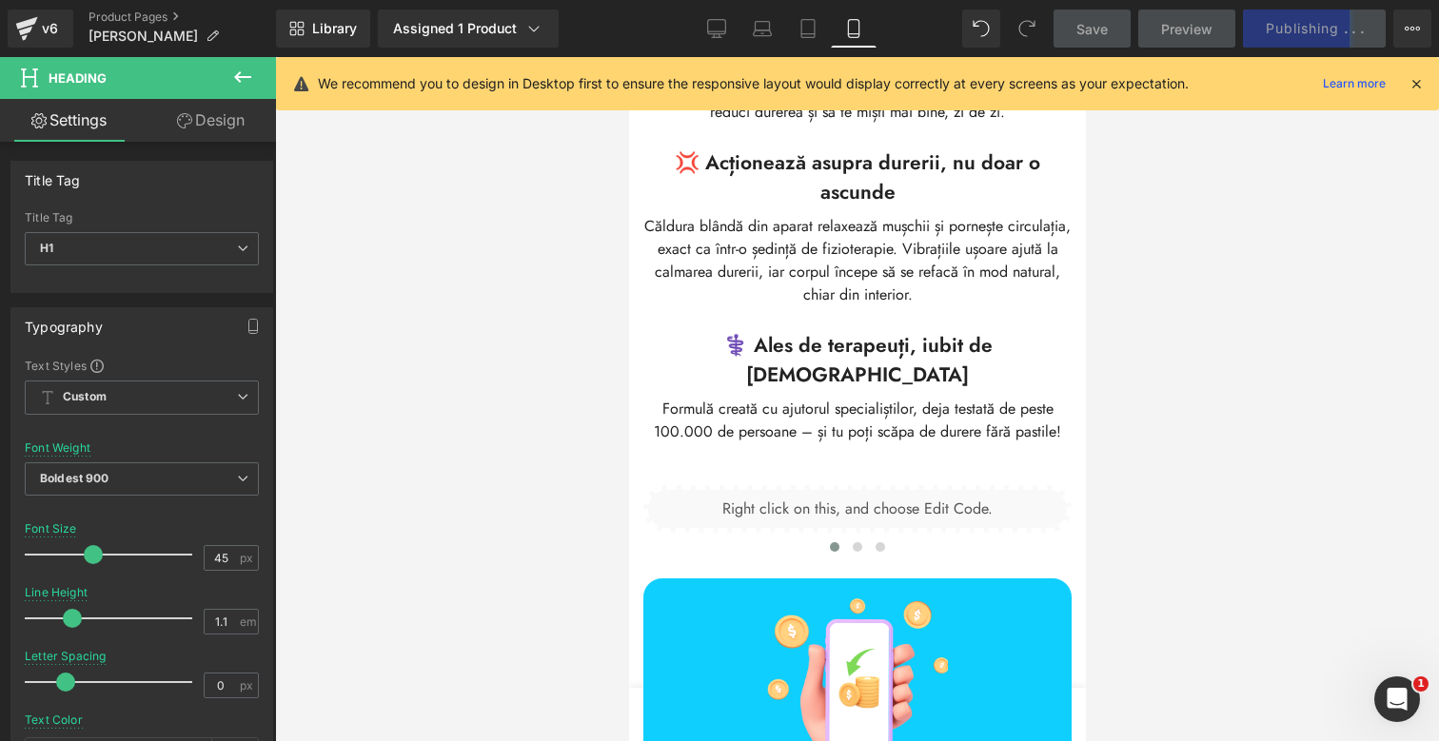
scroll to position [3555, 0]
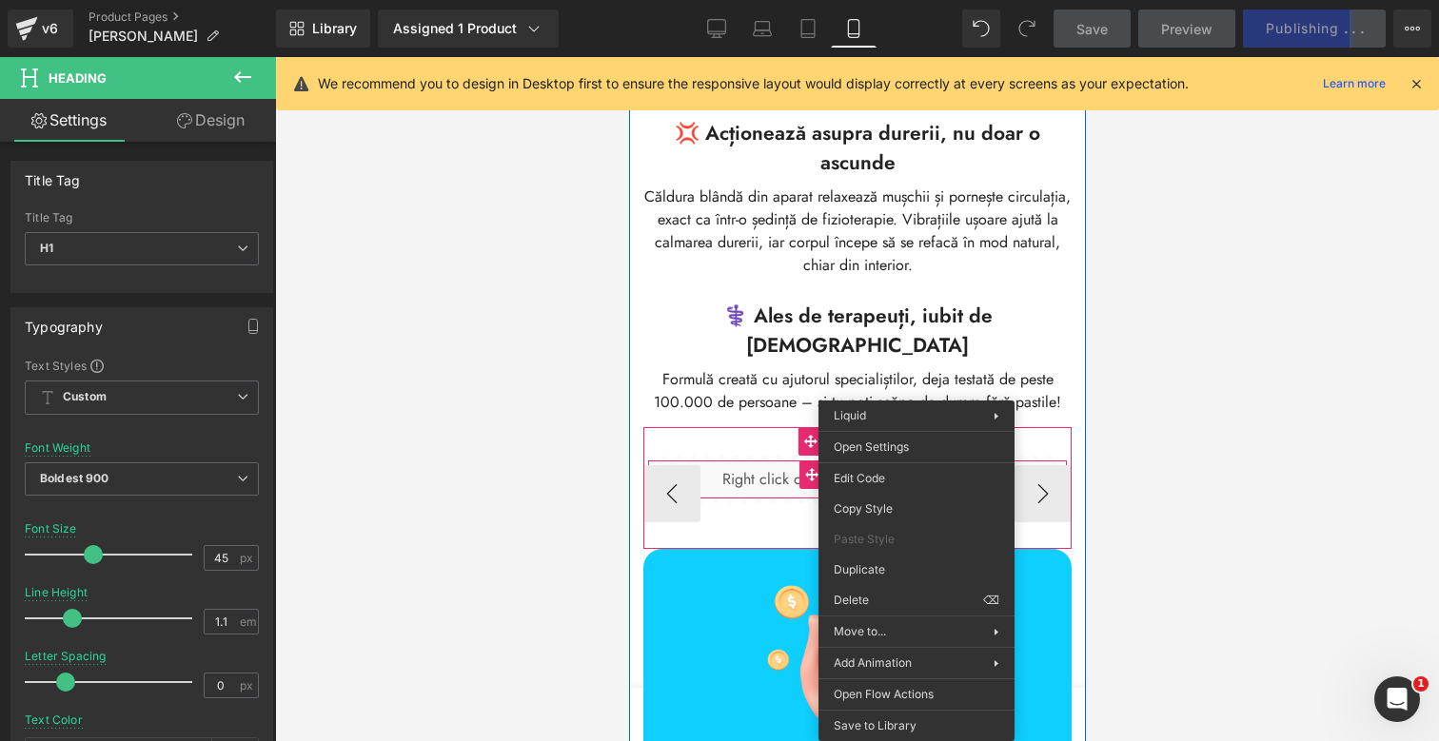
click at [899, 434] on icon at bounding box center [902, 441] width 13 height 14
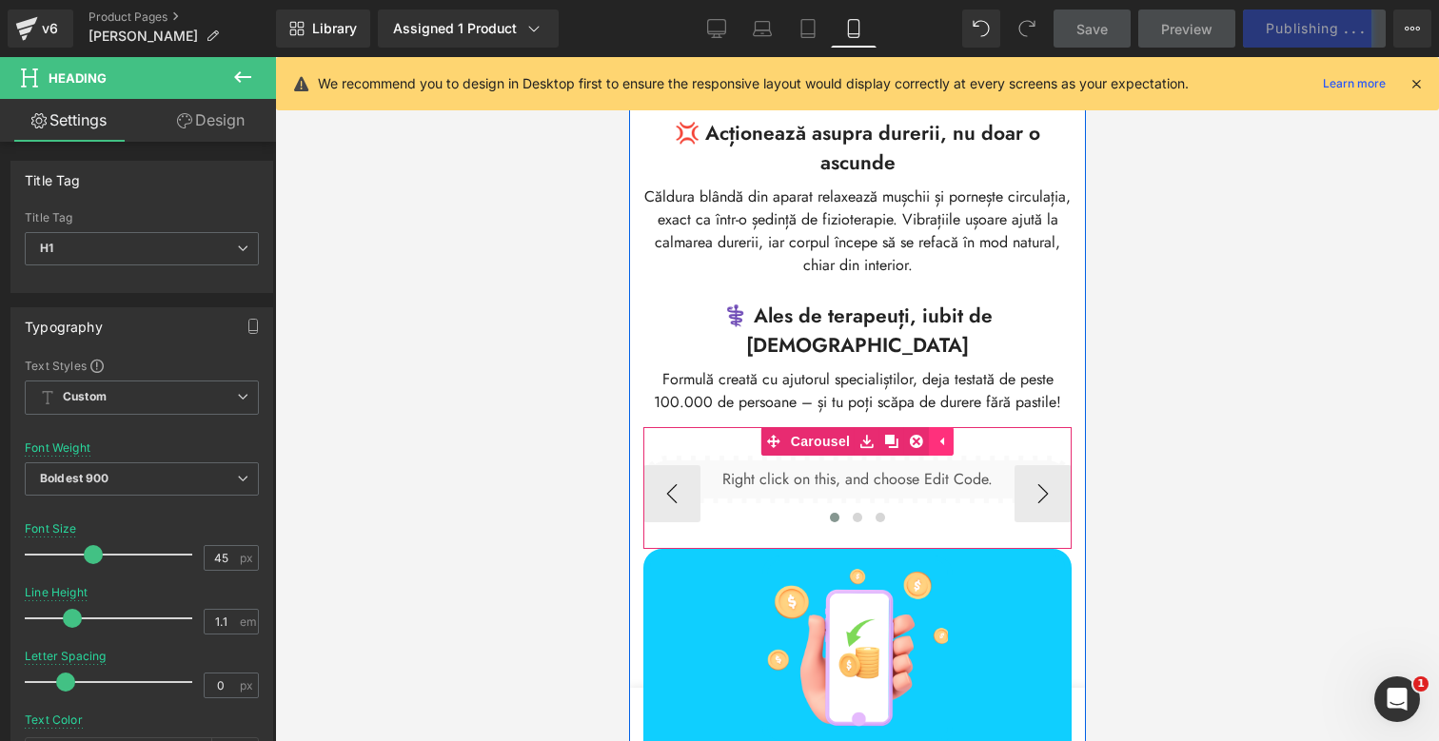
click at [928, 427] on link at bounding box center [940, 441] width 25 height 29
click at [906, 434] on icon at bounding box center [902, 441] width 13 height 14
click at [920, 427] on link at bounding box center [915, 441] width 25 height 29
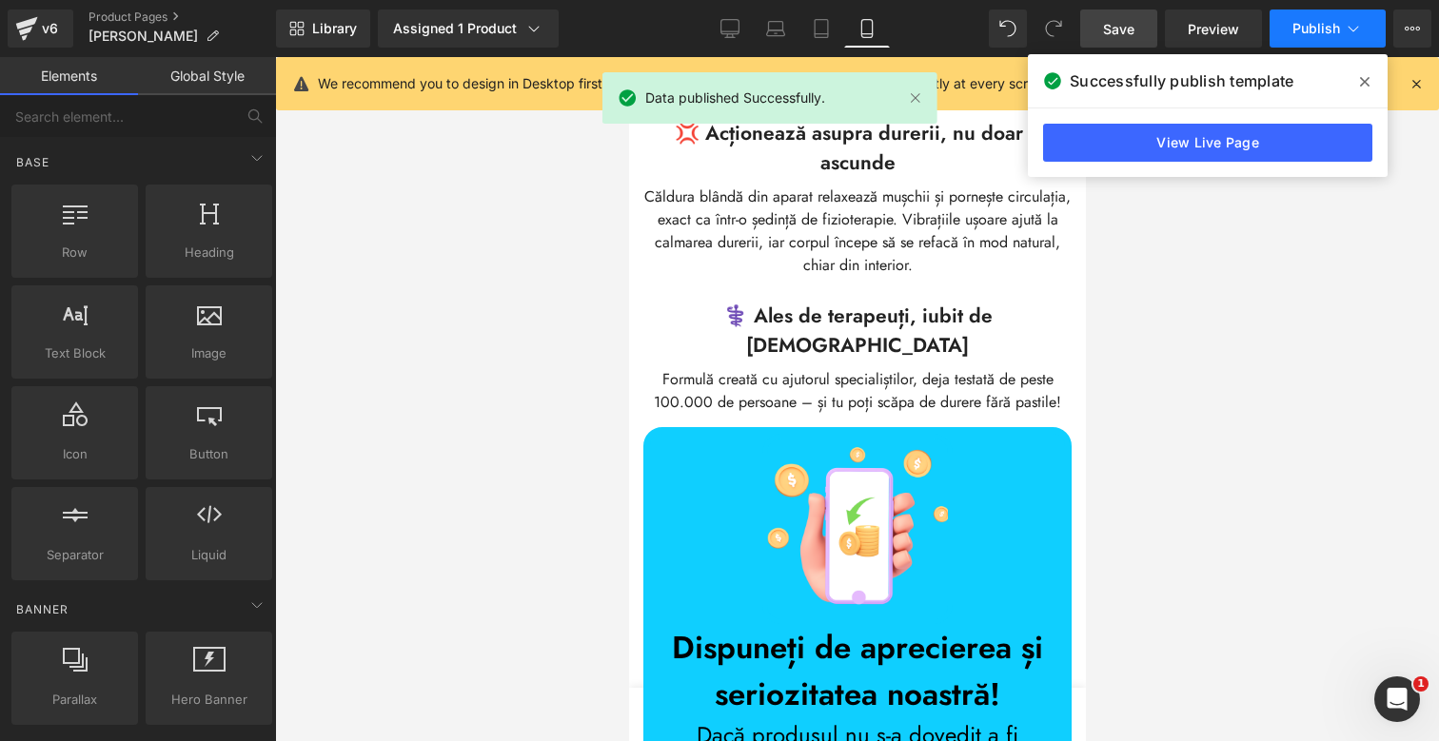
click at [1325, 27] on span "Publish" at bounding box center [1316, 28] width 48 height 15
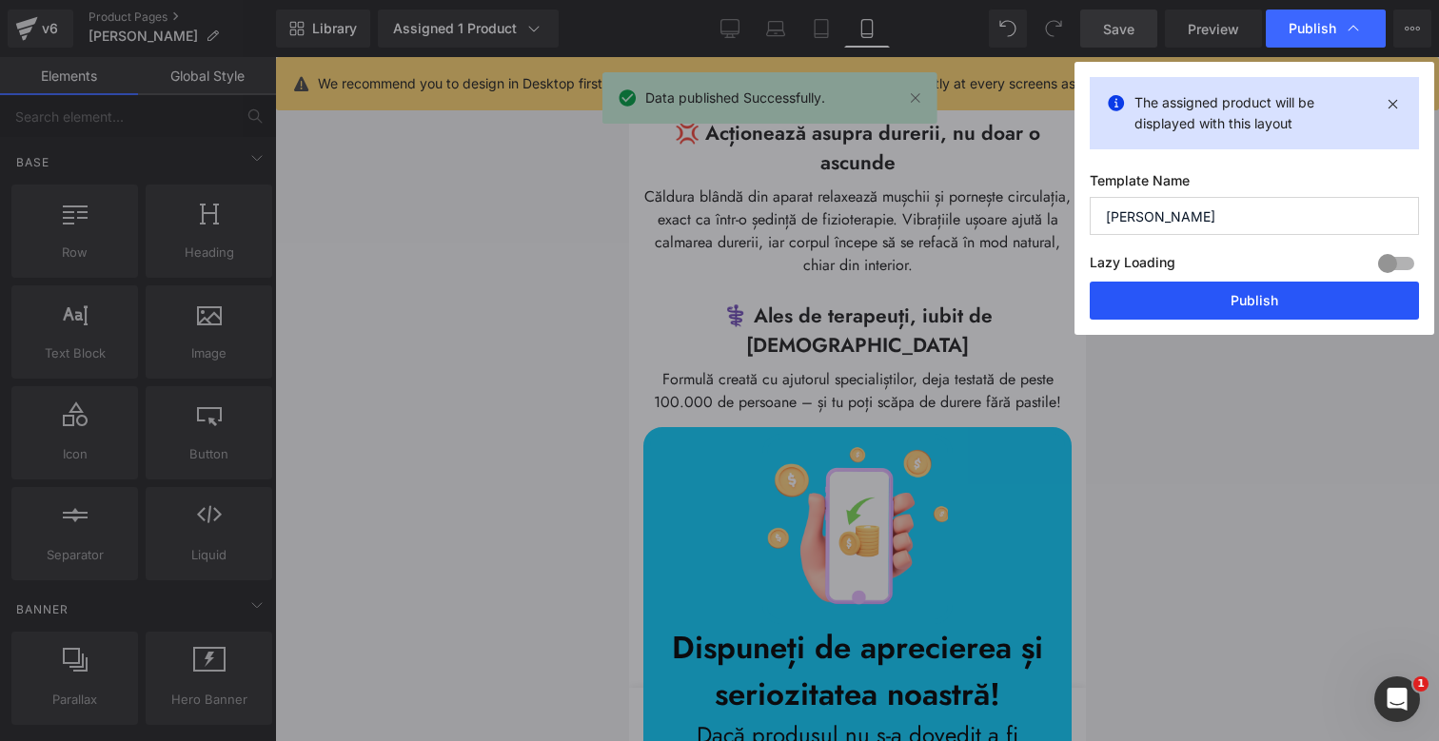
click at [1241, 300] on button "Publish" at bounding box center [1254, 301] width 329 height 38
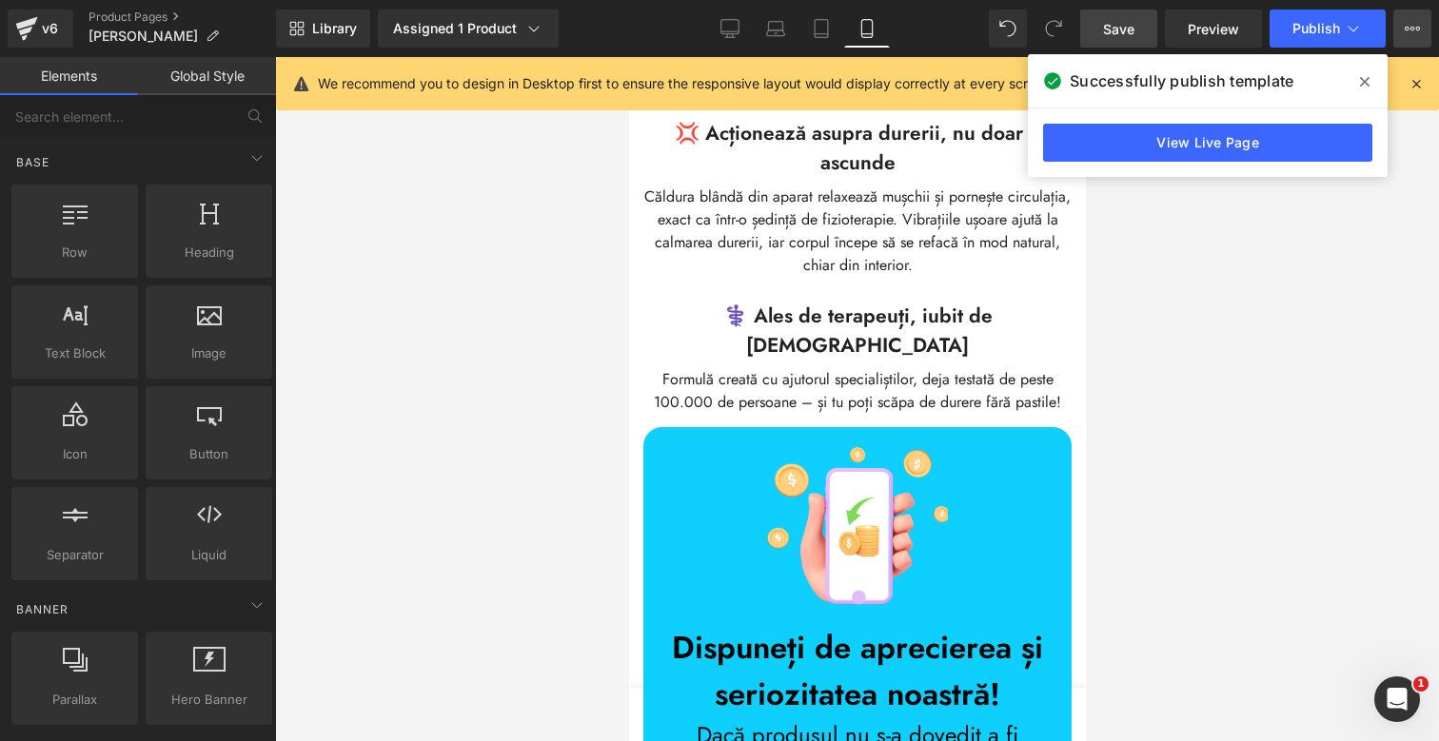
click at [1405, 33] on icon at bounding box center [1411, 28] width 15 height 15
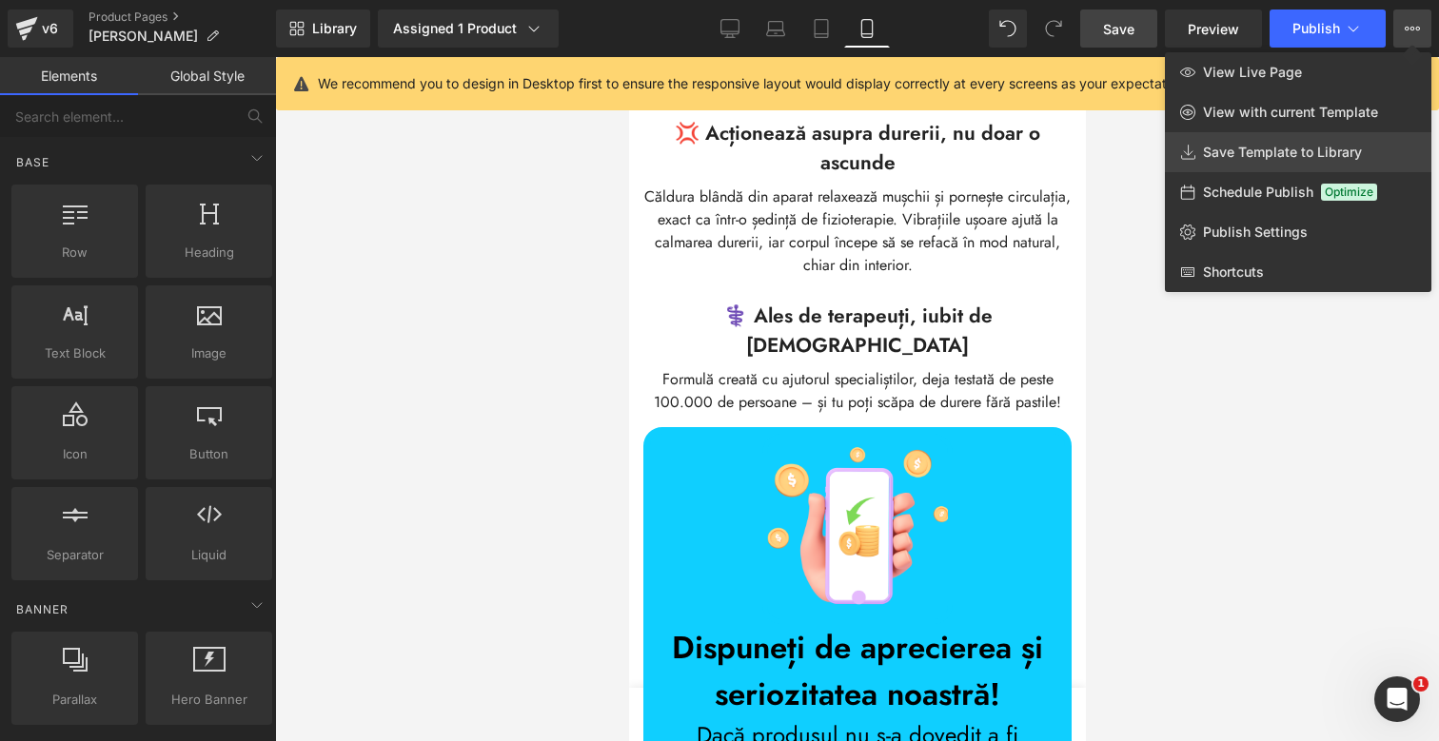
click at [1357, 146] on span "Save Template to Library" at bounding box center [1282, 152] width 159 height 17
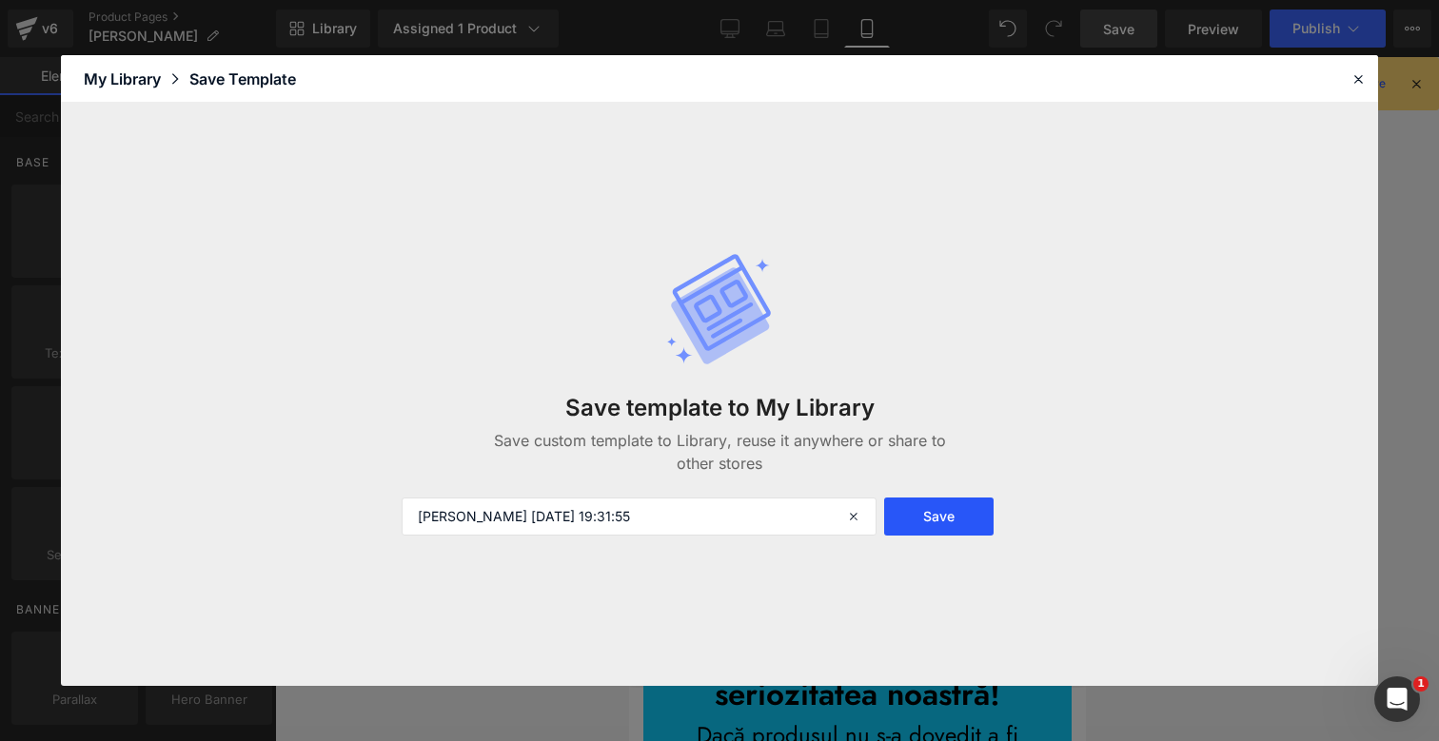
click at [956, 513] on button "Save" at bounding box center [938, 517] width 109 height 38
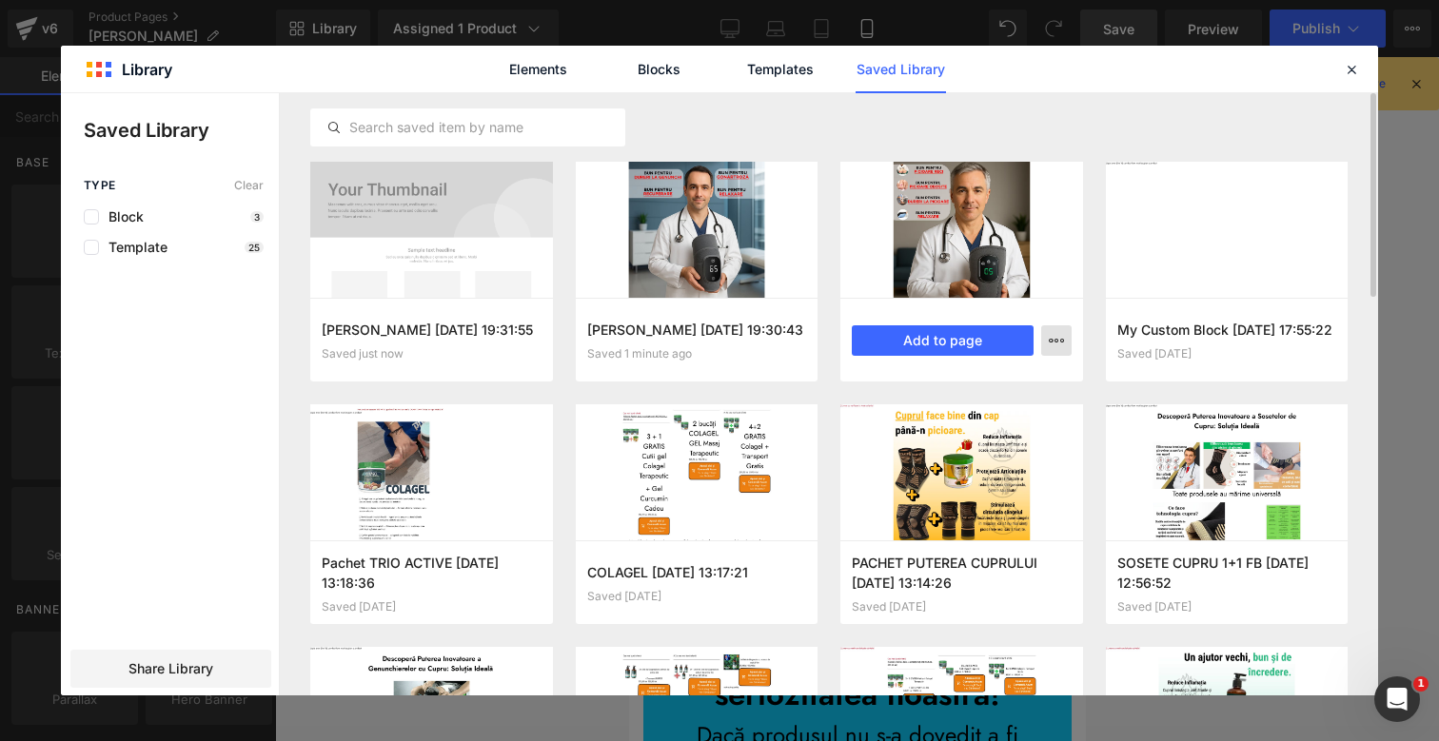
click at [1052, 342] on icon "button" at bounding box center [1056, 340] width 15 height 15
click at [985, 416] on div "Delete" at bounding box center [962, 423] width 217 height 40
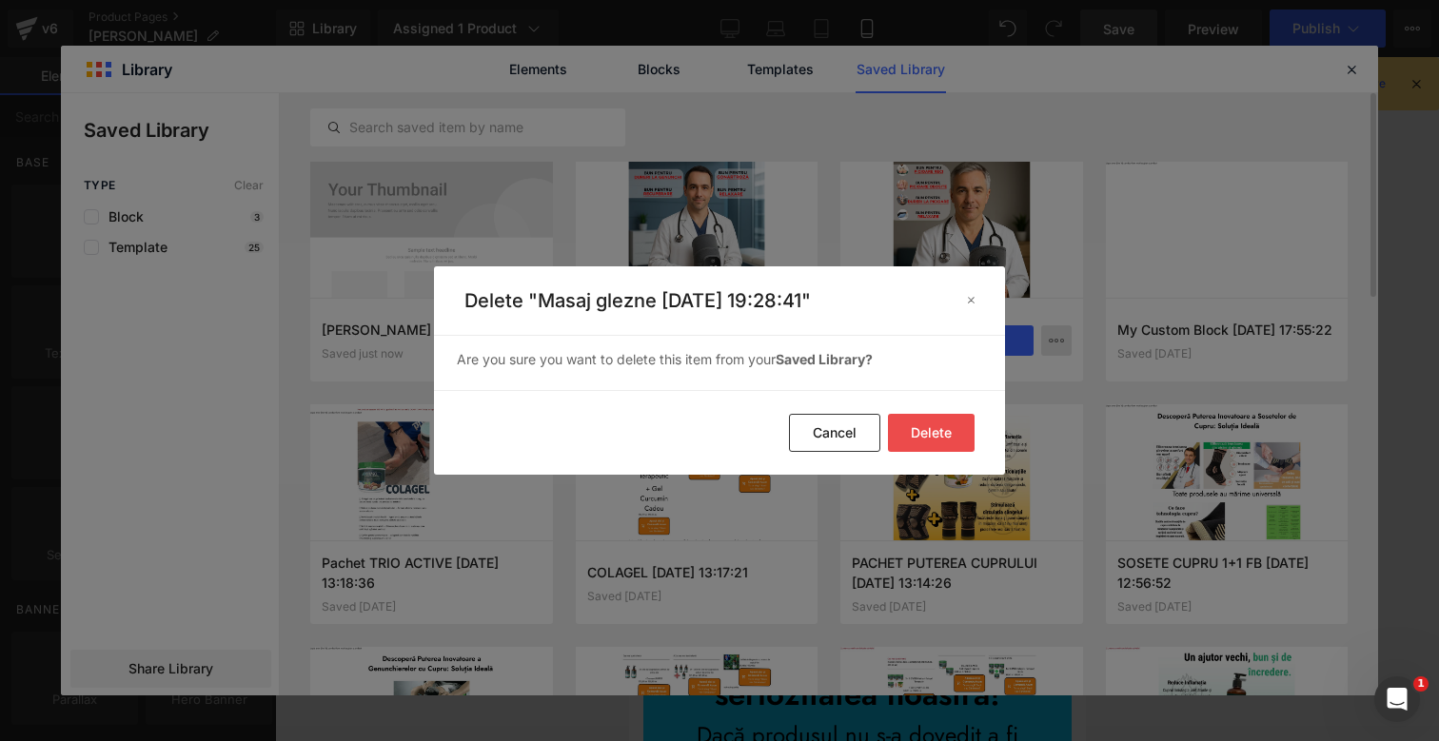
click at [918, 421] on button "Delete" at bounding box center [931, 433] width 87 height 38
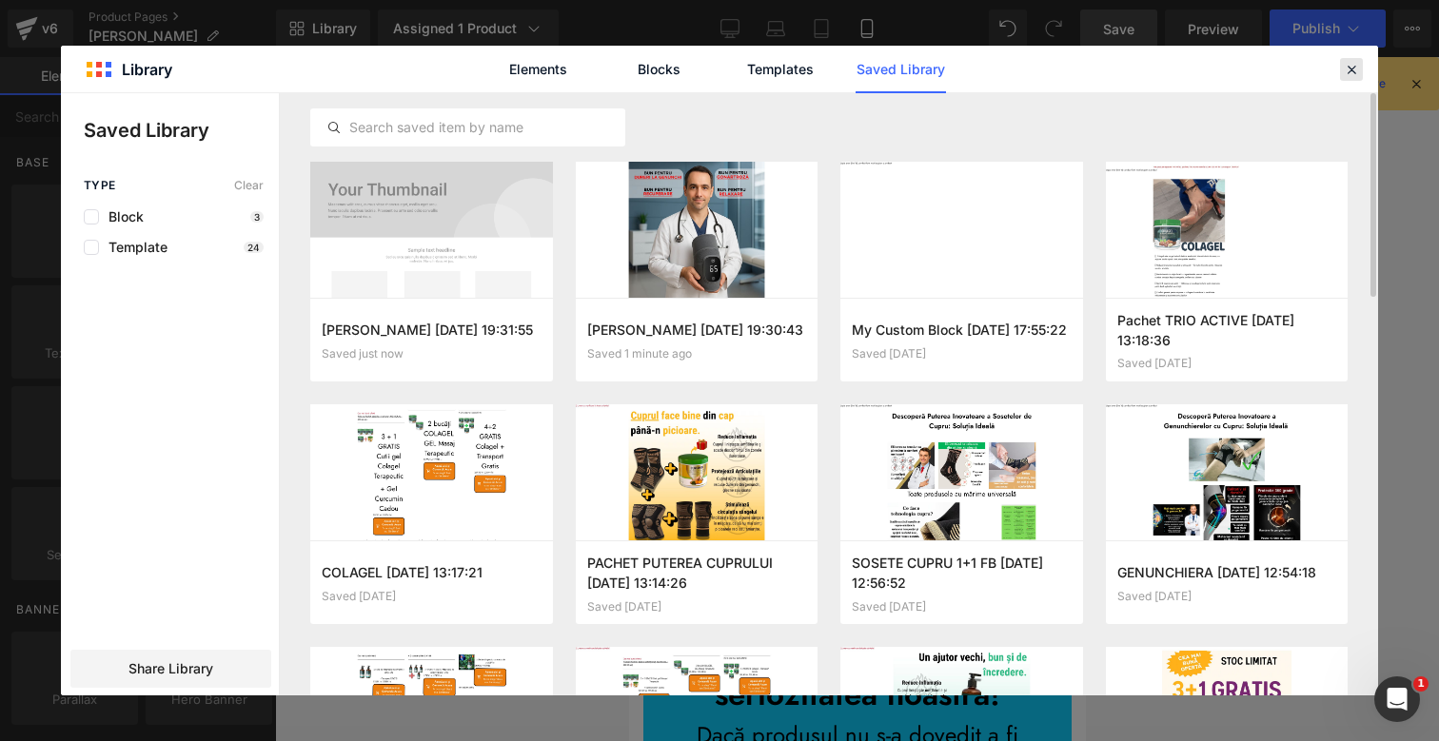
click at [1346, 77] on icon at bounding box center [1351, 69] width 17 height 17
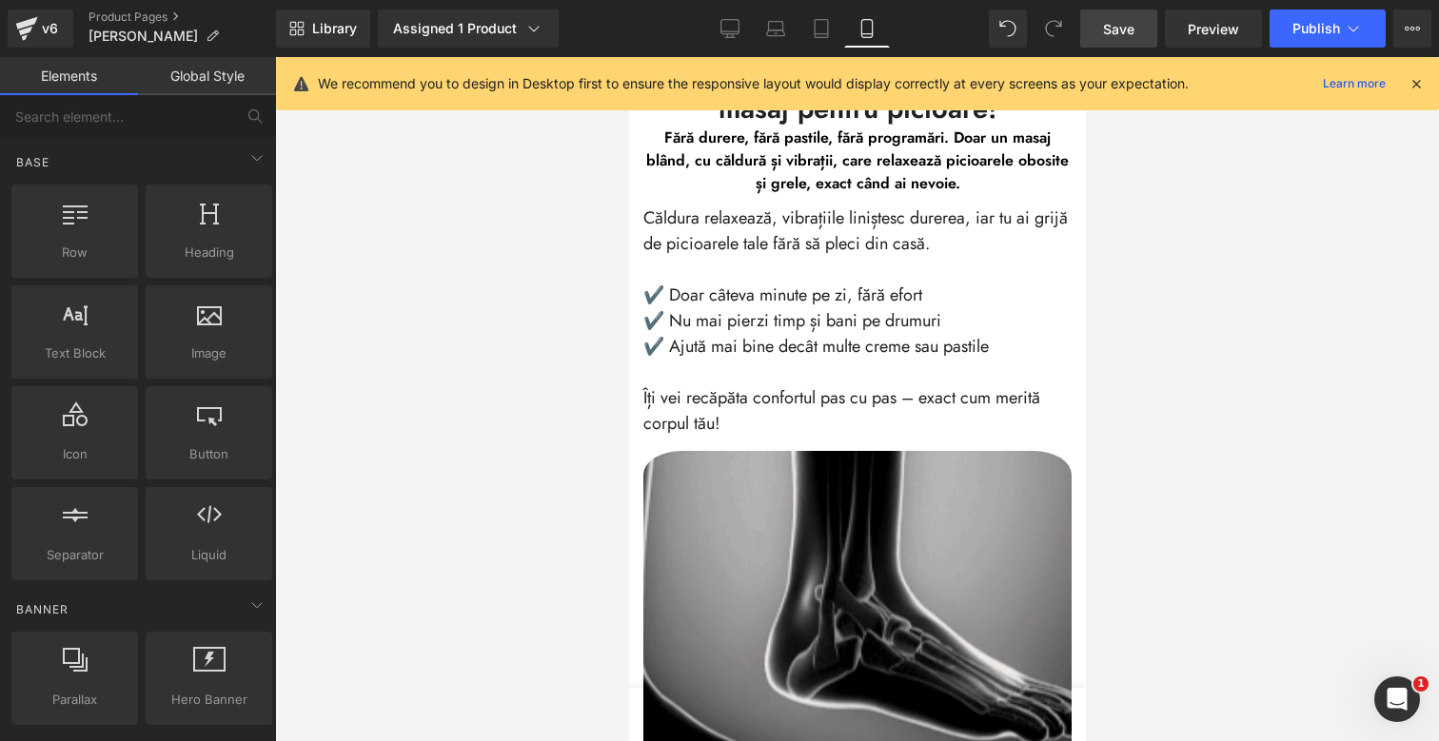
scroll to position [4420, 0]
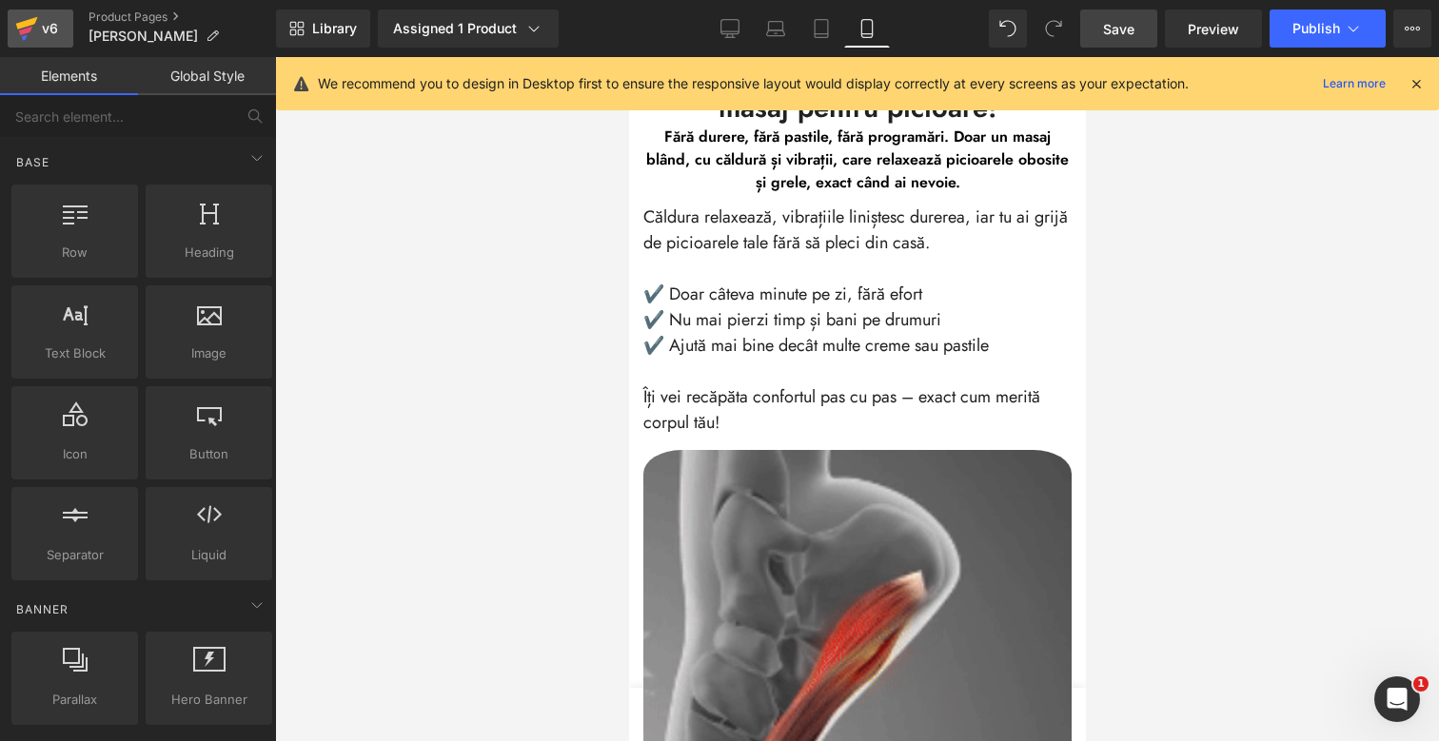
click at [23, 37] on icon at bounding box center [25, 37] width 6 height 6
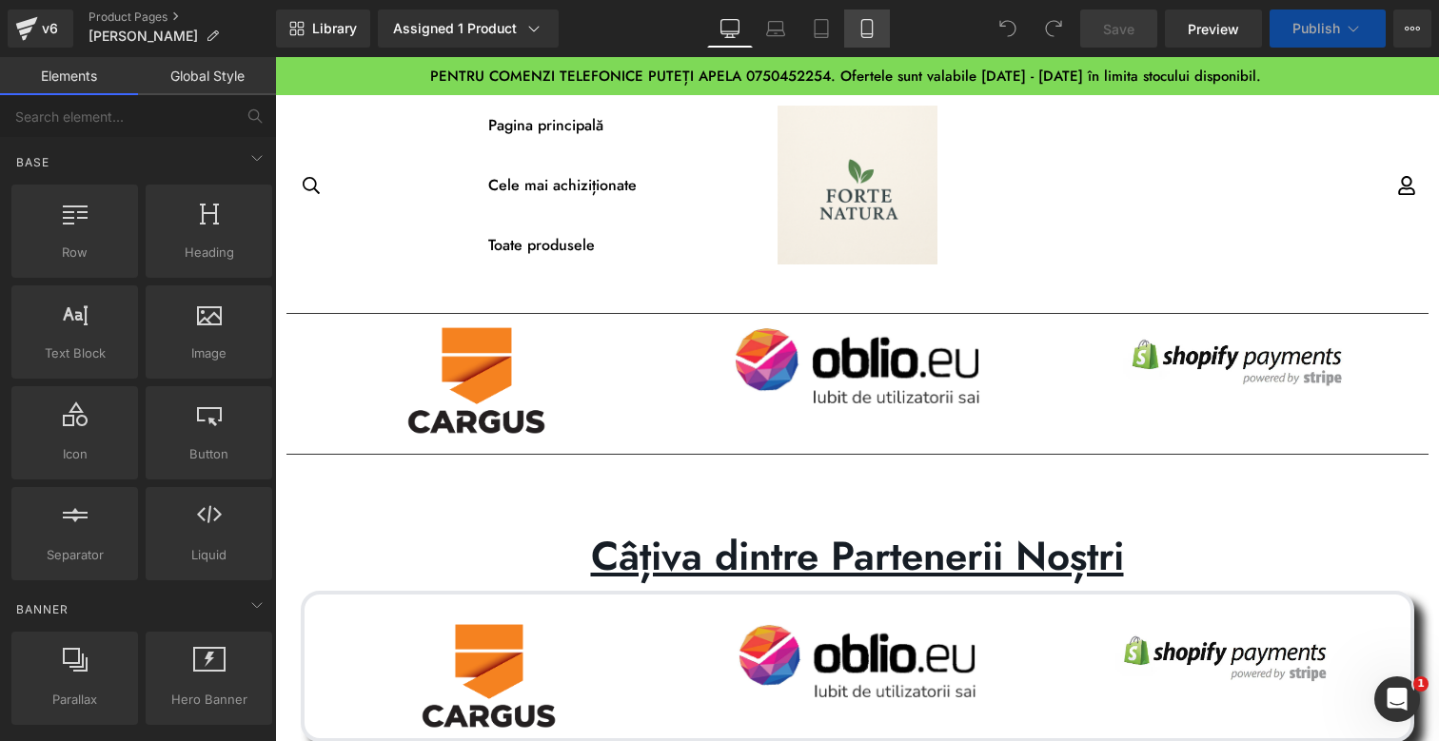
click at [856, 29] on link "Mobile" at bounding box center [867, 29] width 46 height 38
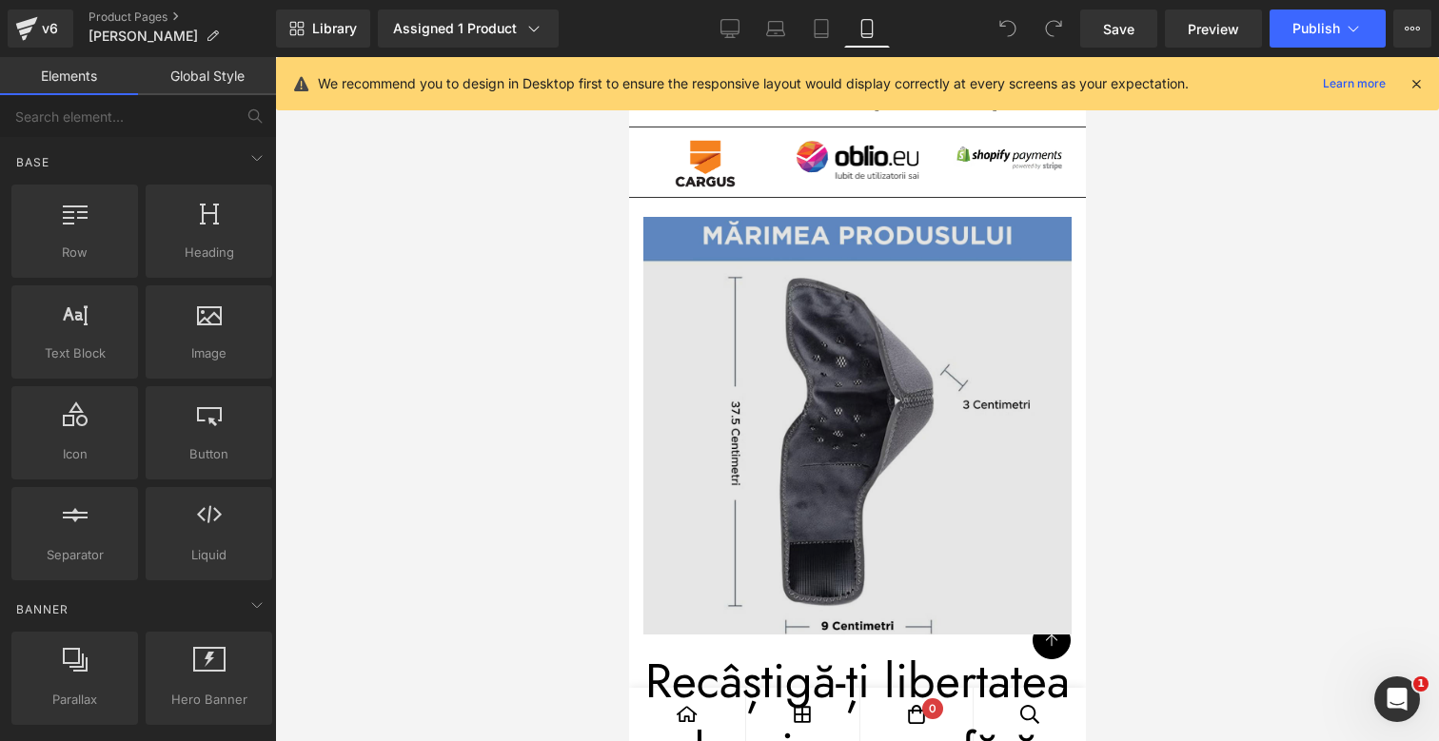
scroll to position [1894, 0]
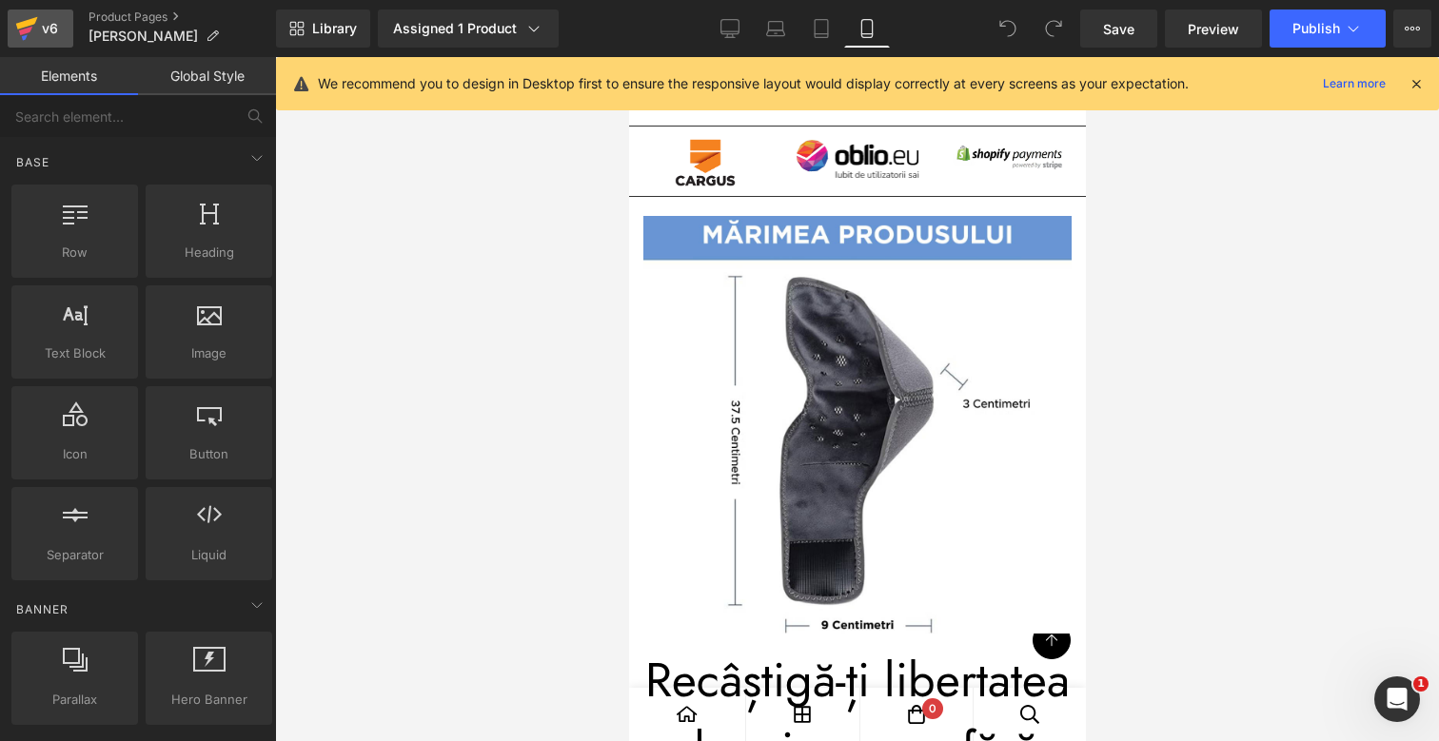
click at [15, 22] on icon at bounding box center [26, 29] width 23 height 48
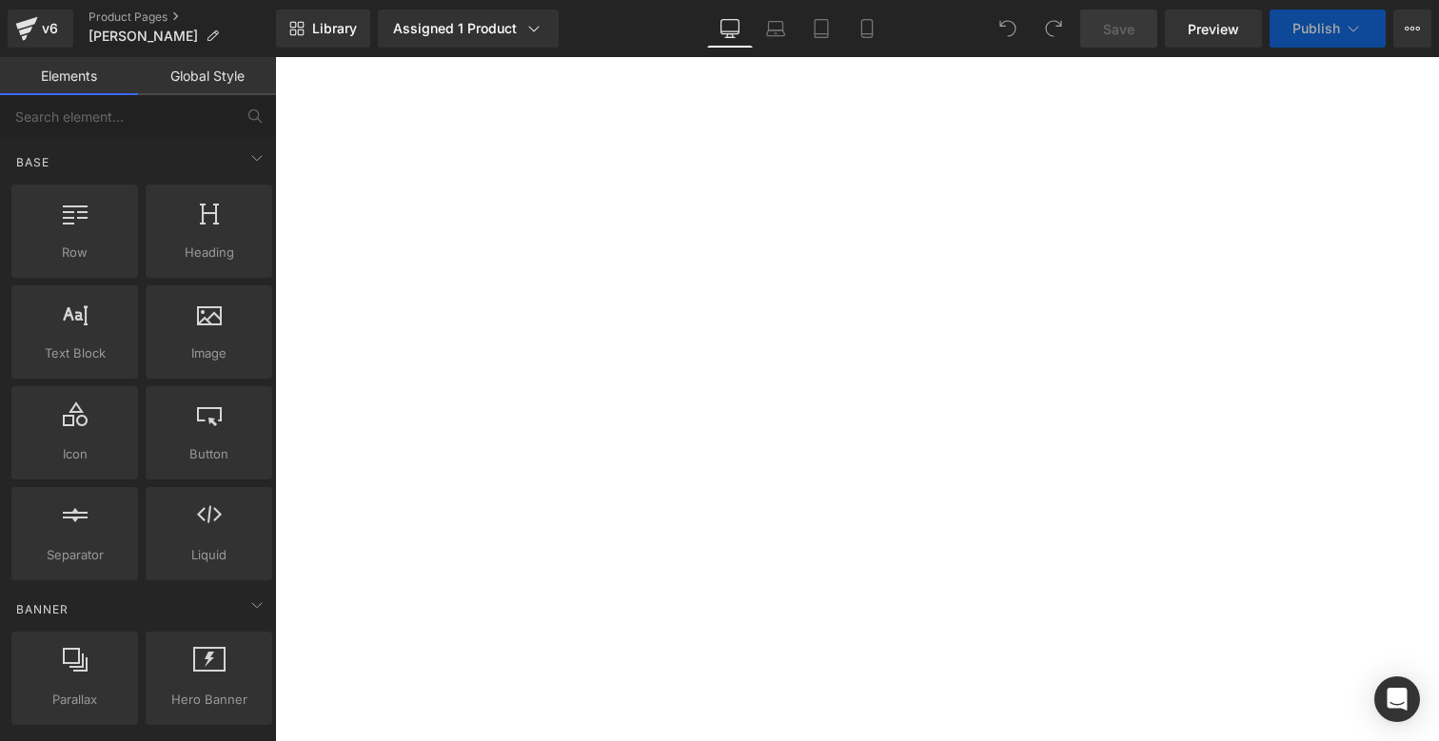
click at [868, 29] on icon at bounding box center [866, 28] width 19 height 19
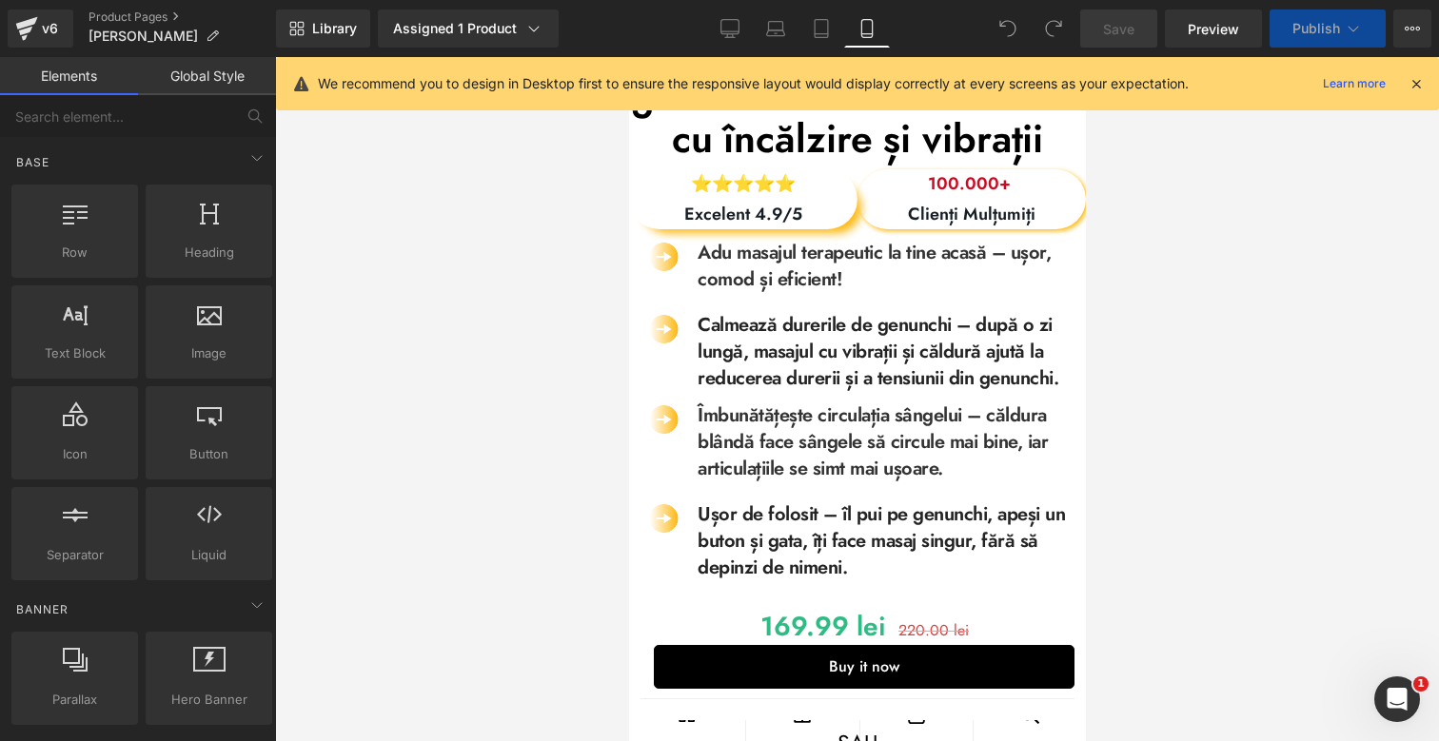
scroll to position [823, 0]
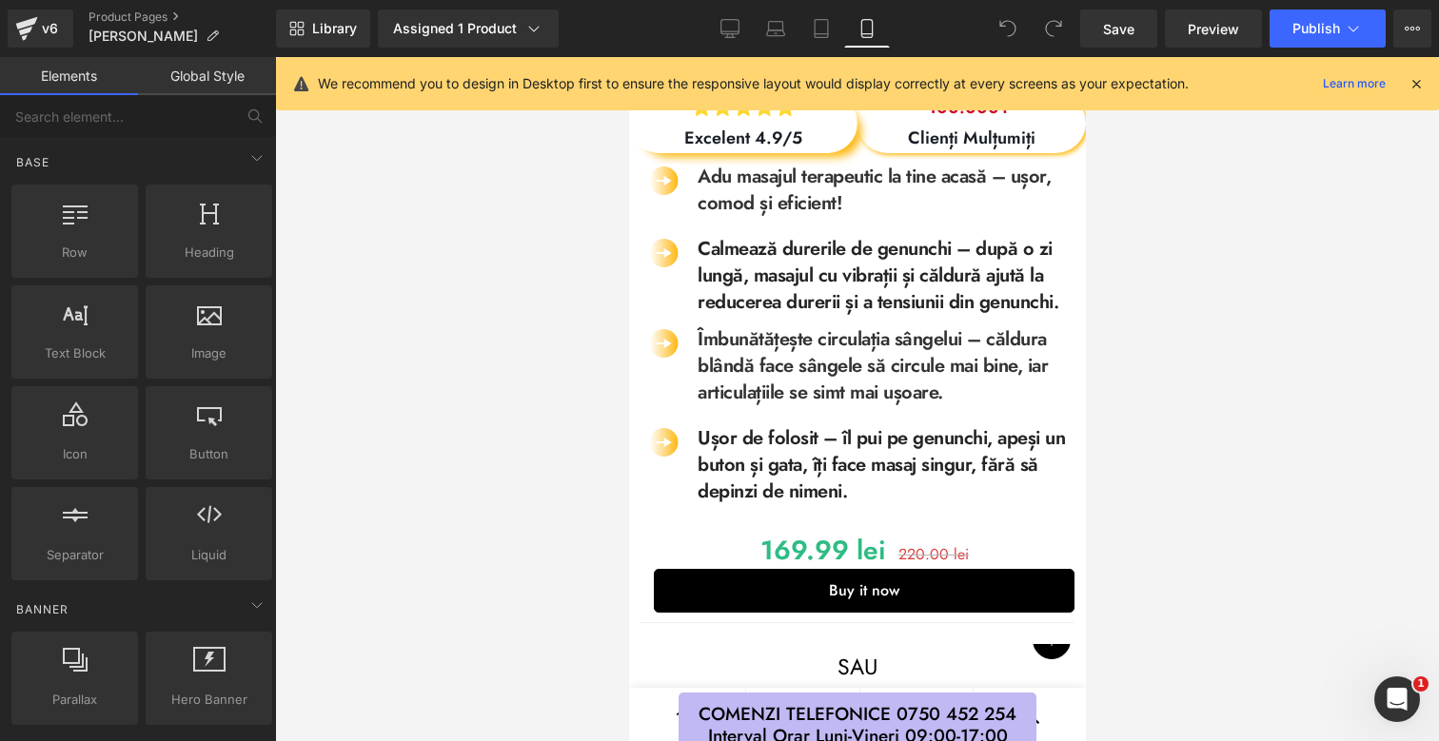
click at [782, 554] on div "169.99 lei 220.00 lei (P) Price" at bounding box center [863, 551] width 421 height 34
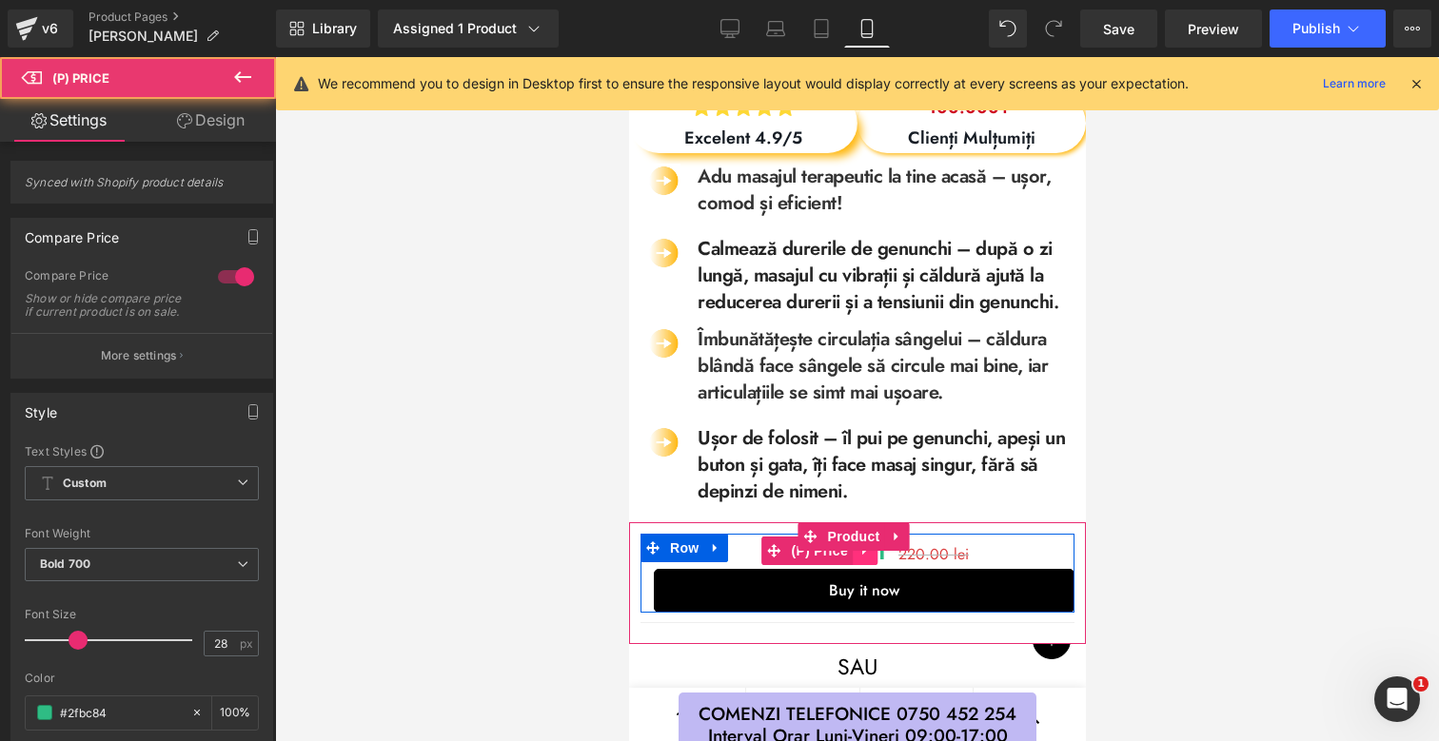
click at [857, 559] on icon at bounding box center [863, 551] width 13 height 14
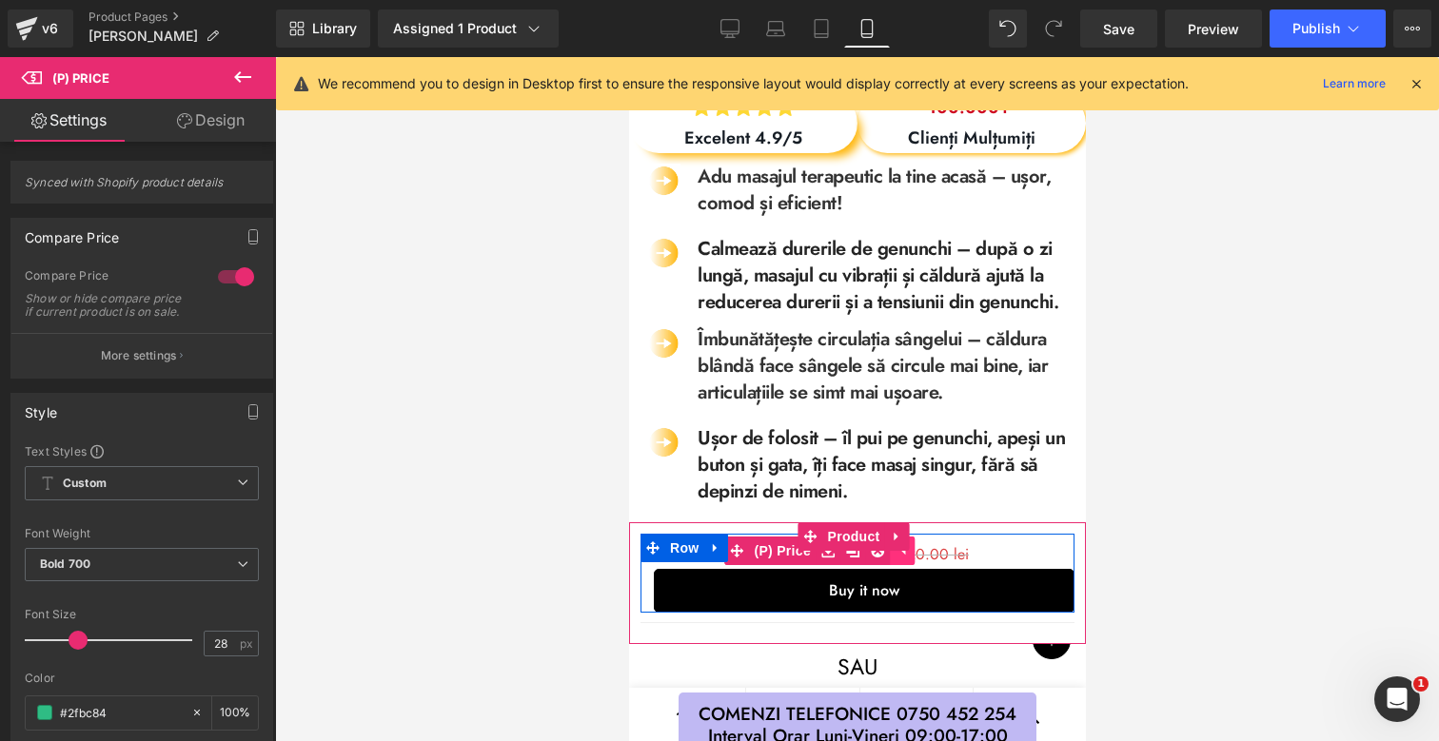
click at [911, 560] on link at bounding box center [901, 551] width 25 height 29
click at [915, 560] on span "220.00 lei" at bounding box center [932, 554] width 70 height 22
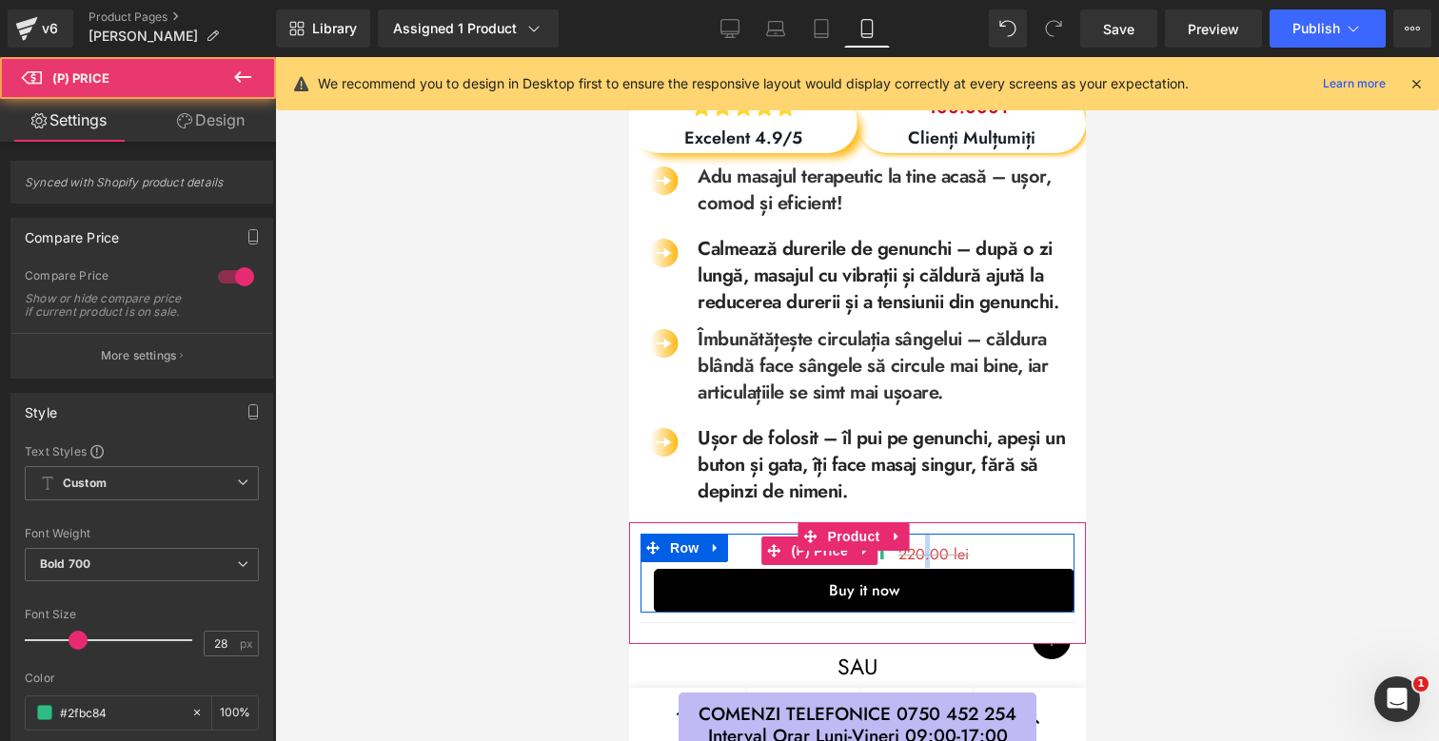
click at [915, 560] on span "220.00 lei" at bounding box center [932, 554] width 70 height 22
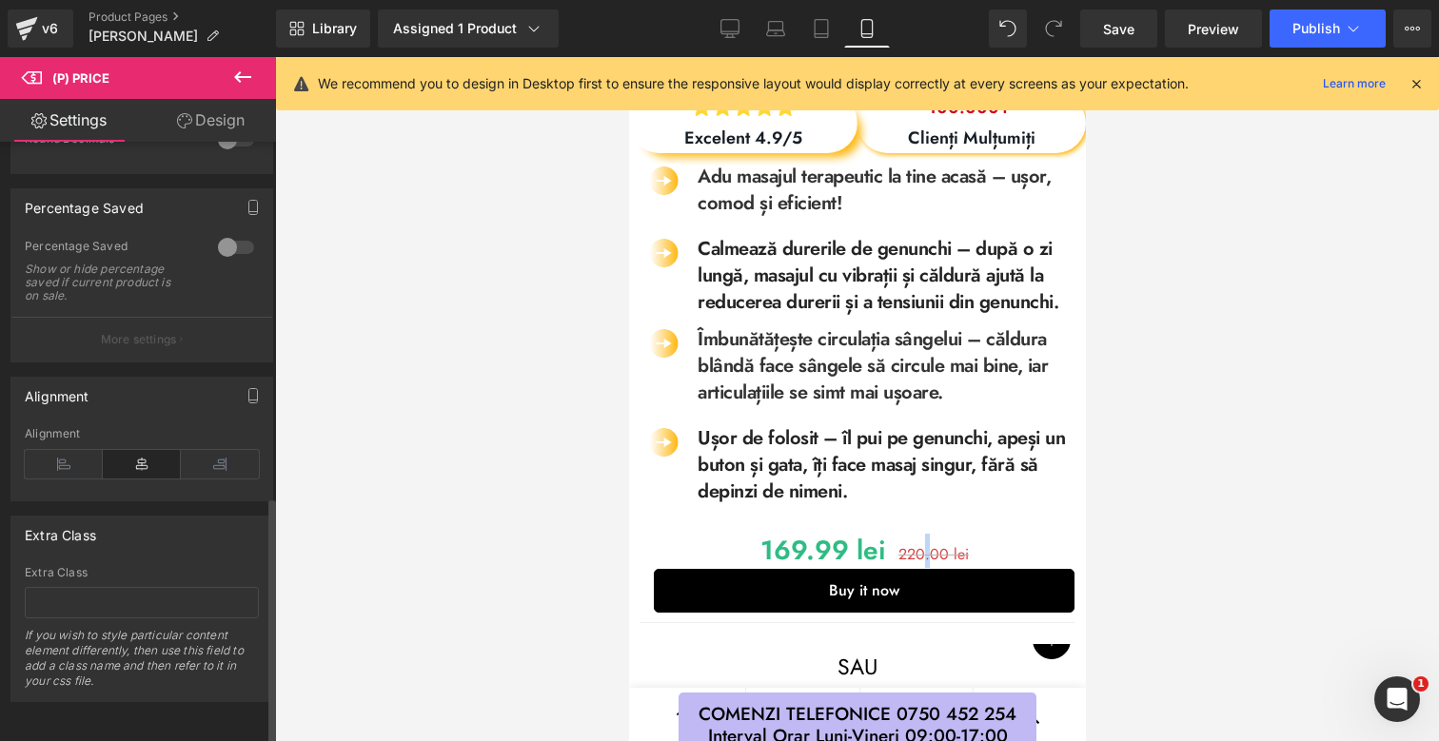
scroll to position [858, 0]
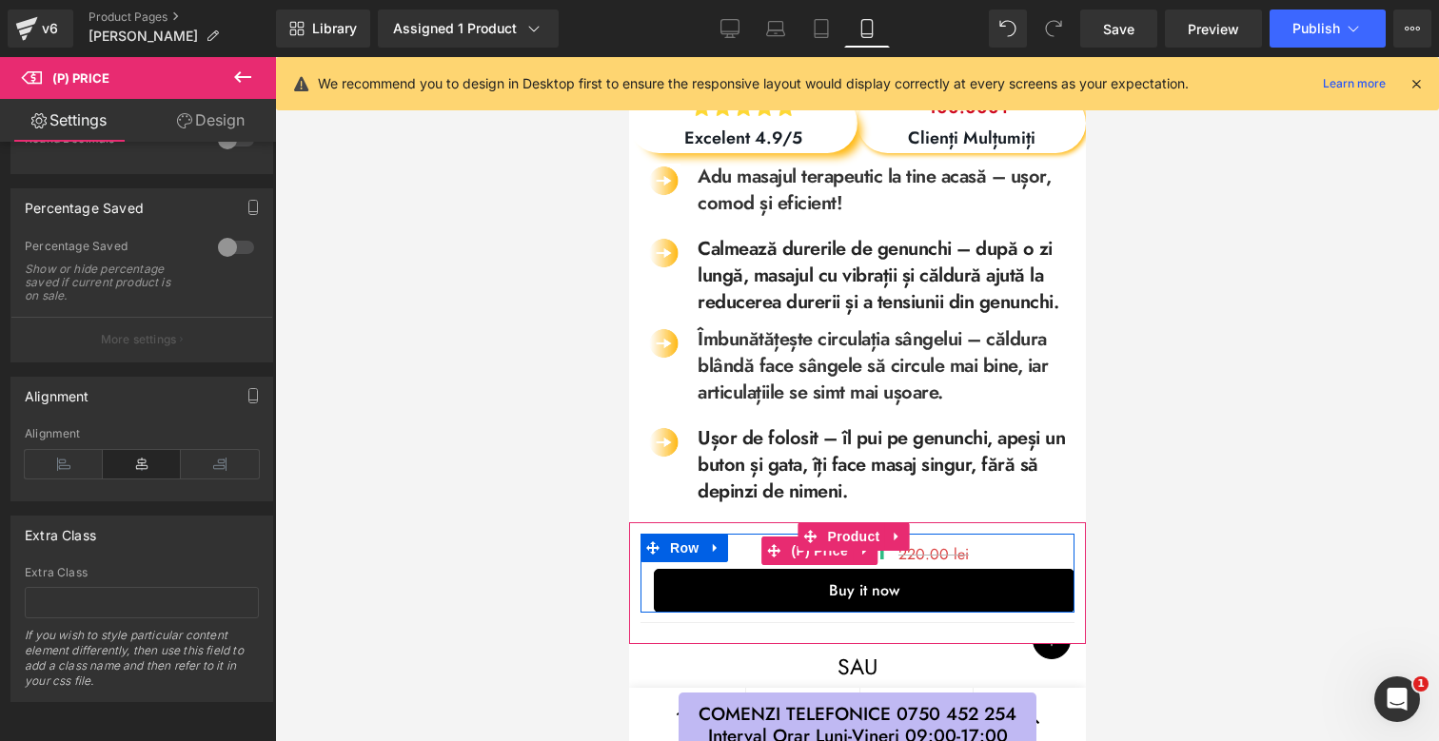
click at [746, 553] on div "169.99 lei 220.00 lei" at bounding box center [863, 551] width 421 height 34
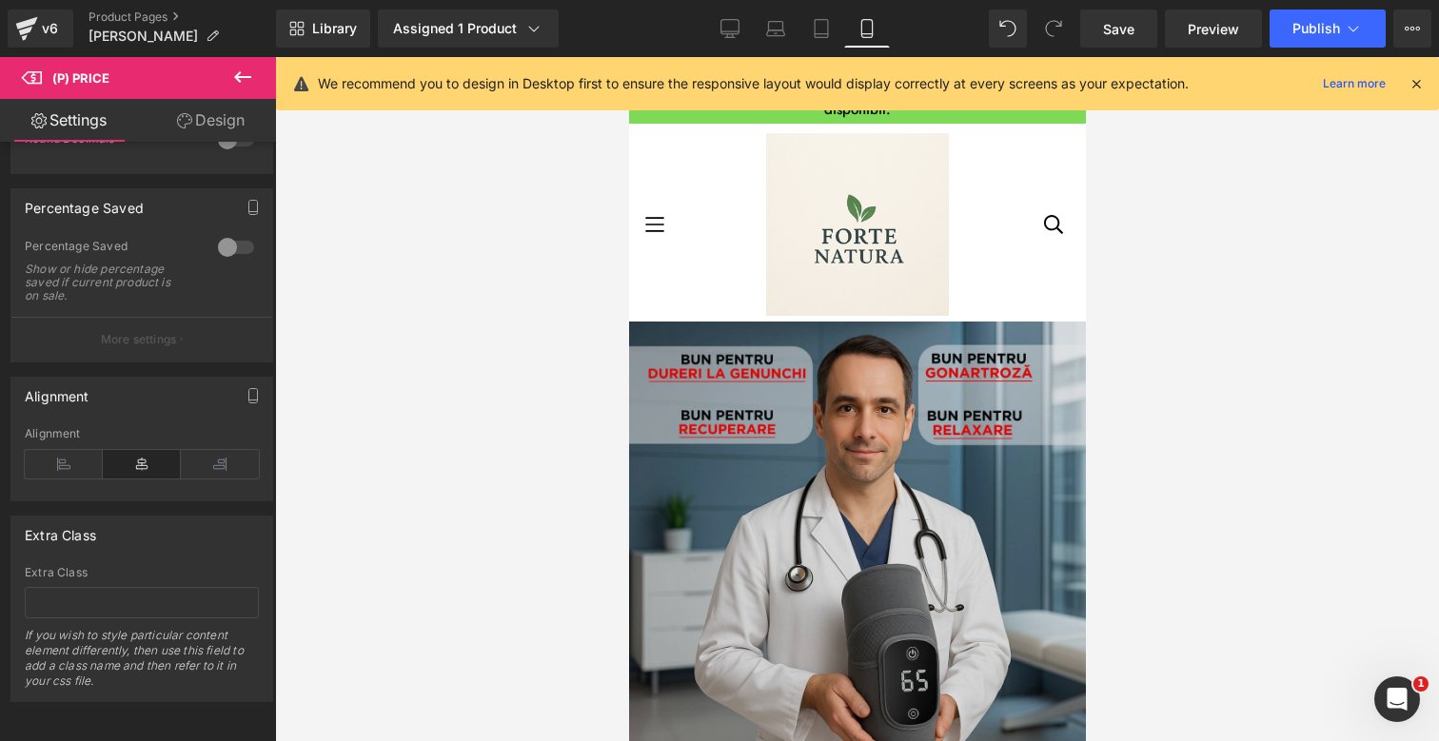
scroll to position [0, 0]
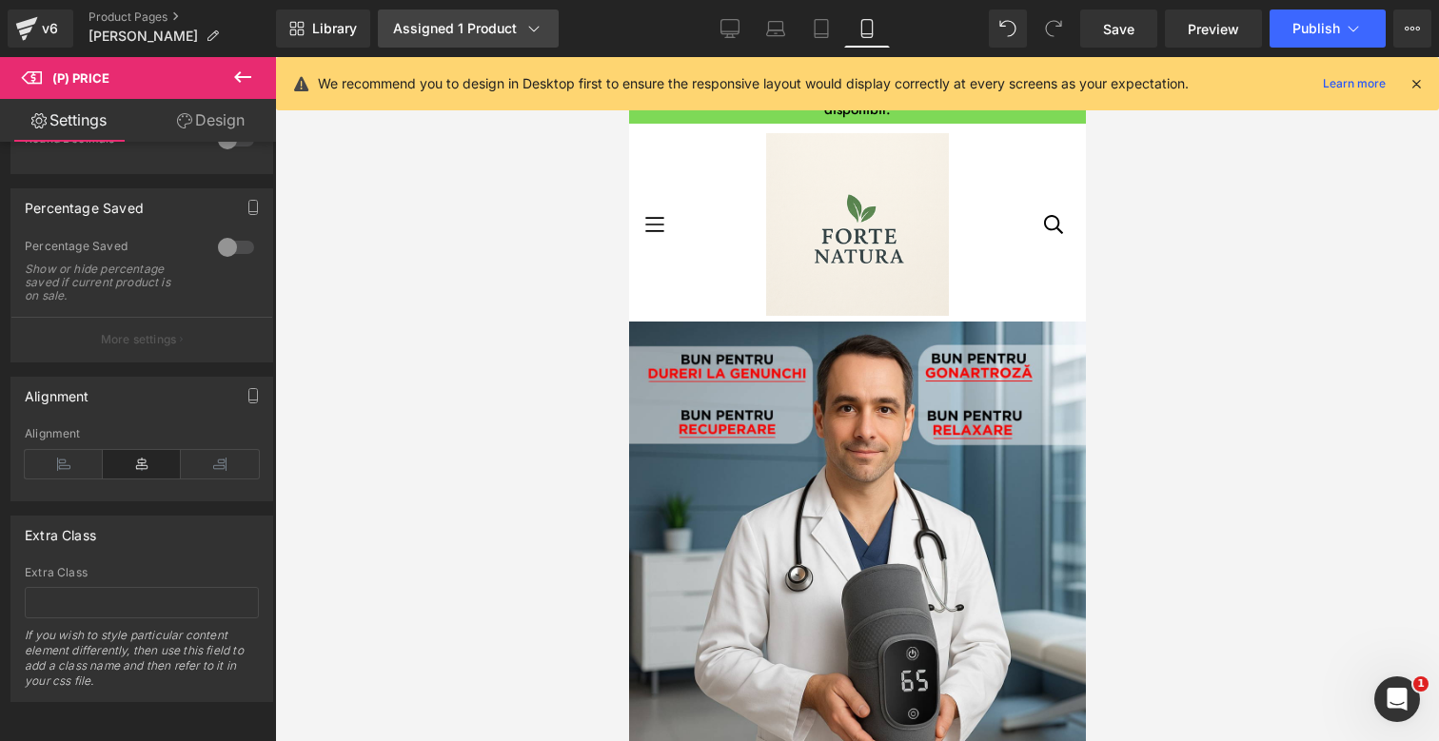
click at [494, 29] on div "Assigned 1 Product" at bounding box center [468, 28] width 150 height 19
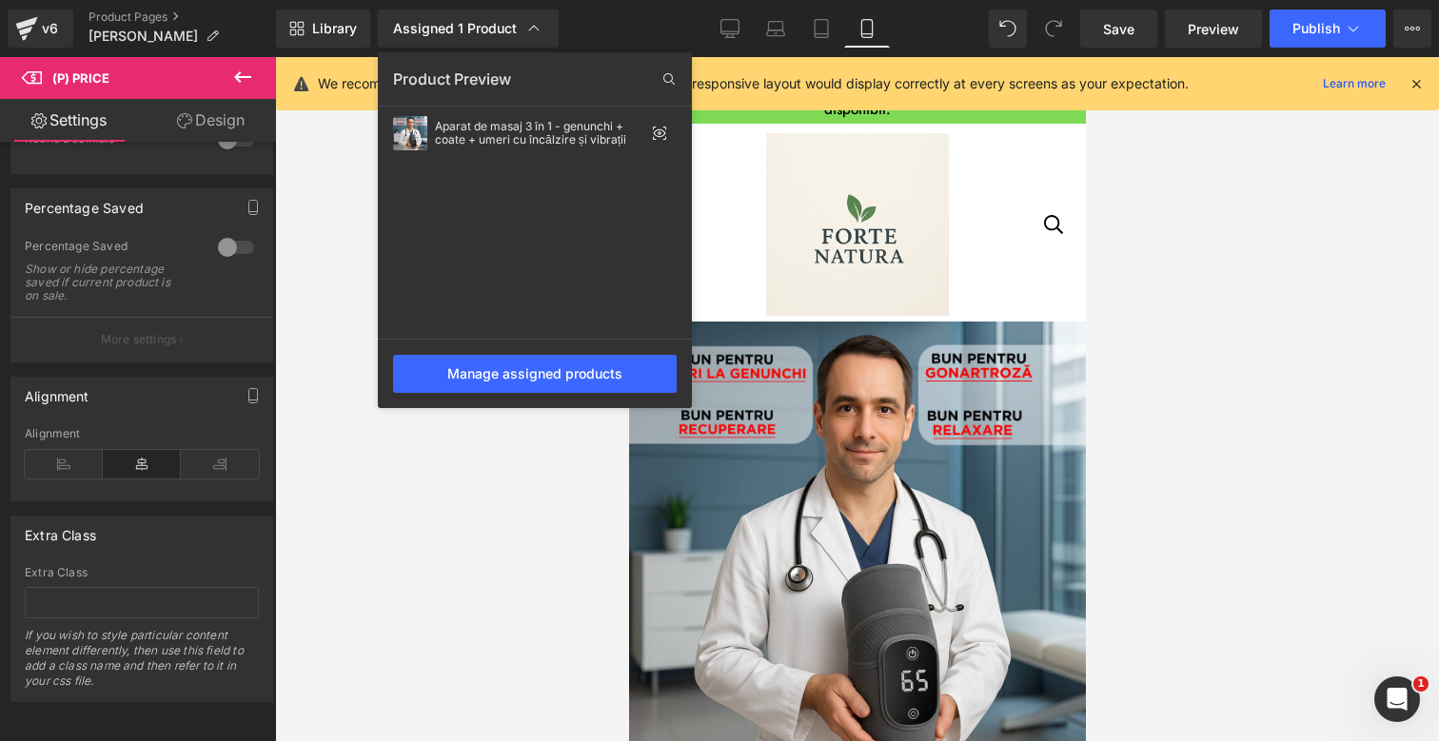
click at [1180, 347] on div at bounding box center [857, 399] width 1164 height 684
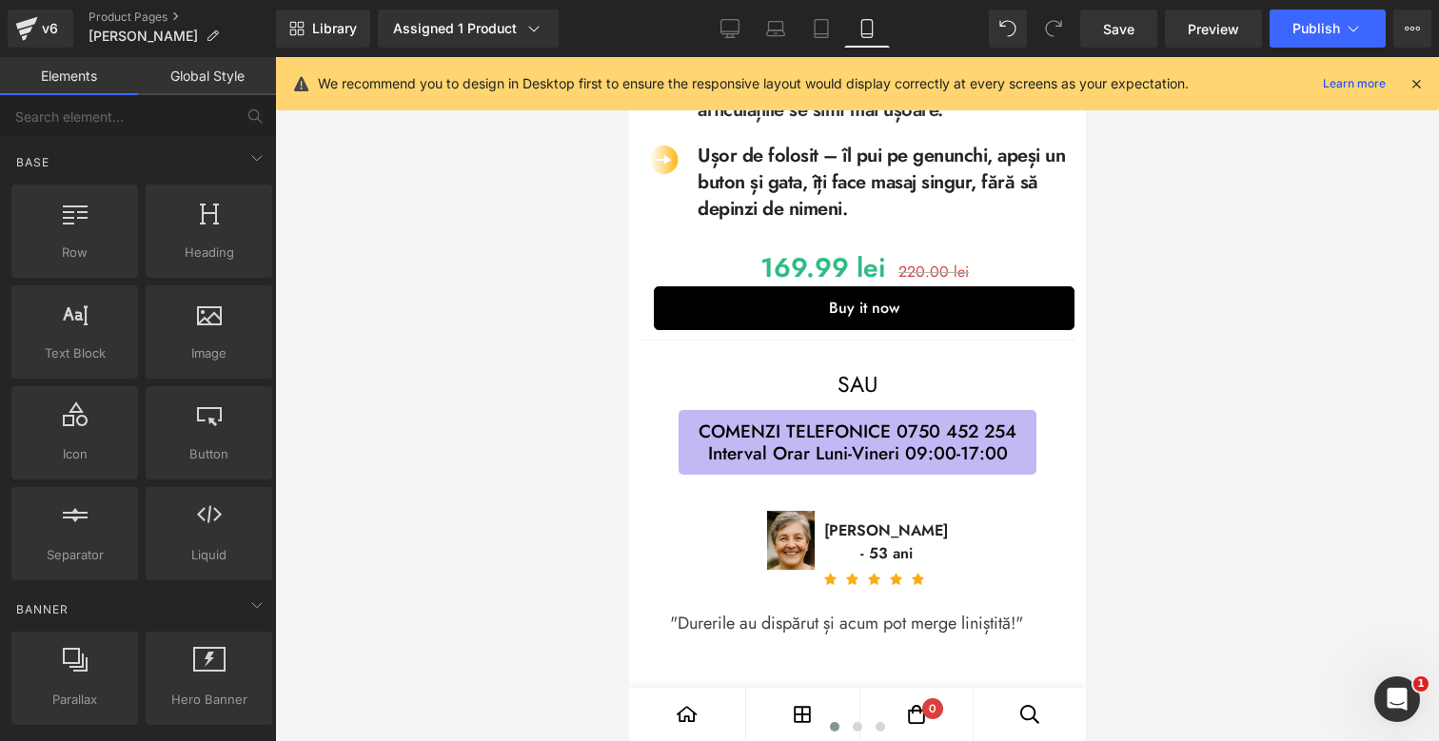
scroll to position [1114, 0]
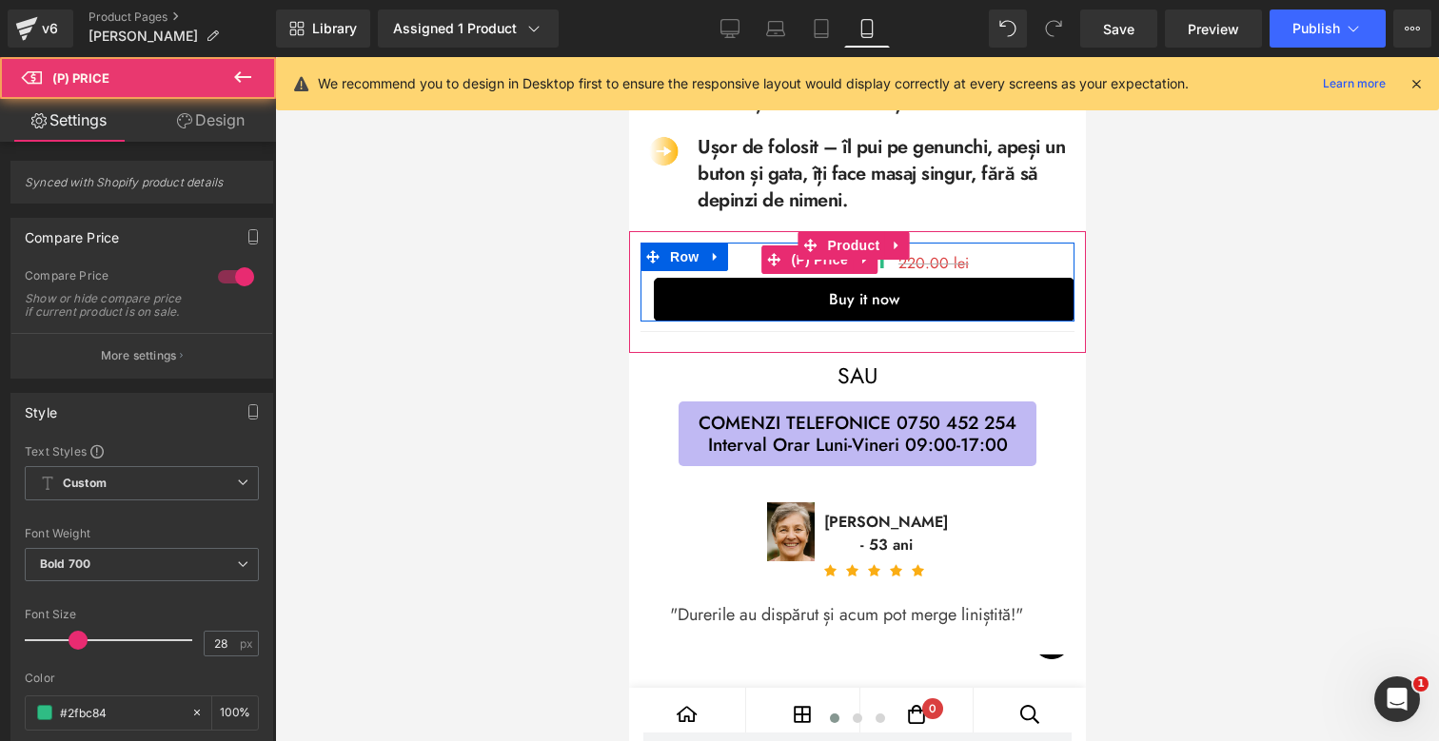
click at [829, 259] on div "169.99 lei 220.00 lei (P) Price Buy it now (P) Dynamic Checkout Button Row Sepa…" at bounding box center [856, 291] width 457 height 121
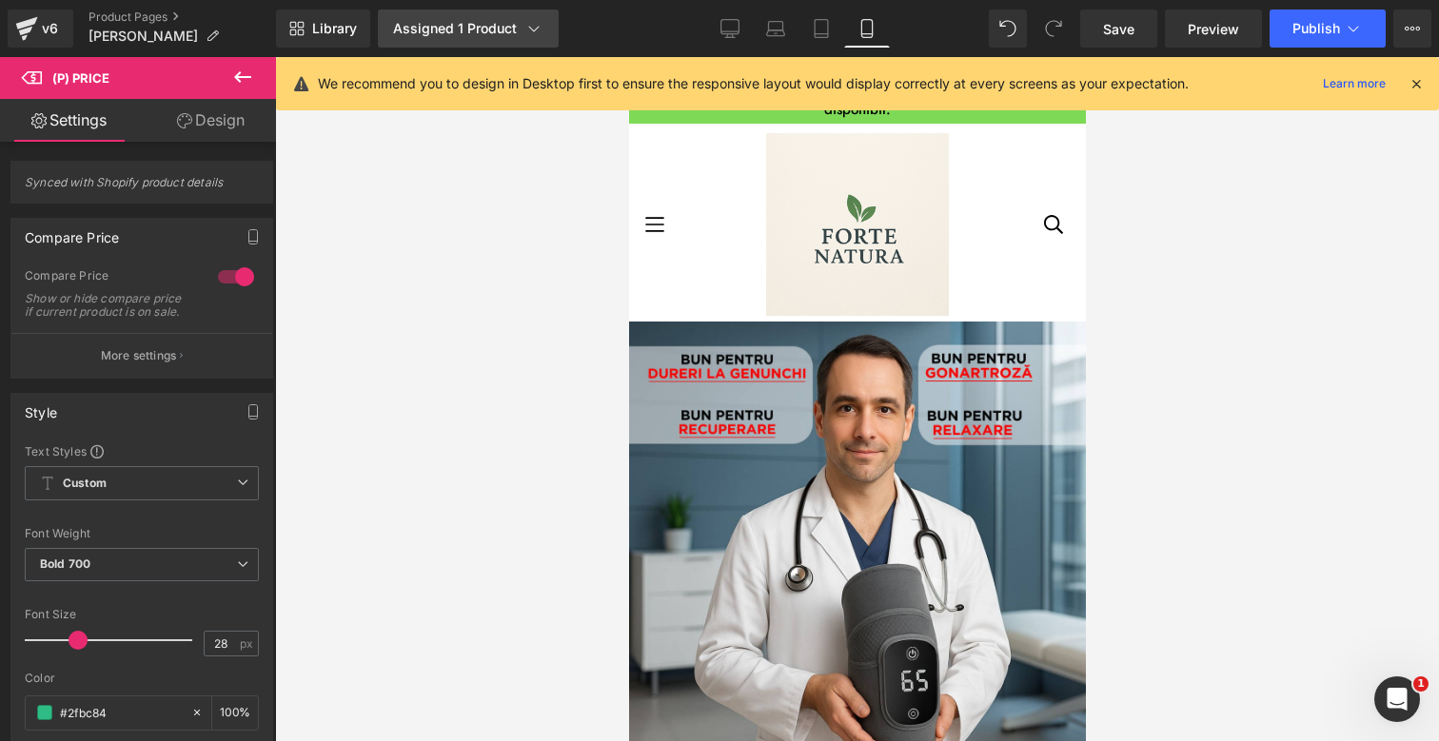
click at [476, 21] on div "Assigned 1 Product" at bounding box center [468, 28] width 150 height 19
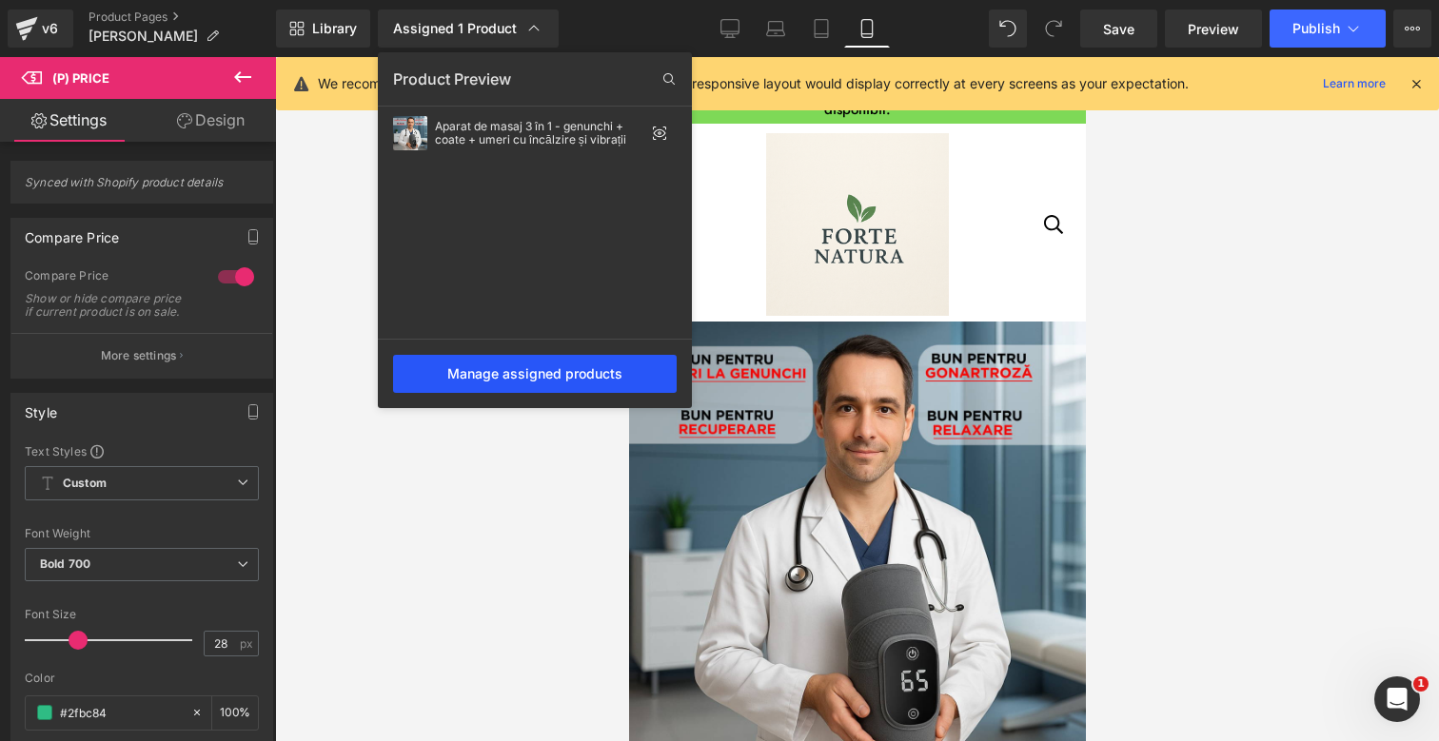
click at [585, 372] on div "Manage assigned products" at bounding box center [535, 374] width 284 height 38
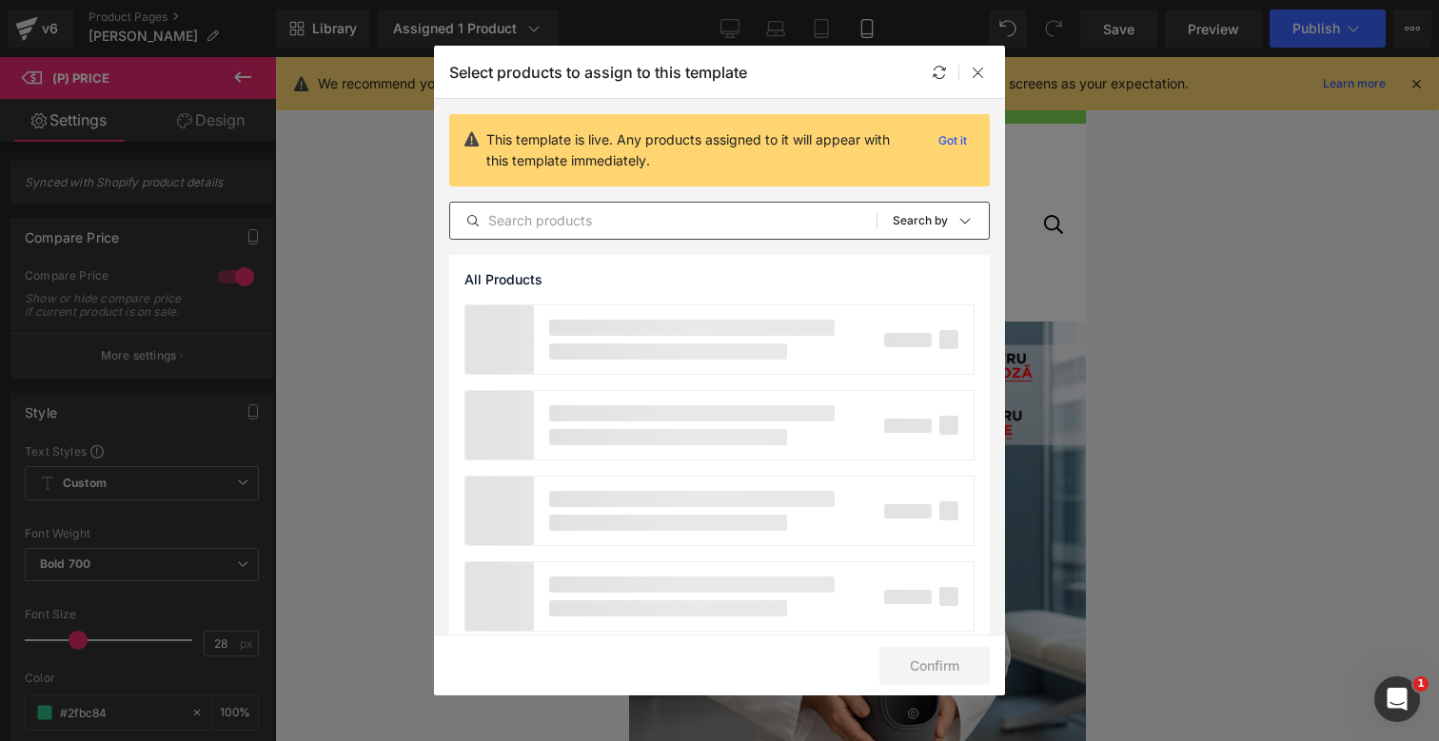
click at [531, 225] on input "text" at bounding box center [663, 220] width 426 height 23
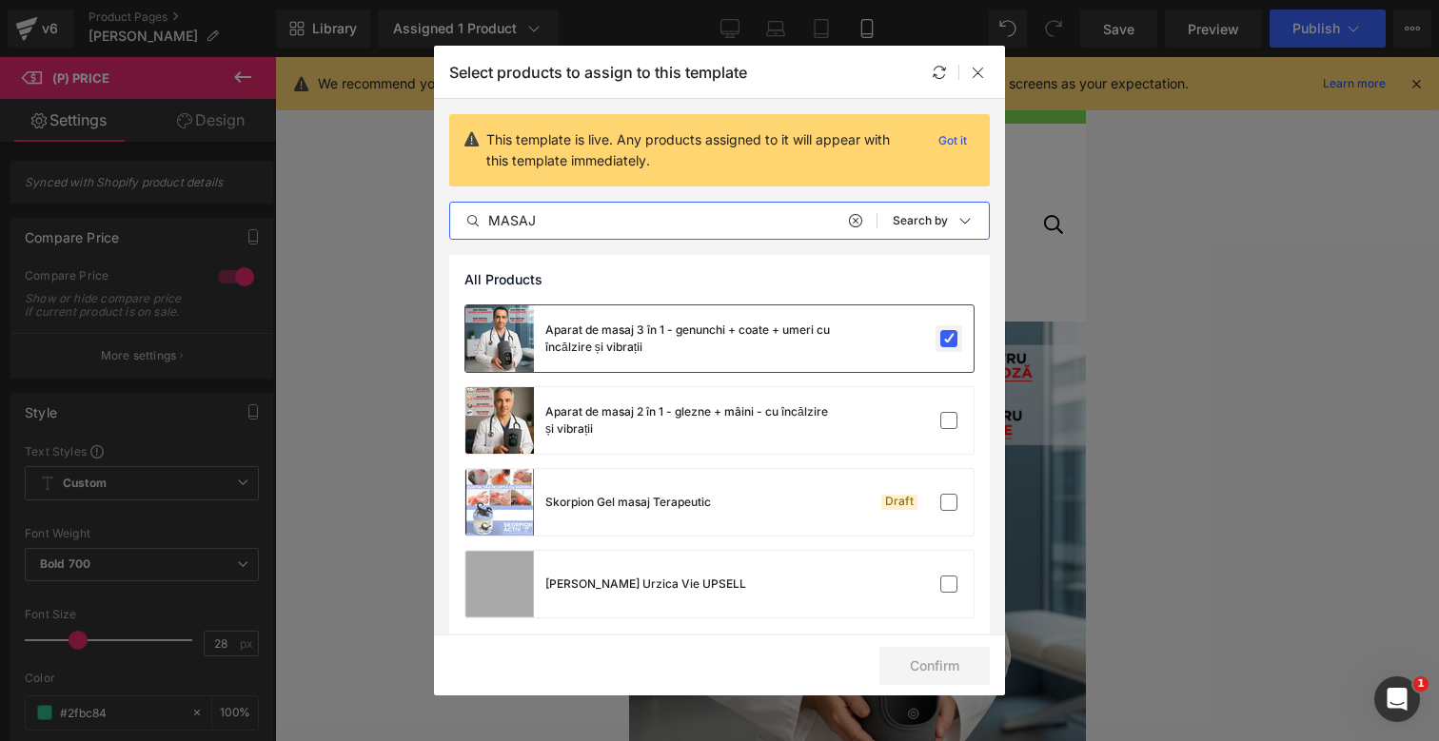
type input "MASAJ"
click at [940, 337] on label at bounding box center [948, 338] width 17 height 17
click at [949, 339] on input "checkbox" at bounding box center [949, 339] width 0 height 0
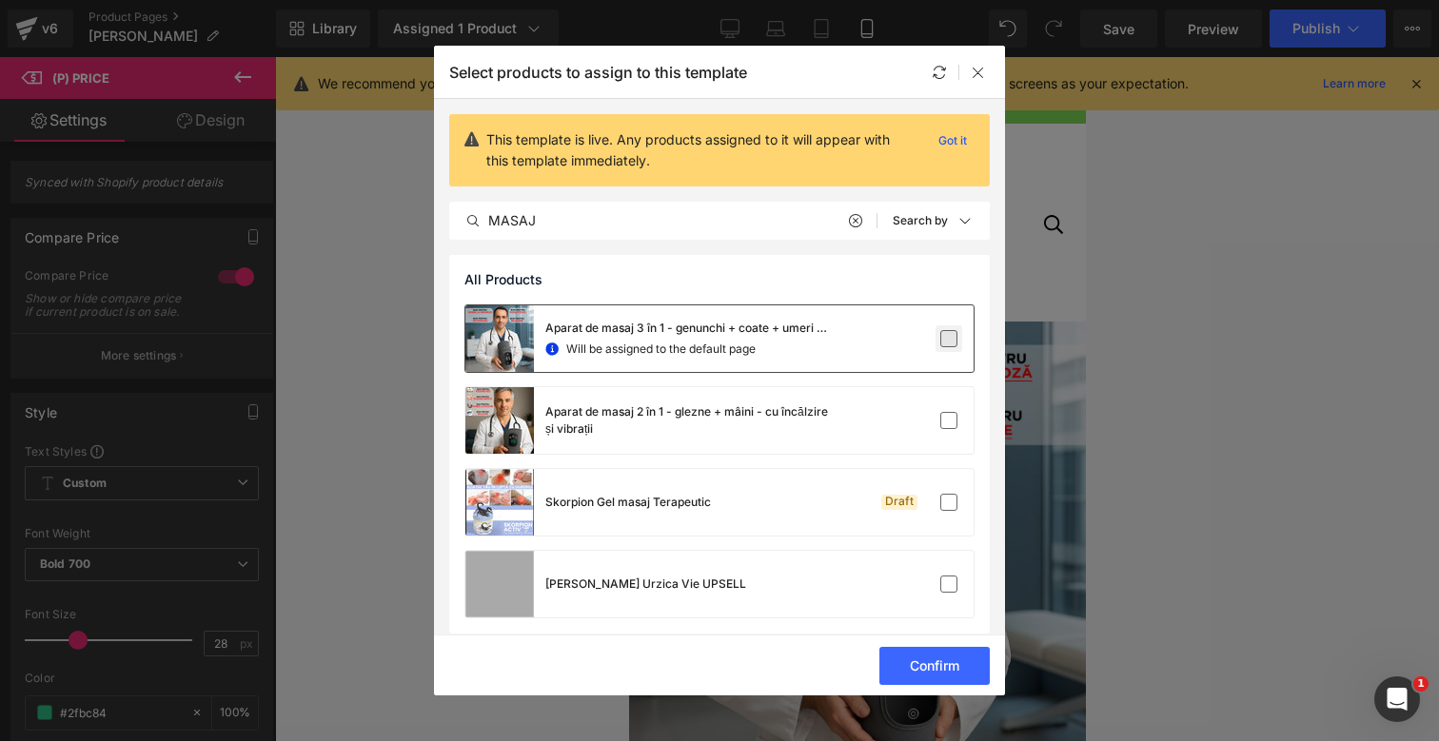
click at [940, 342] on label at bounding box center [948, 338] width 17 height 17
click at [949, 339] on input "checkbox" at bounding box center [949, 339] width 0 height 0
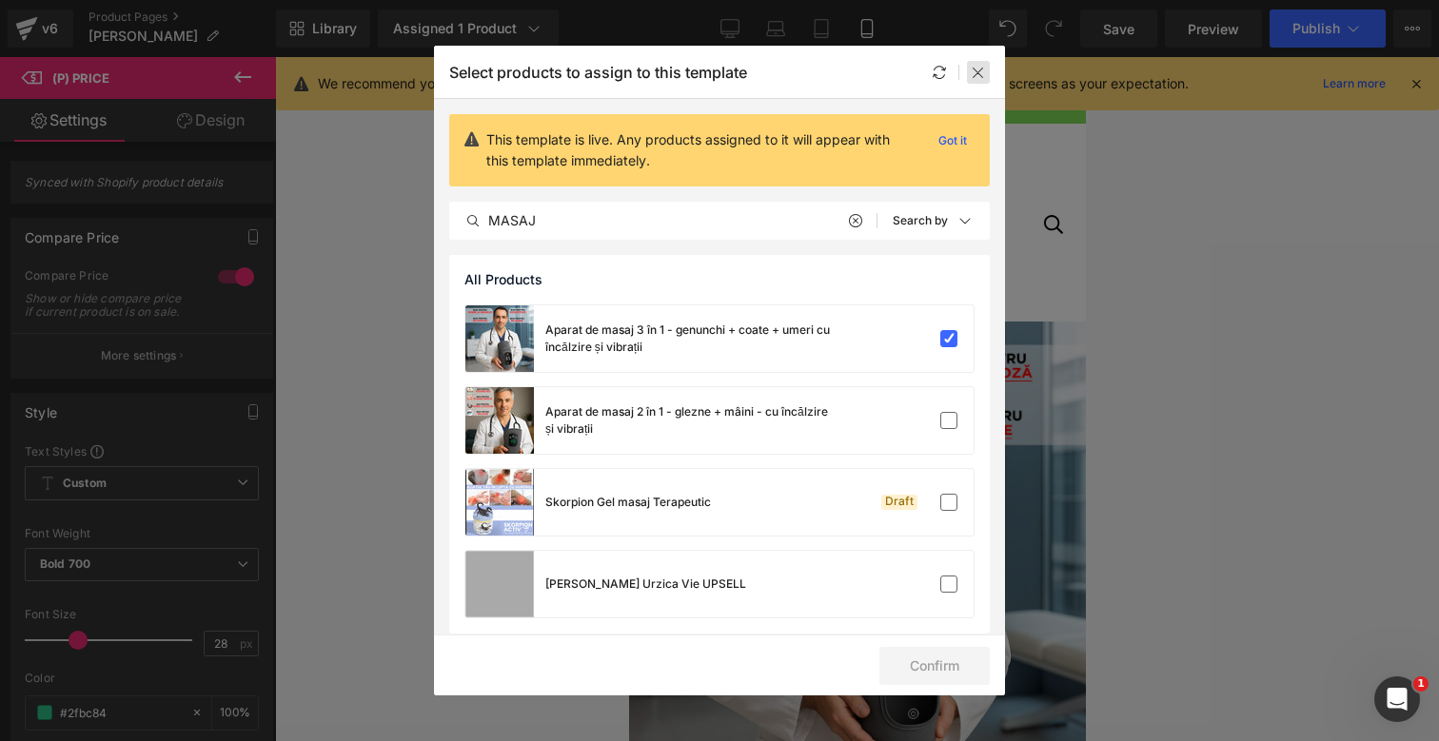
click at [982, 61] on div at bounding box center [978, 72] width 23 height 23
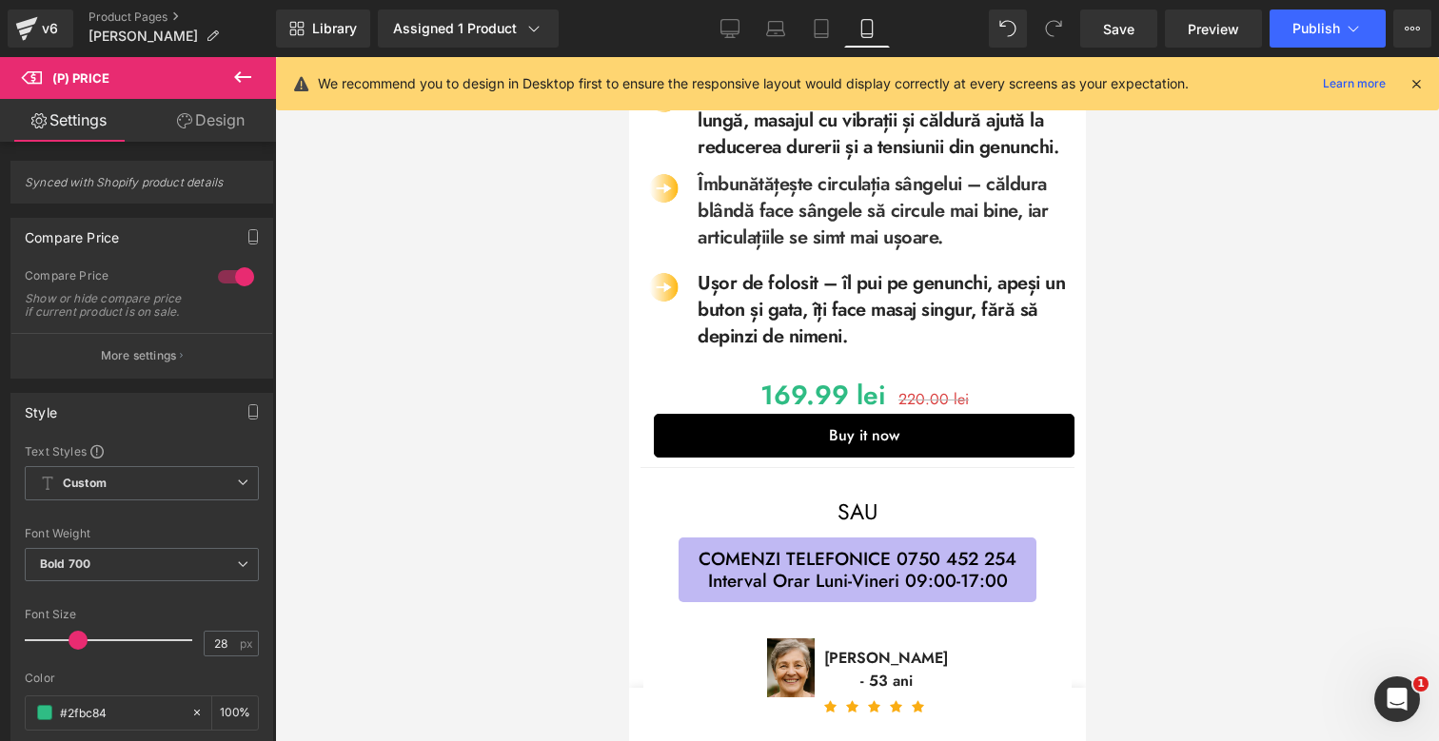
scroll to position [983, 0]
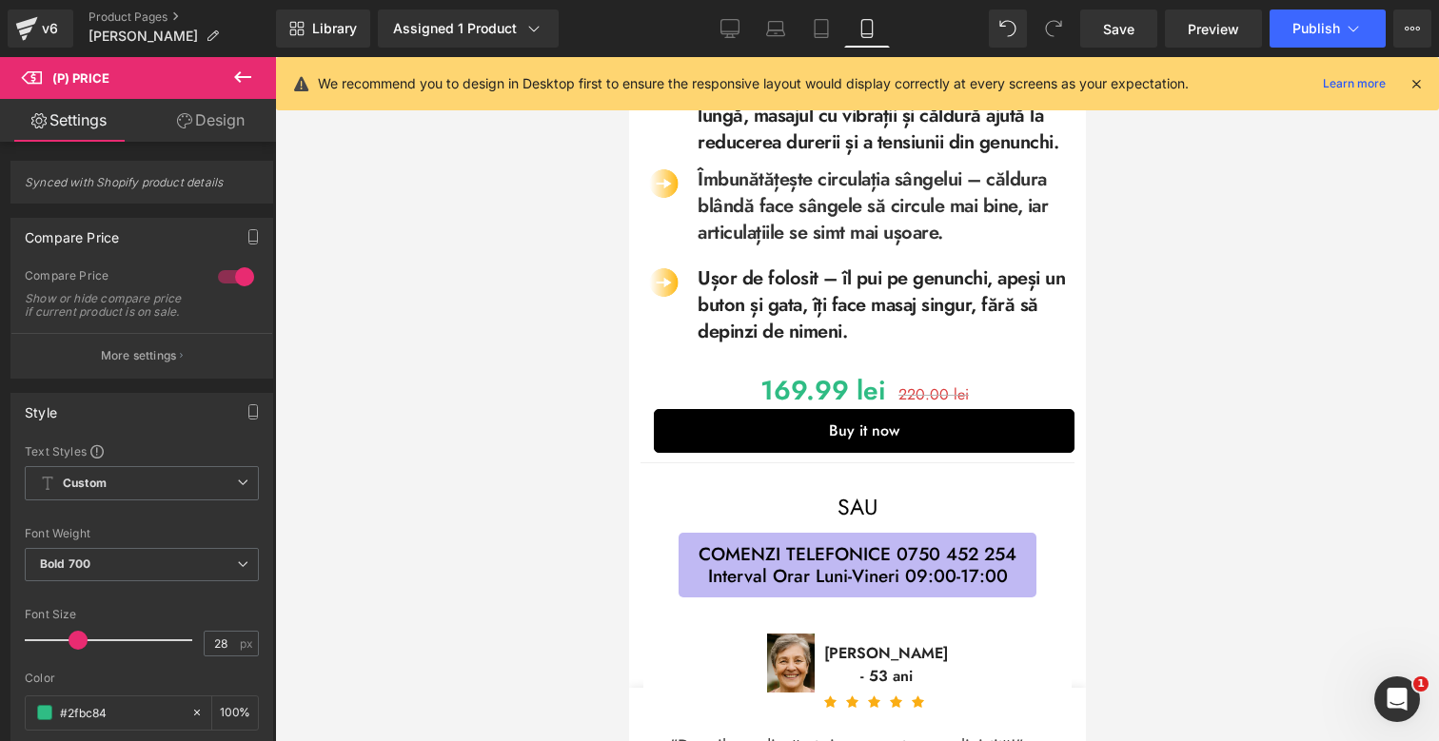
click at [861, 435] on div "Buy it now (P) Dynamic Checkout Button" at bounding box center [863, 431] width 421 height 44
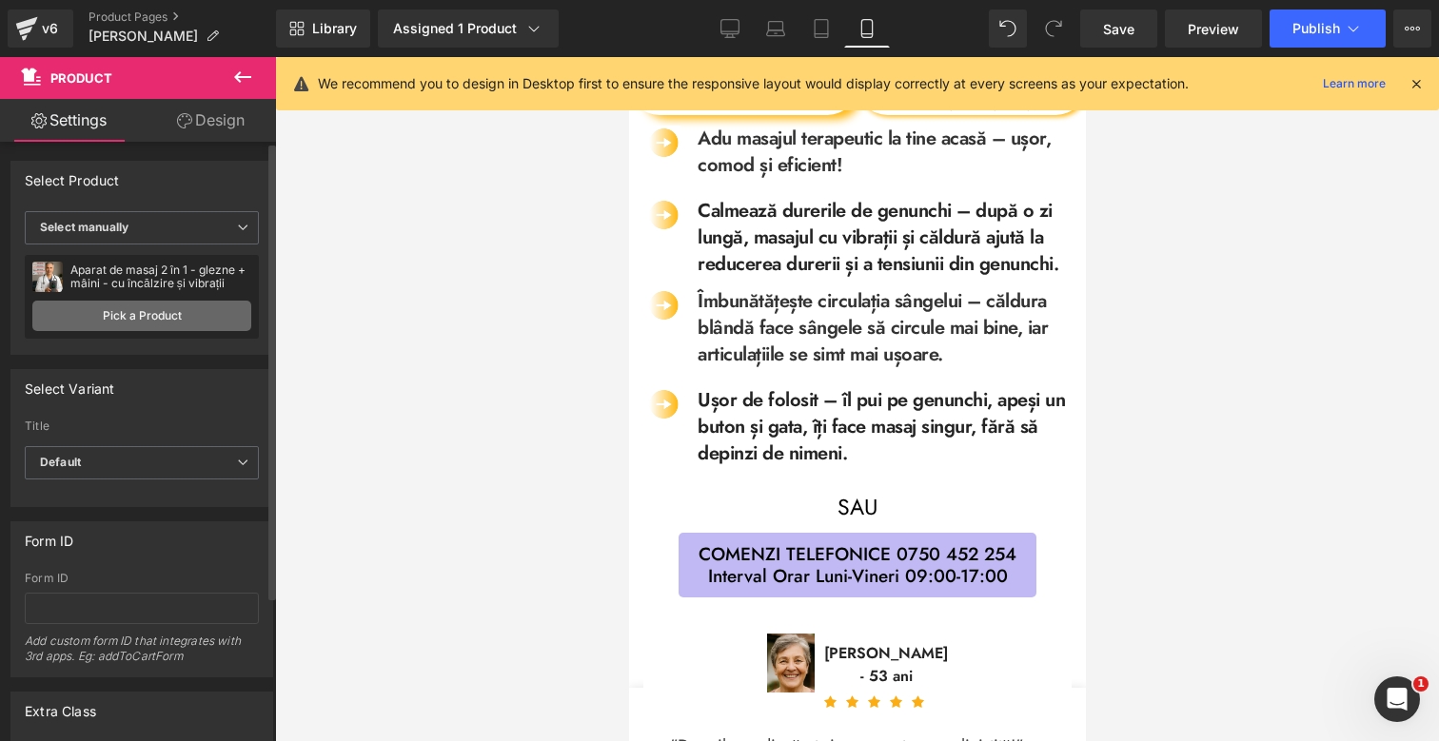
click at [147, 314] on link "Pick a Product" at bounding box center [141, 316] width 219 height 30
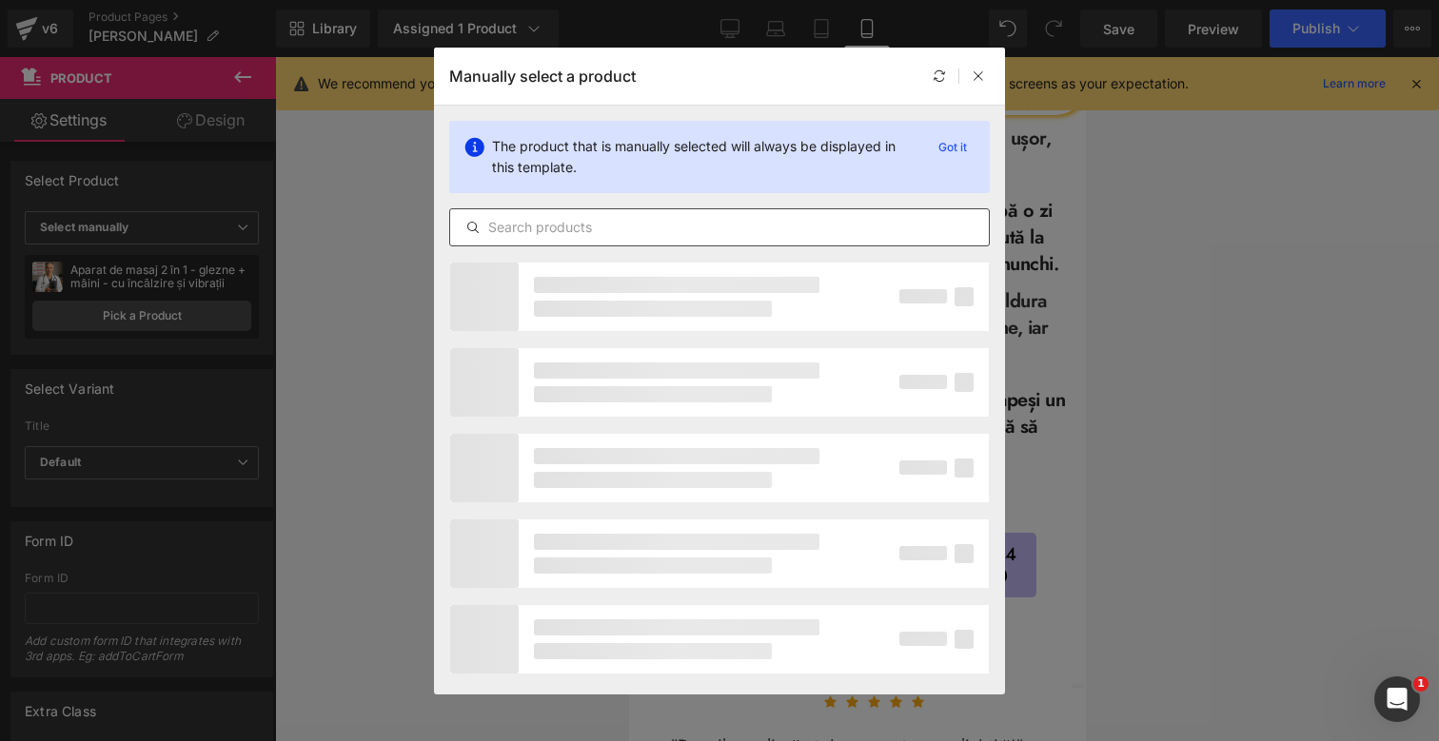
click at [581, 235] on input "text" at bounding box center [719, 227] width 539 height 23
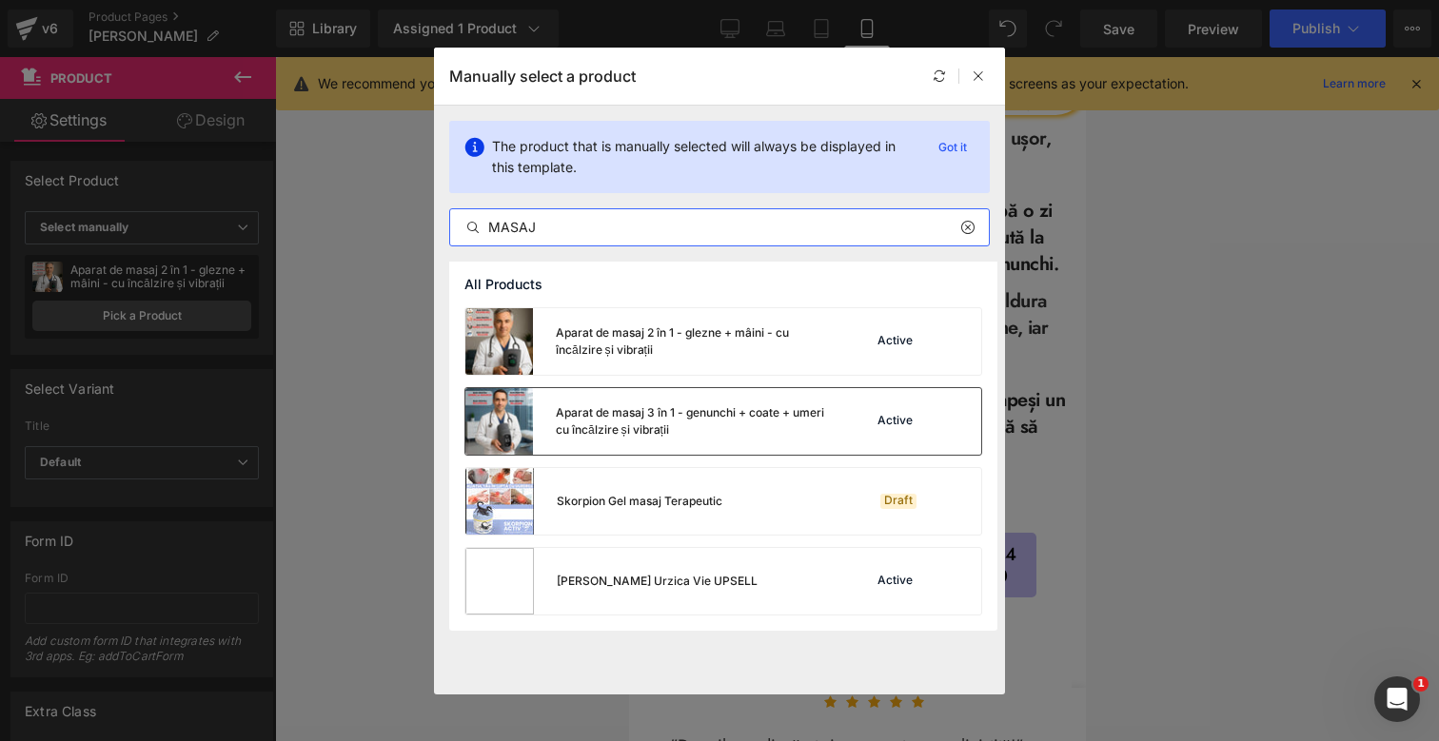
type input "MASAJ"
click at [604, 430] on div "Aparat de masaj 3 în 1 - genunchi + coate + umeri cu încălzire și vibrații" at bounding box center [697, 421] width 282 height 34
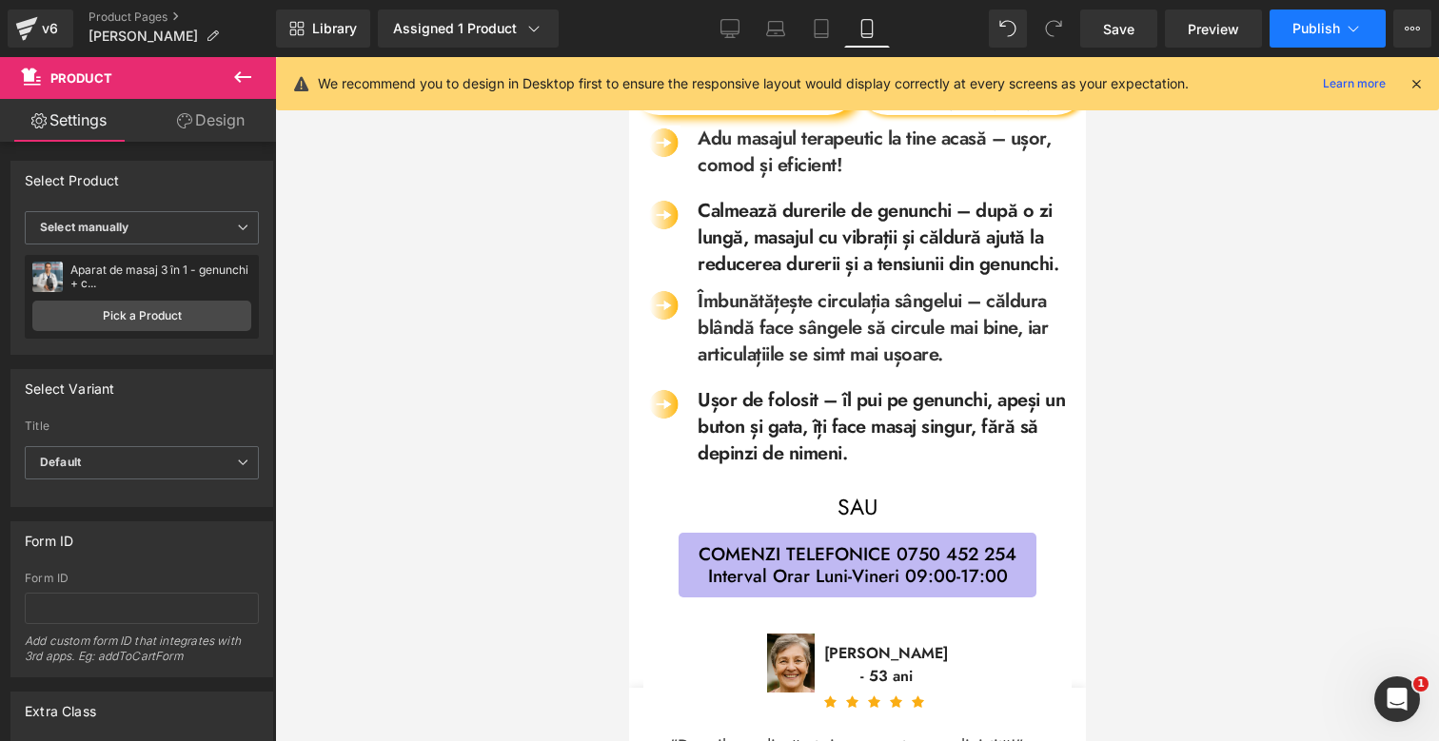
click at [1331, 35] on span "Publish" at bounding box center [1316, 28] width 48 height 15
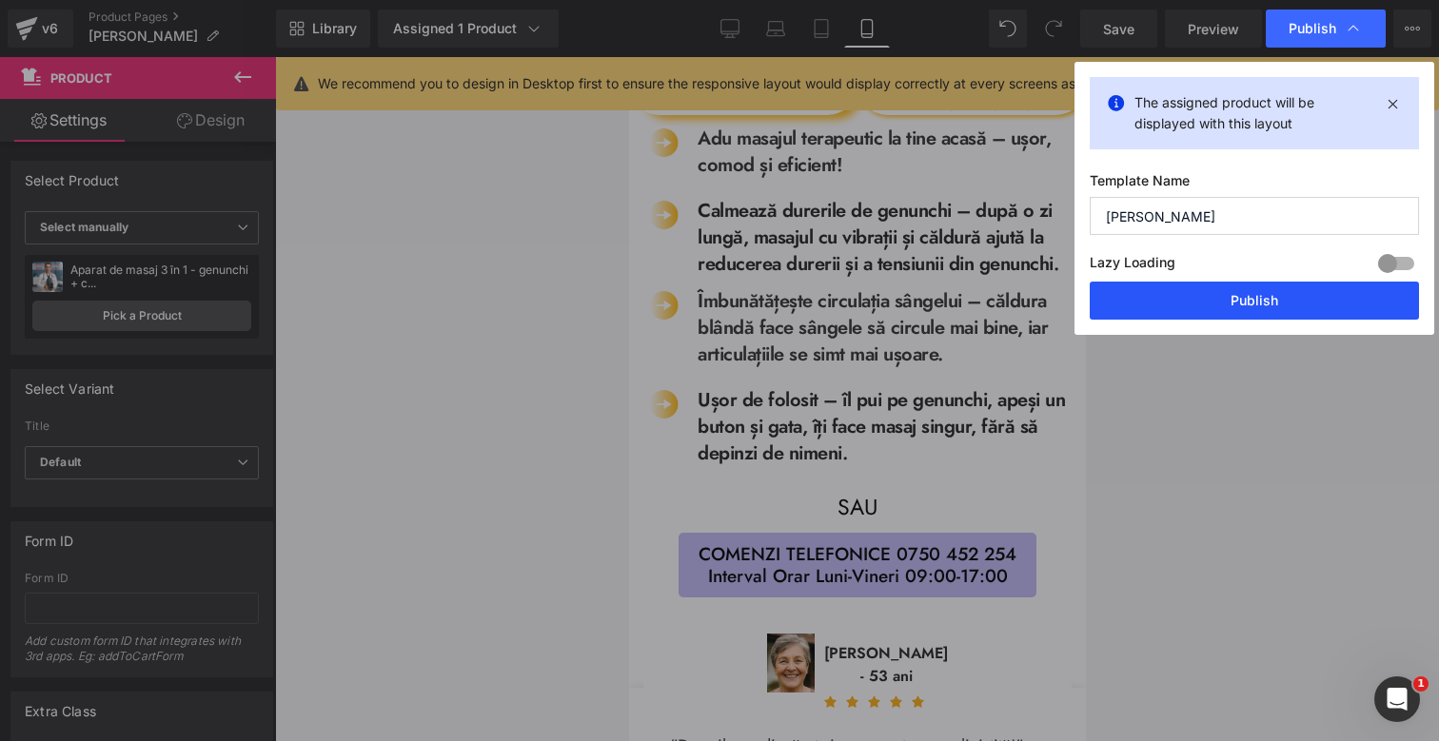
click at [1252, 306] on button "Publish" at bounding box center [1254, 301] width 329 height 38
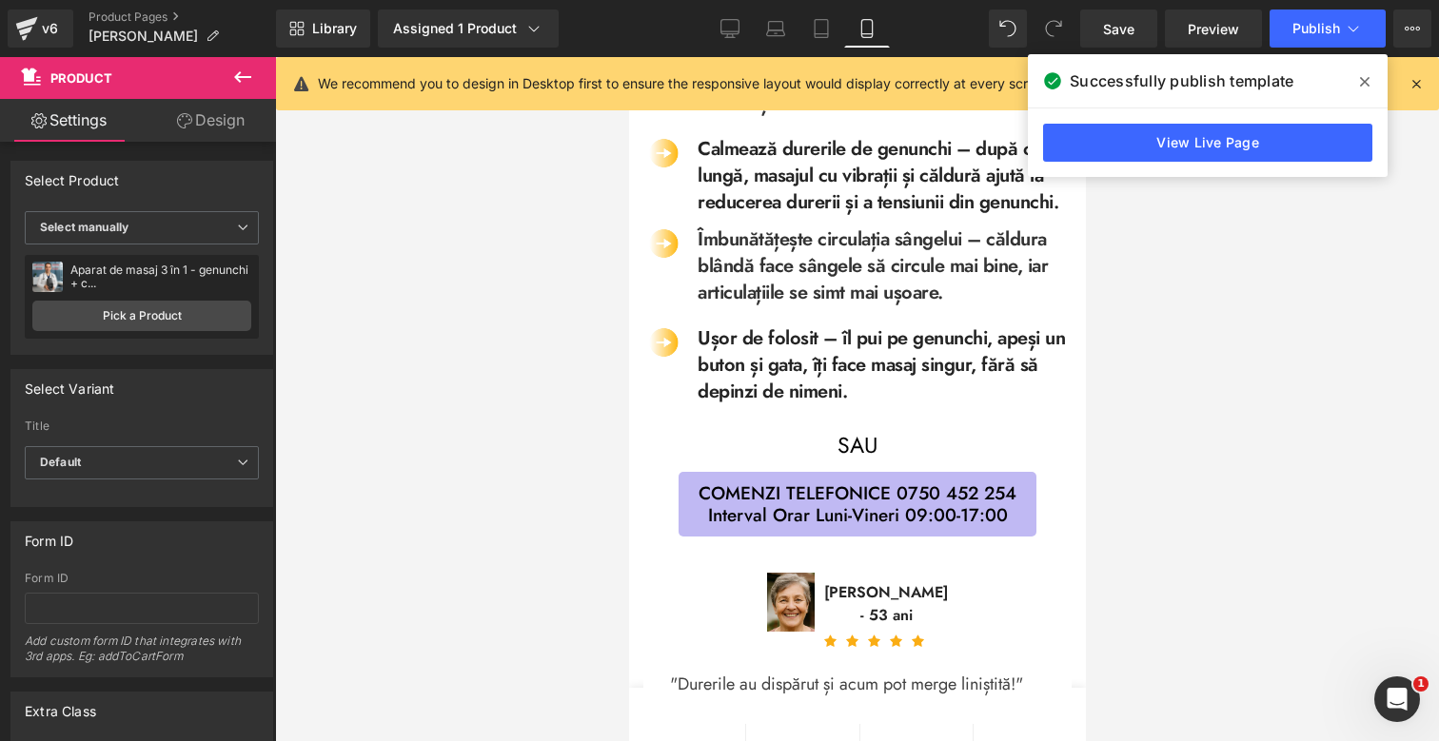
scroll to position [1009, 0]
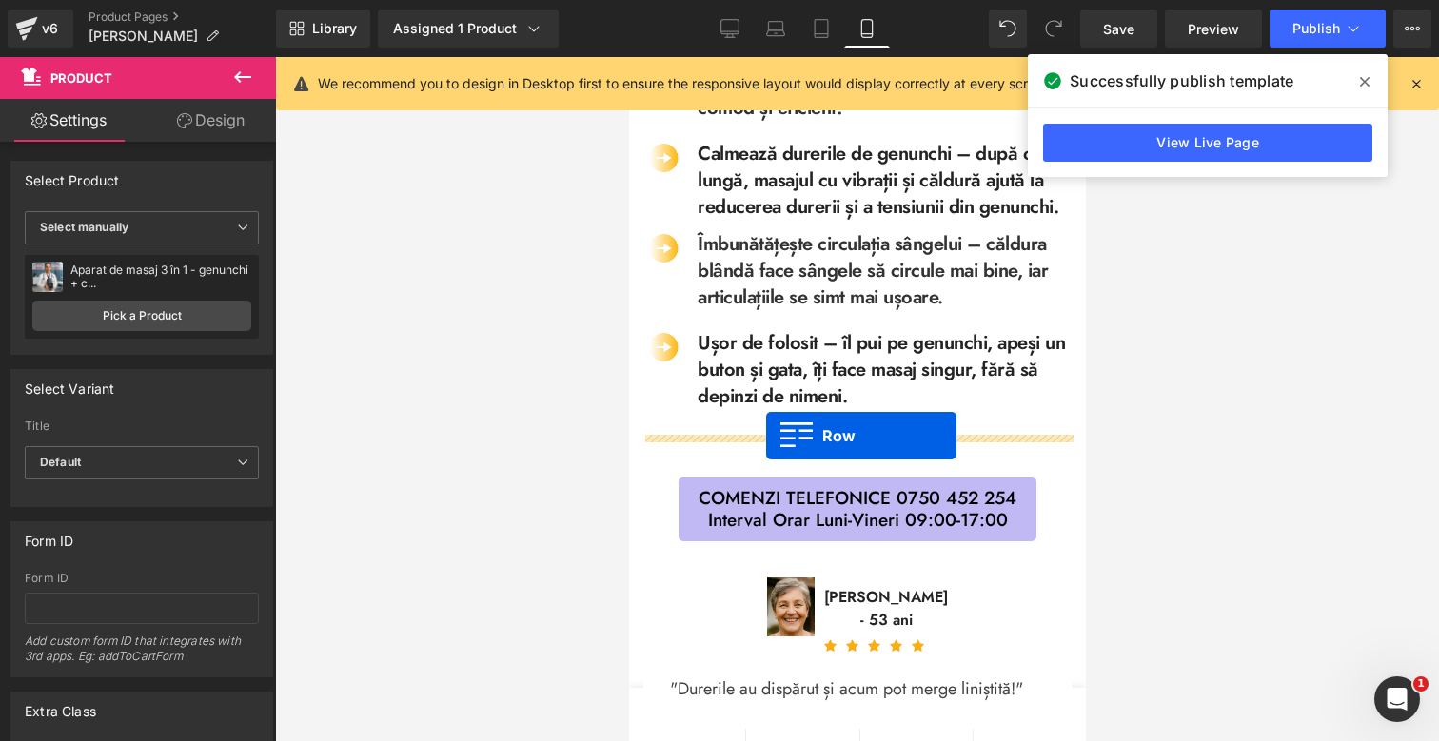
drag, startPoint x: 649, startPoint y: 252, endPoint x: 765, endPoint y: 436, distance: 217.3
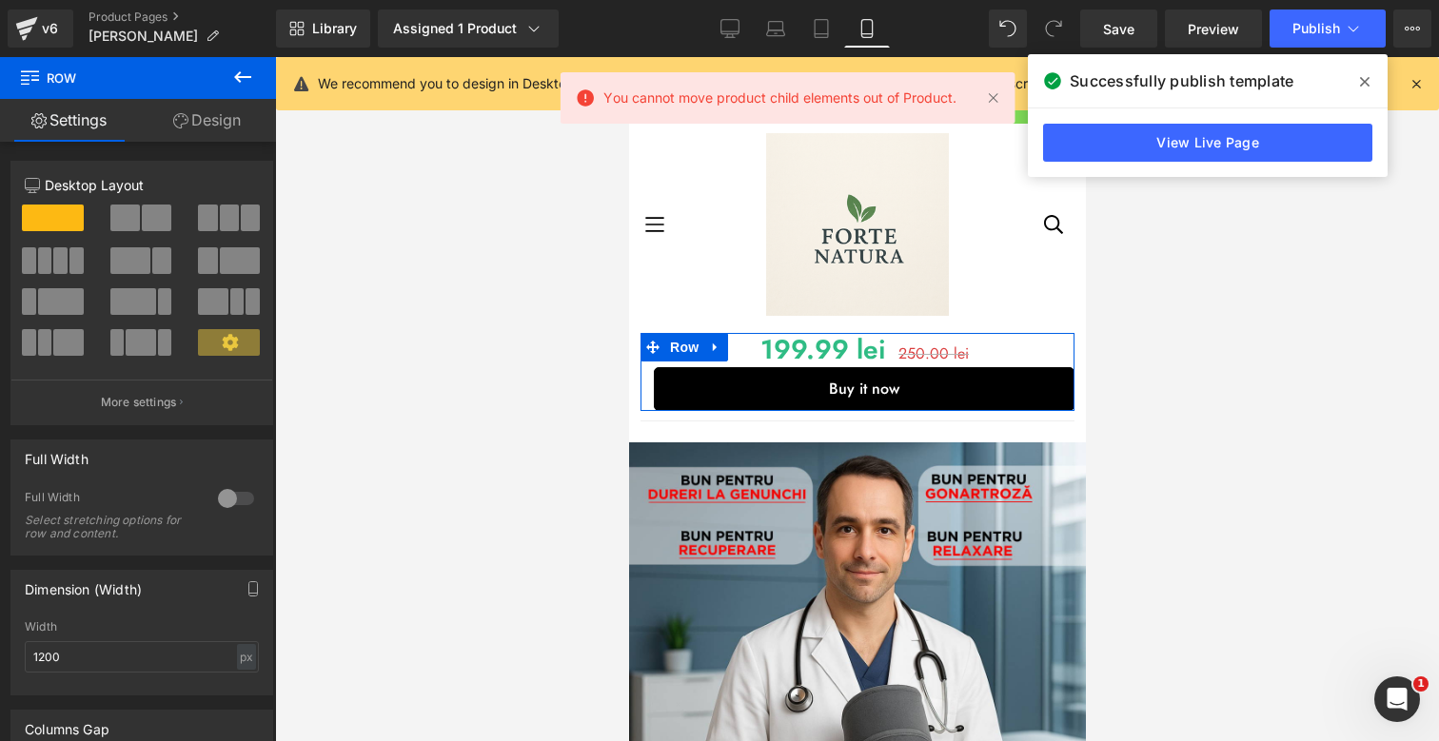
scroll to position [0, 0]
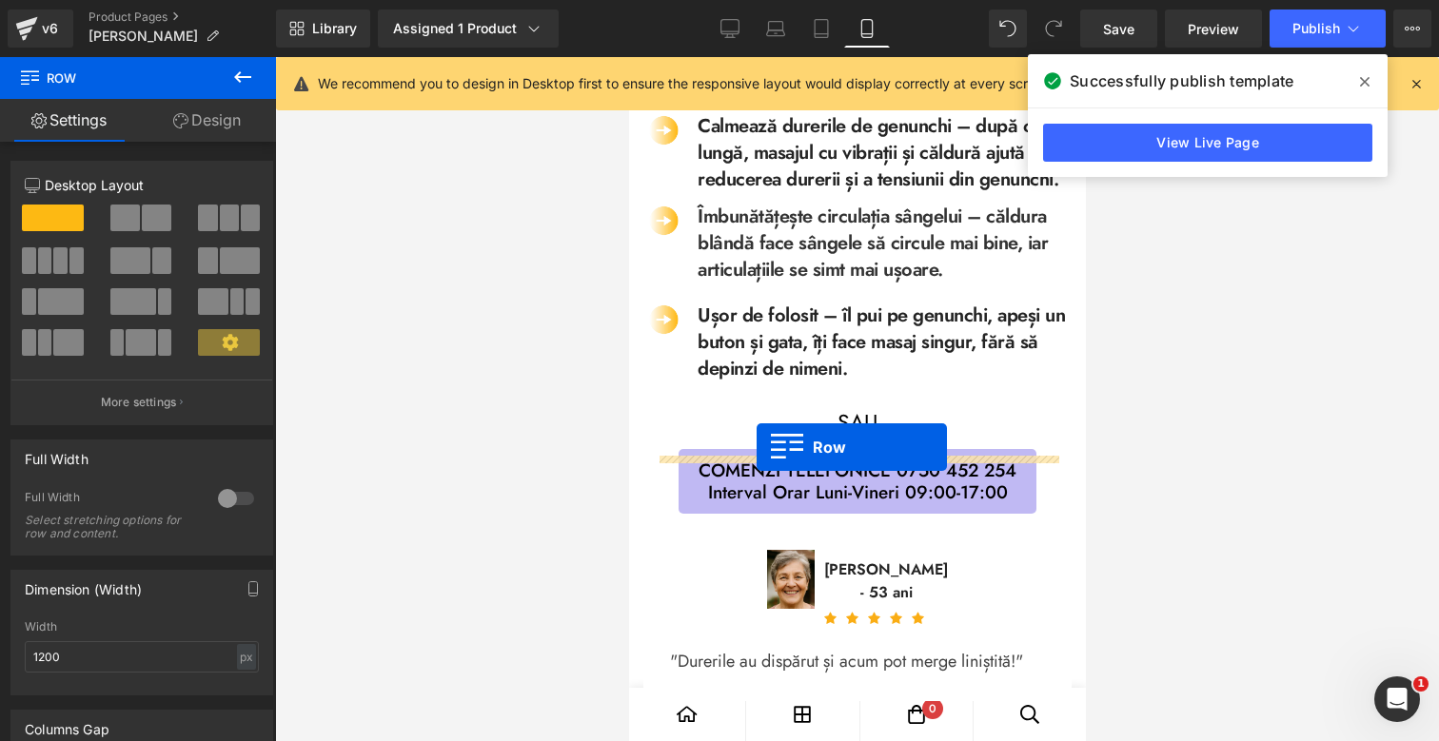
drag, startPoint x: 655, startPoint y: 343, endPoint x: 756, endPoint y: 447, distance: 145.4
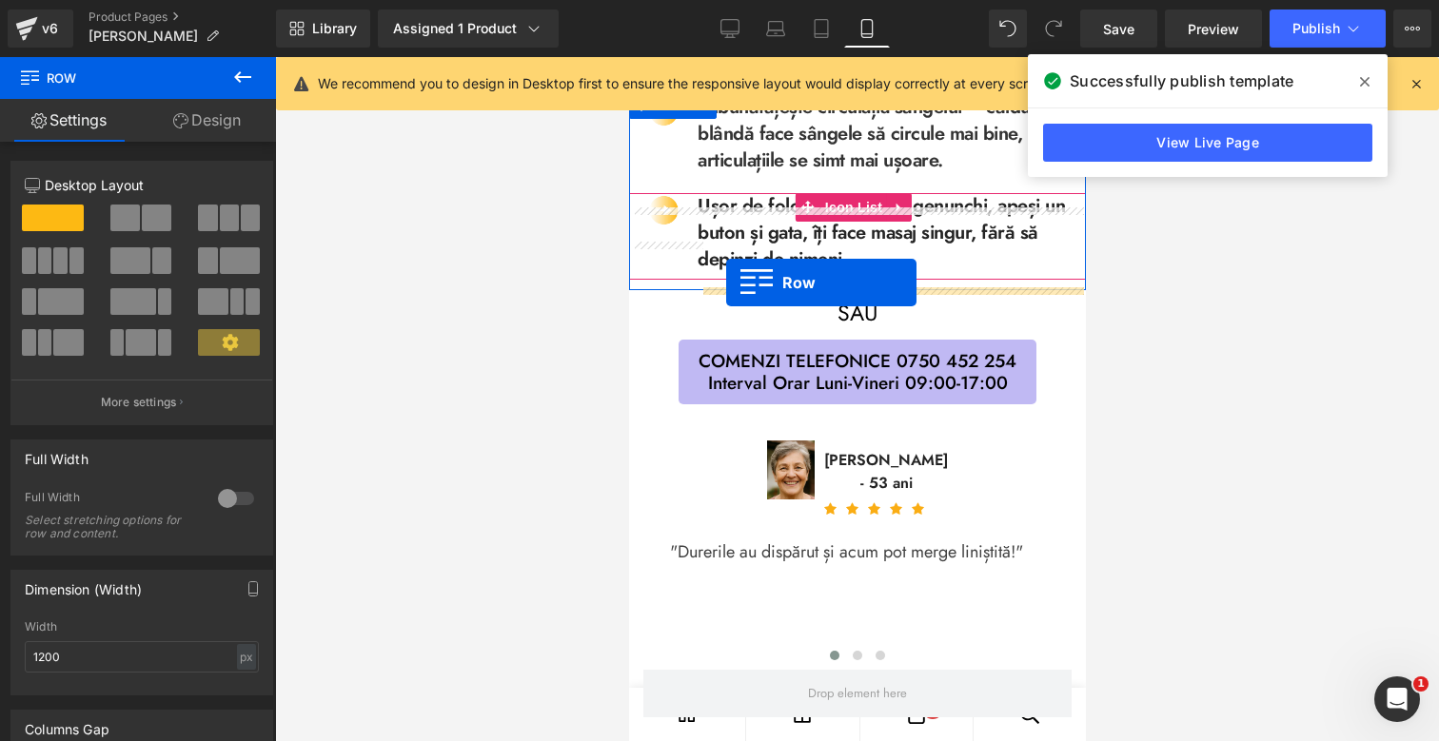
scroll to position [1148, 0]
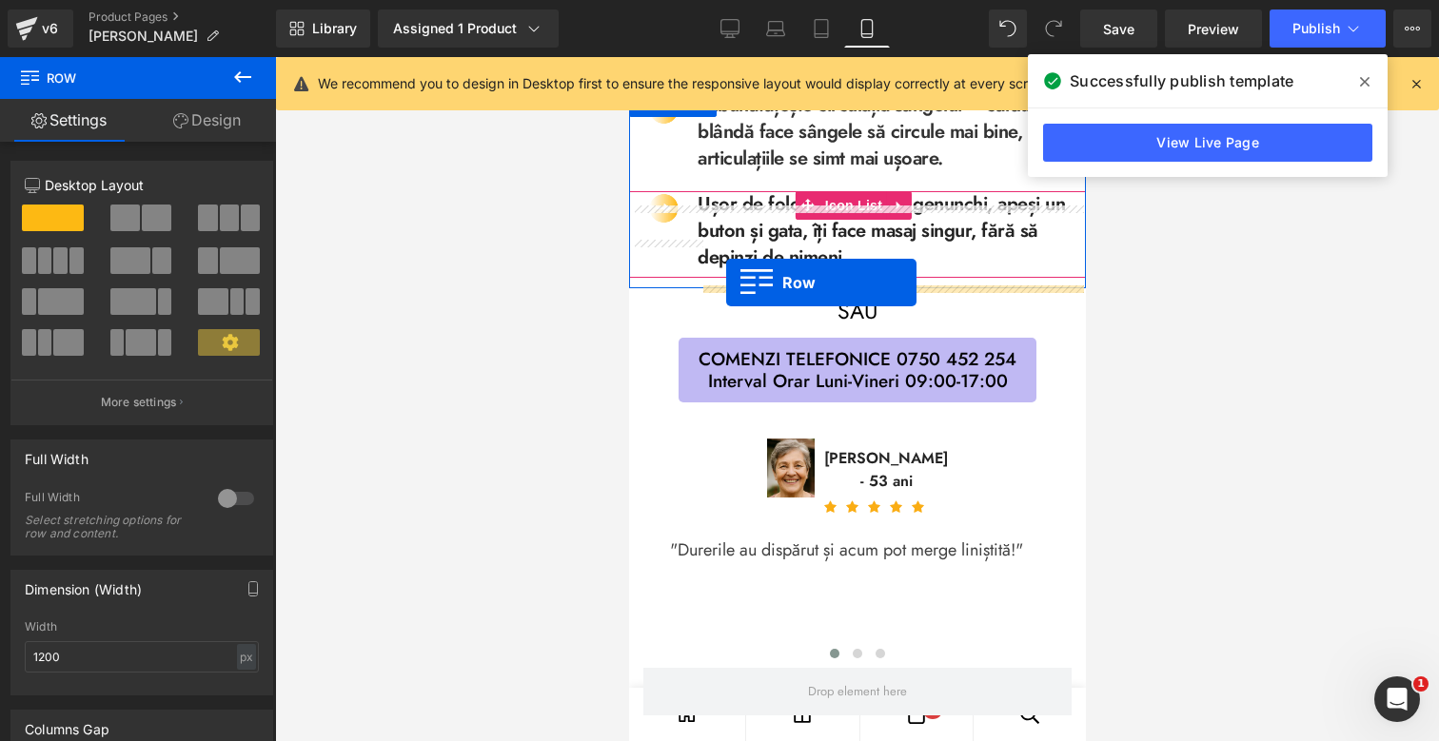
drag, startPoint x: 649, startPoint y: 342, endPoint x: 725, endPoint y: 283, distance: 96.3
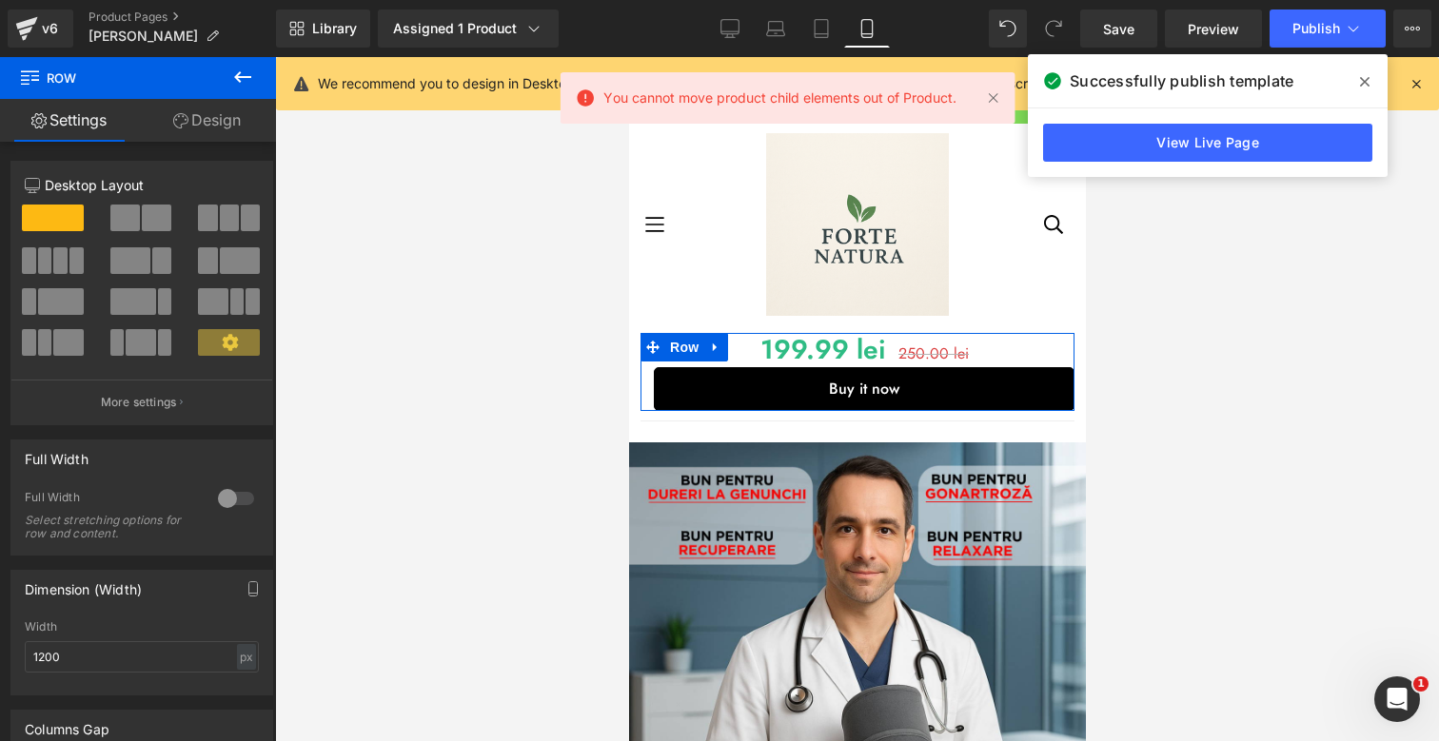
scroll to position [0, 0]
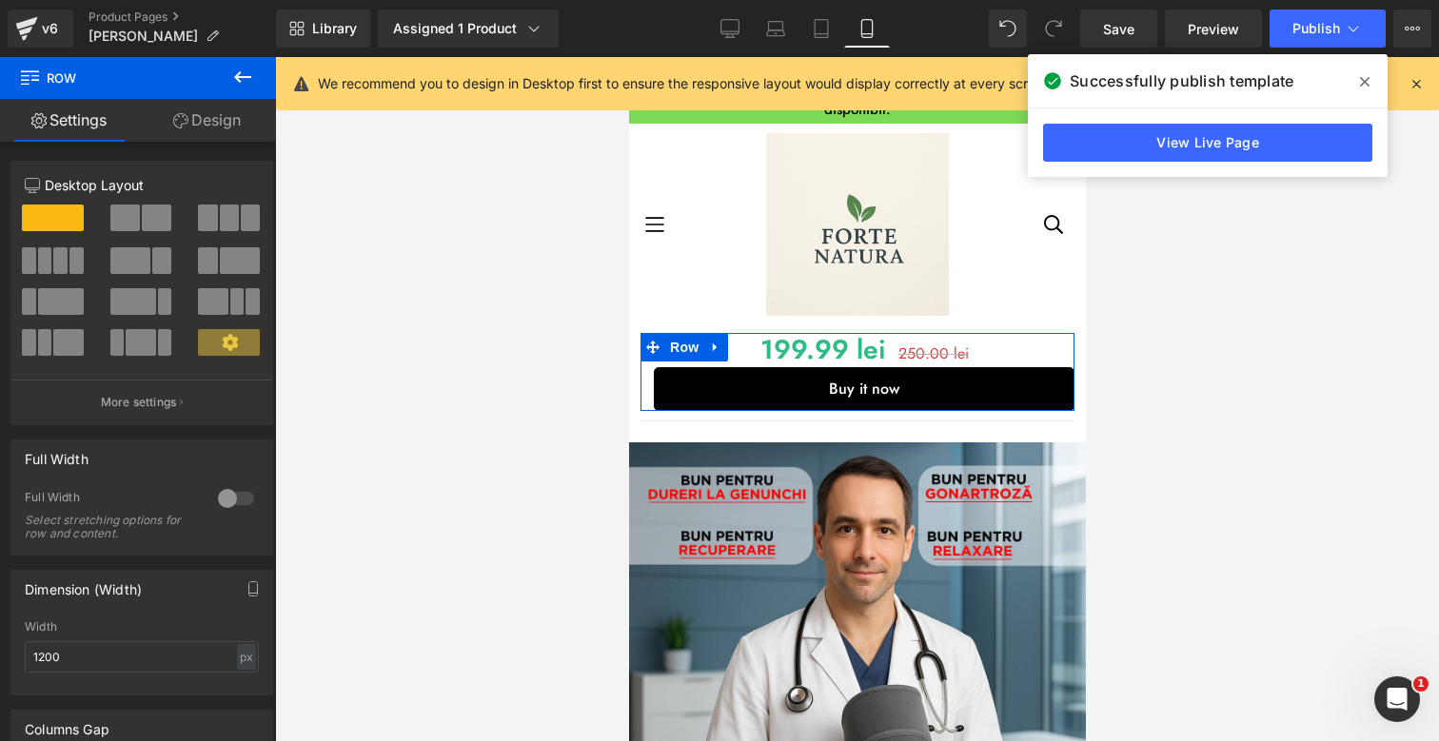
drag, startPoint x: 1363, startPoint y: 77, endPoint x: 1215, endPoint y: 70, distance: 147.6
click at [1363, 77] on icon at bounding box center [1365, 81] width 10 height 15
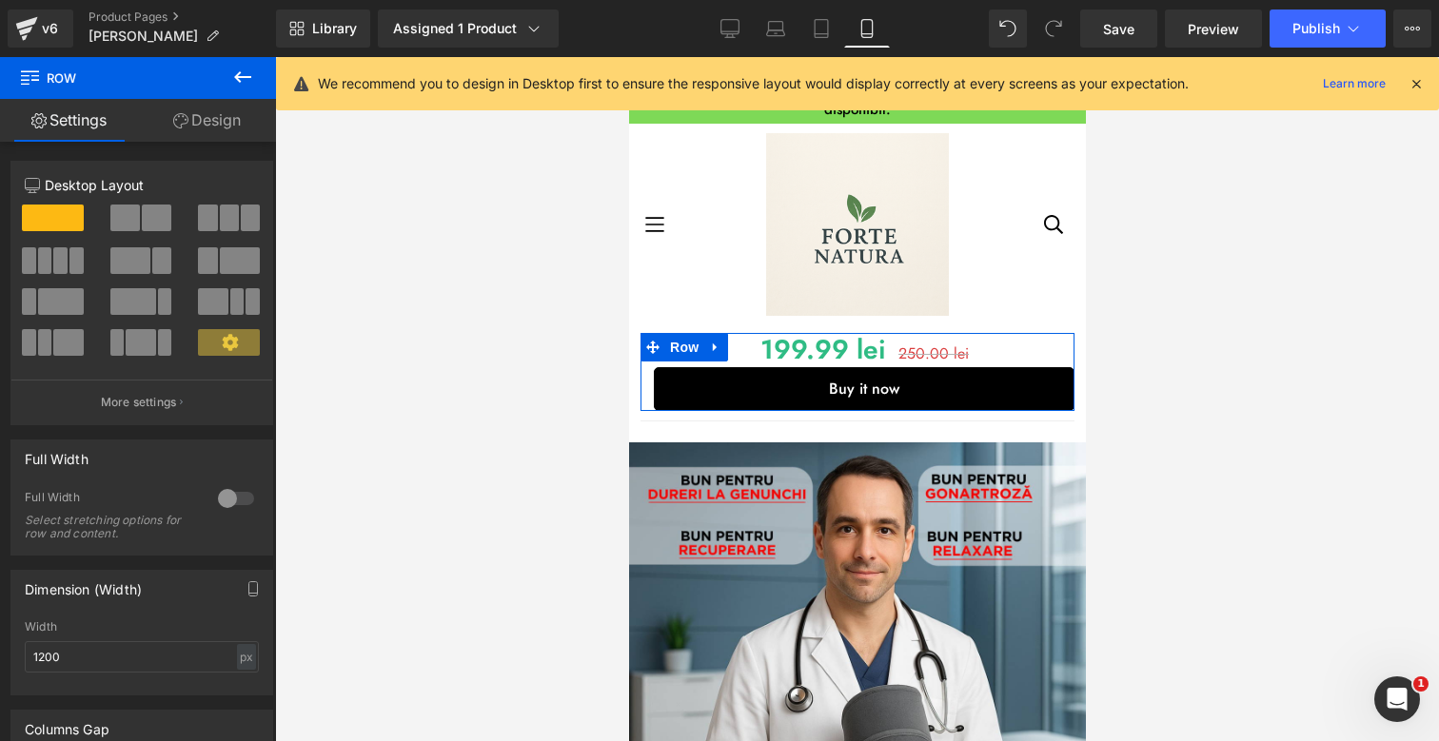
click at [976, 34] on div "Library Assigned 1 Product Product Preview Aparat de masaj 3 în 1 - genunchi + …" at bounding box center [857, 29] width 1163 height 38
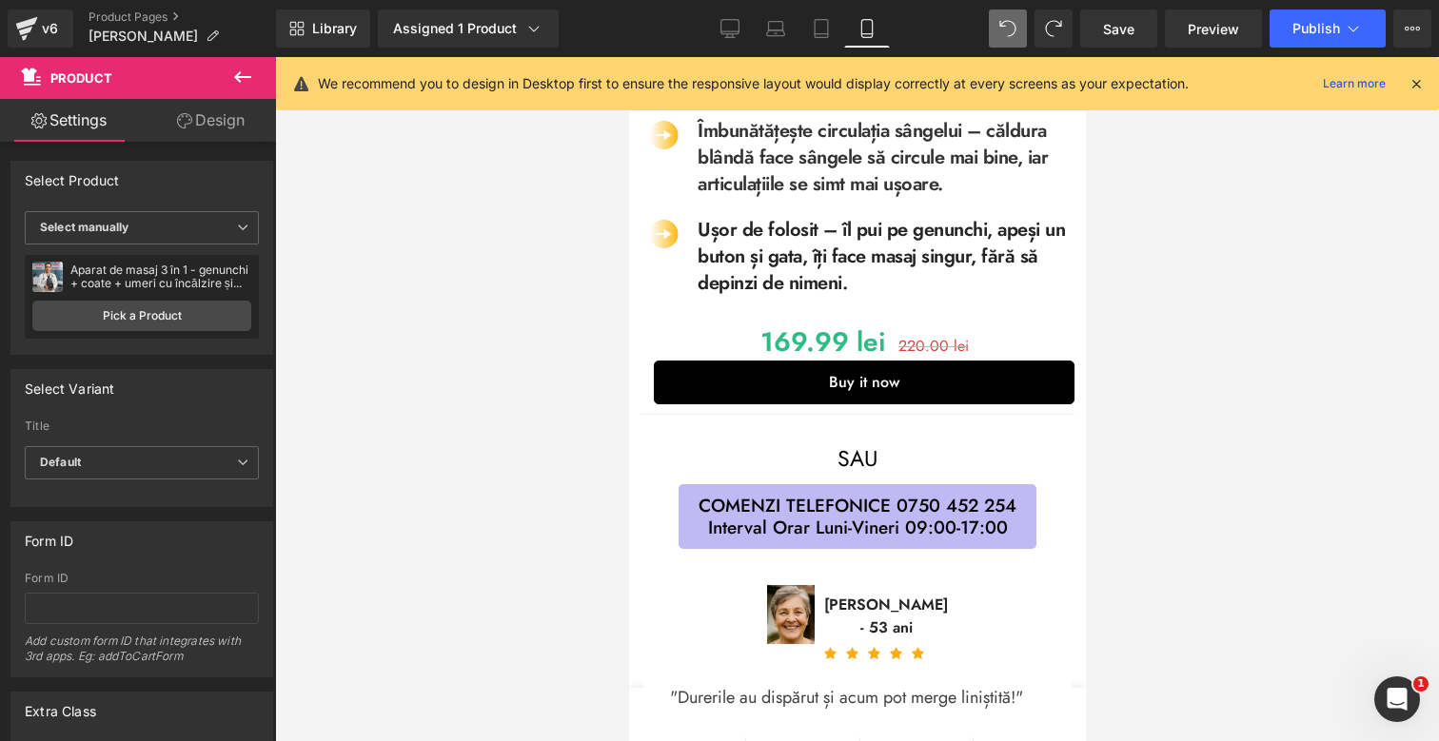
scroll to position [1065, 0]
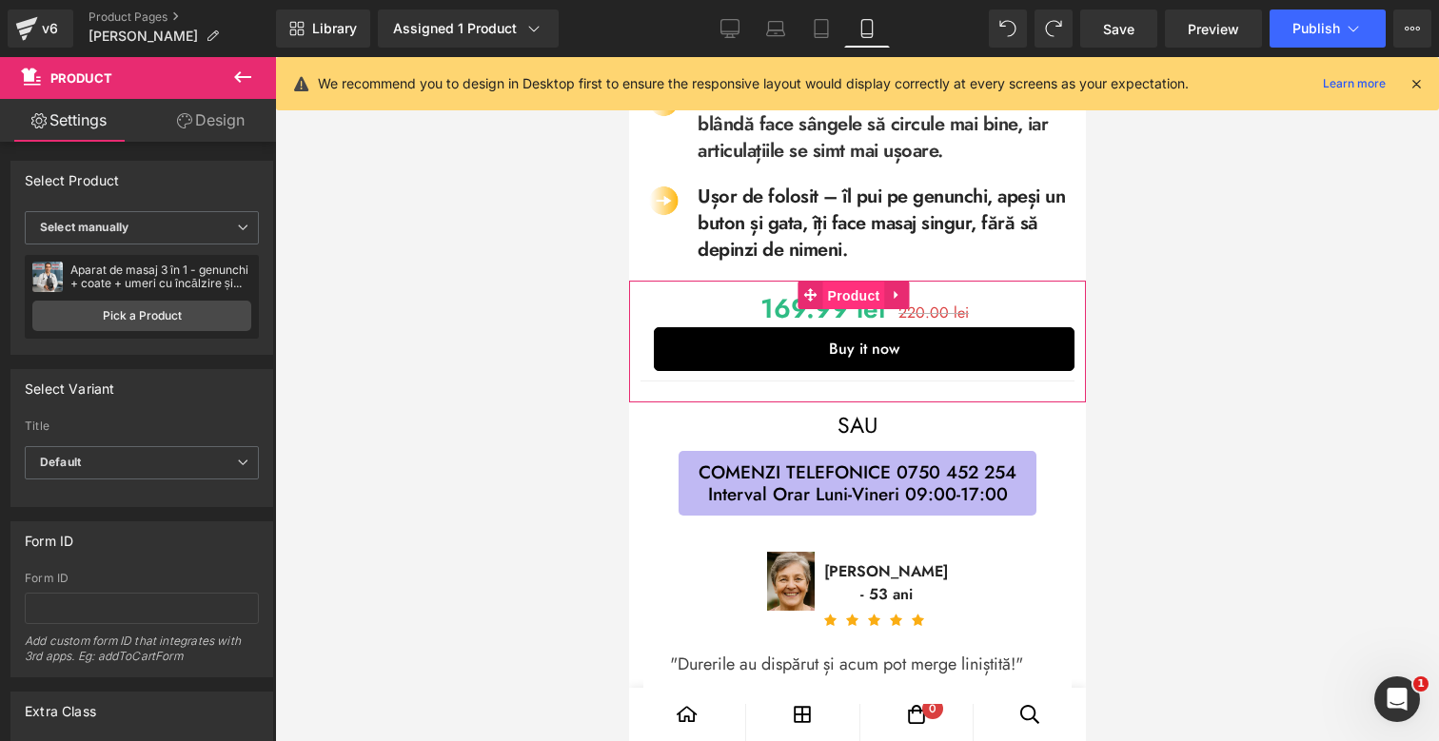
click at [845, 299] on span "Product" at bounding box center [853, 296] width 62 height 29
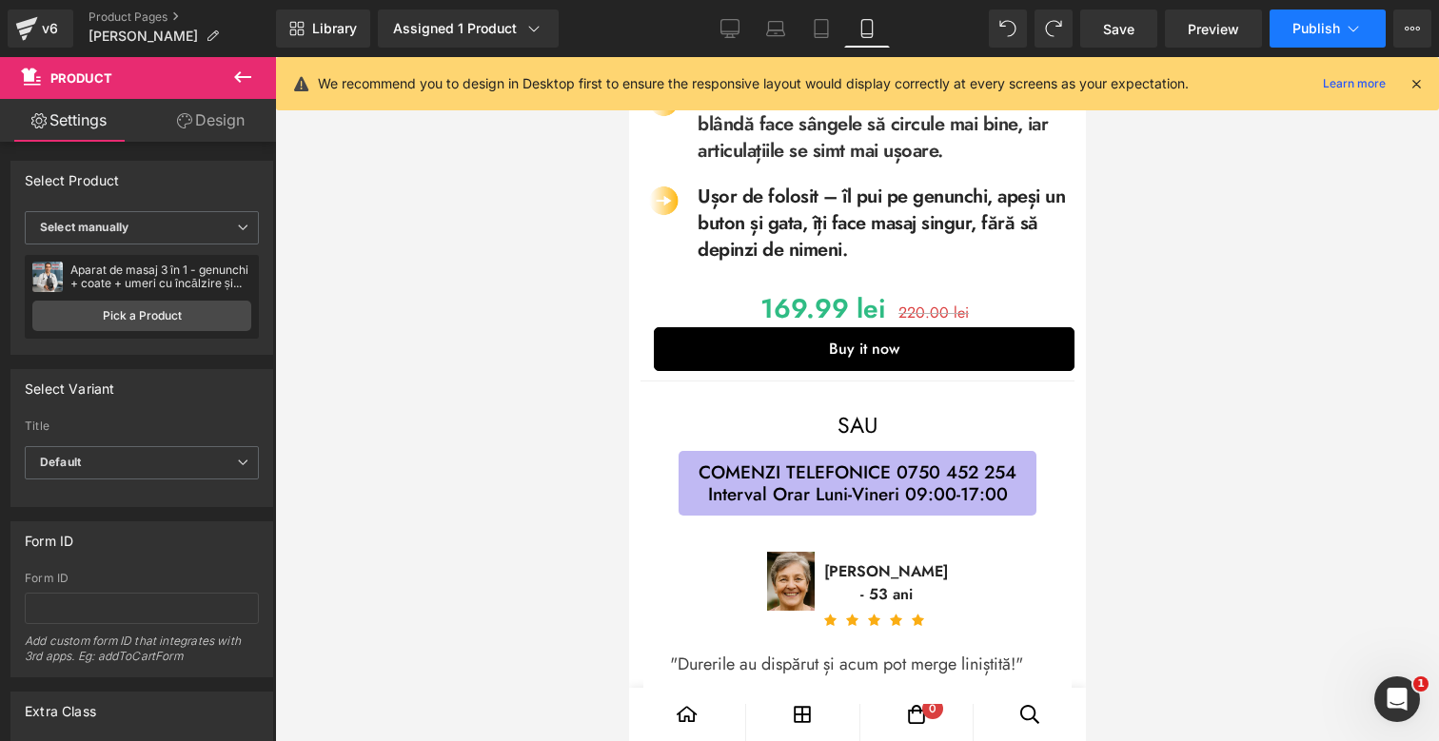
click at [1324, 38] on button "Publish" at bounding box center [1327, 29] width 116 height 38
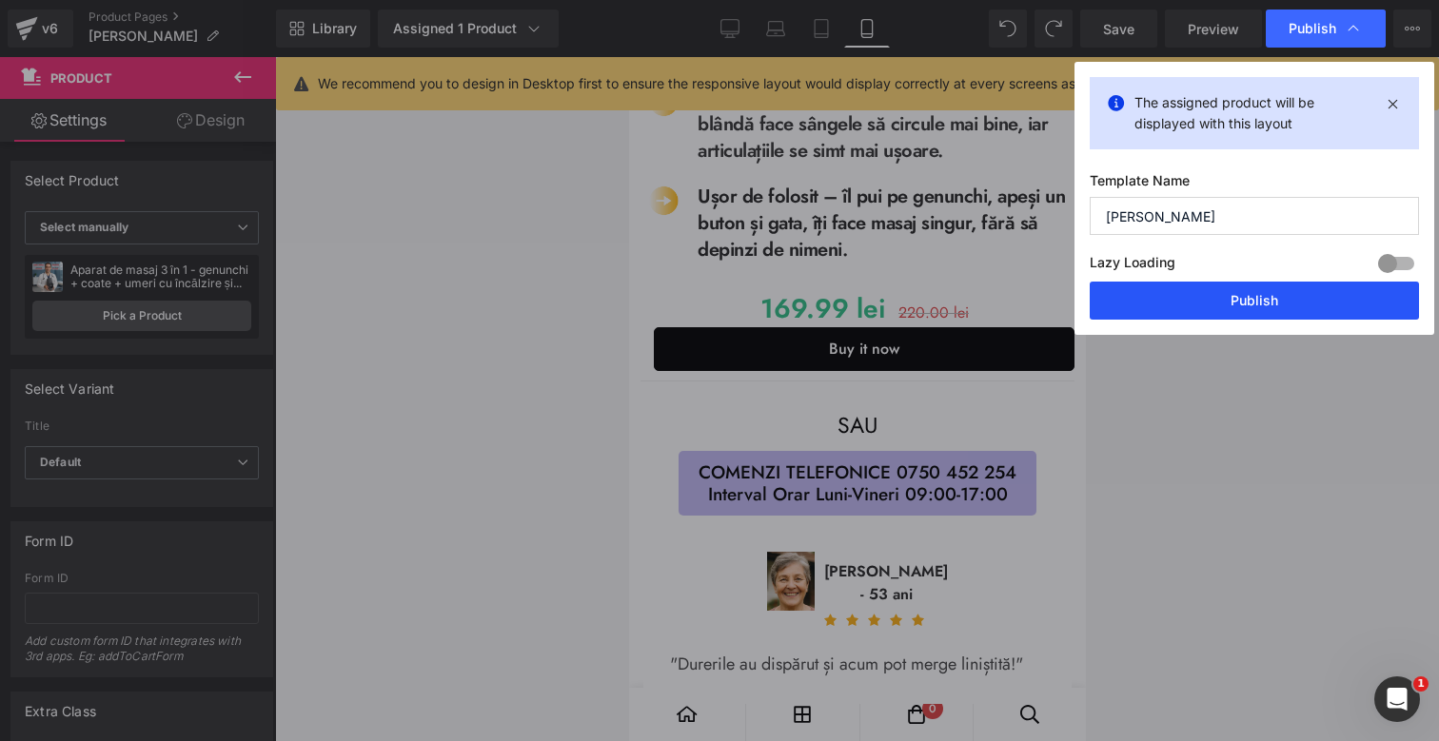
click at [1246, 291] on button "Publish" at bounding box center [1254, 301] width 329 height 38
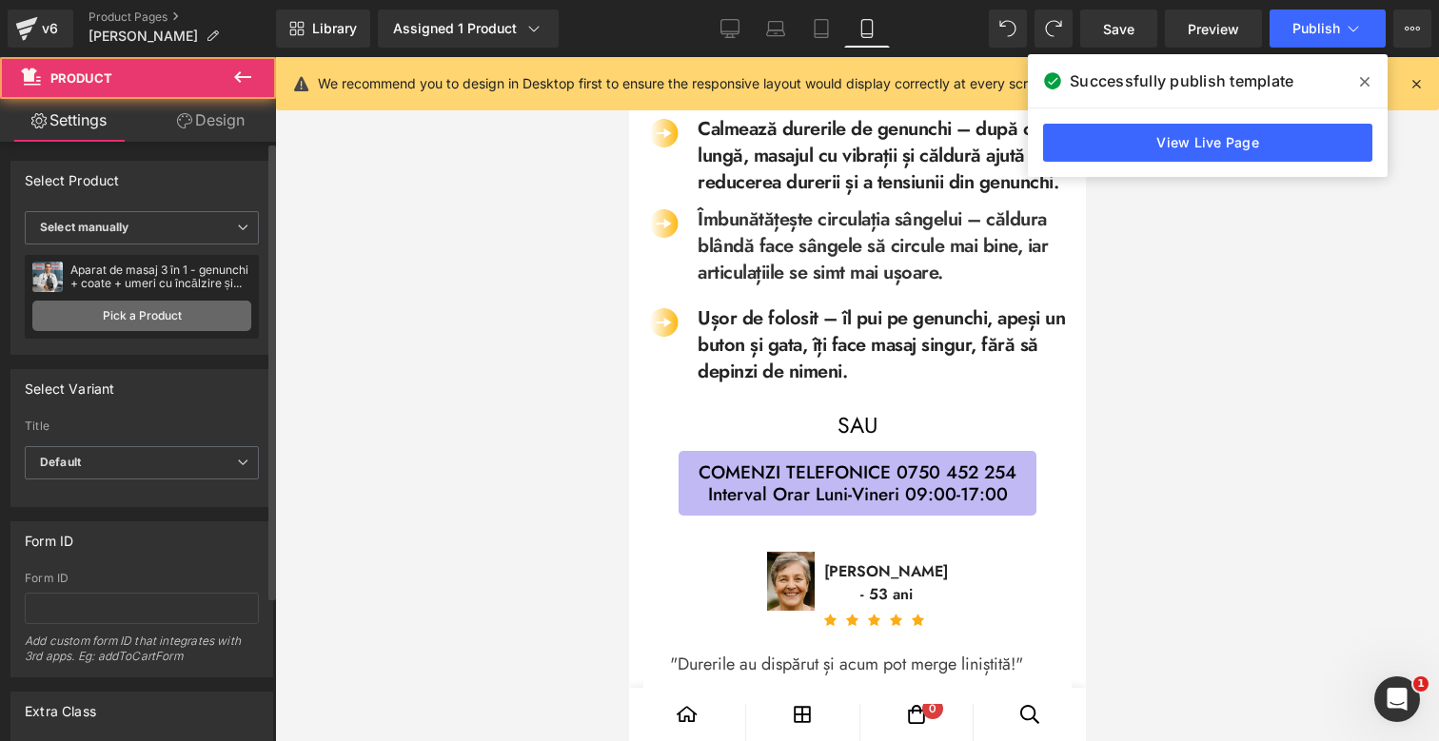
click at [191, 310] on link "Pick a Product" at bounding box center [141, 316] width 219 height 30
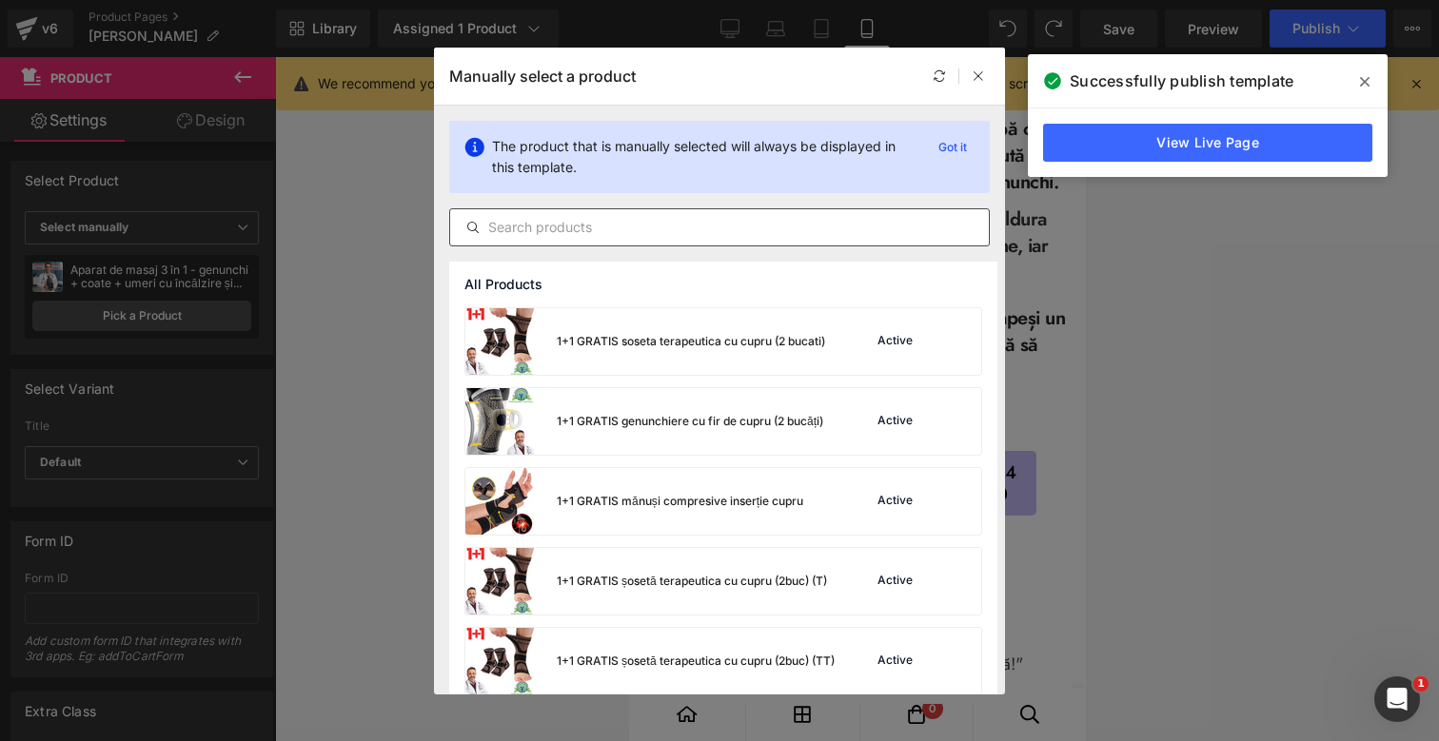
click at [592, 235] on input "text" at bounding box center [719, 227] width 539 height 23
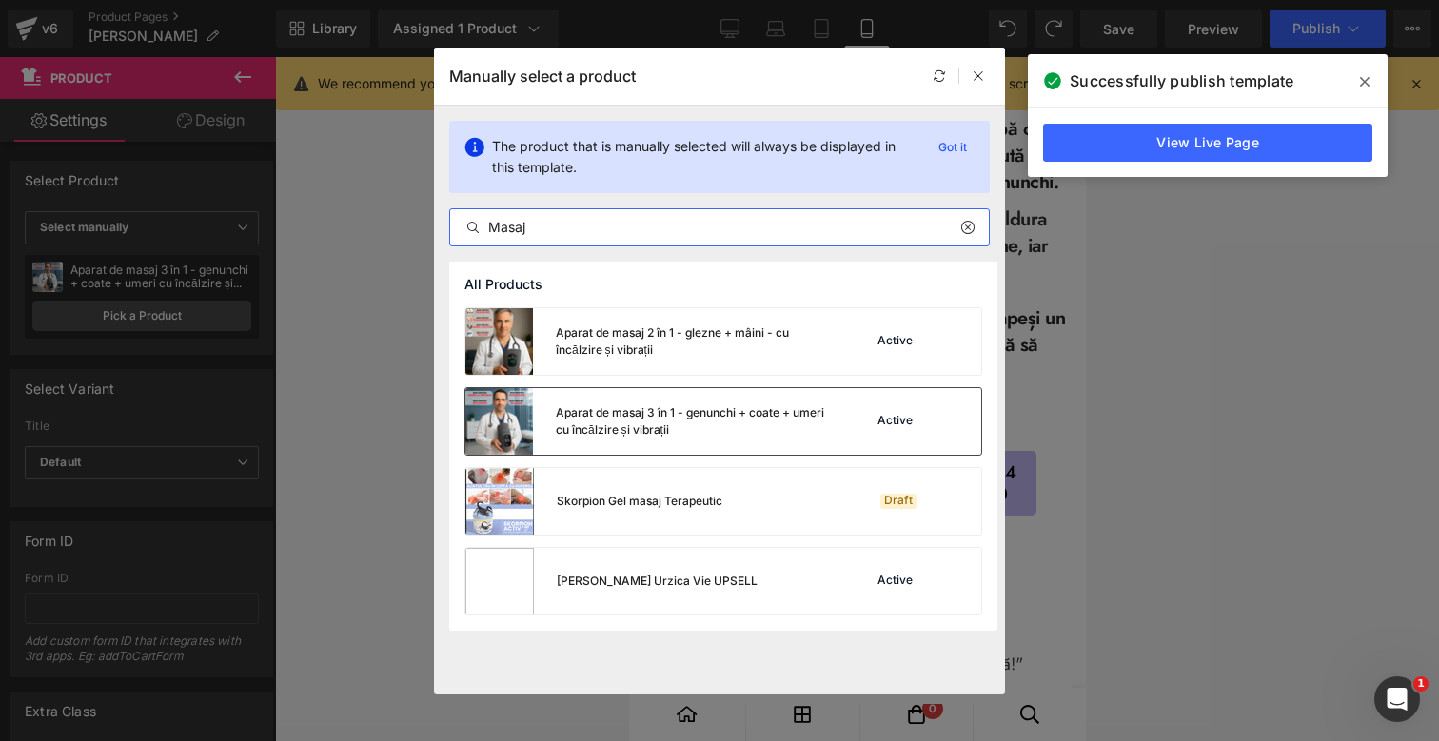
type input "Masaj"
click at [790, 415] on div "Aparat de masaj 3 în 1 - genunchi + coate + umeri cu încălzire și vibrații" at bounding box center [697, 421] width 282 height 34
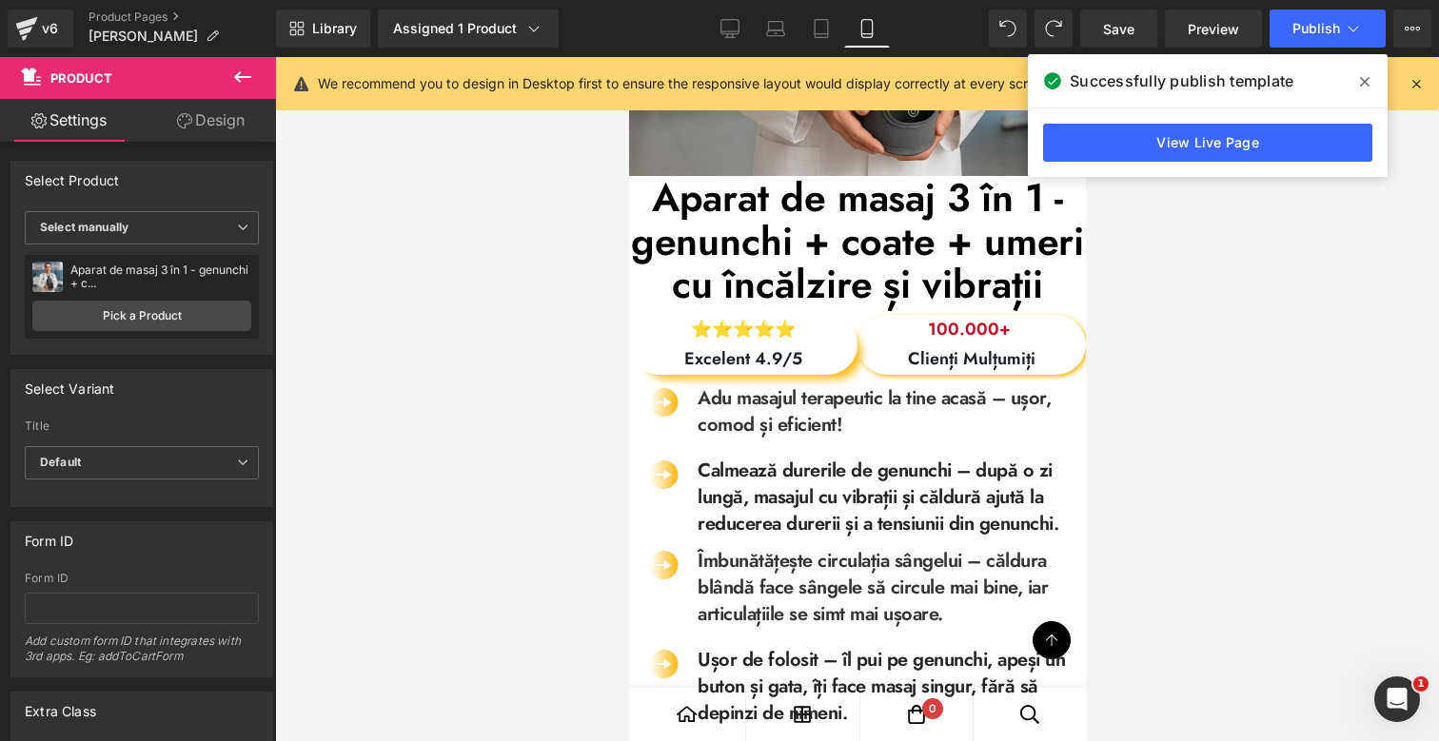
scroll to position [724, 0]
click at [453, 0] on div "Library Assigned 1 Product Product Preview Aparat de masaj 3 în 1 - genunchi + …" at bounding box center [857, 28] width 1163 height 57
click at [346, 42] on link "Library" at bounding box center [323, 29] width 94 height 38
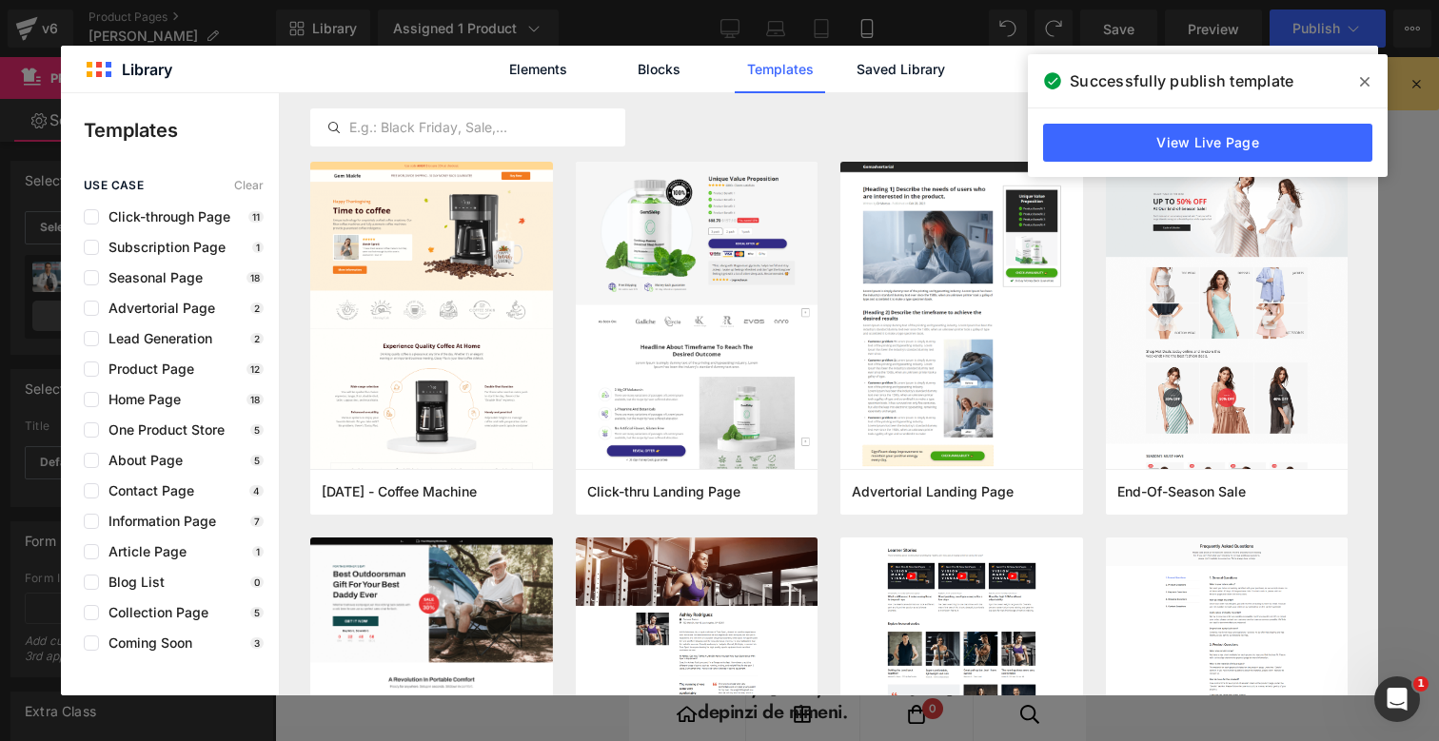
drag, startPoint x: 1367, startPoint y: 84, endPoint x: 1260, endPoint y: 86, distance: 107.5
click at [1367, 84] on icon at bounding box center [1365, 82] width 10 height 10
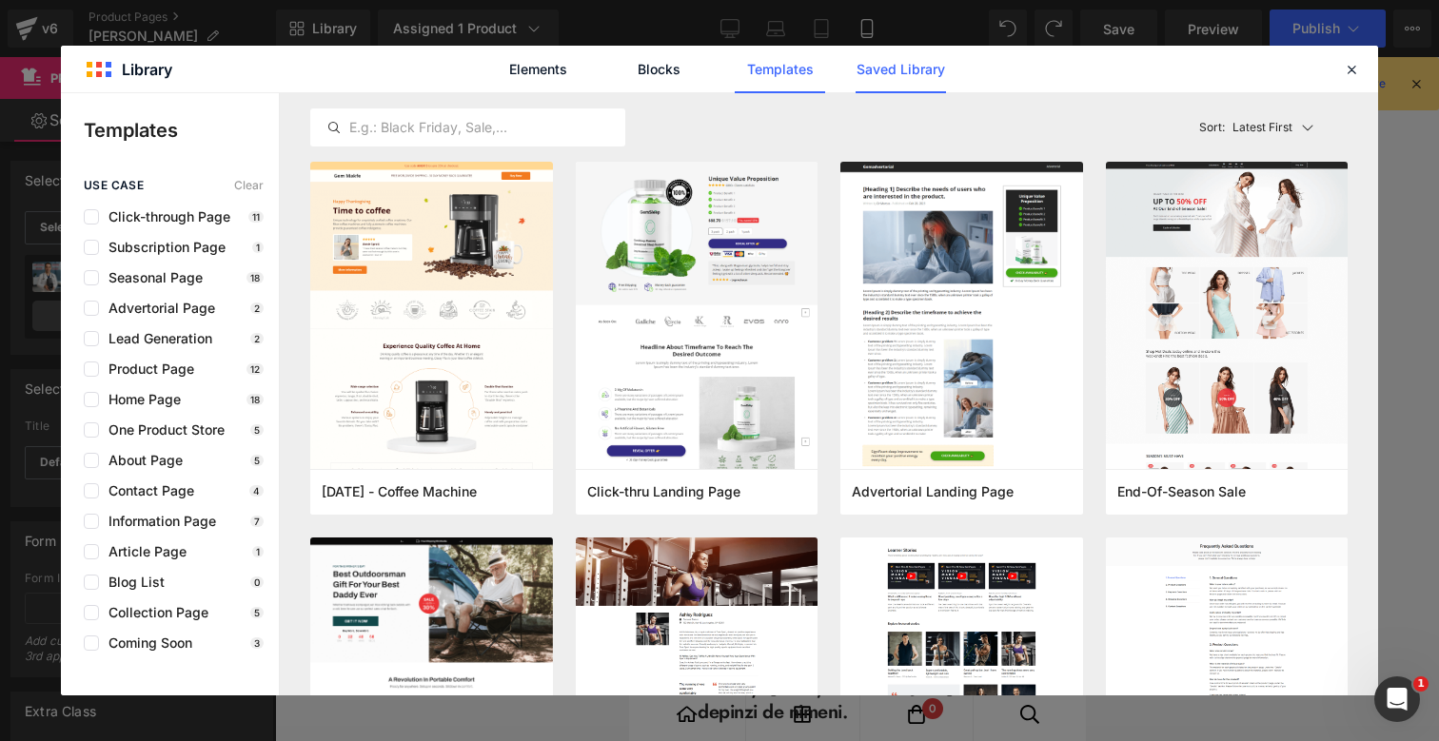
click at [931, 68] on link "Saved Library" at bounding box center [900, 70] width 90 height 48
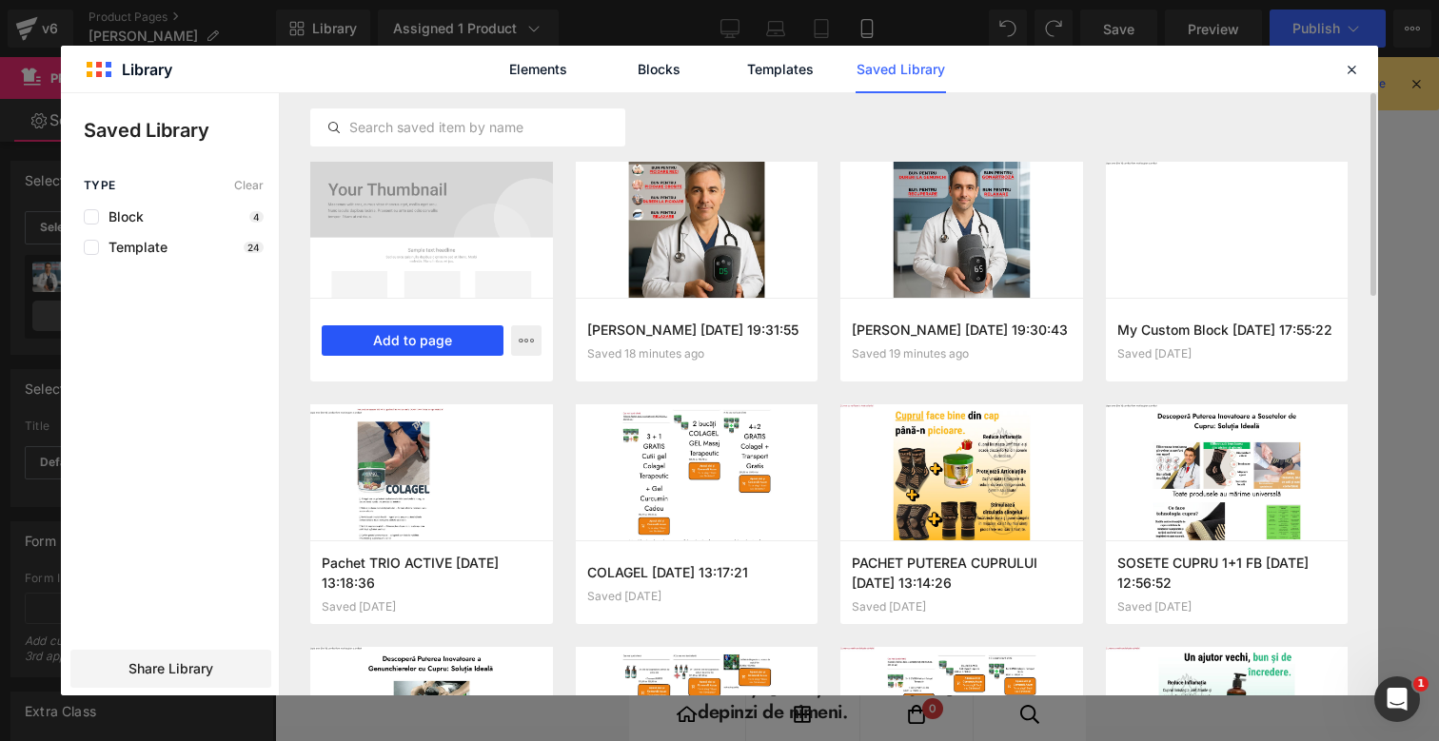
click at [437, 341] on button "Add to page" at bounding box center [413, 340] width 182 height 30
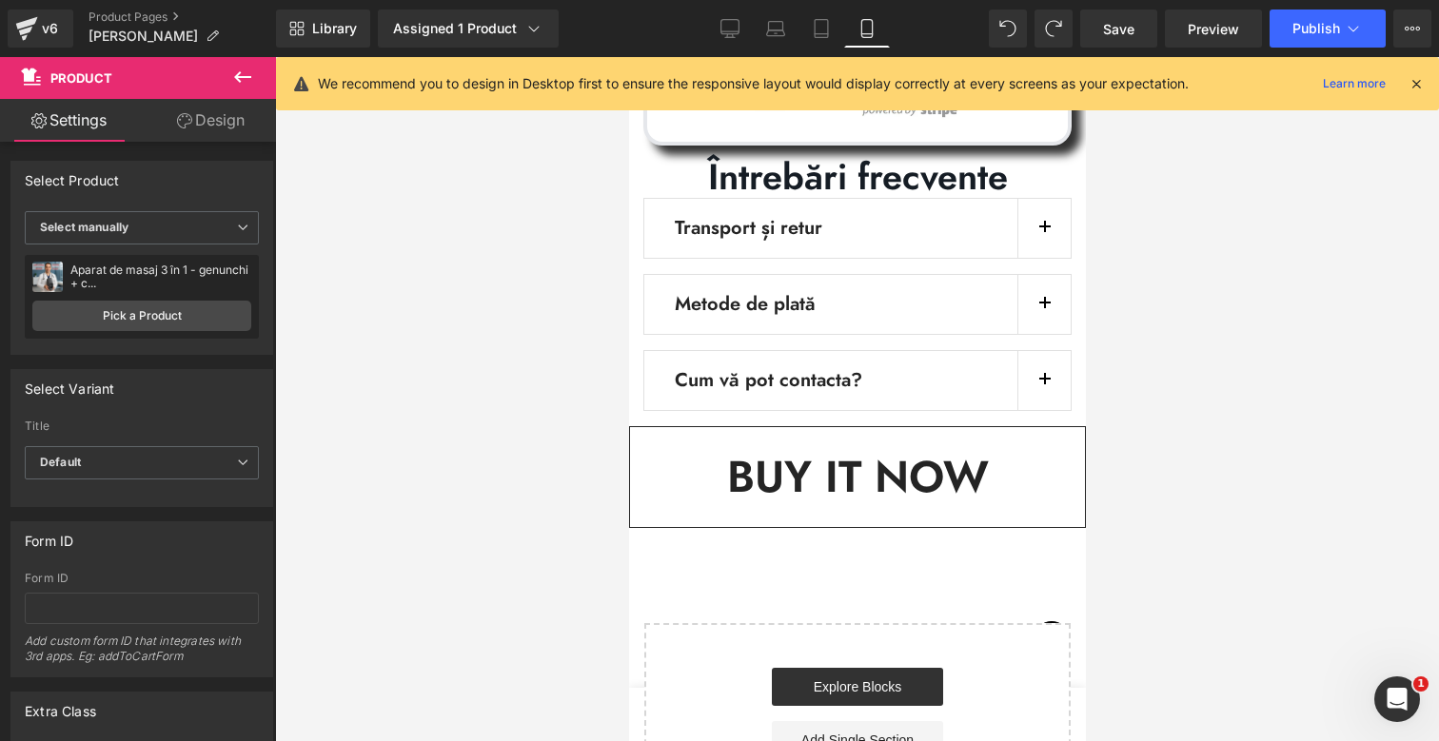
scroll to position [12252, 0]
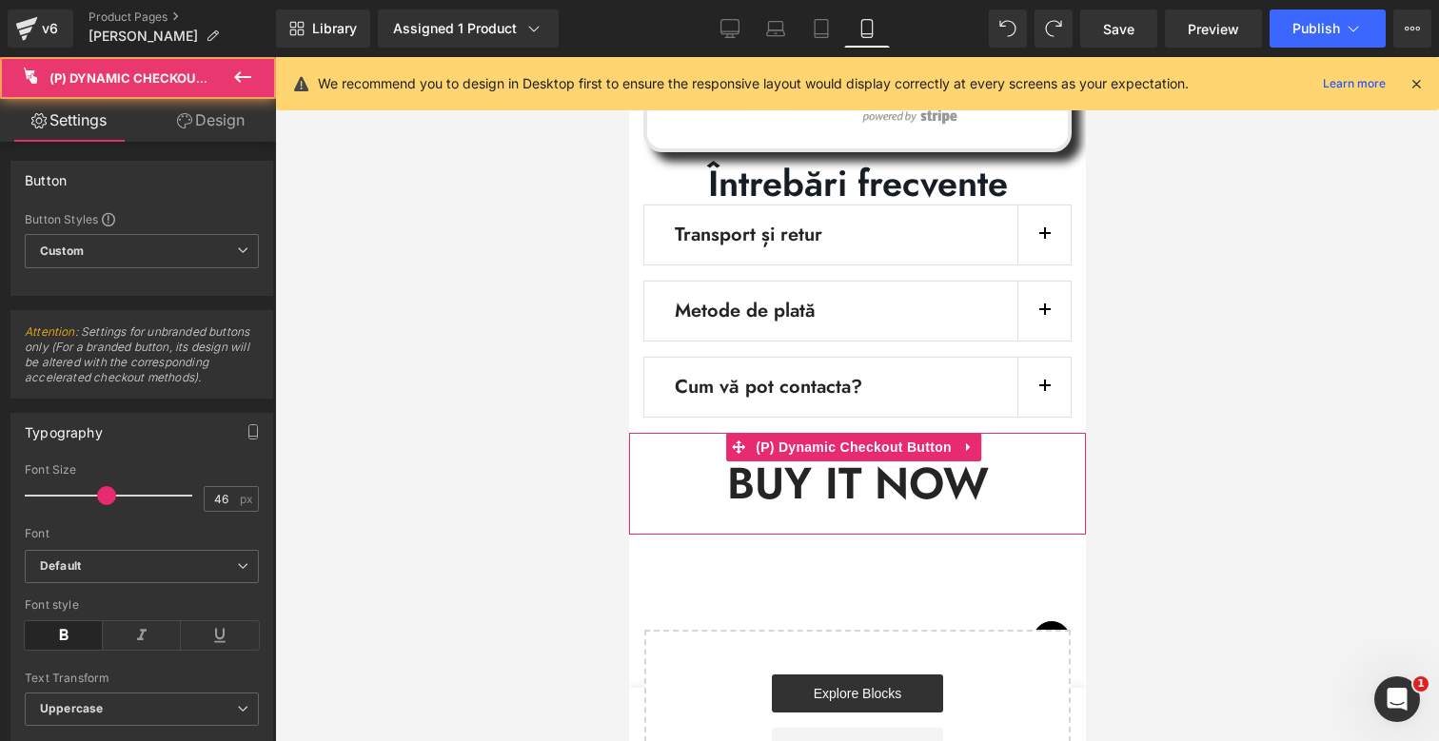
click at [754, 433] on button "Buy it now" at bounding box center [856, 484] width 457 height 102
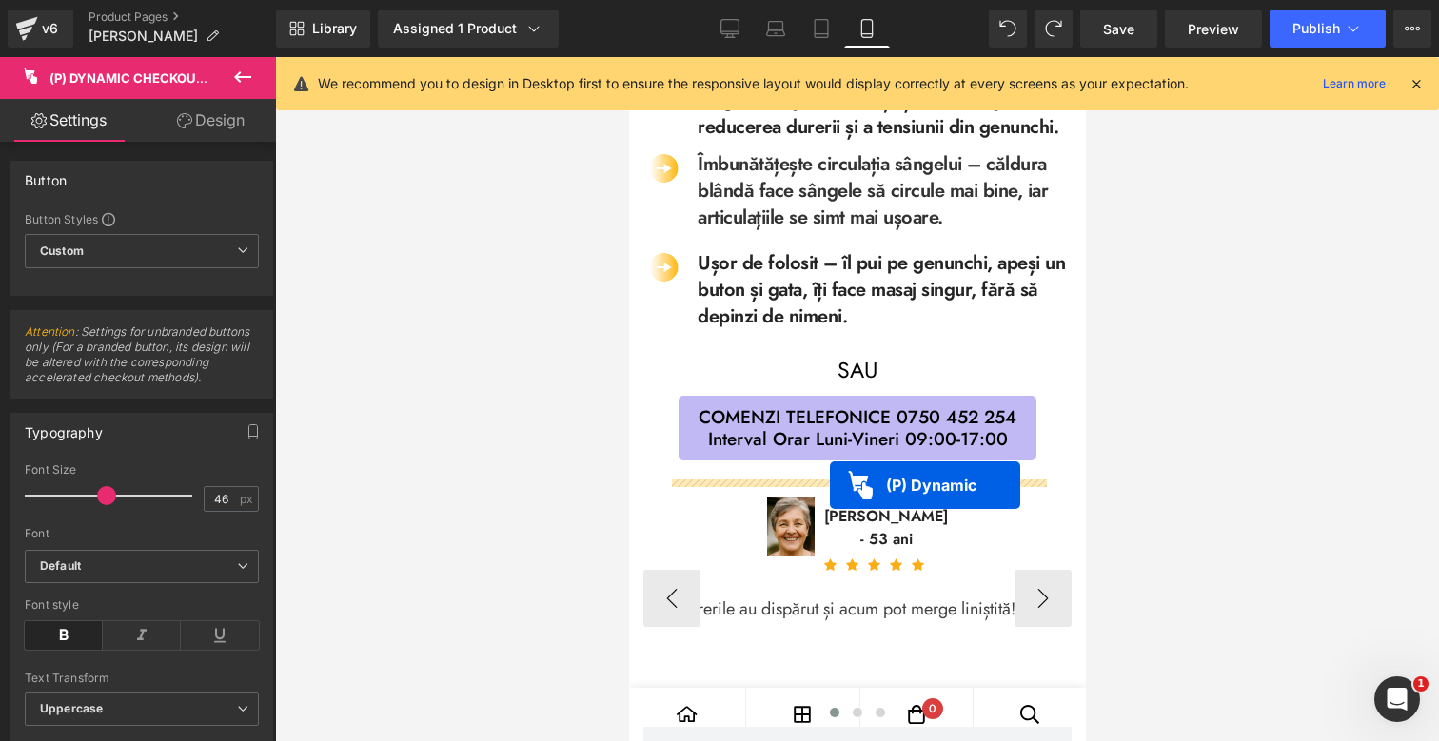
scroll to position [1180, 0]
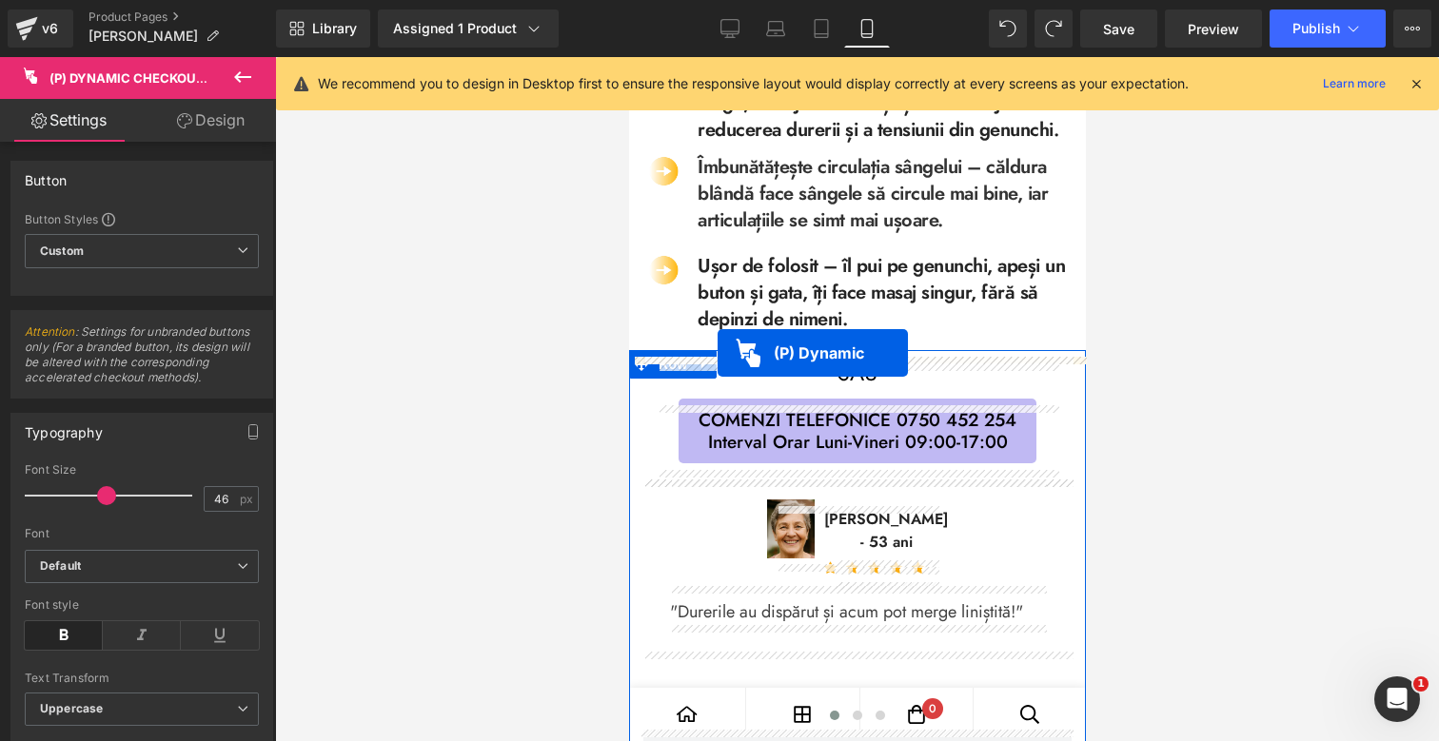
drag, startPoint x: 733, startPoint y: 290, endPoint x: 717, endPoint y: 353, distance: 64.9
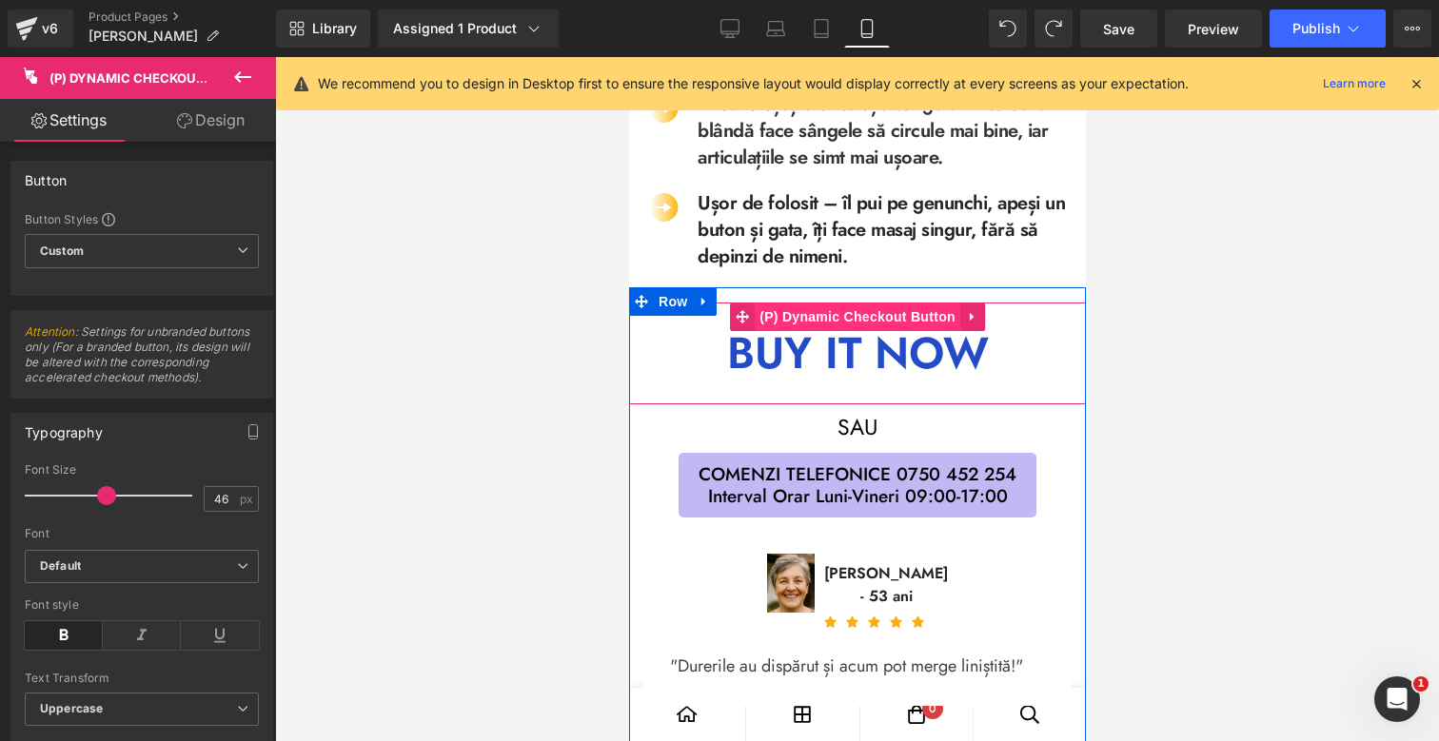
click at [842, 318] on span "(P) Dynamic Checkout Button" at bounding box center [857, 317] width 206 height 29
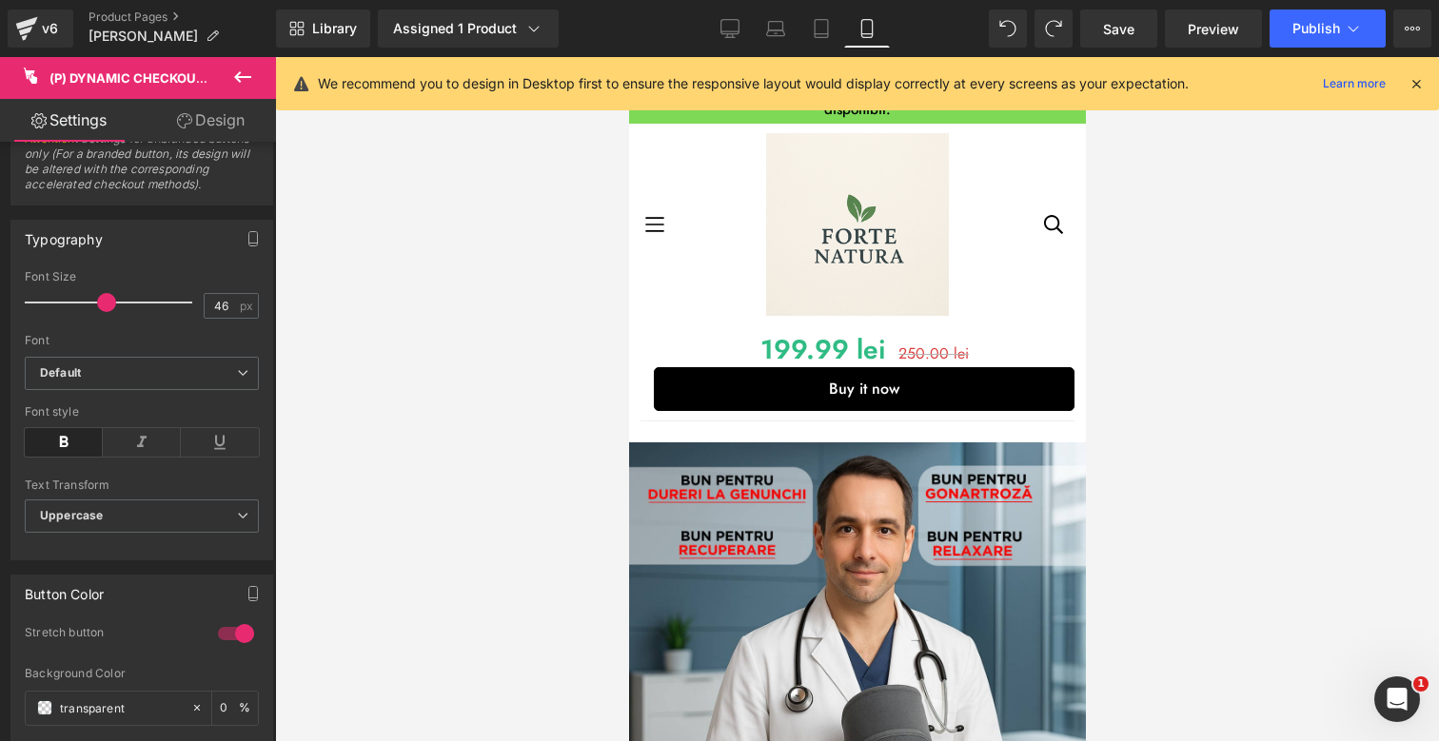
scroll to position [0, 0]
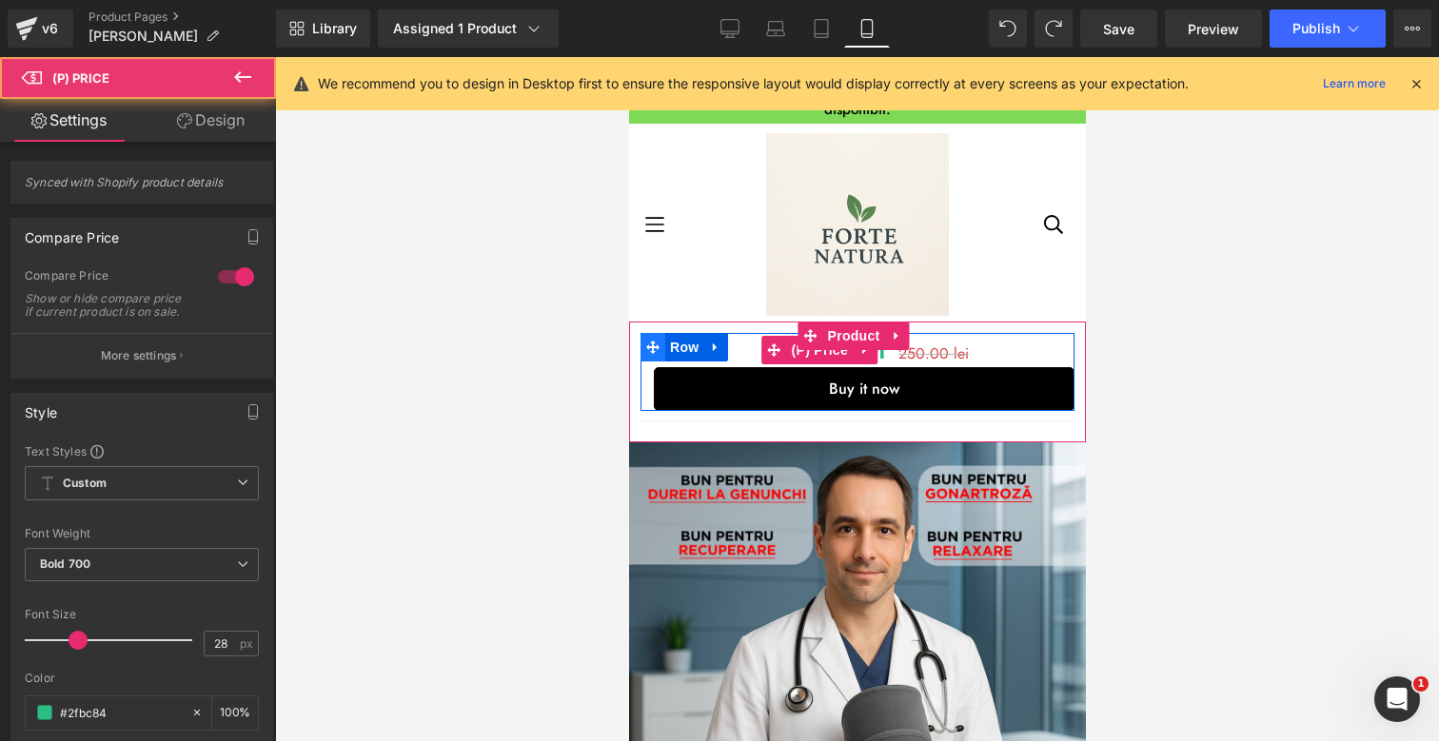
drag, startPoint x: 653, startPoint y: 350, endPoint x: 663, endPoint y: 354, distance: 11.1
click at [654, 350] on div "199.99 lei 250.00 lei (P) Price Buy it now (P) Dynamic Checkout Button Row" at bounding box center [856, 372] width 434 height 78
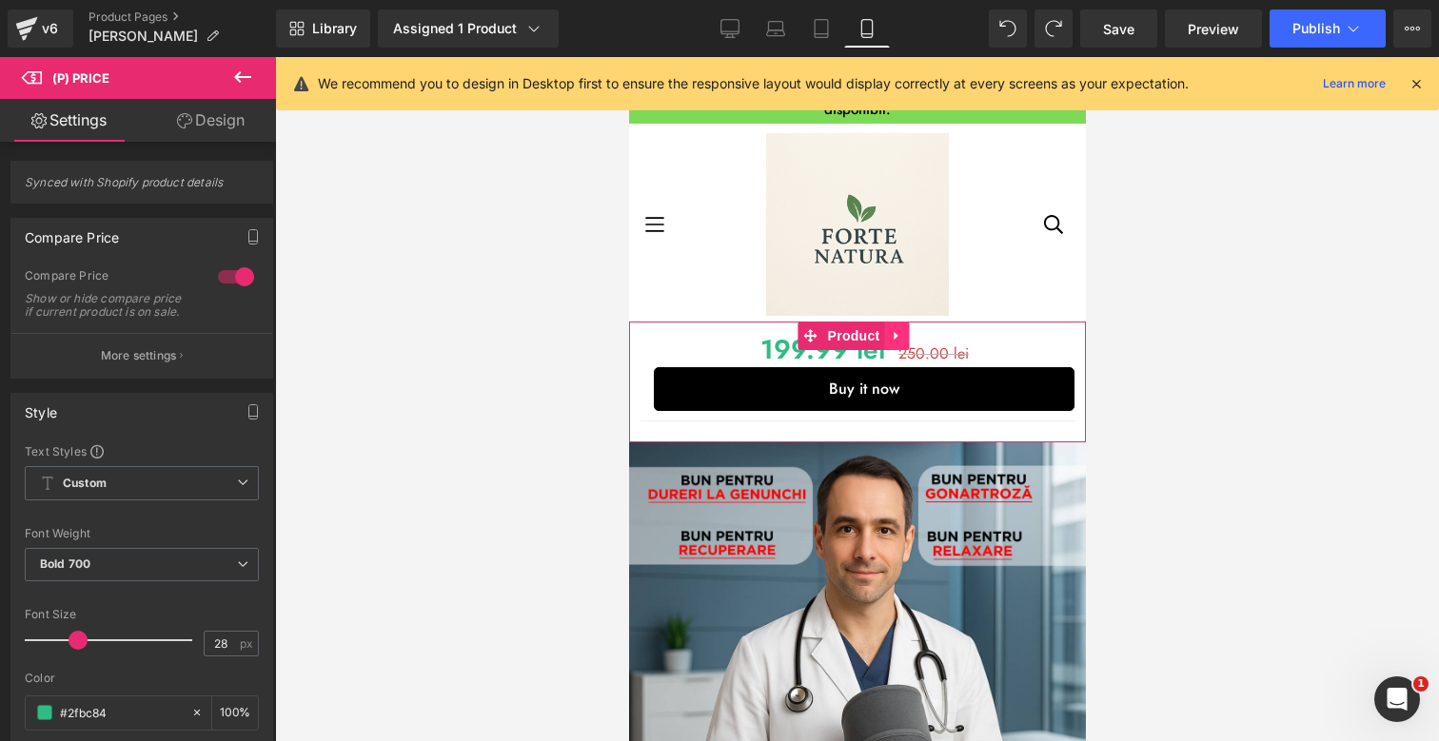
click at [901, 337] on icon at bounding box center [896, 336] width 13 height 14
click at [914, 338] on icon at bounding box center [908, 335] width 13 height 13
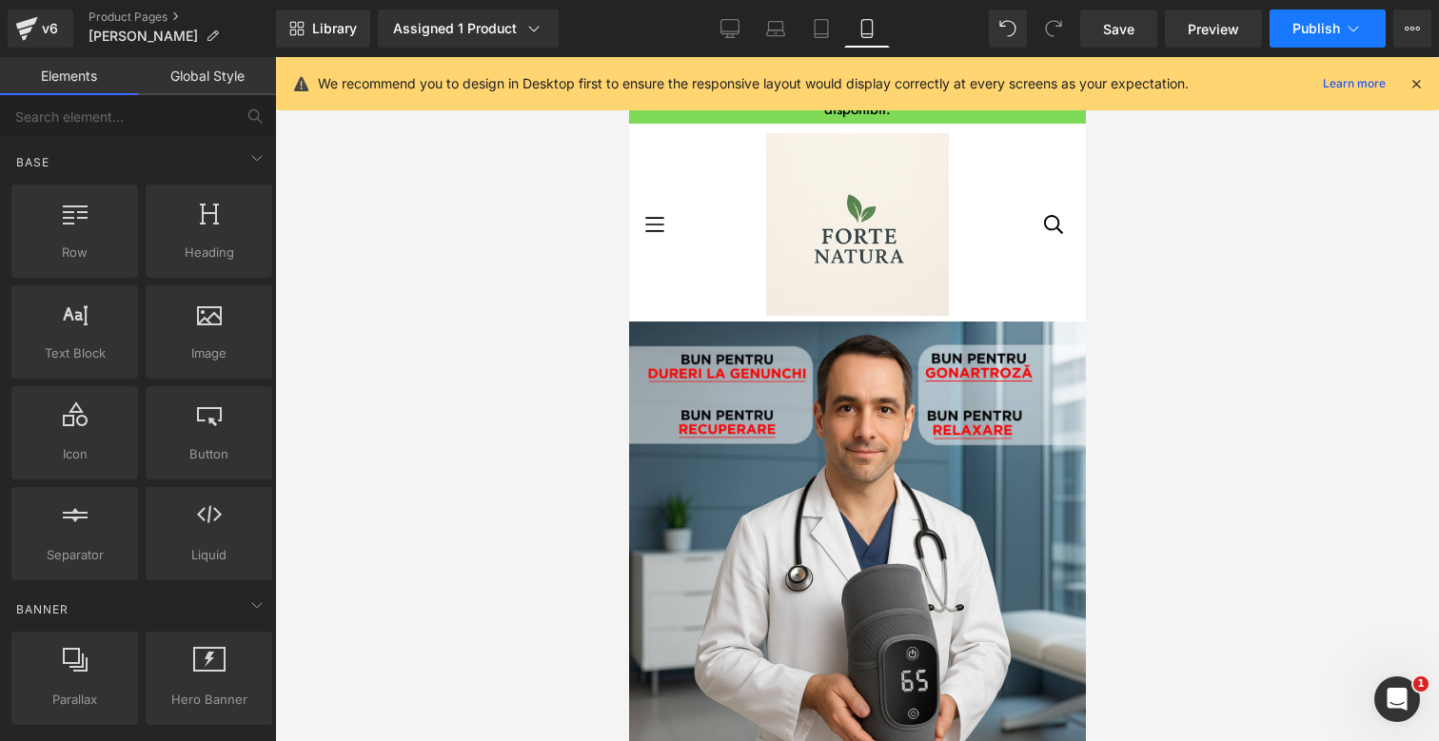
click at [1284, 38] on button "Publish" at bounding box center [1327, 29] width 116 height 38
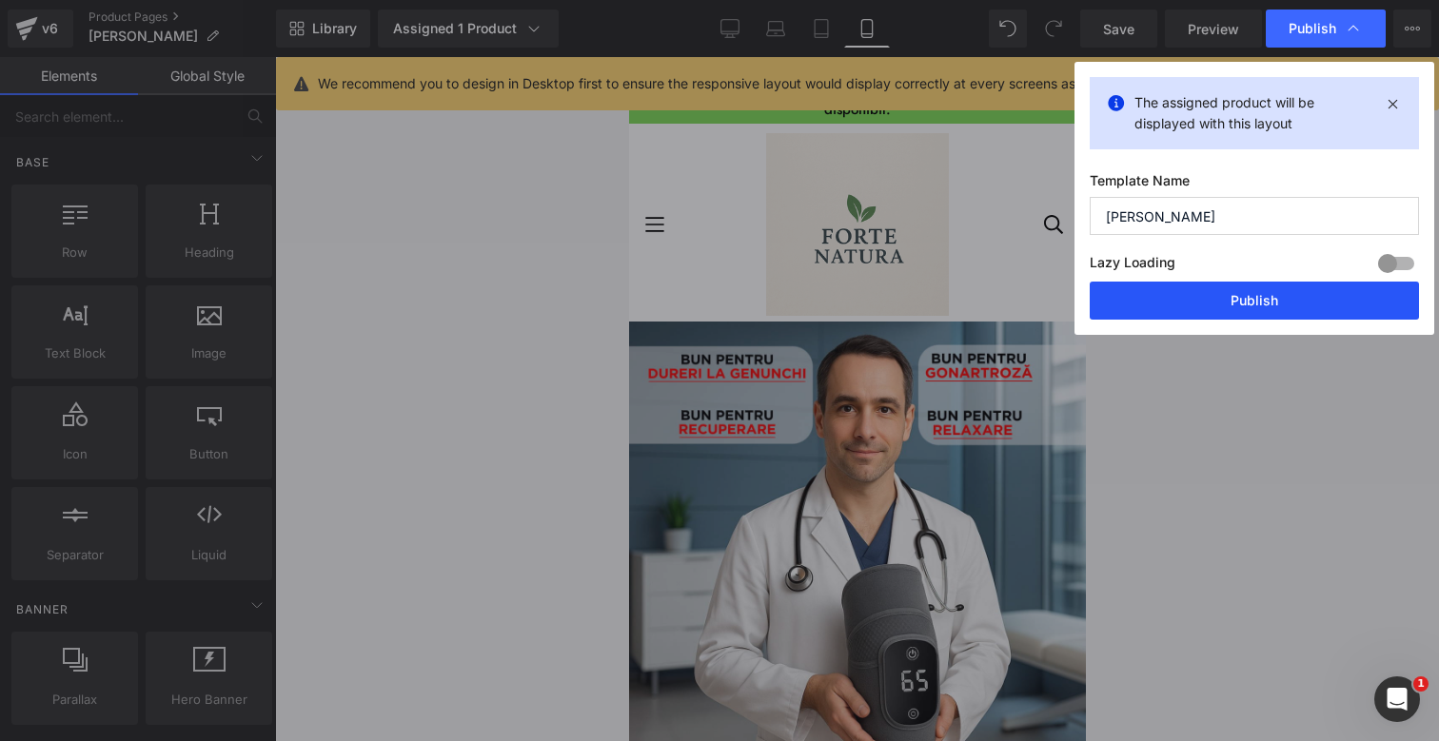
click at [1266, 293] on button "Publish" at bounding box center [1254, 301] width 329 height 38
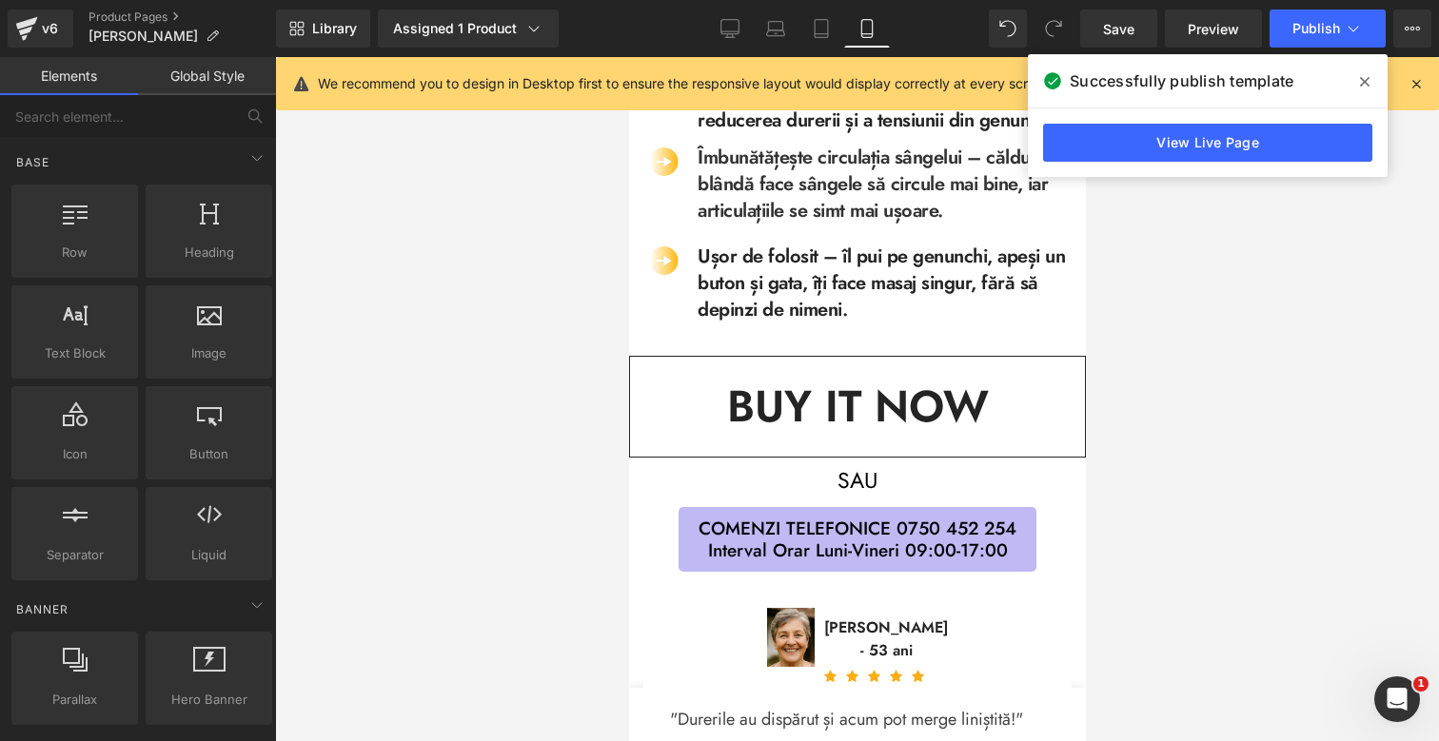
scroll to position [1013, 0]
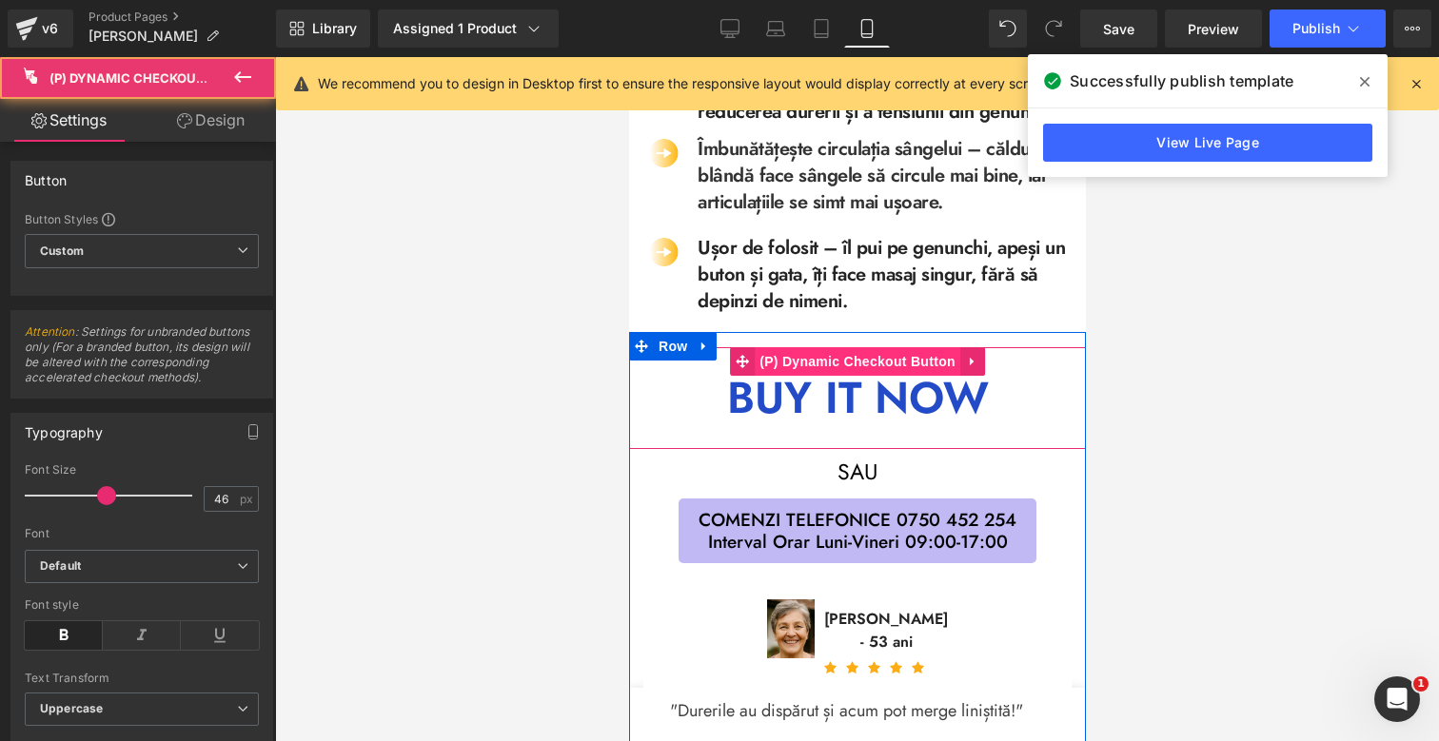
click at [868, 383] on div "Buy it now (P) Dynamic Checkout Button" at bounding box center [856, 398] width 457 height 102
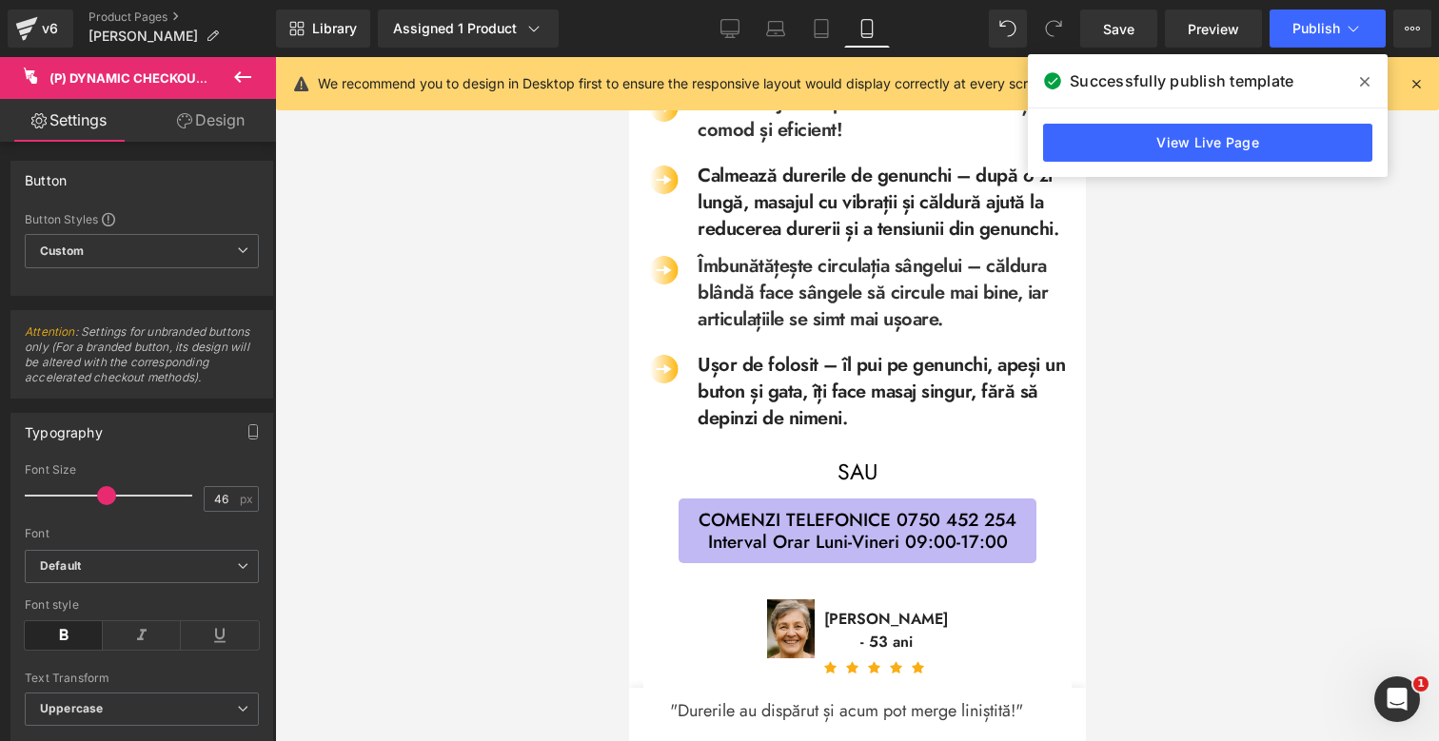
click at [988, 24] on div "Library Assigned 1 Product Product Preview Aparat de masaj 3 în 1 - genunchi + …" at bounding box center [857, 29] width 1163 height 38
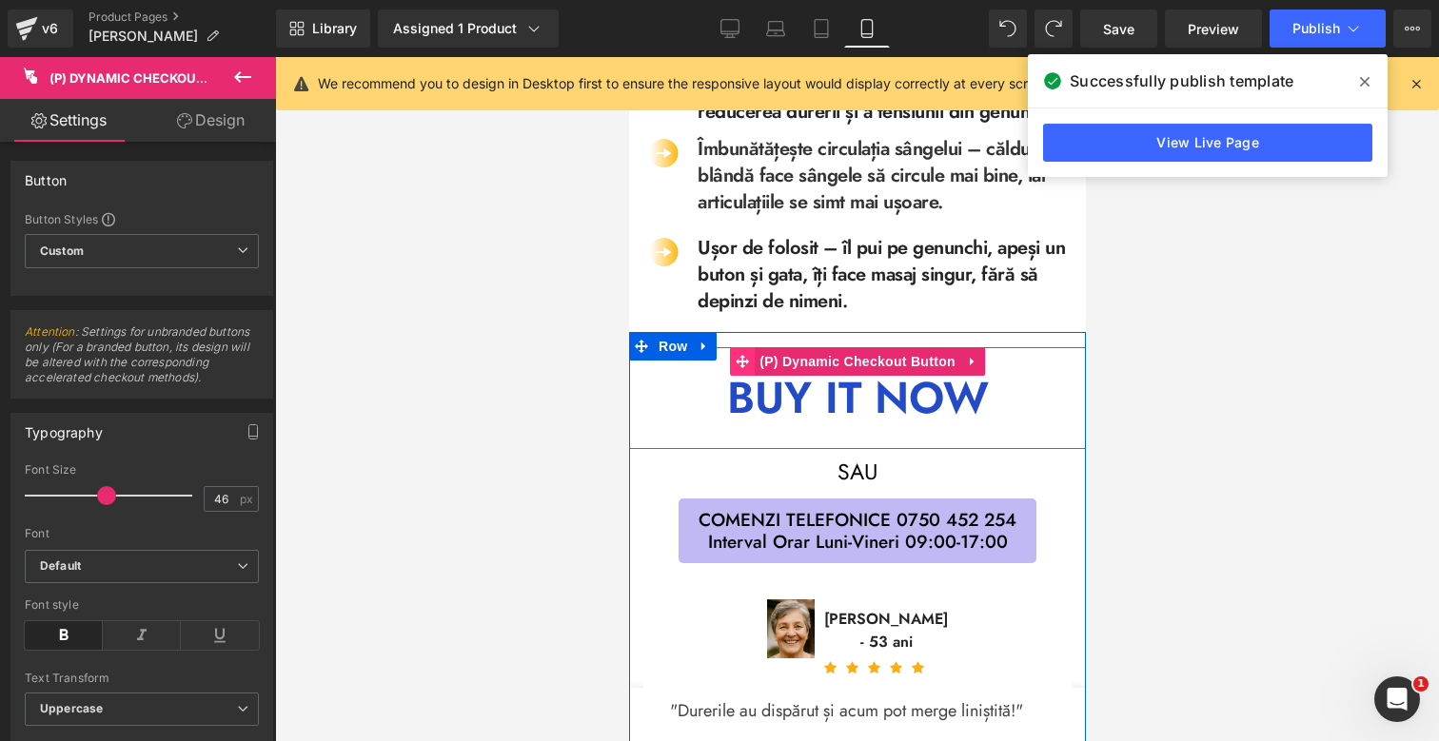
click at [744, 368] on icon at bounding box center [741, 361] width 13 height 13
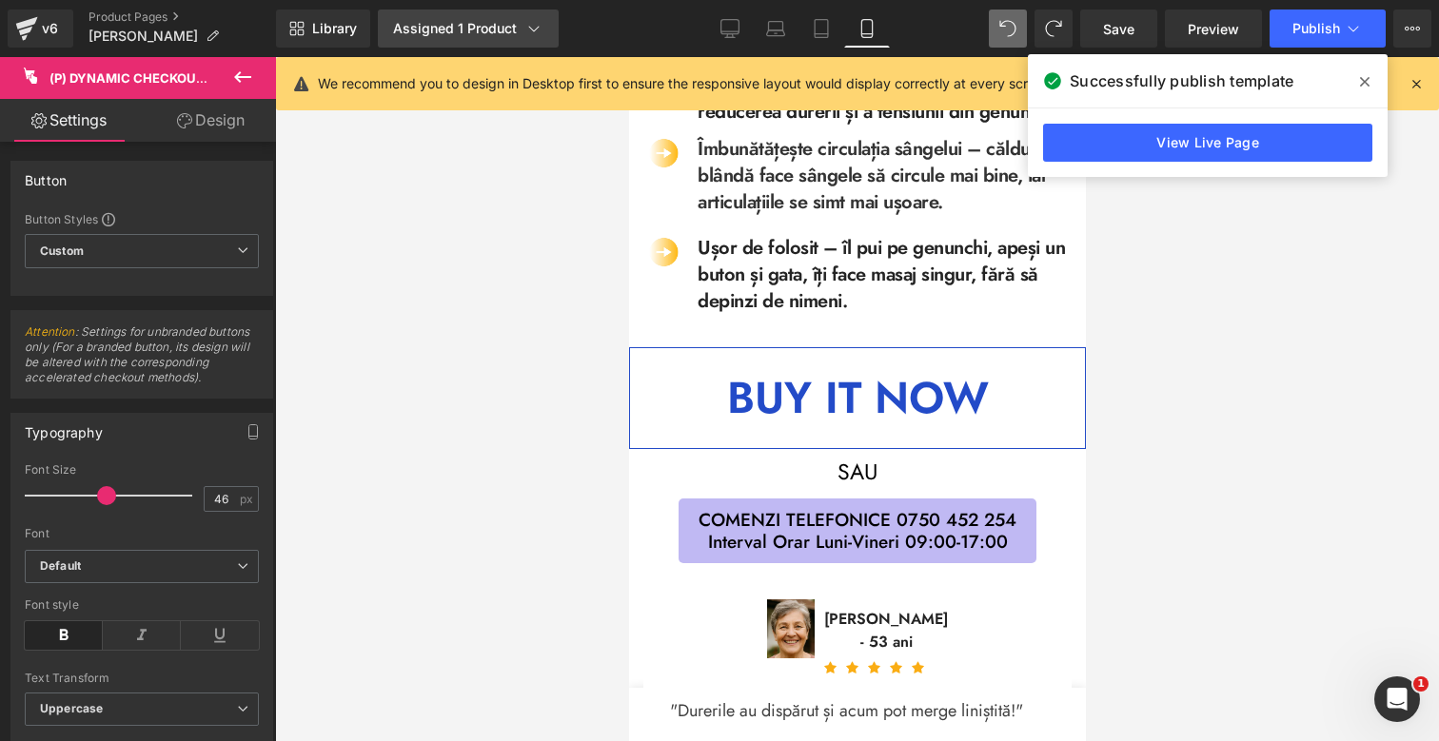
click at [491, 15] on link "Assigned 1 Product" at bounding box center [468, 29] width 181 height 38
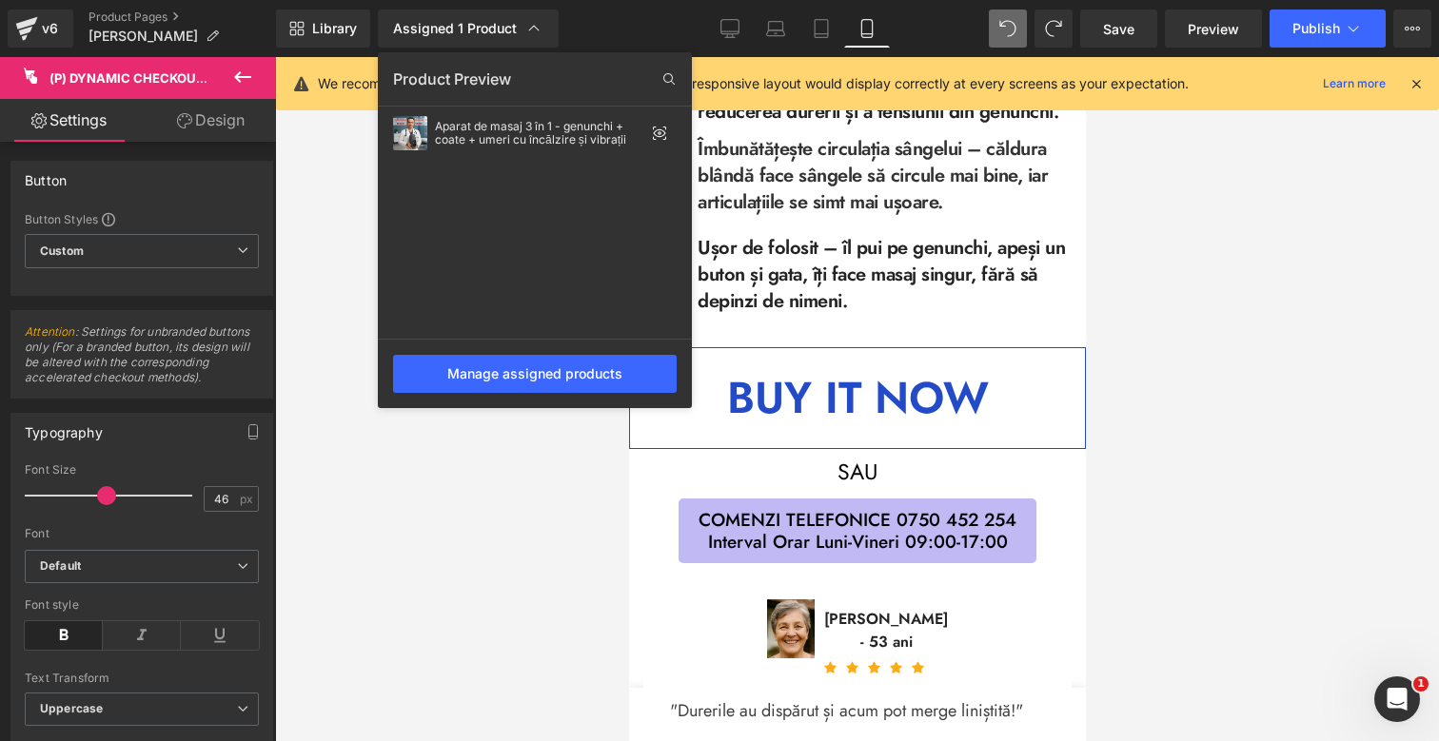
click at [1212, 327] on div at bounding box center [857, 399] width 1164 height 684
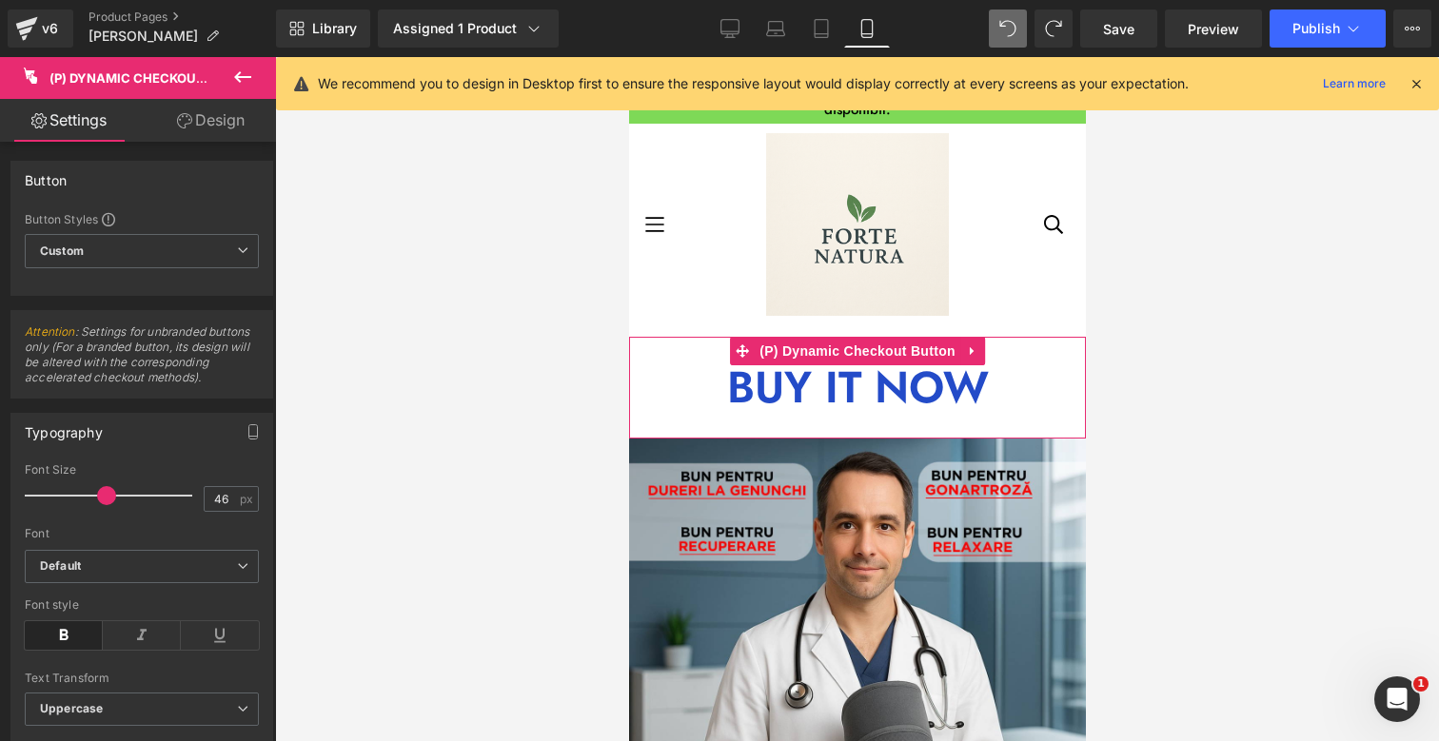
scroll to position [0, 0]
click at [858, 354] on span "(P) Dynamic Checkout Button" at bounding box center [857, 351] width 206 height 29
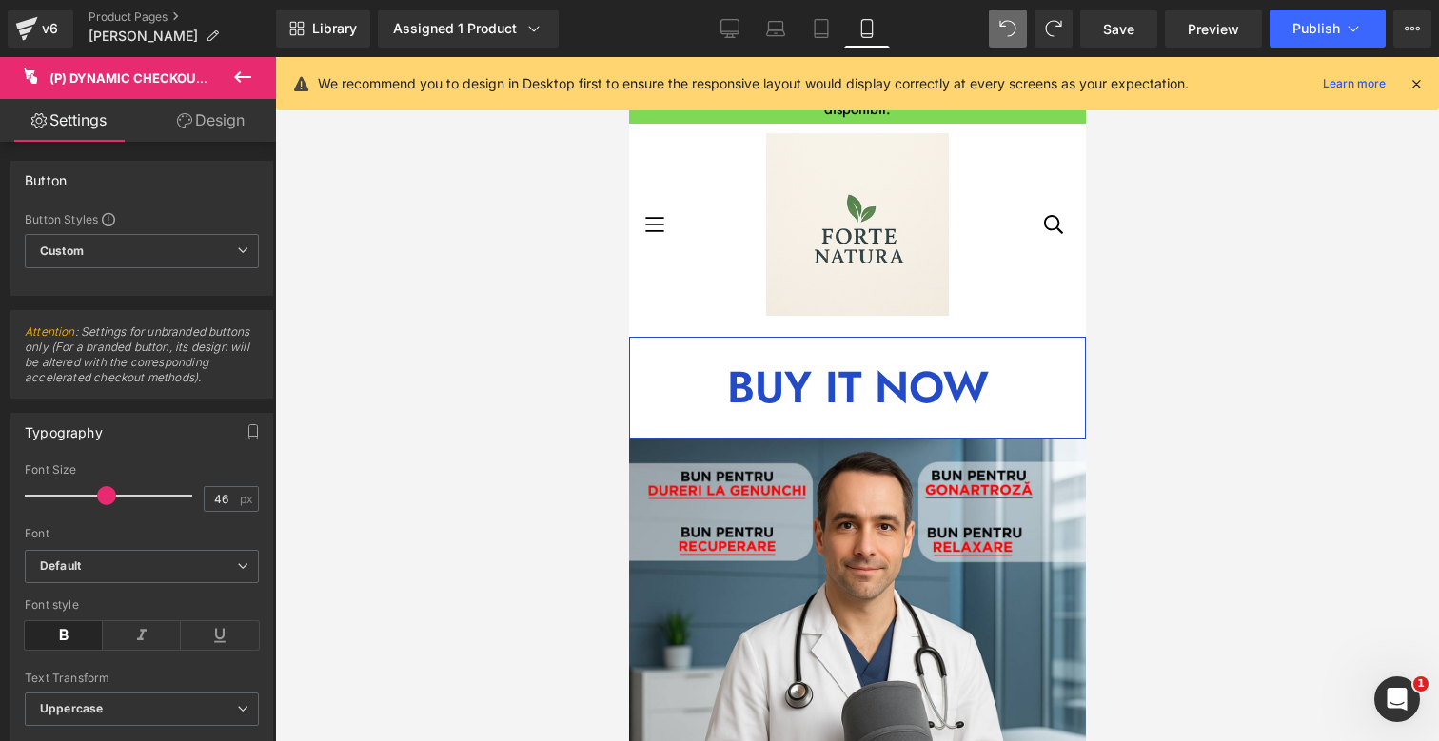
click at [135, 78] on span "(P) Dynamic Checkout Button" at bounding box center [155, 77] width 212 height 15
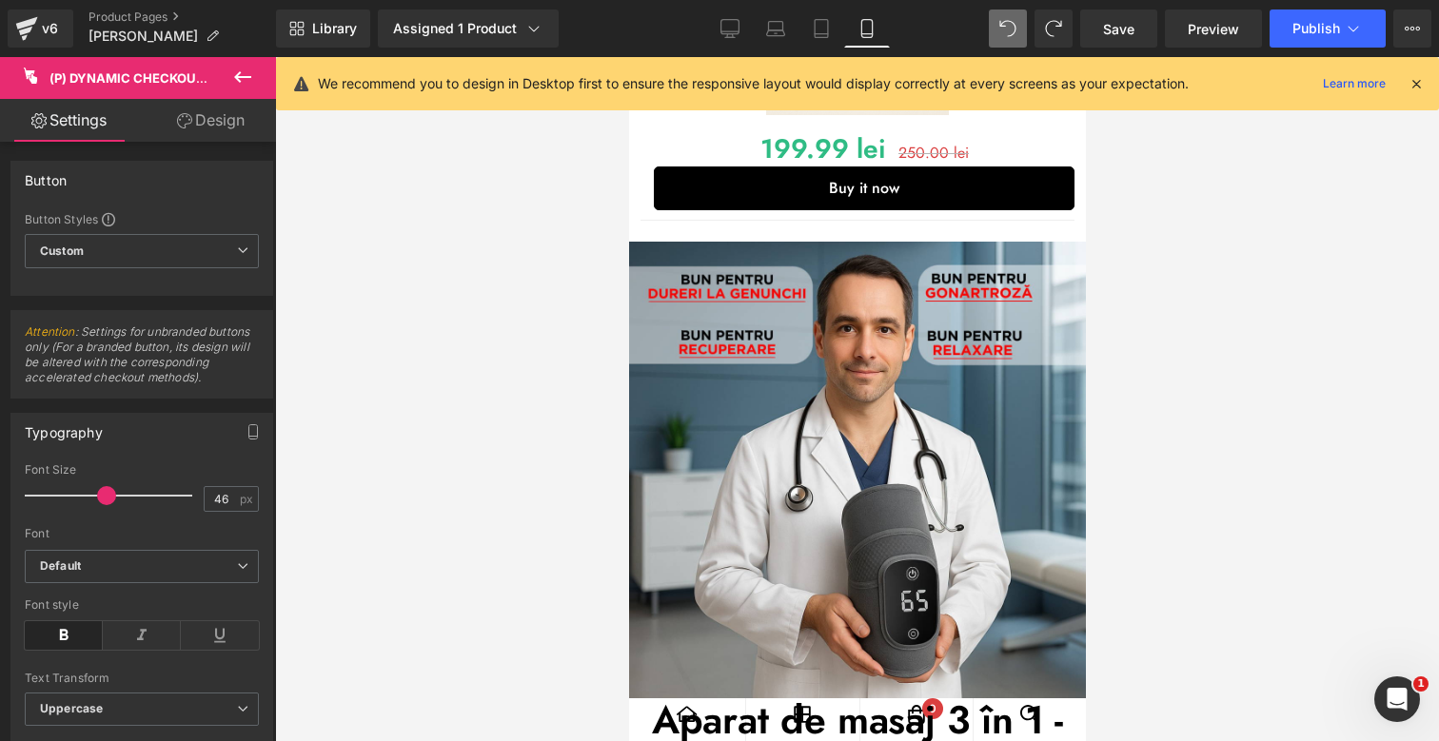
scroll to position [33, 0]
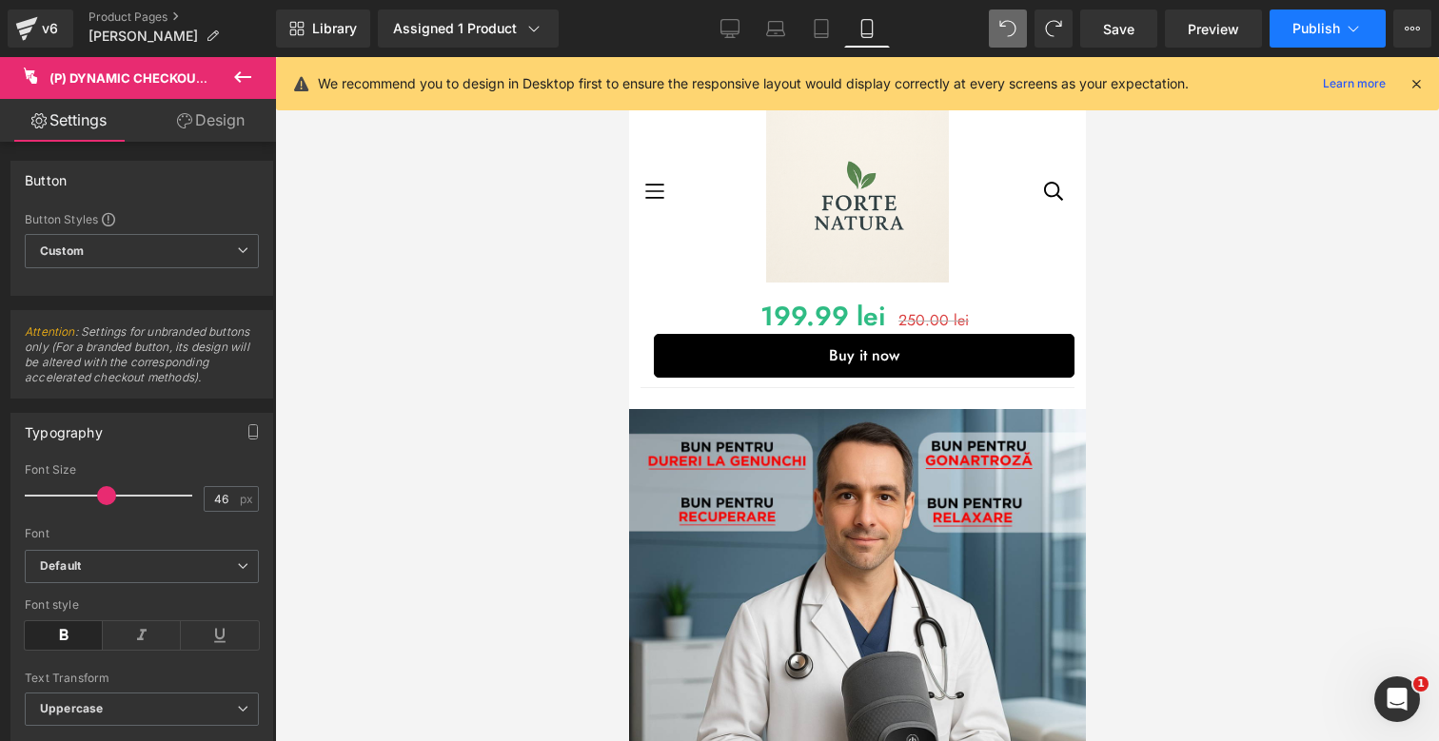
click at [1318, 35] on span "Publish" at bounding box center [1316, 28] width 48 height 15
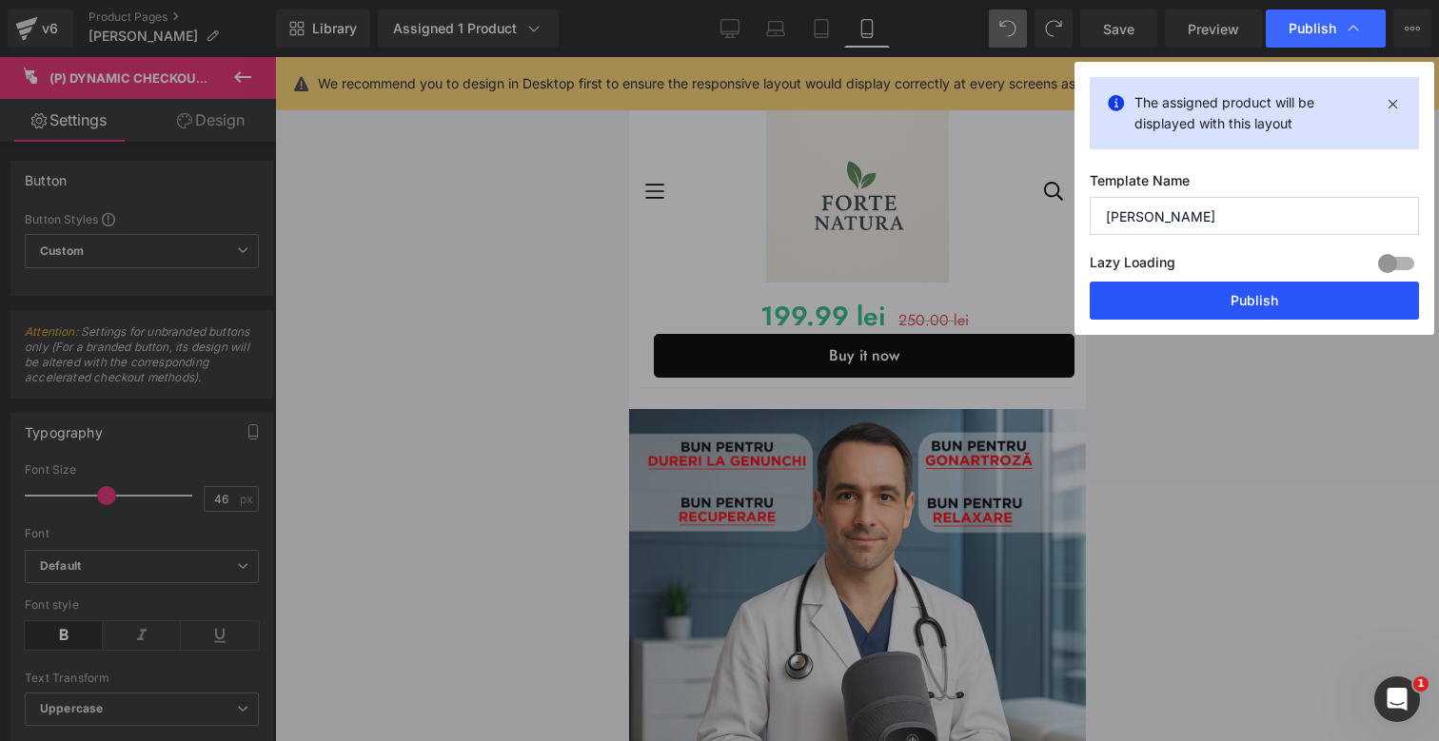
click at [1200, 302] on button "Publish" at bounding box center [1254, 301] width 329 height 38
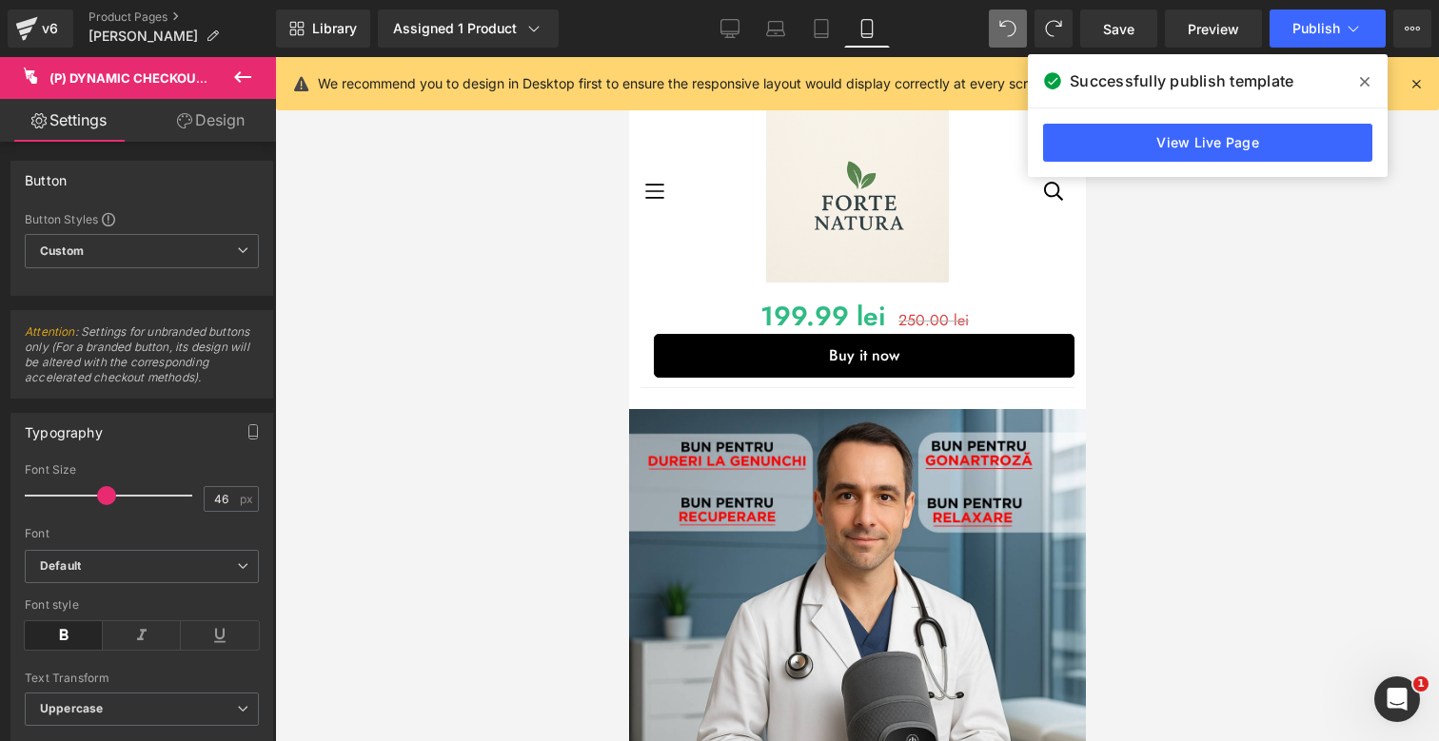
click at [1205, 302] on div at bounding box center [857, 399] width 1164 height 684
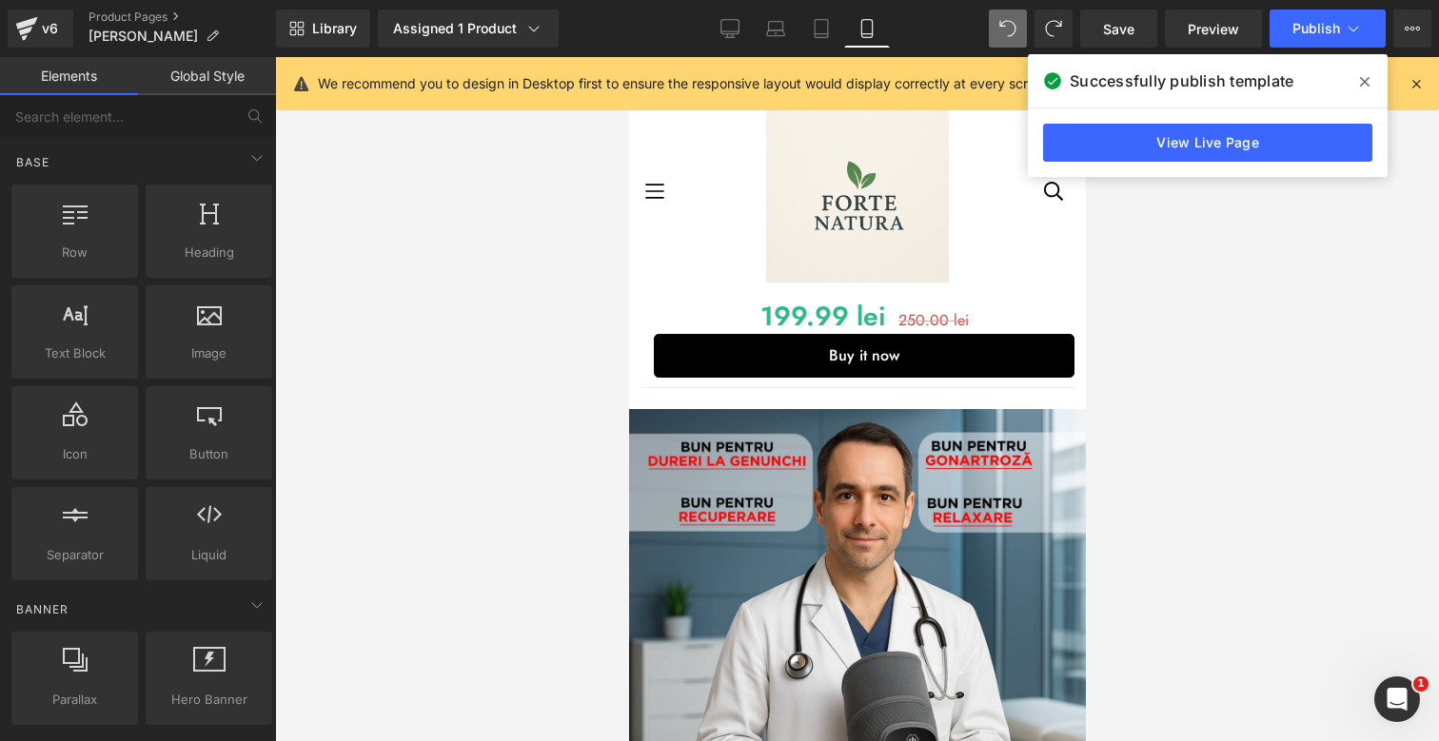
click at [1367, 82] on icon at bounding box center [1365, 81] width 10 height 15
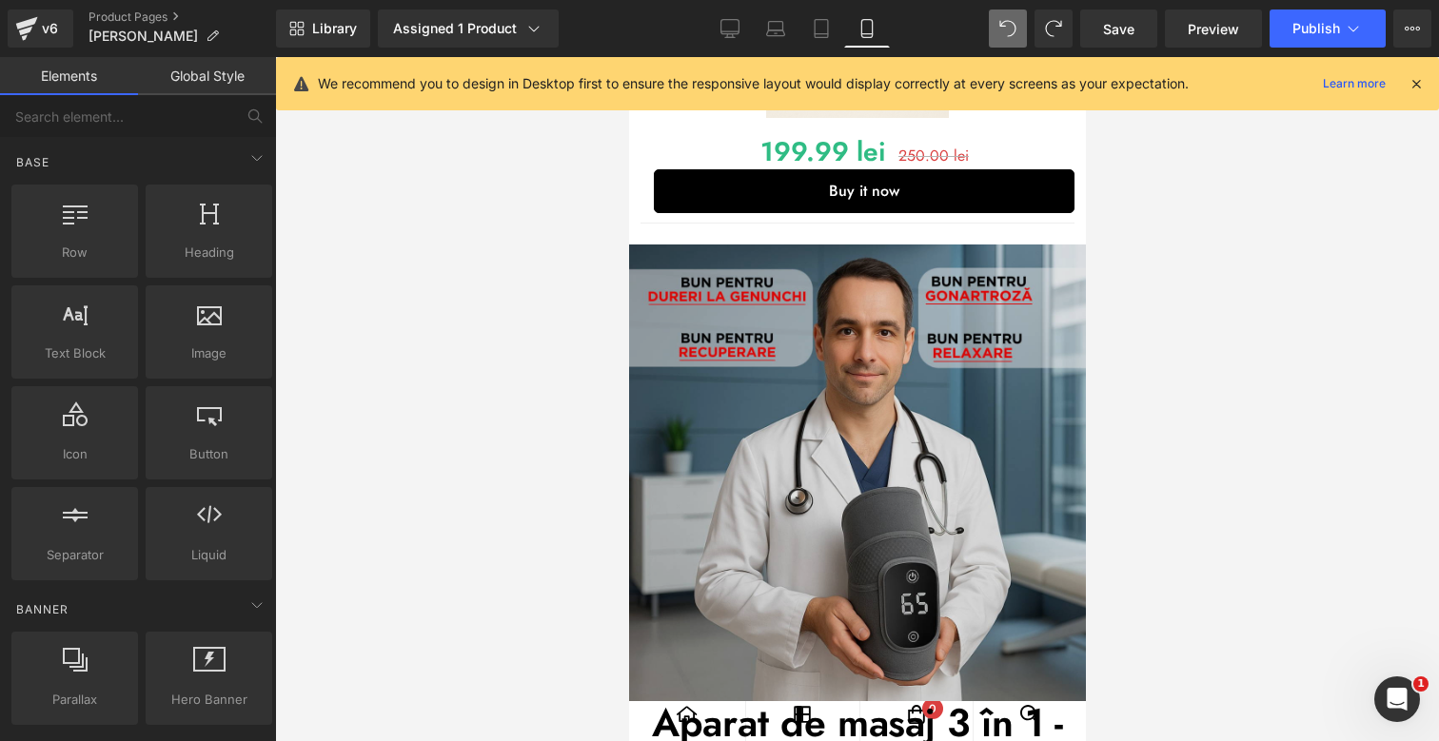
scroll to position [201, 0]
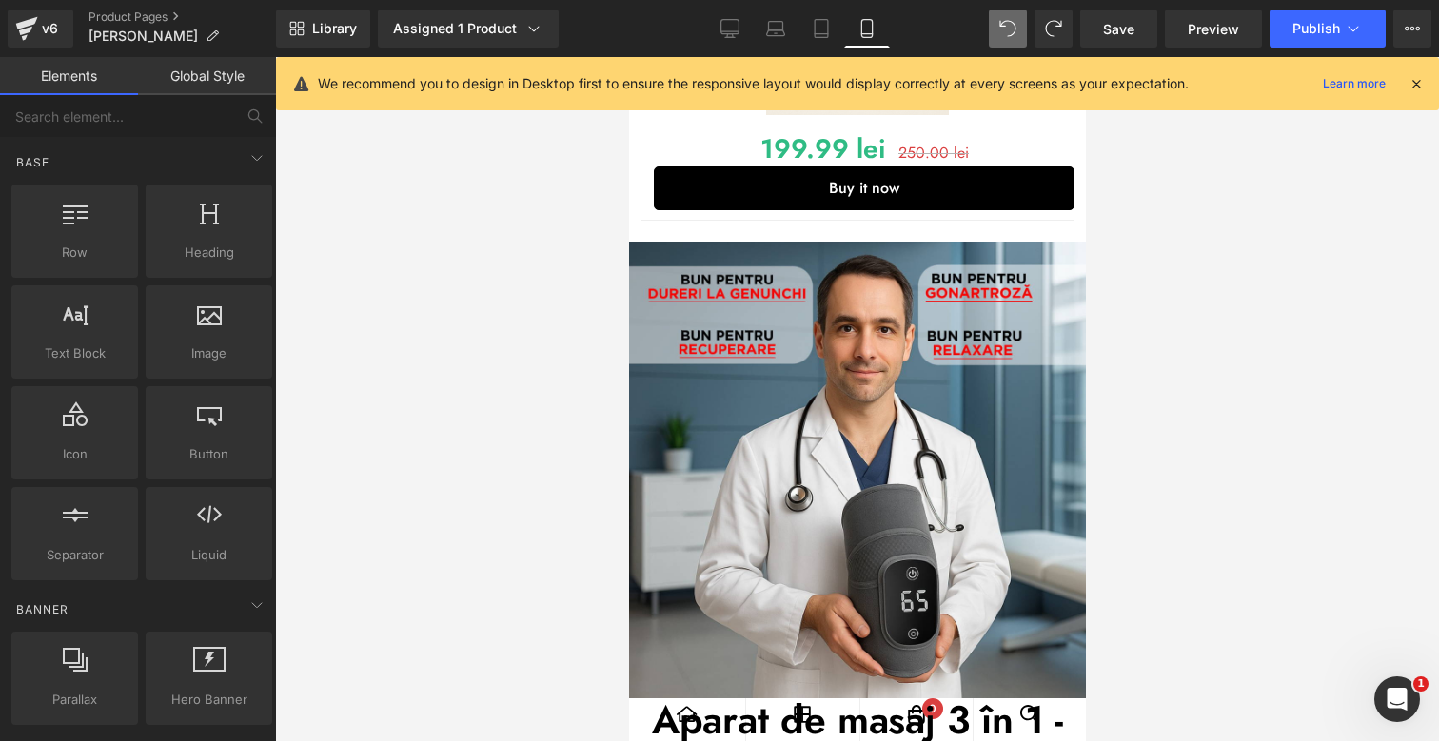
click at [1412, 283] on div at bounding box center [857, 399] width 1164 height 684
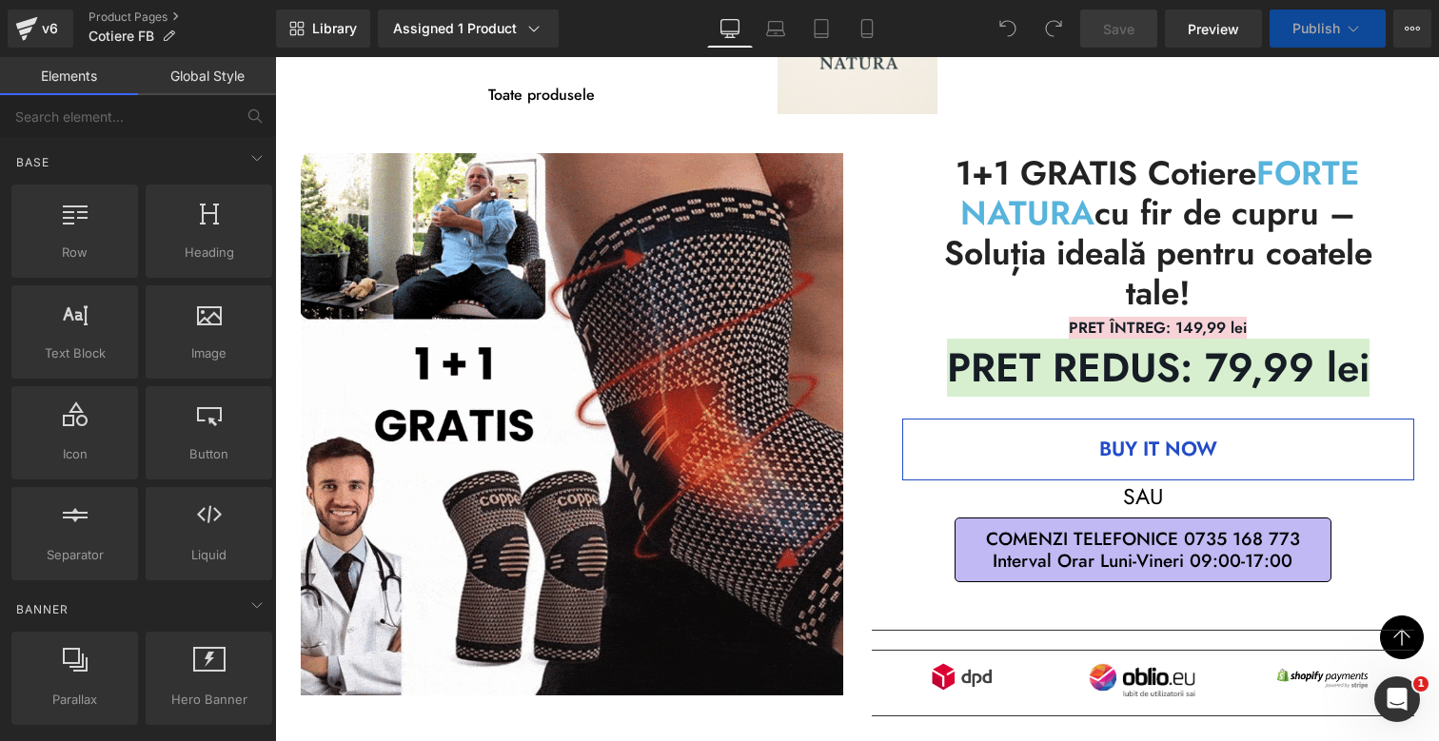
scroll to position [154, 0]
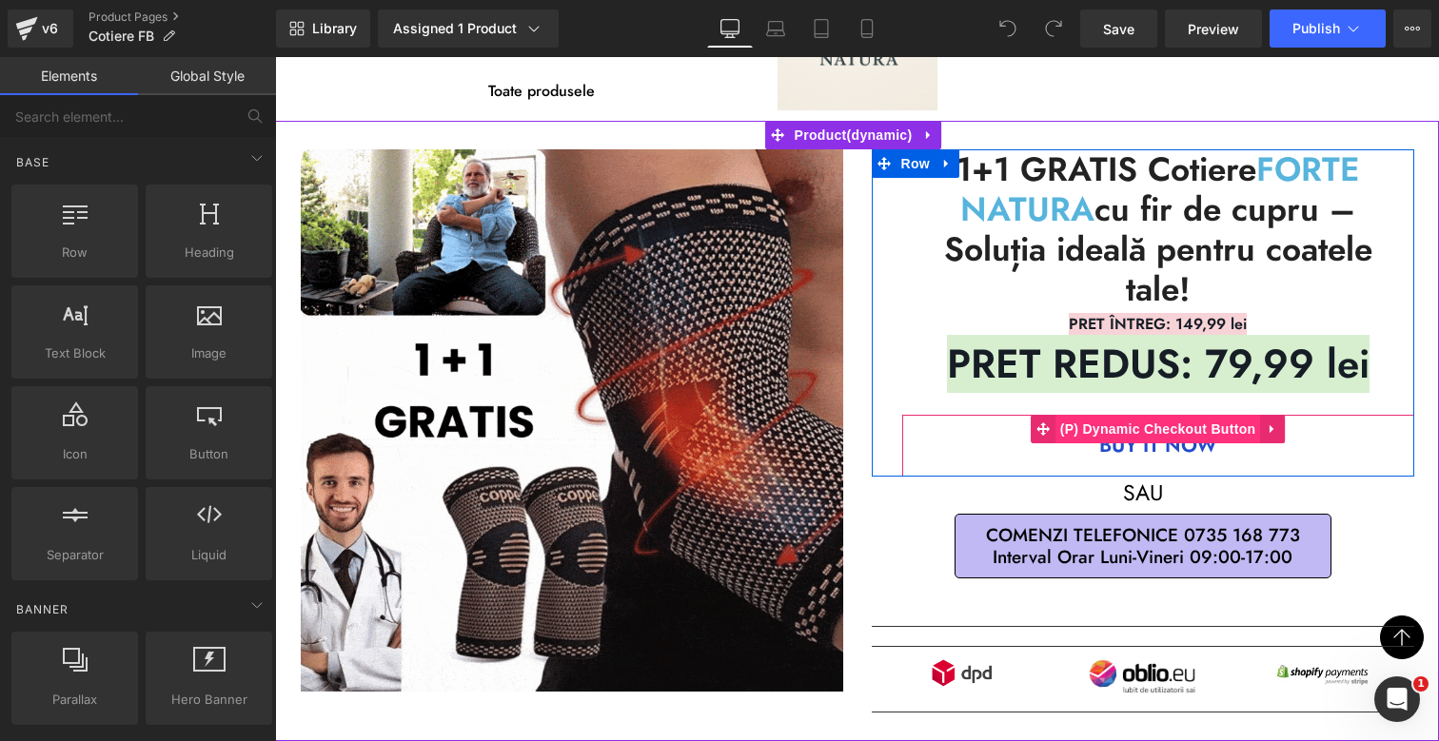
click at [1164, 427] on span "(P) Dynamic Checkout Button" at bounding box center [1158, 429] width 206 height 29
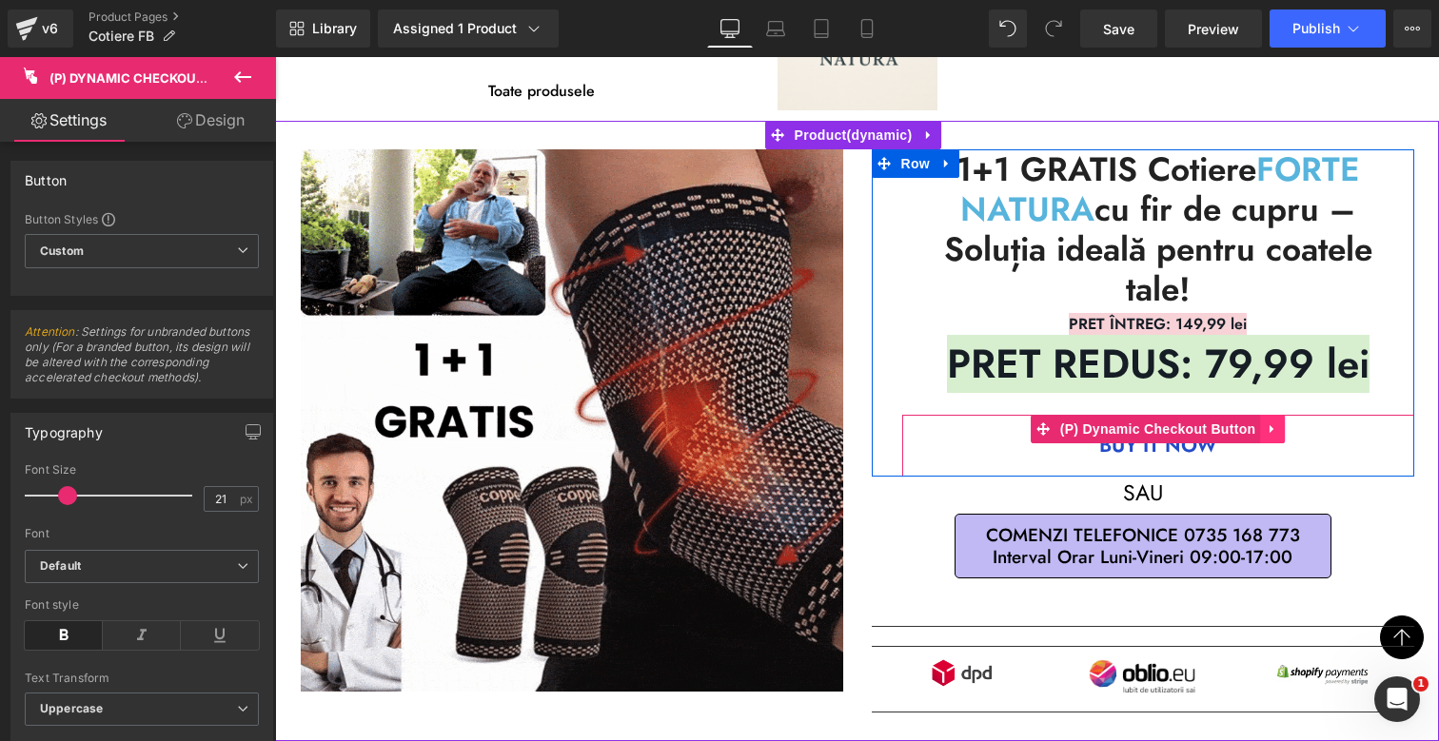
click at [1266, 426] on icon at bounding box center [1272, 429] width 13 height 14
click at [1261, 427] on icon at bounding box center [1259, 428] width 13 height 13
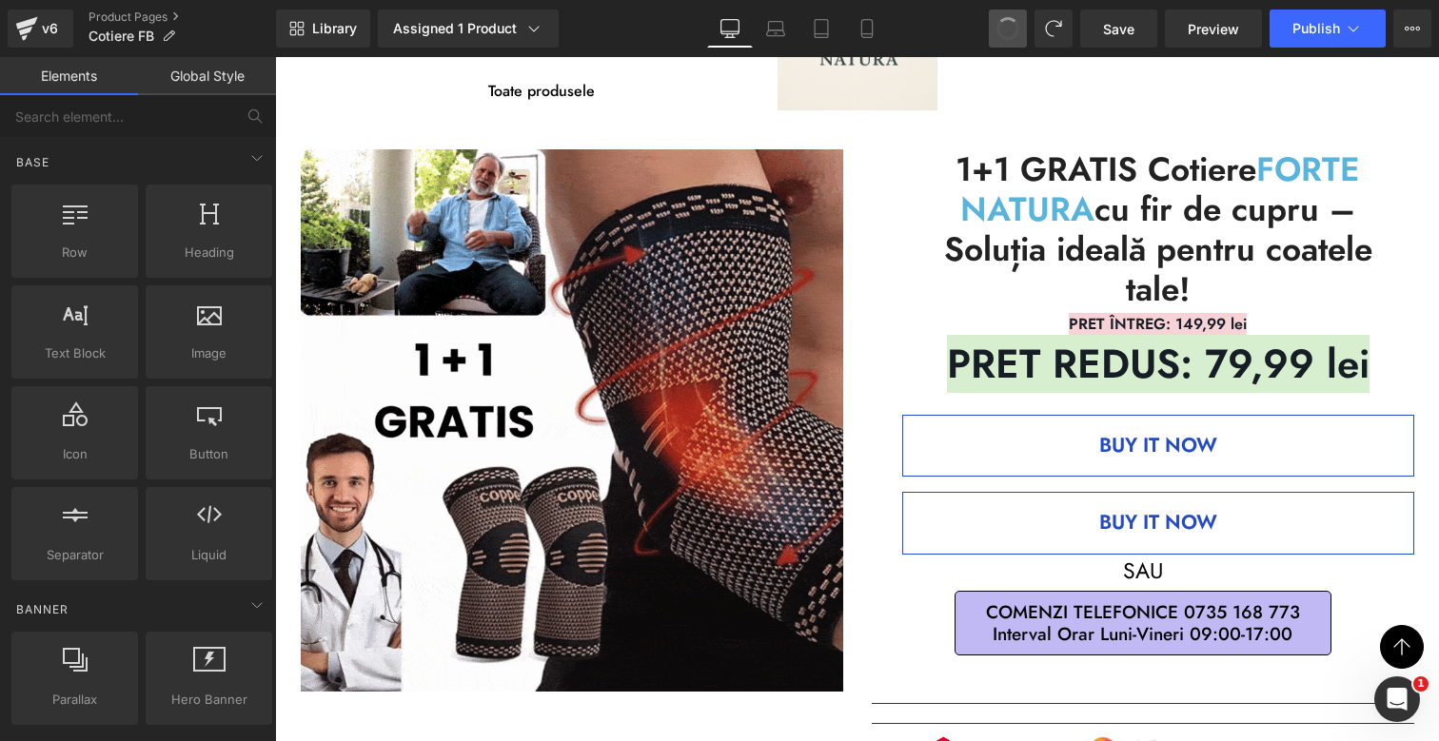
drag, startPoint x: 1004, startPoint y: 22, endPoint x: 1015, endPoint y: 46, distance: 26.4
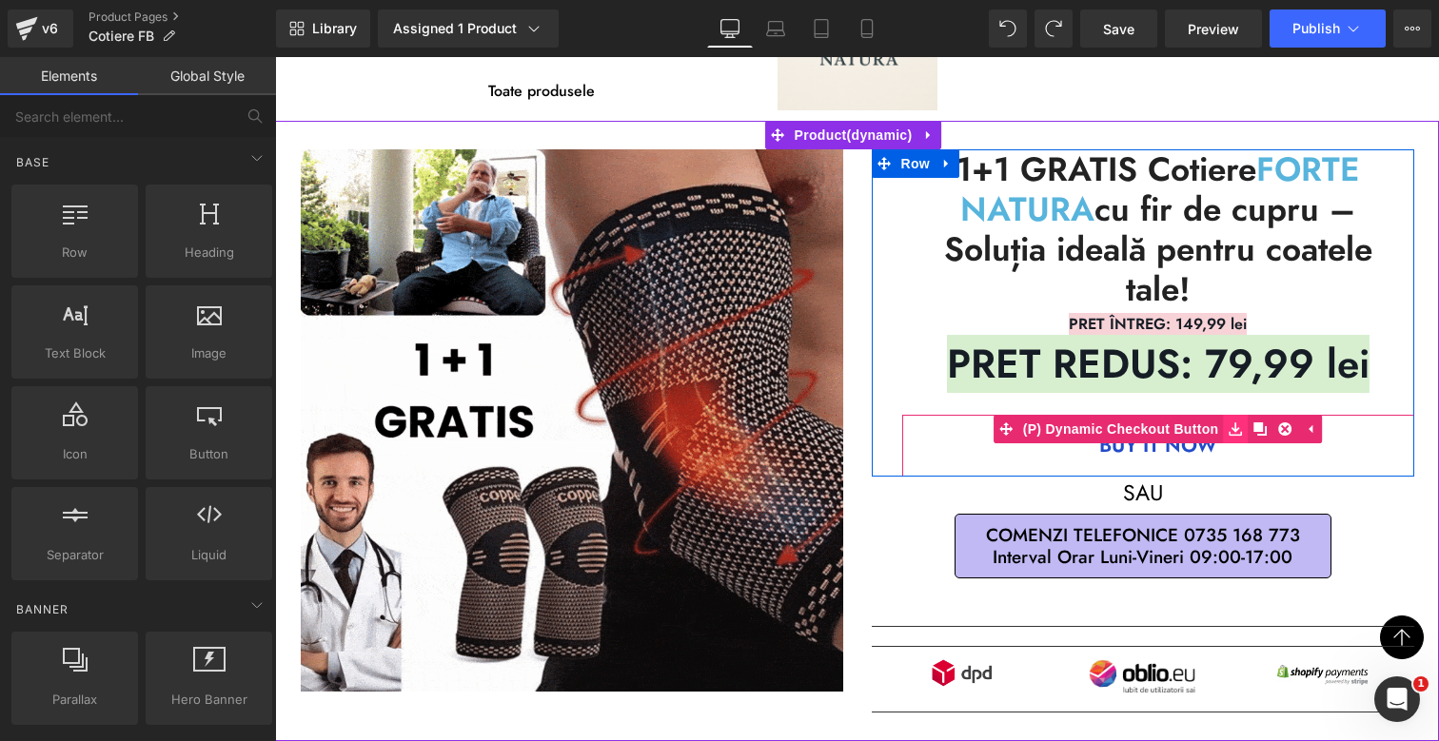
click at [1228, 429] on icon at bounding box center [1234, 428] width 13 height 13
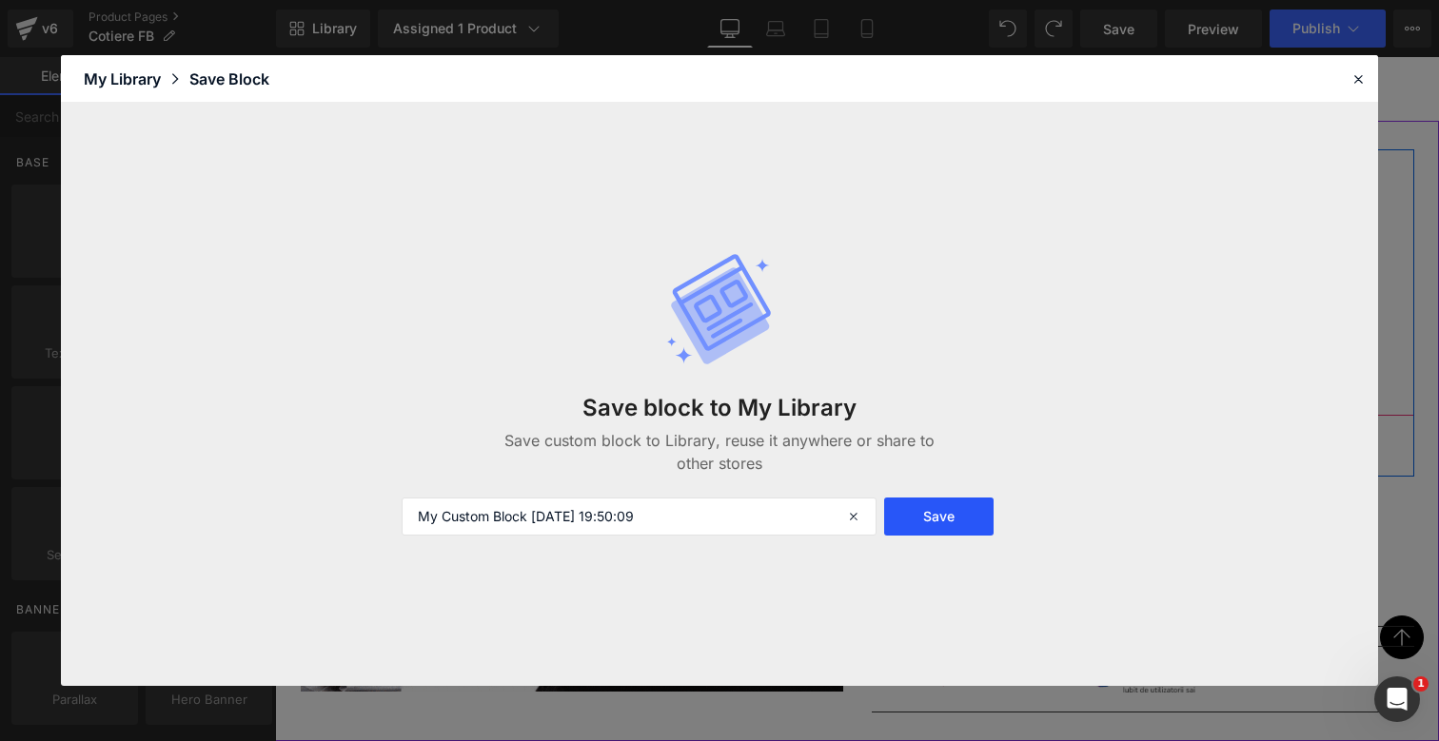
click at [965, 525] on button "Save" at bounding box center [938, 517] width 109 height 38
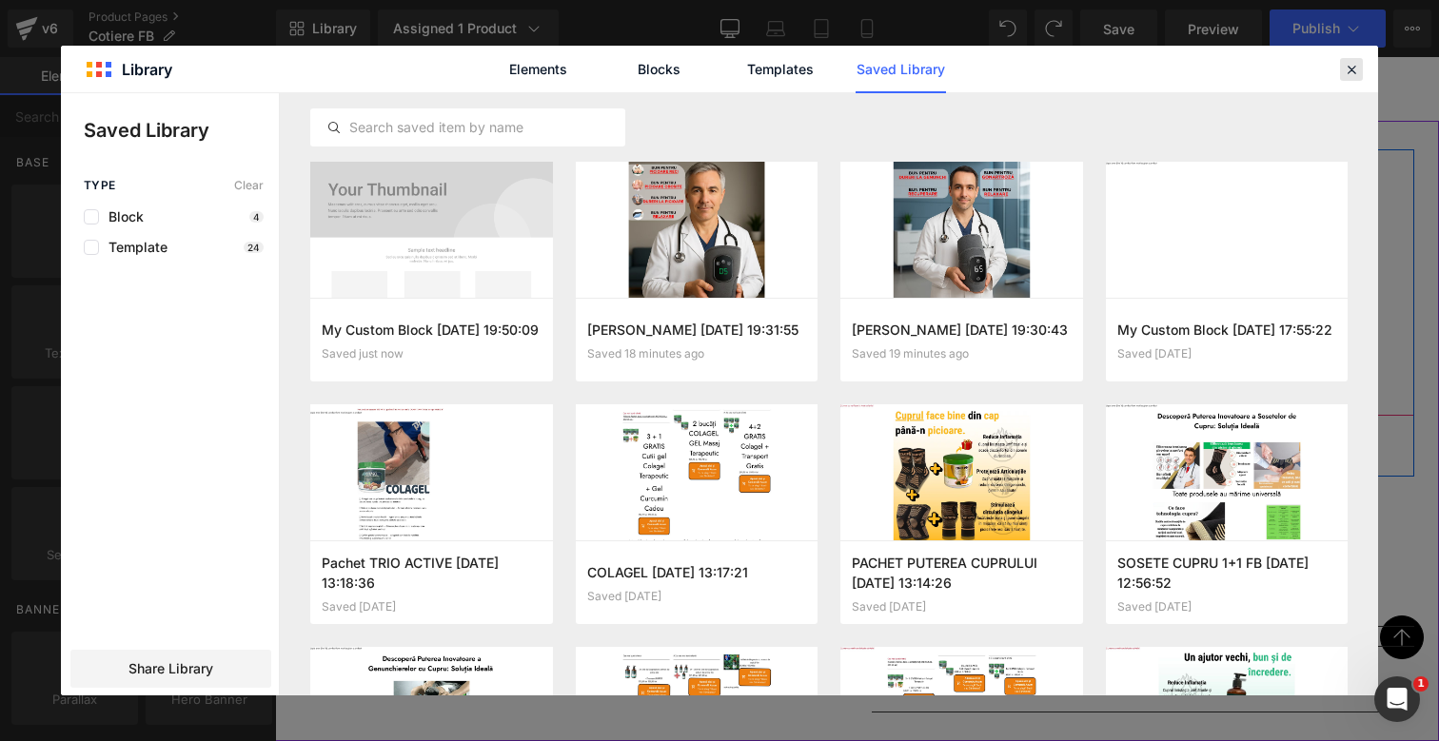
click at [1358, 63] on icon at bounding box center [1351, 69] width 17 height 17
